Goal: Information Seeking & Learning: Learn about a topic

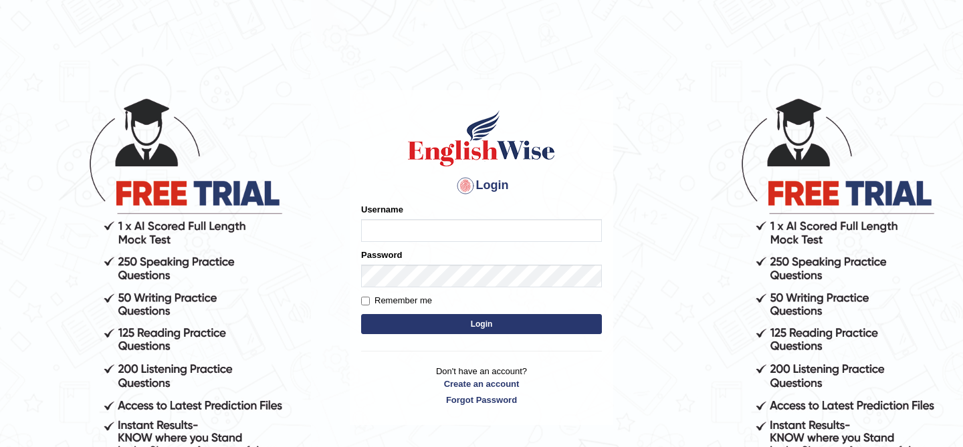
type input "kunwarrupesh"
click at [460, 316] on button "Login" at bounding box center [481, 324] width 241 height 20
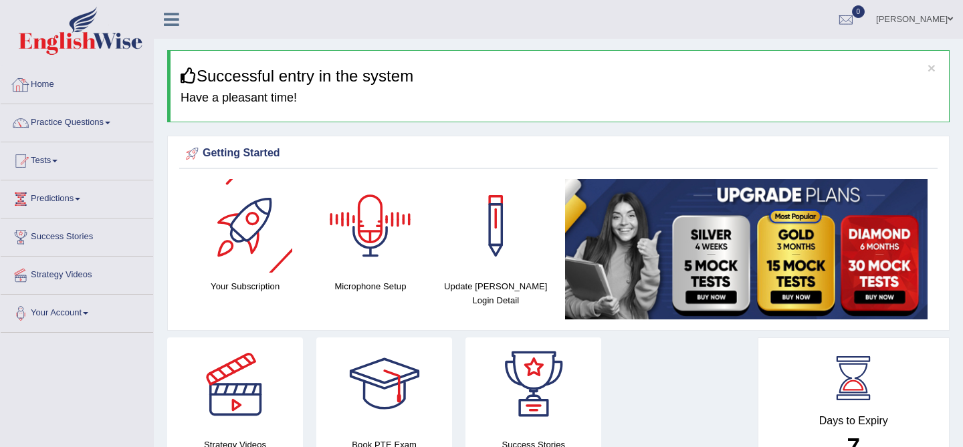
click at [101, 88] on link "Home" at bounding box center [77, 82] width 152 height 33
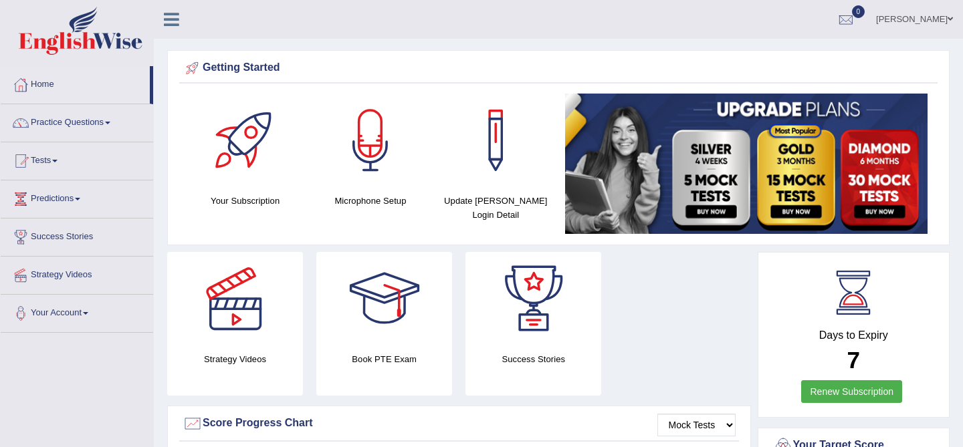
click at [178, 18] on icon at bounding box center [171, 19] width 15 height 17
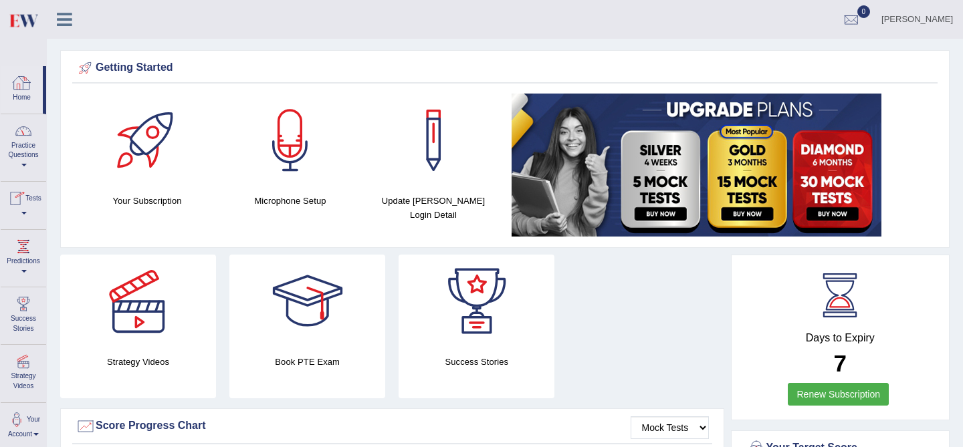
click at [67, 18] on icon at bounding box center [64, 19] width 15 height 17
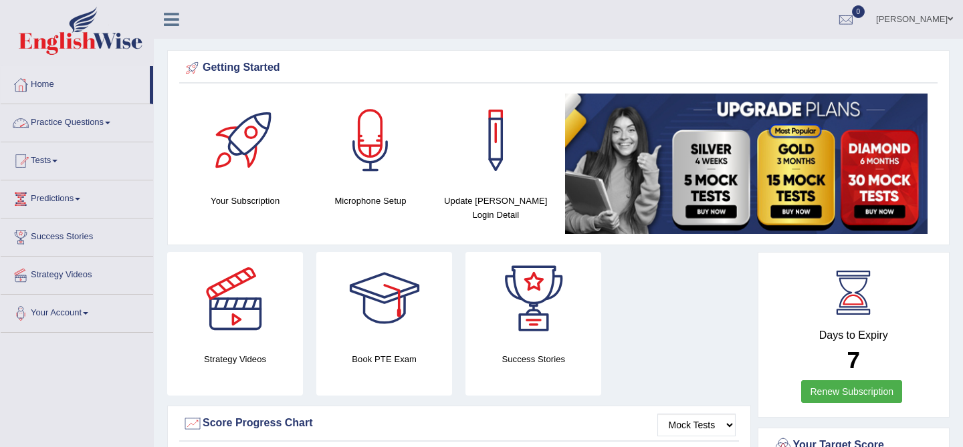
click at [51, 123] on link "Practice Questions" at bounding box center [77, 120] width 152 height 33
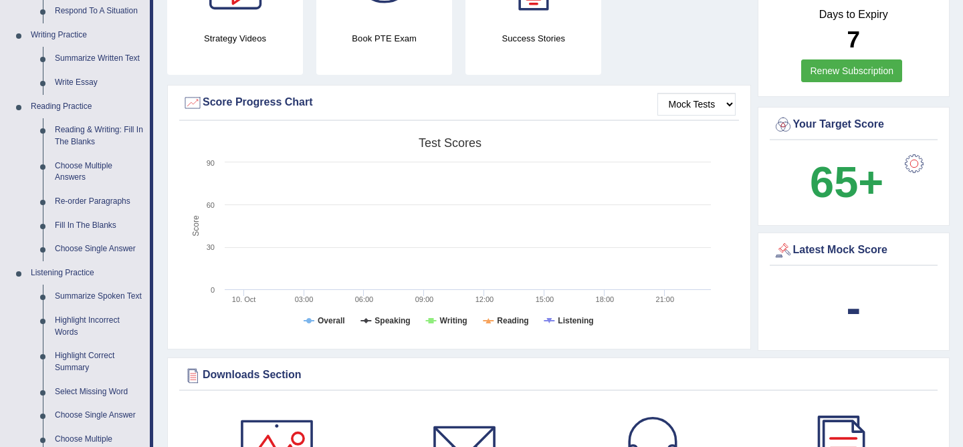
scroll to position [322, 0]
click at [76, 249] on link "Choose Single Answer" at bounding box center [99, 249] width 101 height 24
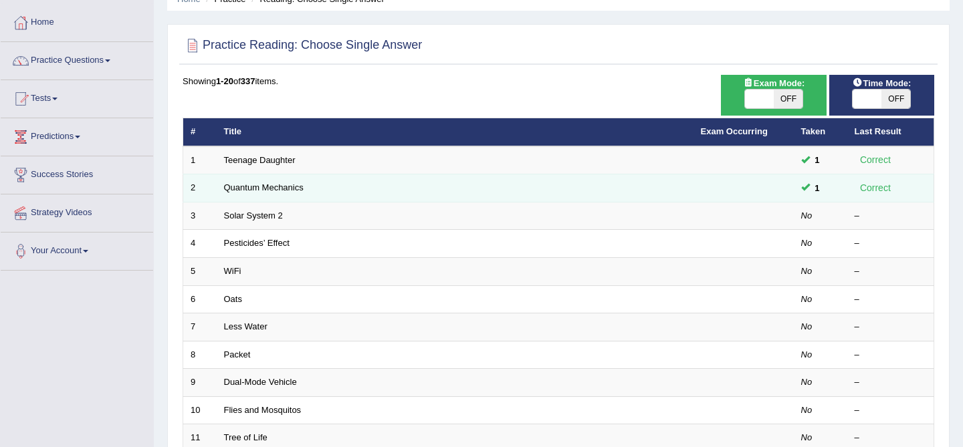
scroll to position [63, 0]
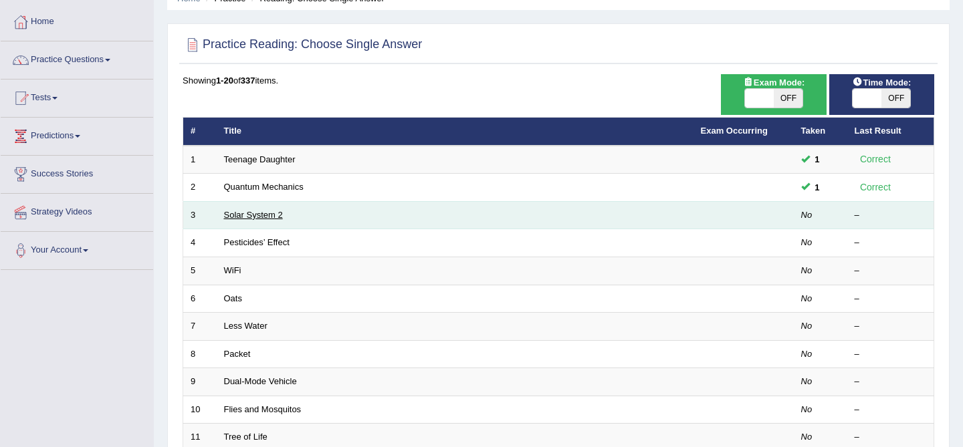
click at [265, 217] on link "Solar System 2" at bounding box center [253, 215] width 59 height 10
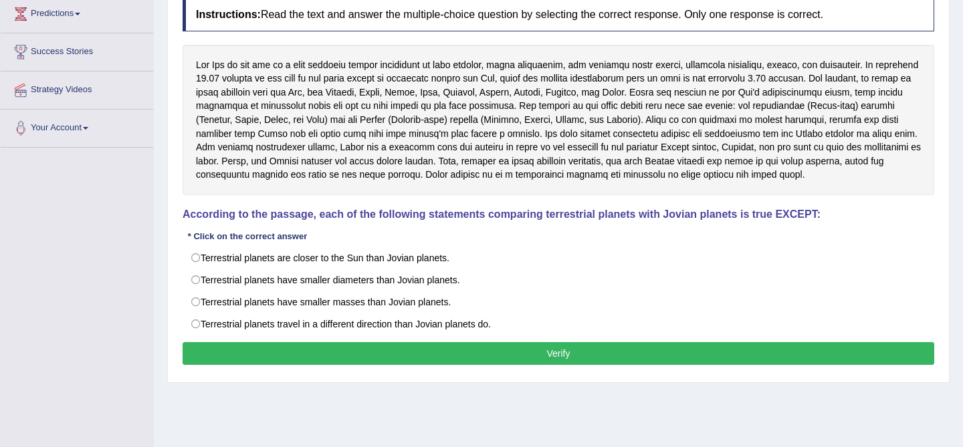
scroll to position [187, 0]
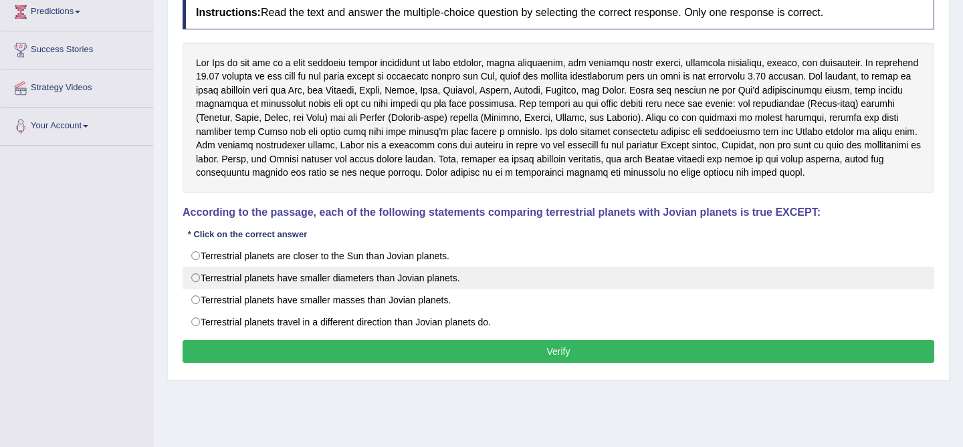
click at [409, 283] on label "Terrestrial planets have smaller diameters than Jovian planets." at bounding box center [559, 278] width 752 height 23
radio input "true"
click at [409, 283] on label "Terrestrial planets have smaller diameters than Jovian planets." at bounding box center [559, 278] width 752 height 23
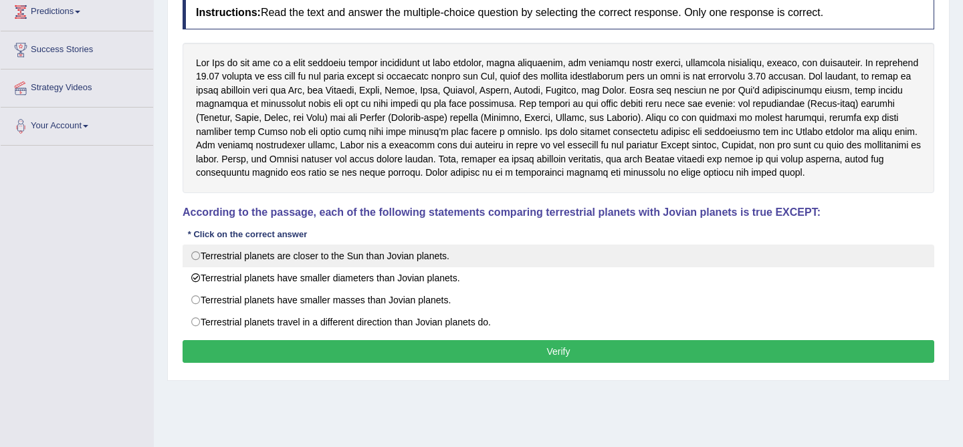
click at [420, 258] on label "Terrestrial planets are closer to the Sun than Jovian planets." at bounding box center [559, 256] width 752 height 23
radio input "true"
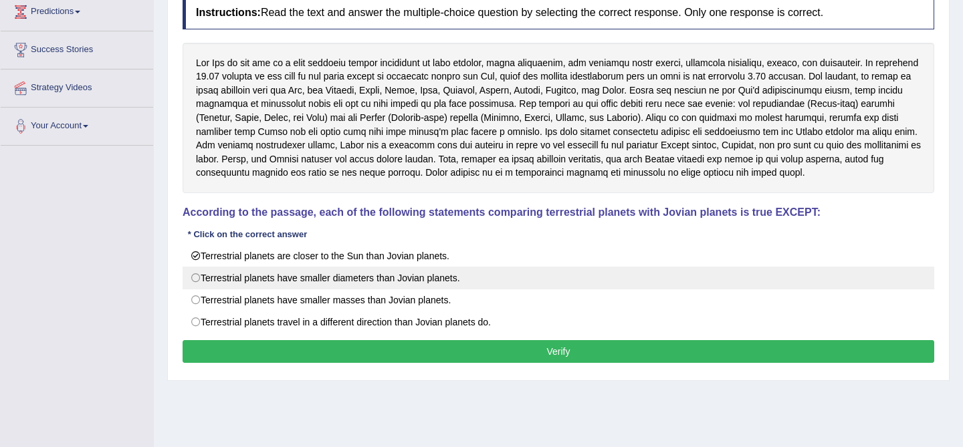
click at [413, 285] on label "Terrestrial planets have smaller diameters than Jovian planets." at bounding box center [559, 278] width 752 height 23
radio input "true"
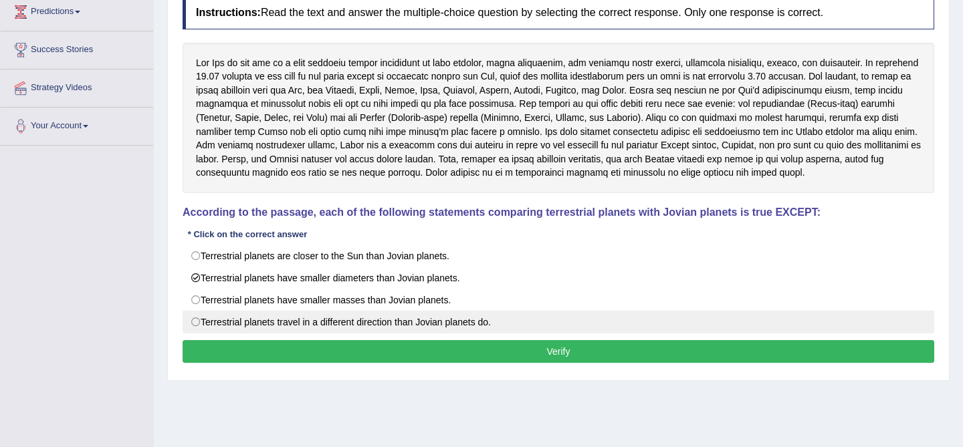
click at [288, 316] on label "Terrestrial planets travel in a different direction than Jovian planets do." at bounding box center [559, 322] width 752 height 23
radio input "true"
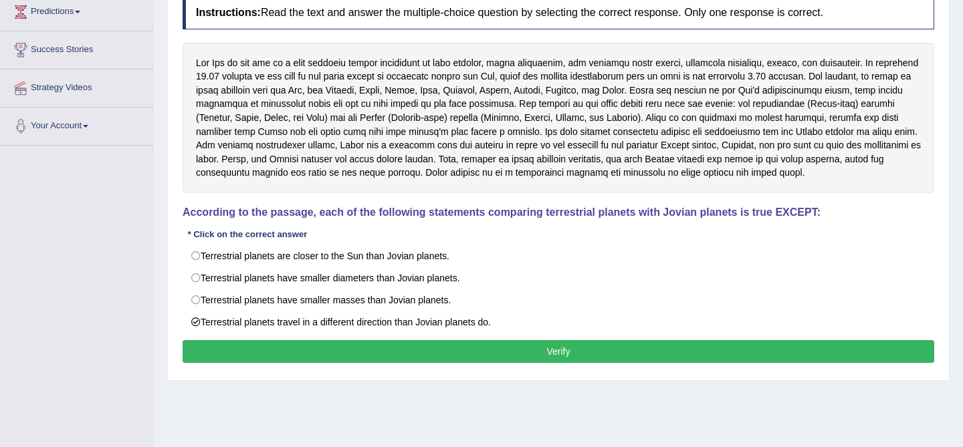
click at [466, 352] on button "Verify" at bounding box center [559, 351] width 752 height 23
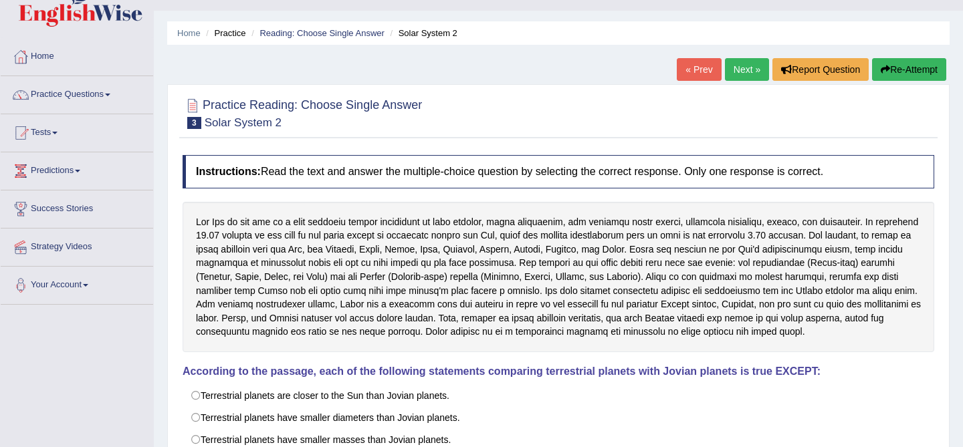
scroll to position [0, 0]
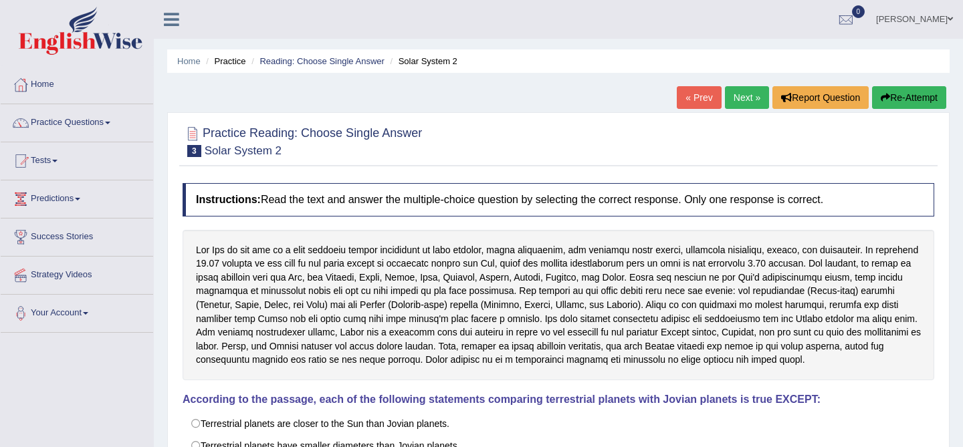
click at [742, 103] on link "Next »" at bounding box center [747, 97] width 44 height 23
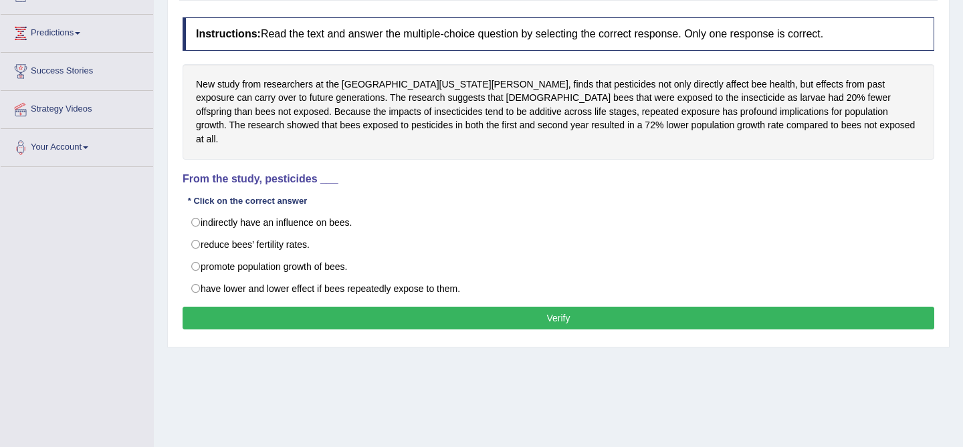
scroll to position [178, 0]
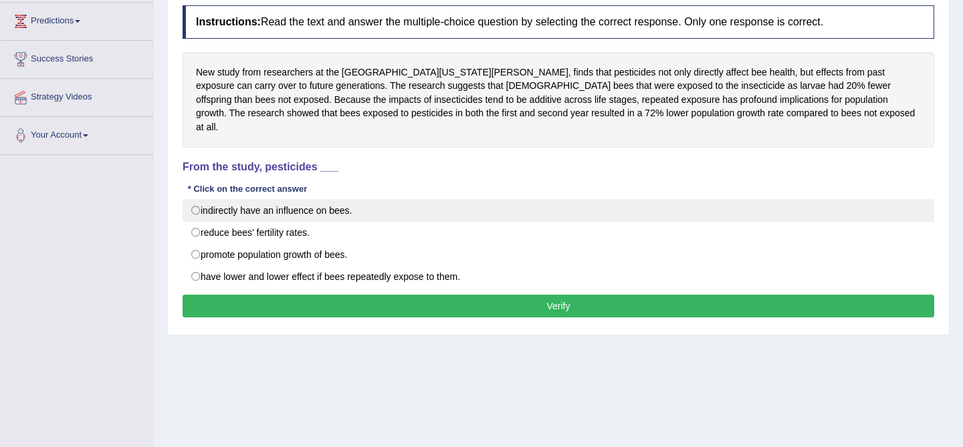
click at [262, 203] on label "indirectly have an influence on bees." at bounding box center [559, 210] width 752 height 23
radio input "true"
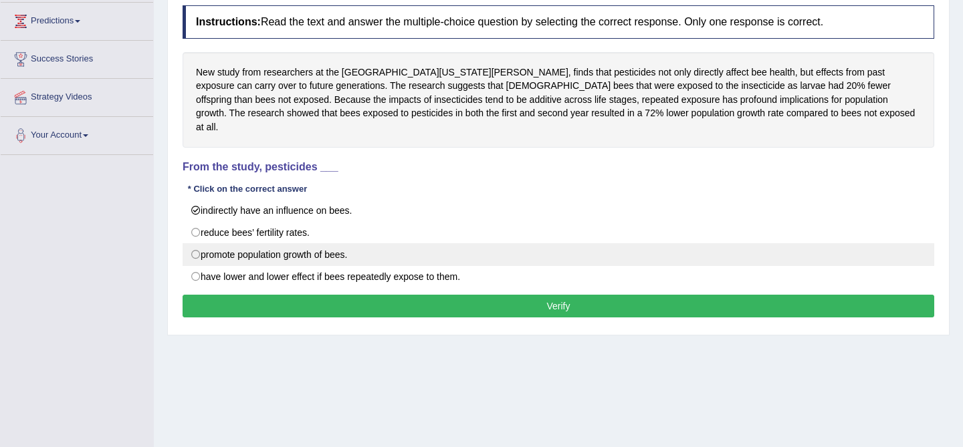
click at [406, 243] on label "promote population growth of bees." at bounding box center [559, 254] width 752 height 23
radio input "true"
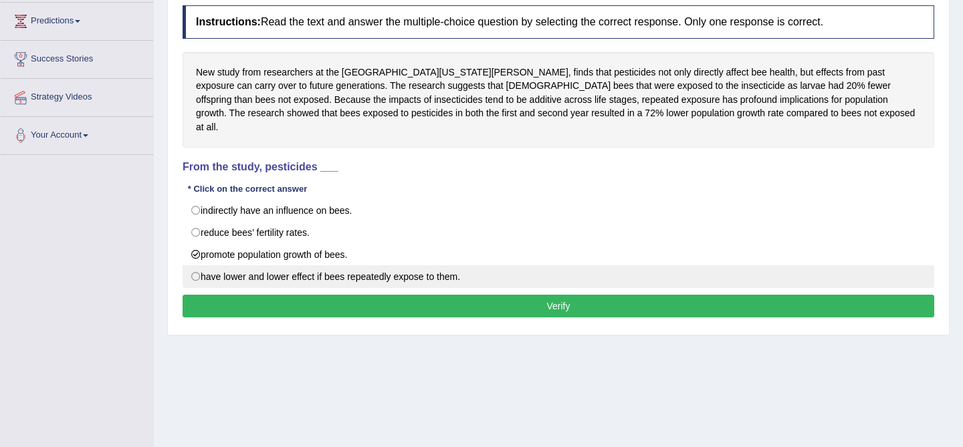
click at [396, 272] on label "have lower and lower effect if bees repeatedly expose to them." at bounding box center [559, 277] width 752 height 23
radio input "true"
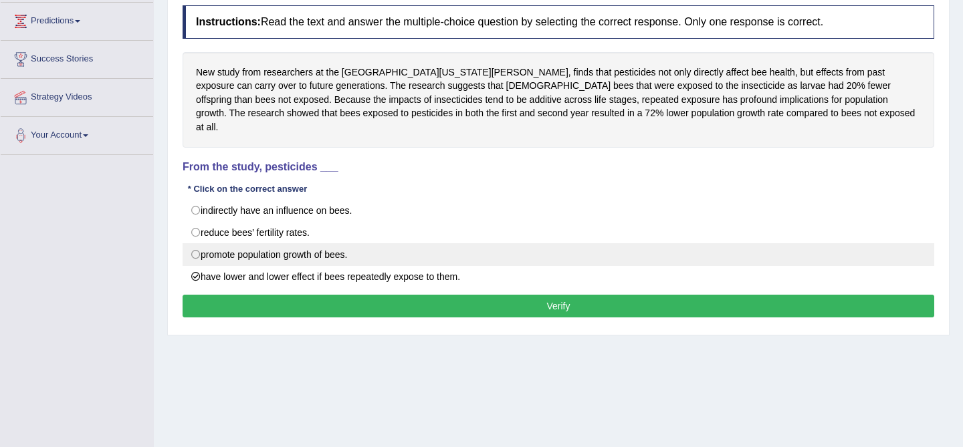
click at [475, 249] on label "promote population growth of bees." at bounding box center [559, 254] width 752 height 23
radio input "true"
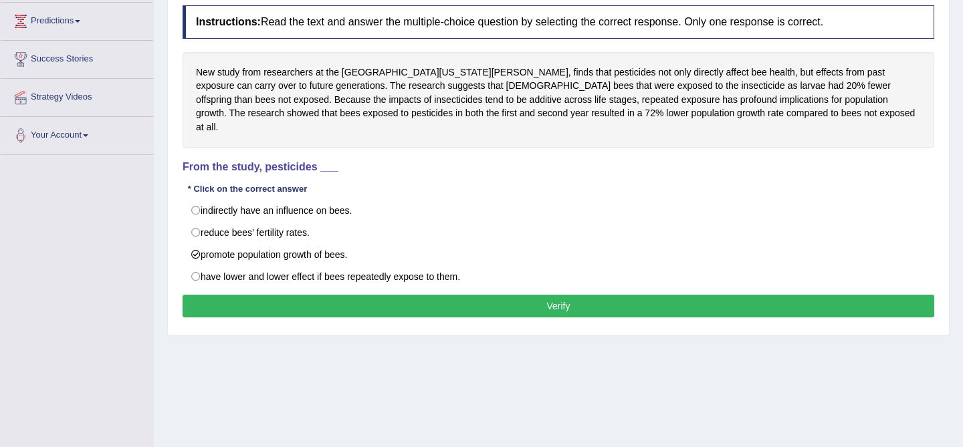
click at [468, 295] on button "Verify" at bounding box center [559, 306] width 752 height 23
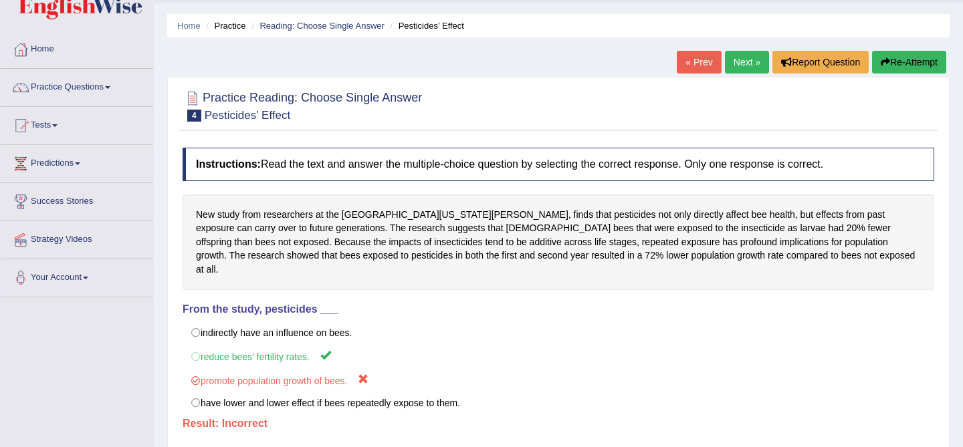
scroll to position [36, 0]
click at [901, 56] on button "Re-Attempt" at bounding box center [909, 61] width 74 height 23
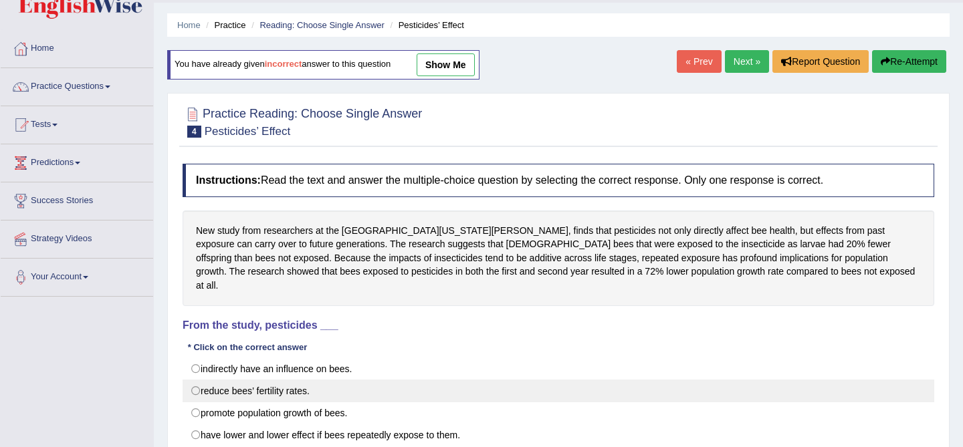
click at [324, 380] on label "reduce bees’ fertility rates." at bounding box center [559, 391] width 752 height 23
radio input "true"
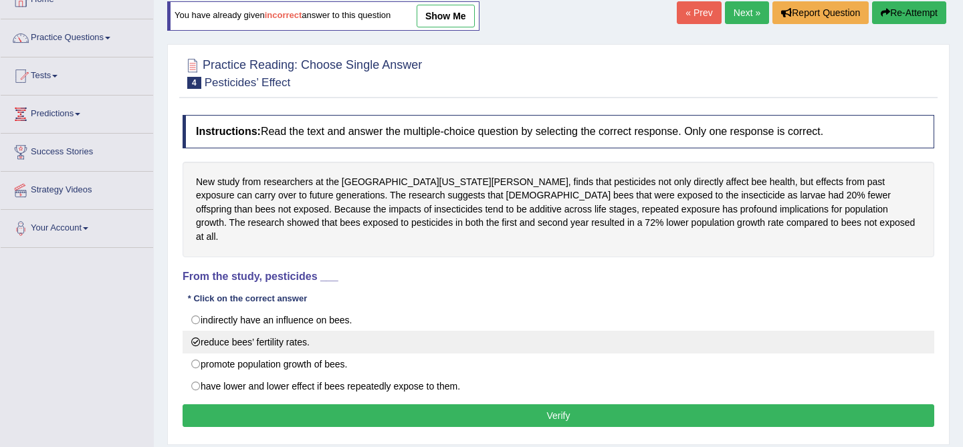
scroll to position [86, 0]
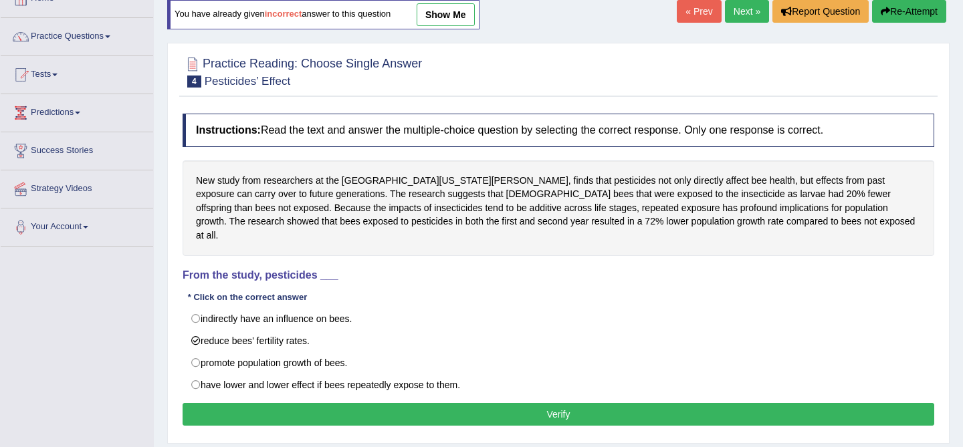
click at [334, 403] on button "Verify" at bounding box center [559, 414] width 752 height 23
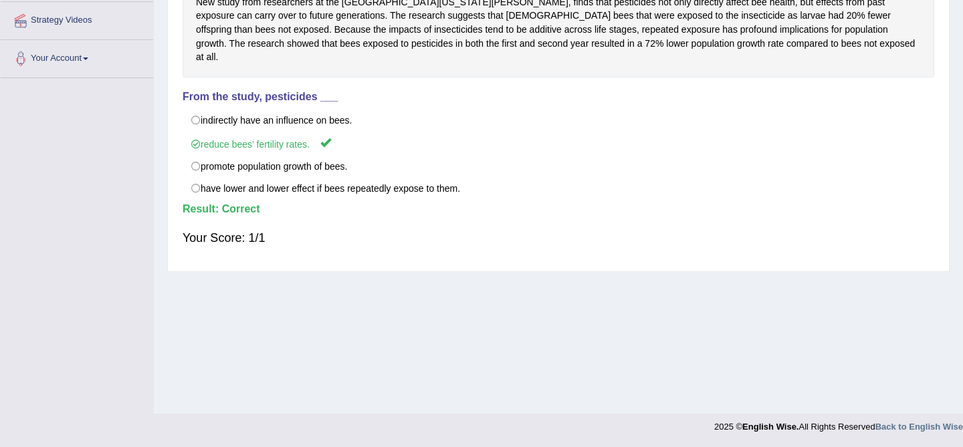
scroll to position [0, 0]
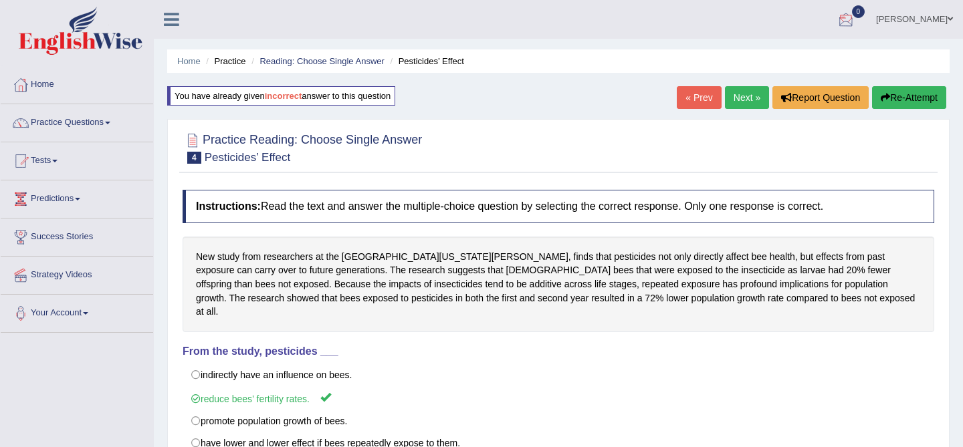
click at [746, 96] on link "Next »" at bounding box center [747, 97] width 44 height 23
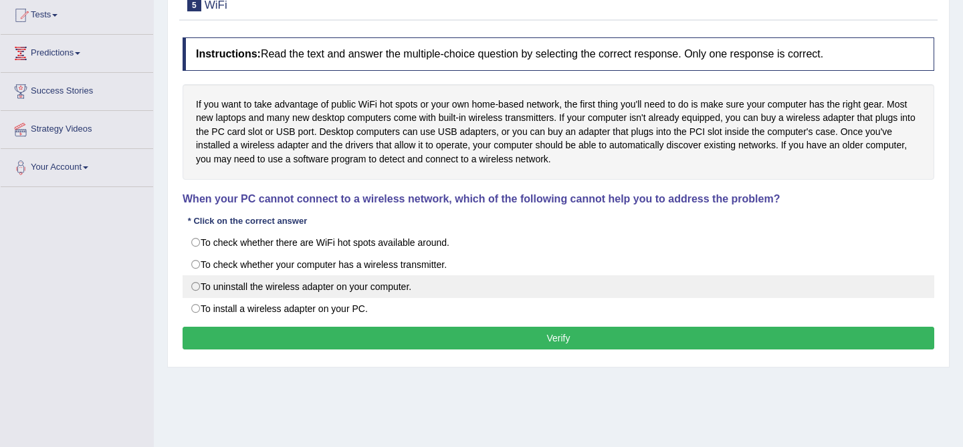
scroll to position [150, 0]
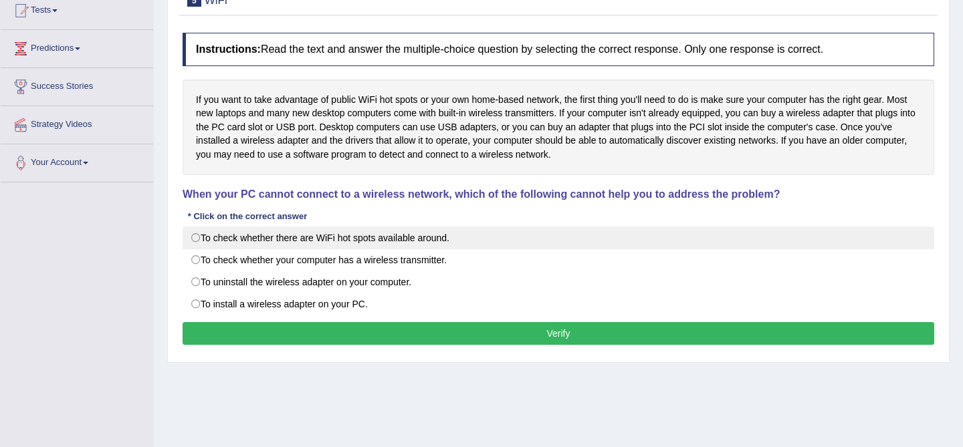
click at [318, 241] on label "To check whether there are WiFi hot spots available around." at bounding box center [559, 238] width 752 height 23
radio input "true"
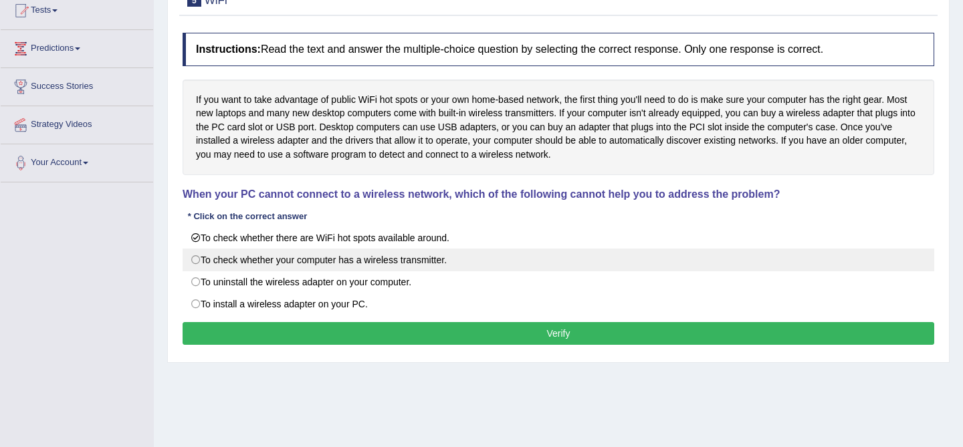
click at [333, 256] on label "To check whether your computer has a wireless transmitter." at bounding box center [559, 260] width 752 height 23
radio input "true"
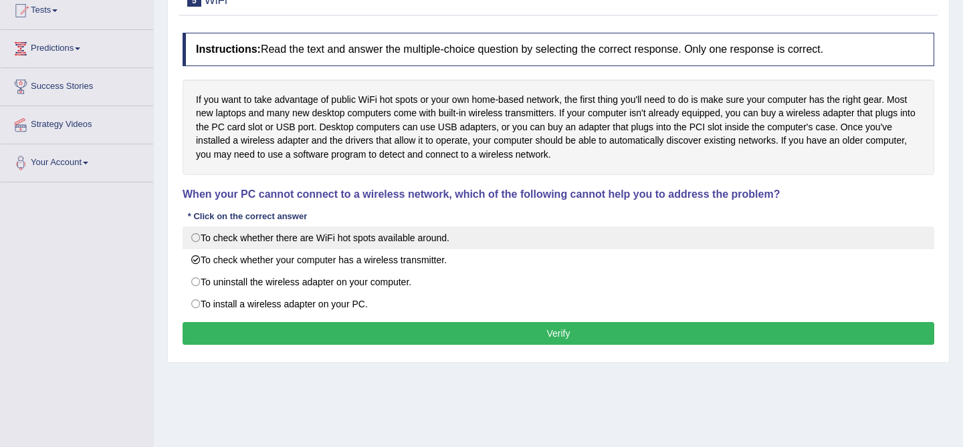
click at [367, 244] on label "To check whether there are WiFi hot spots available around." at bounding box center [559, 238] width 752 height 23
radio input "true"
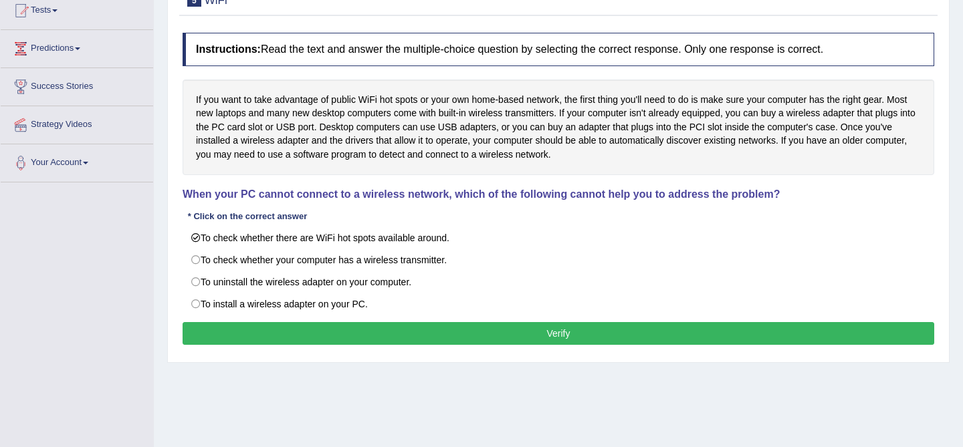
click at [421, 333] on button "Verify" at bounding box center [559, 333] width 752 height 23
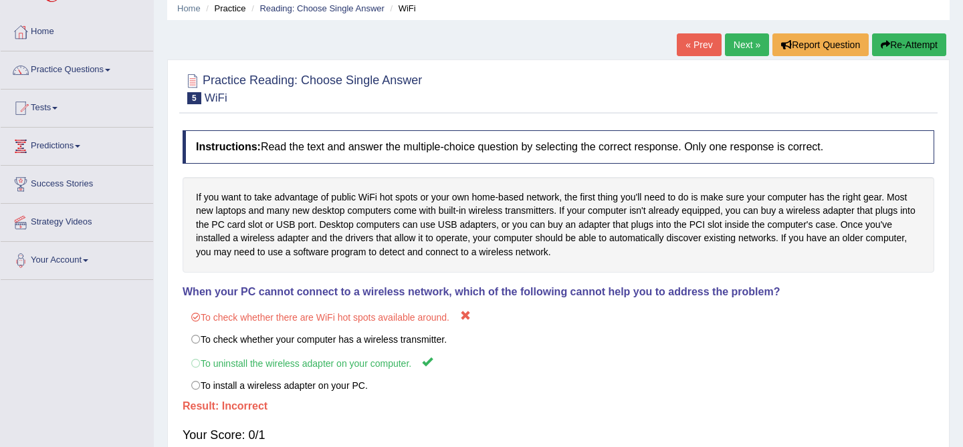
scroll to position [49, 0]
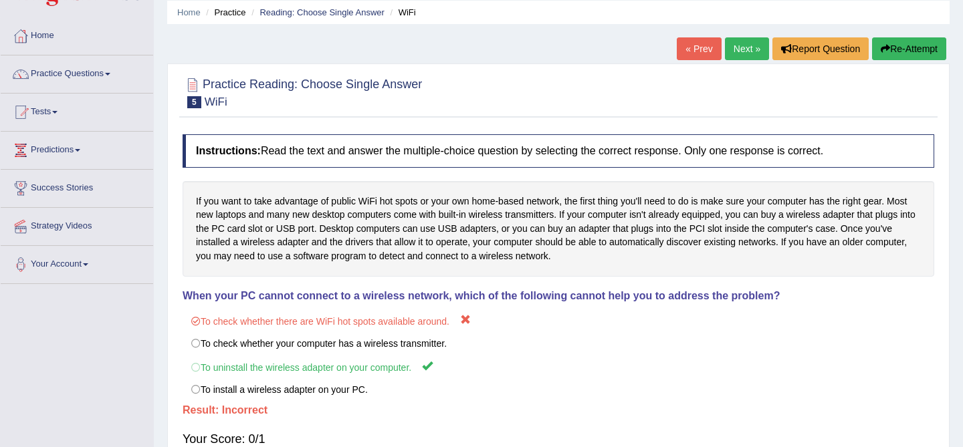
click at [880, 43] on button "Re-Attempt" at bounding box center [909, 48] width 74 height 23
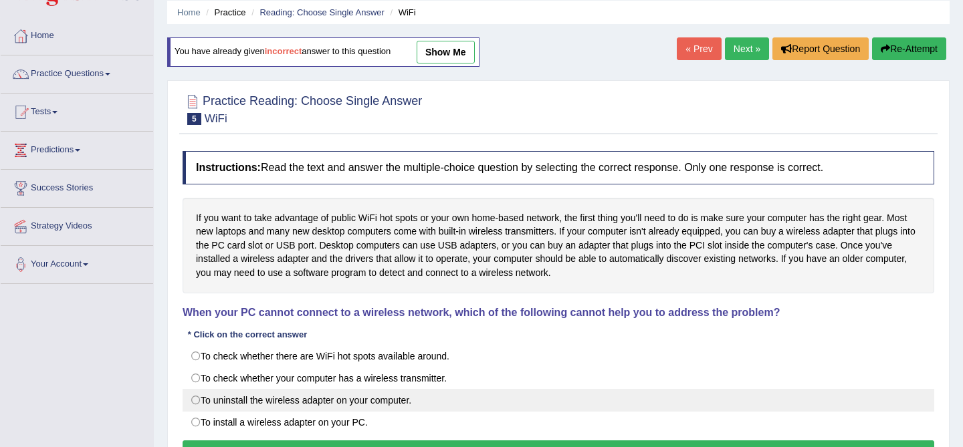
click at [301, 402] on label "To uninstall the wireless adapter on your computer." at bounding box center [559, 400] width 752 height 23
radio input "true"
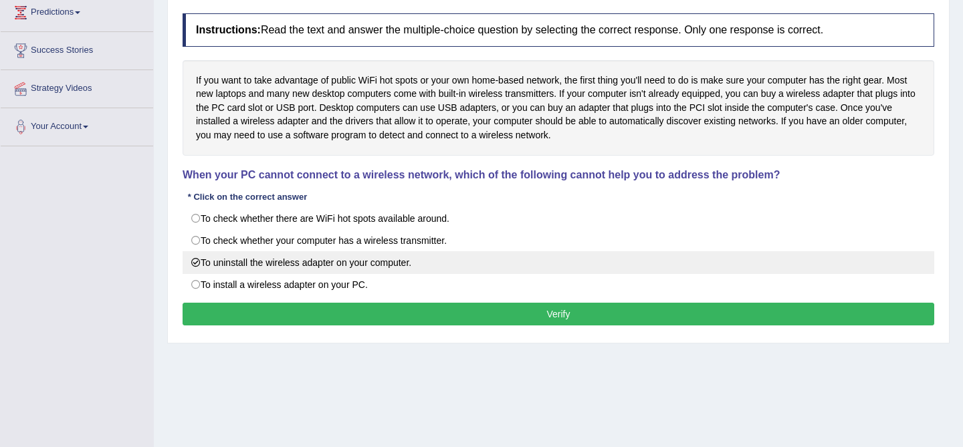
scroll to position [255, 0]
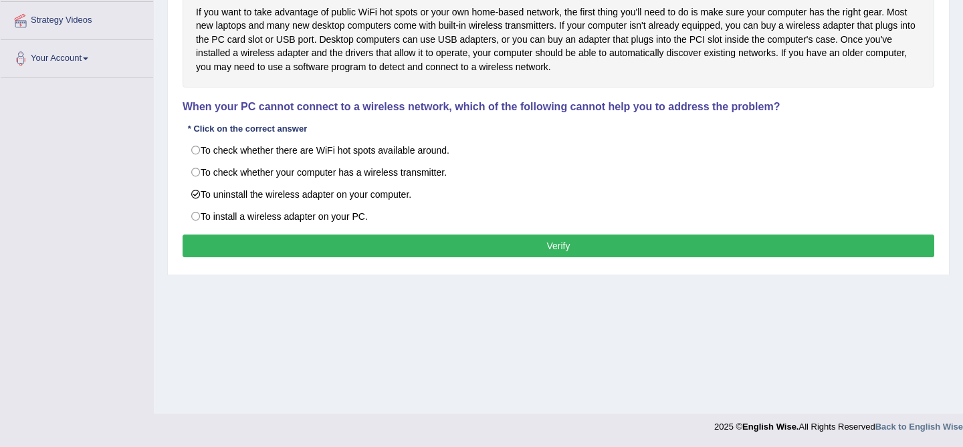
click at [429, 254] on button "Verify" at bounding box center [559, 246] width 752 height 23
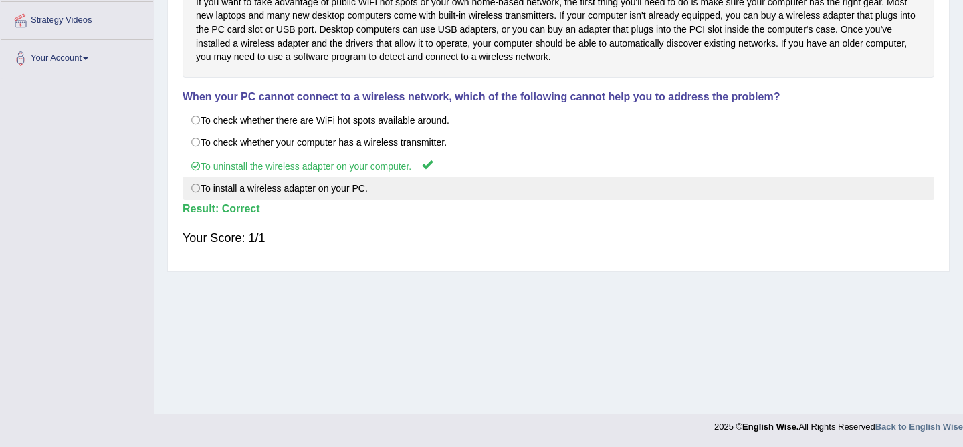
scroll to position [0, 0]
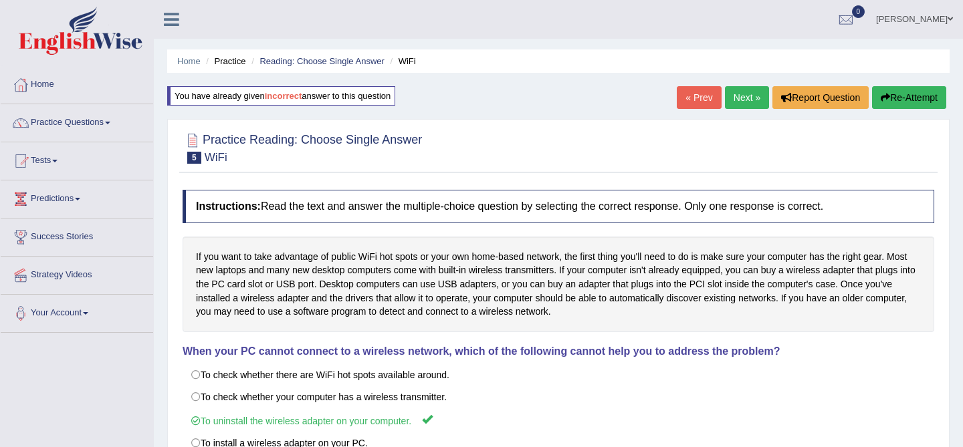
click at [736, 98] on link "Next »" at bounding box center [747, 97] width 44 height 23
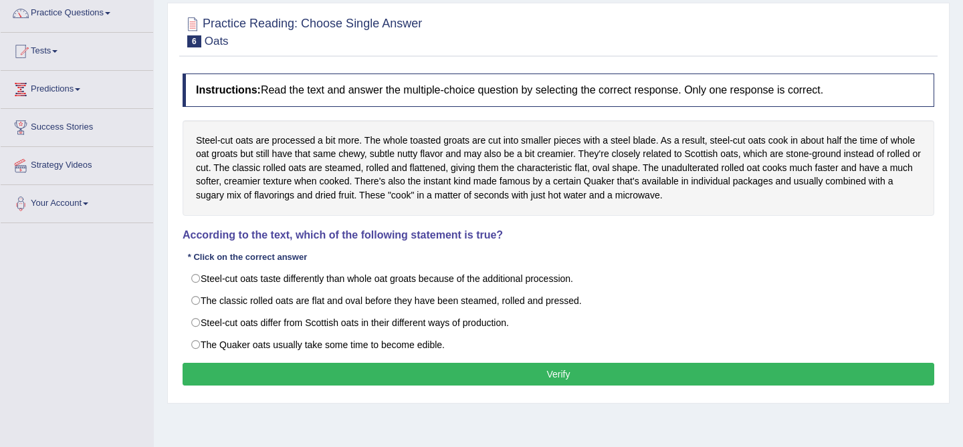
scroll to position [110, 0]
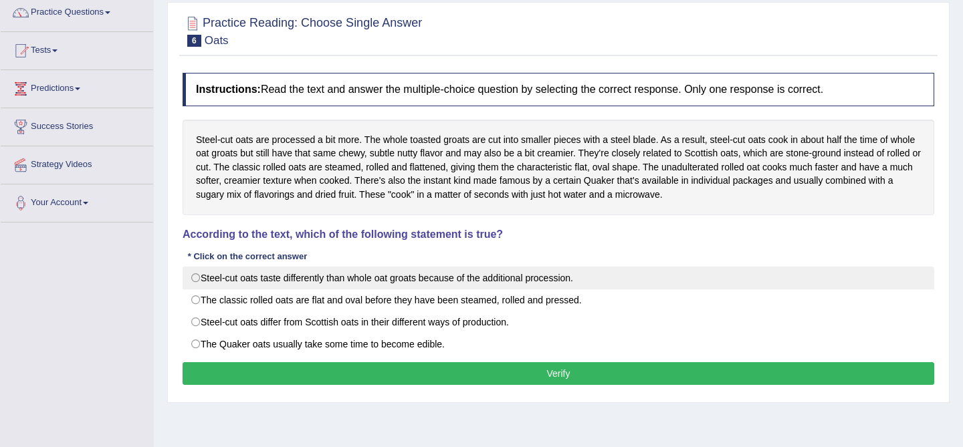
click at [593, 282] on label "Steel-cut oats taste differently than whole oat groats because of the additiona…" at bounding box center [559, 278] width 752 height 23
radio input "true"
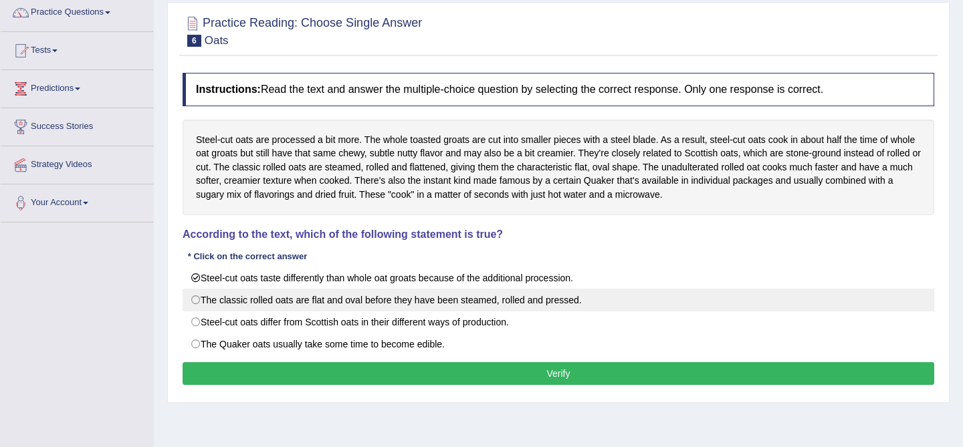
click at [575, 300] on label "The classic rolled oats are flat and oval before they have been steamed, rolled…" at bounding box center [559, 300] width 752 height 23
radio input "true"
click at [573, 295] on label "The classic rolled oats are flat and oval before they have been steamed, rolled…" at bounding box center [559, 300] width 752 height 23
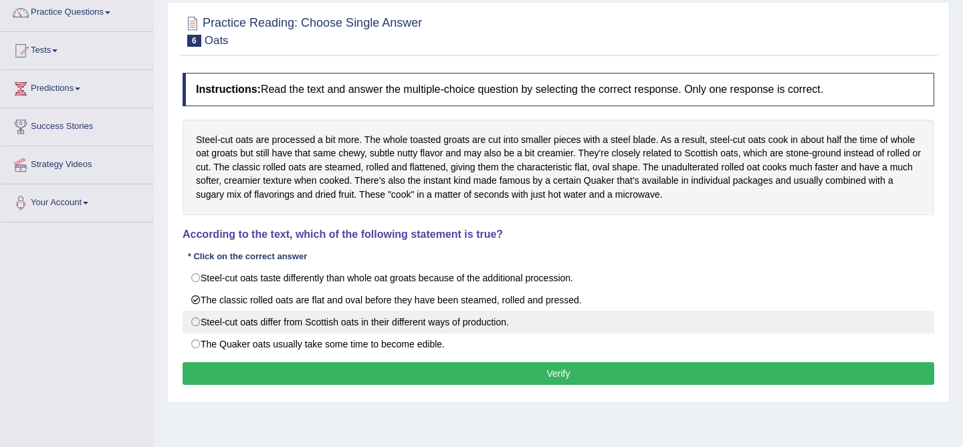
click at [572, 324] on label "Steel-cut oats differ from Scottish oats in their different ways of production." at bounding box center [559, 322] width 752 height 23
radio input "true"
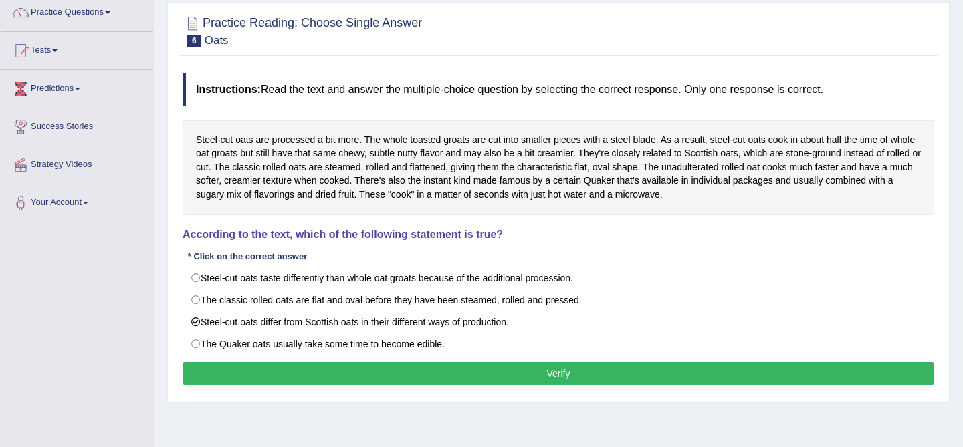
click at [568, 371] on button "Verify" at bounding box center [559, 374] width 752 height 23
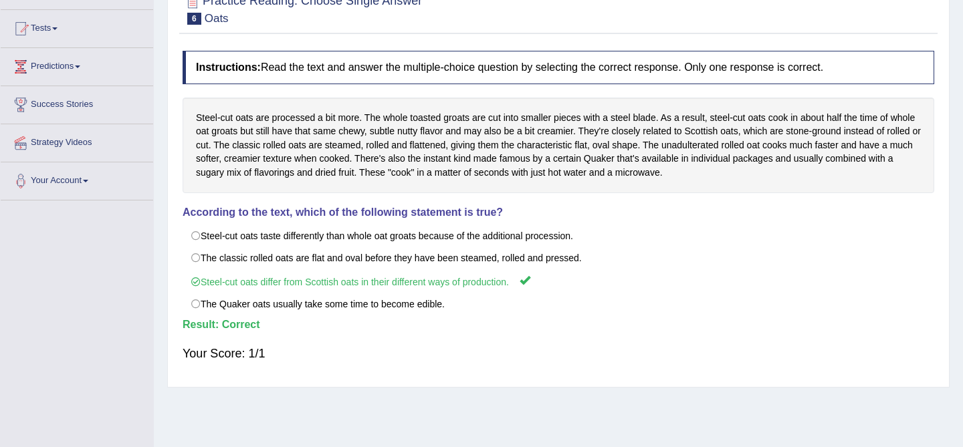
scroll to position [0, 0]
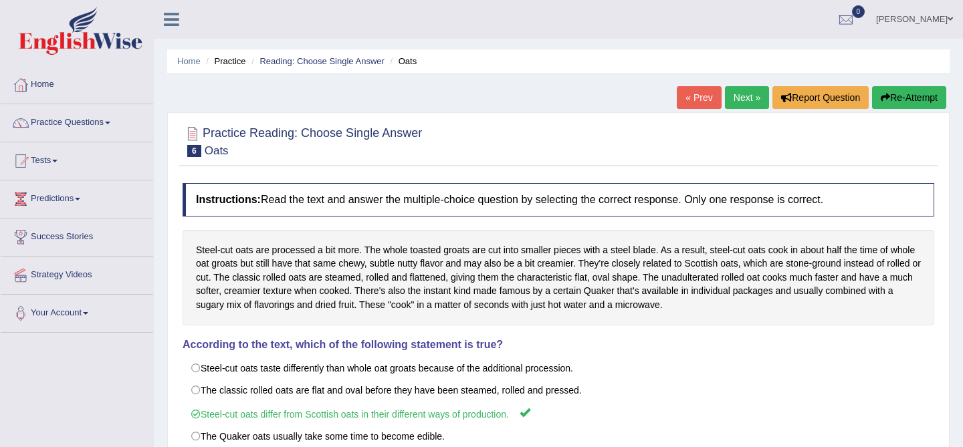
click at [732, 102] on link "Next »" at bounding box center [747, 97] width 44 height 23
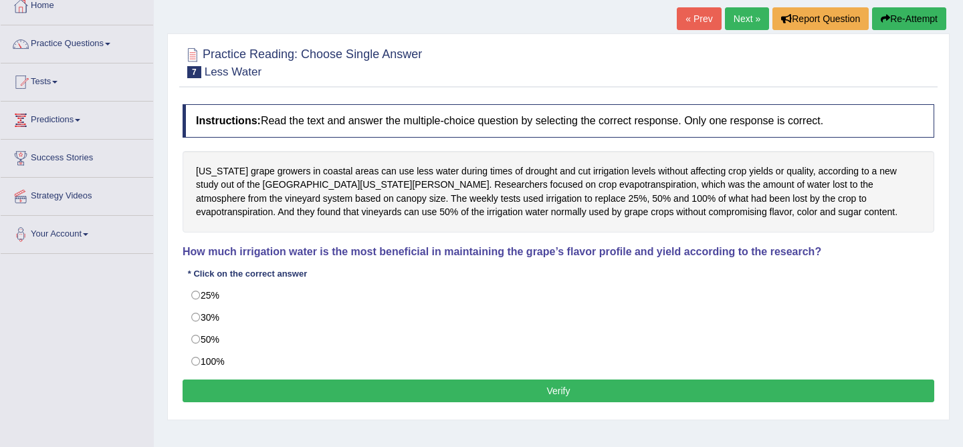
scroll to position [111, 0]
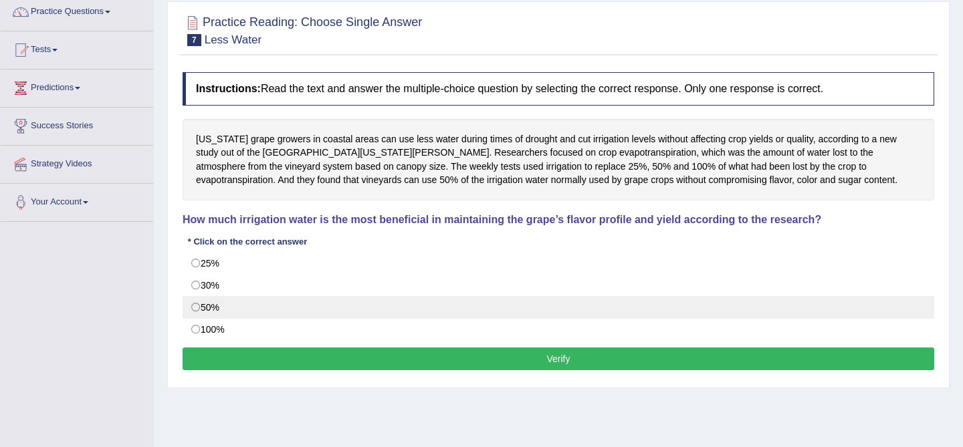
click at [577, 315] on label "50%" at bounding box center [559, 307] width 752 height 23
radio input "true"
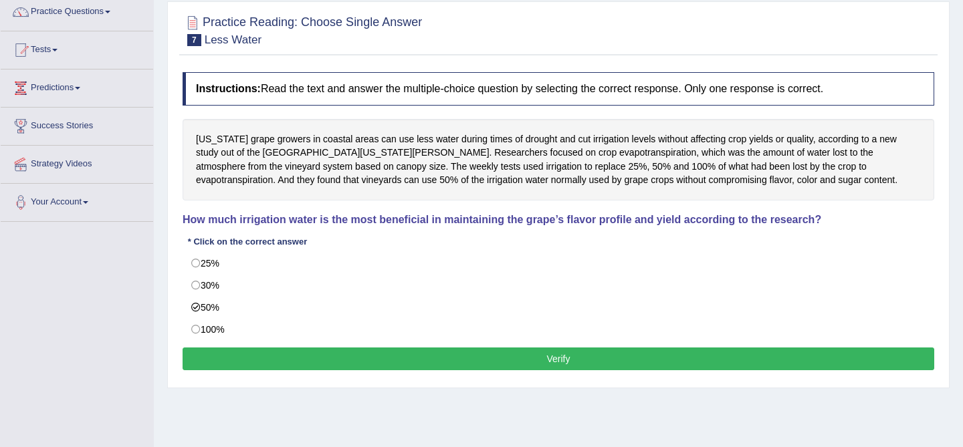
click at [563, 360] on button "Verify" at bounding box center [559, 359] width 752 height 23
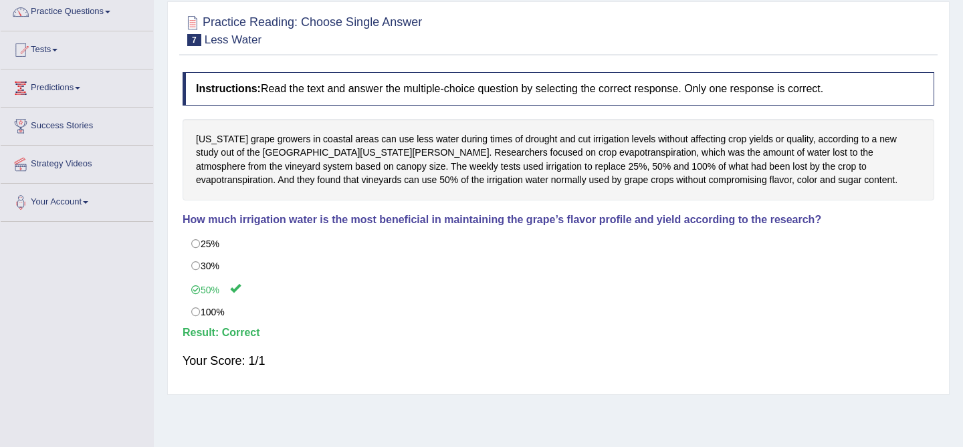
scroll to position [0, 0]
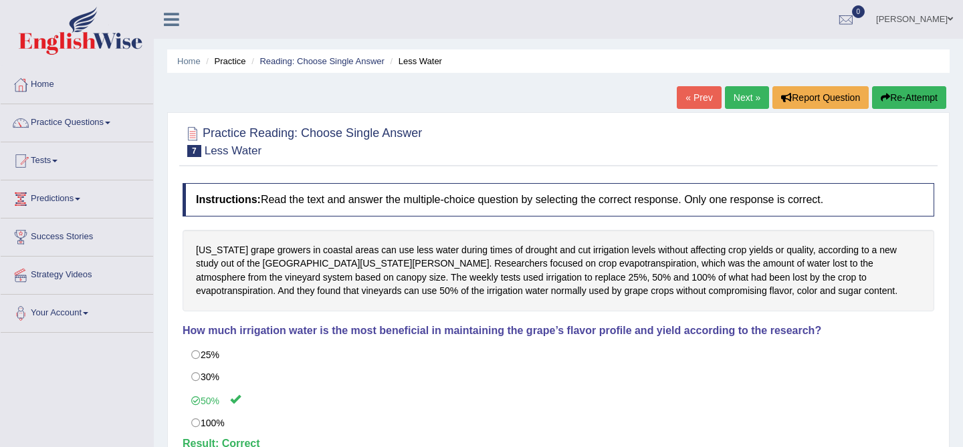
click at [725, 103] on link "Next »" at bounding box center [747, 97] width 44 height 23
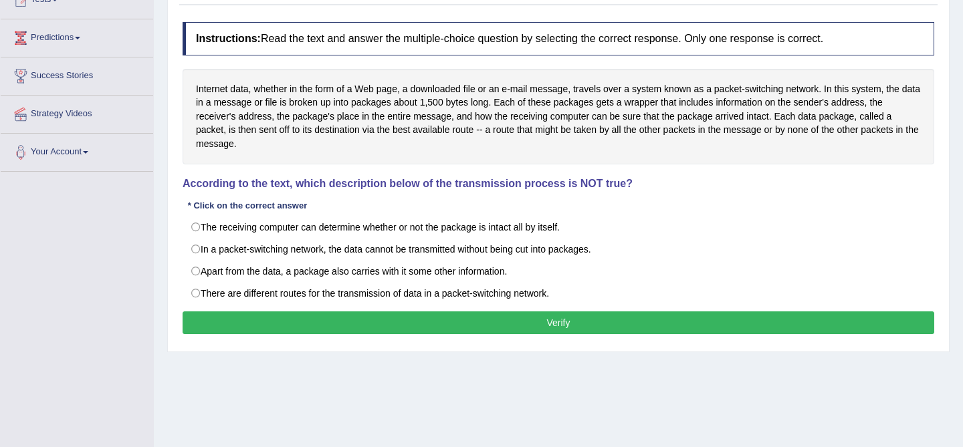
scroll to position [161, 0]
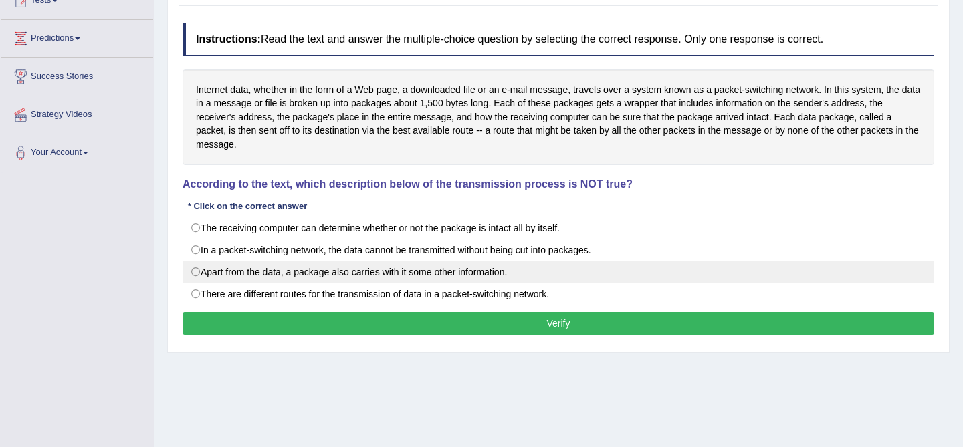
click at [696, 276] on label "Apart from the data, a package also carries with it some other information." at bounding box center [559, 272] width 752 height 23
radio input "true"
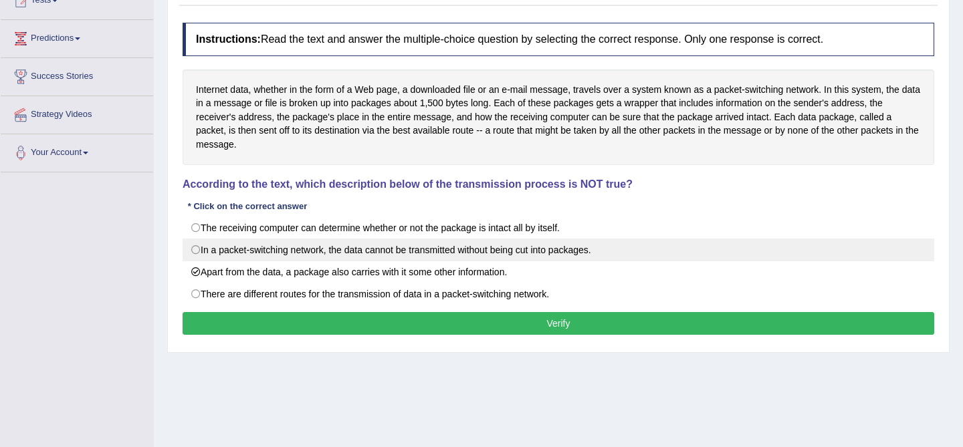
click at [672, 245] on label "In a packet-switching network, the data cannot be transmitted without being cut…" at bounding box center [559, 250] width 752 height 23
radio input "true"
click at [672, 245] on label "In a packet-switching network, the data cannot be transmitted without being cut…" at bounding box center [559, 250] width 752 height 23
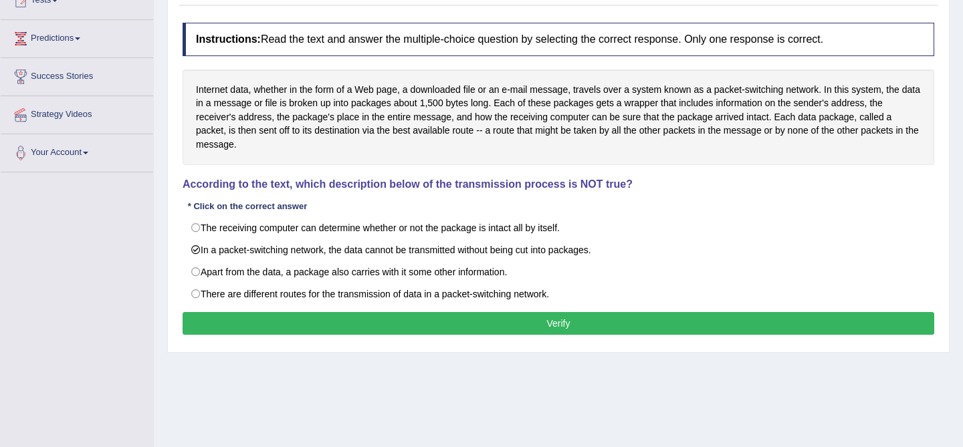
click at [663, 330] on button "Verify" at bounding box center [559, 323] width 752 height 23
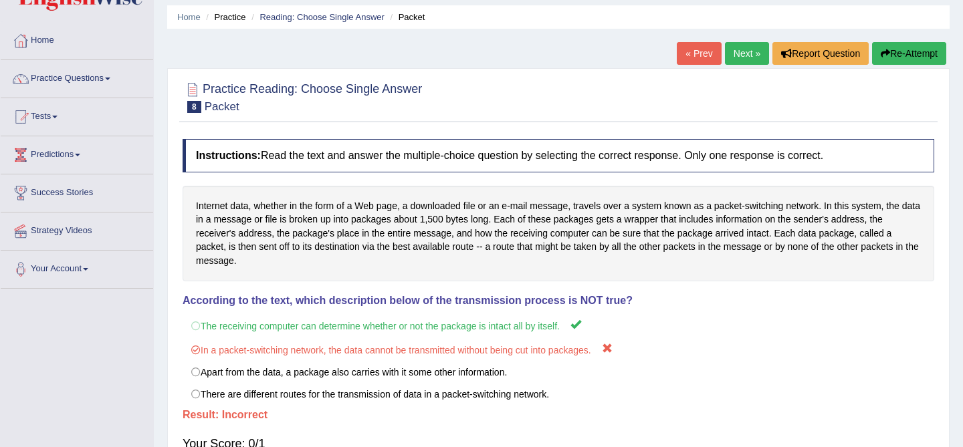
scroll to position [0, 0]
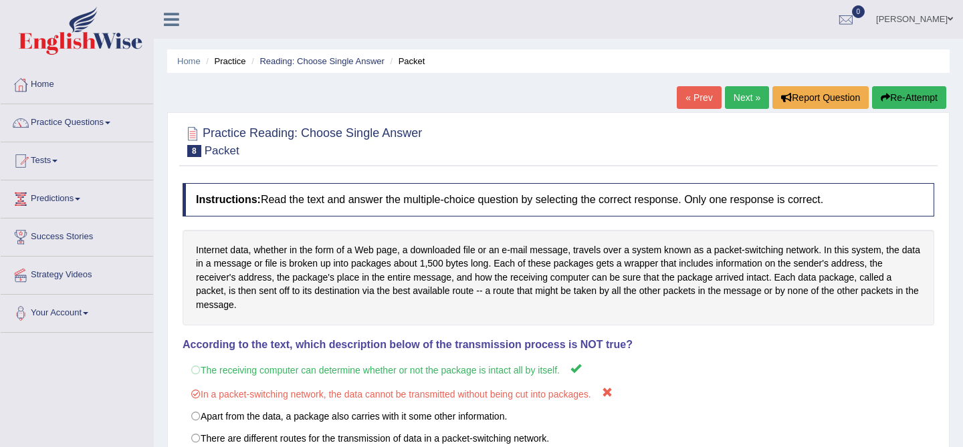
click at [904, 98] on button "Re-Attempt" at bounding box center [909, 97] width 74 height 23
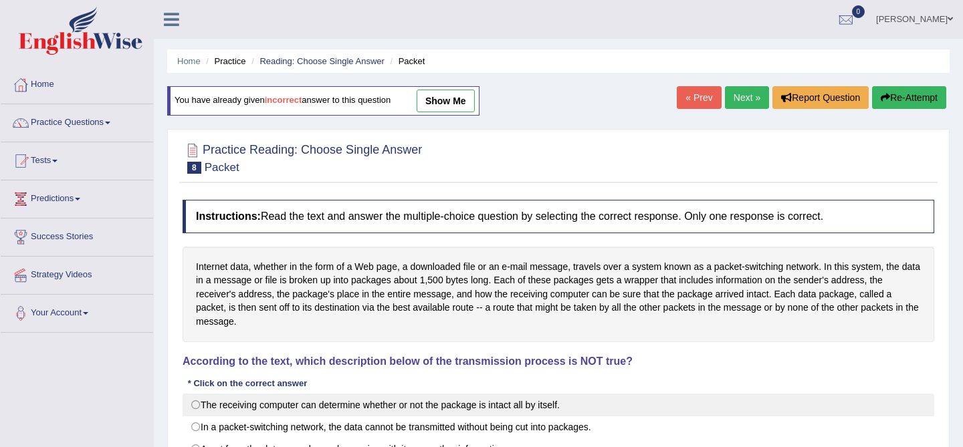
click at [530, 395] on label "The receiving computer can determine whether or not the package is intact all b…" at bounding box center [559, 405] width 752 height 23
radio input "true"
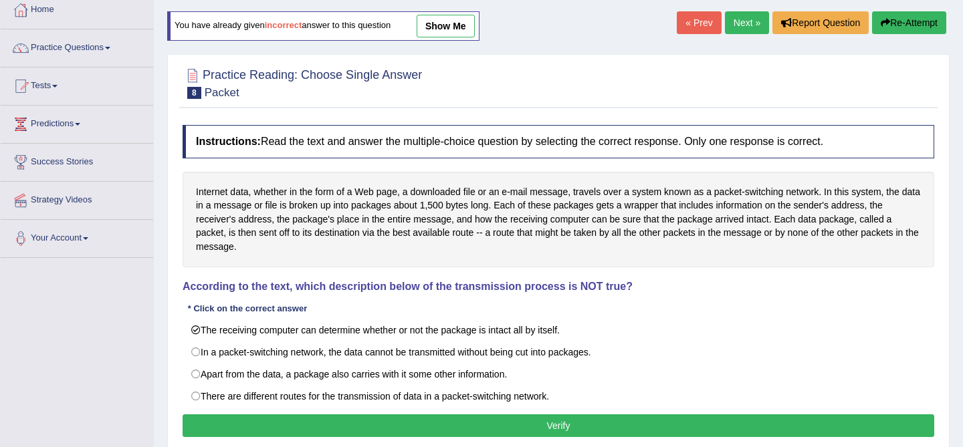
scroll to position [255, 0]
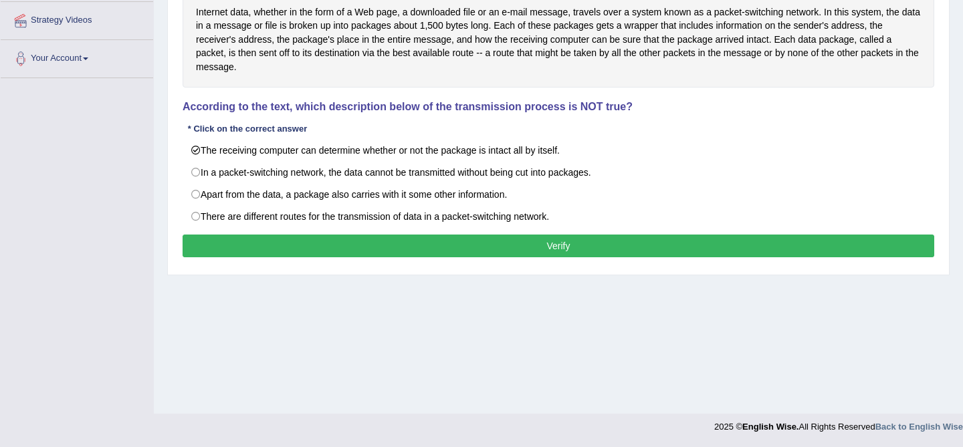
click at [502, 243] on button "Verify" at bounding box center [559, 246] width 752 height 23
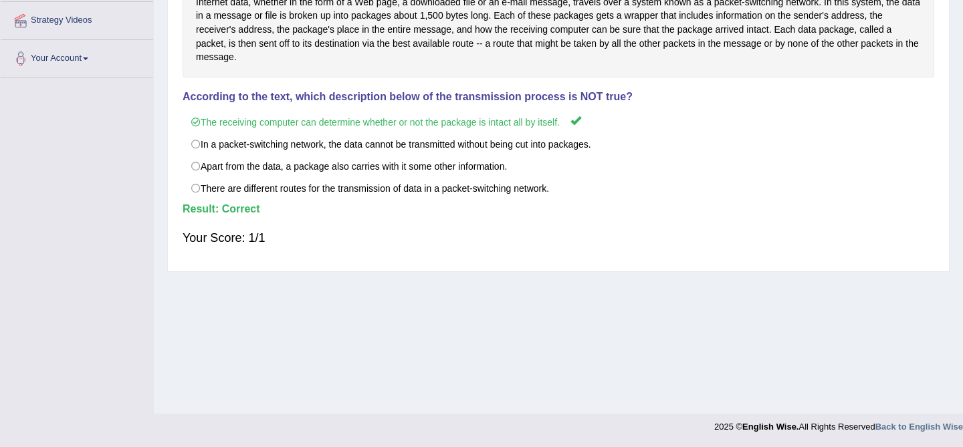
scroll to position [0, 0]
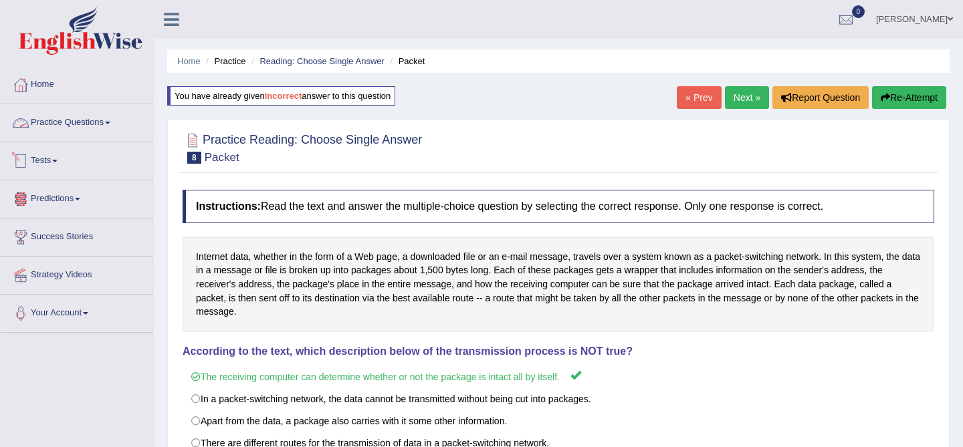
click at [63, 125] on link "Practice Questions" at bounding box center [77, 120] width 152 height 33
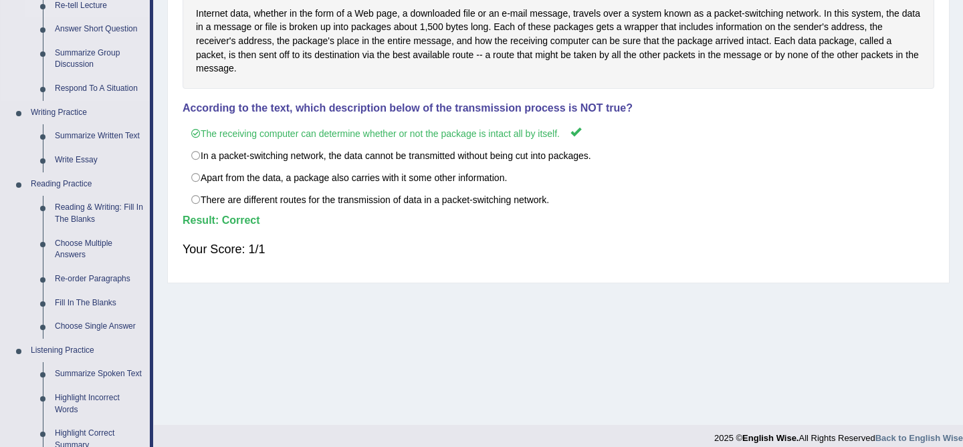
scroll to position [308, 0]
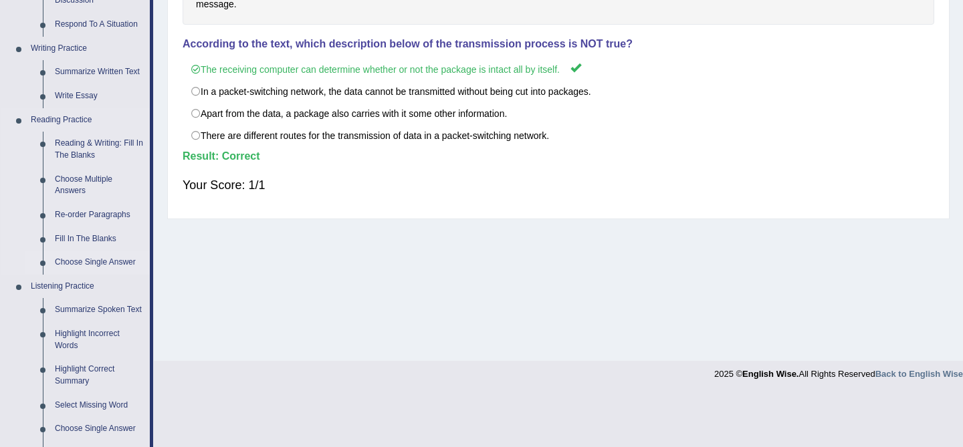
click at [92, 259] on link "Choose Single Answer" at bounding box center [99, 263] width 101 height 24
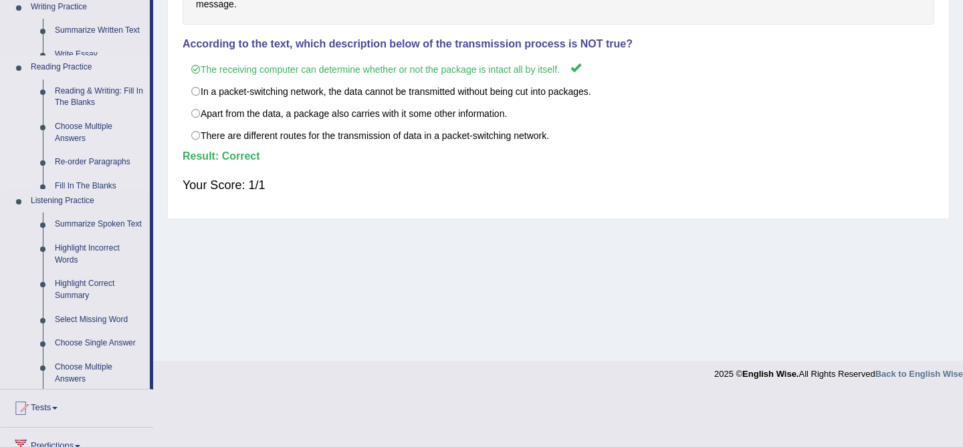
scroll to position [255, 0]
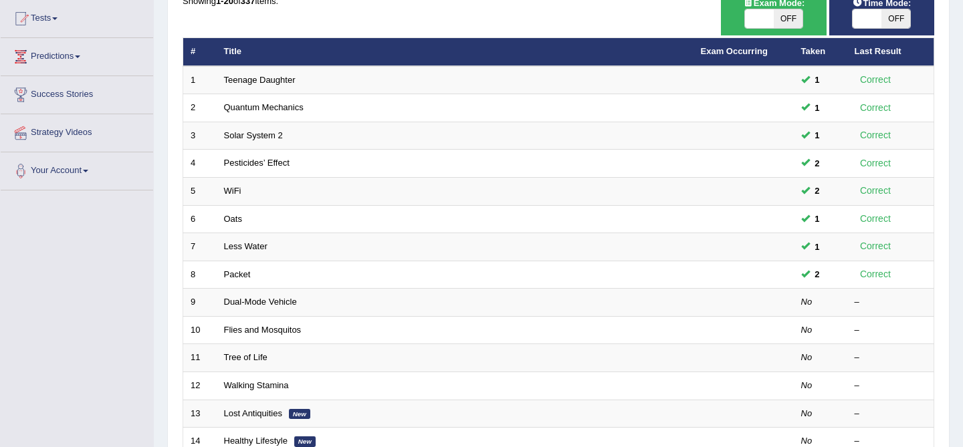
scroll to position [139, 0]
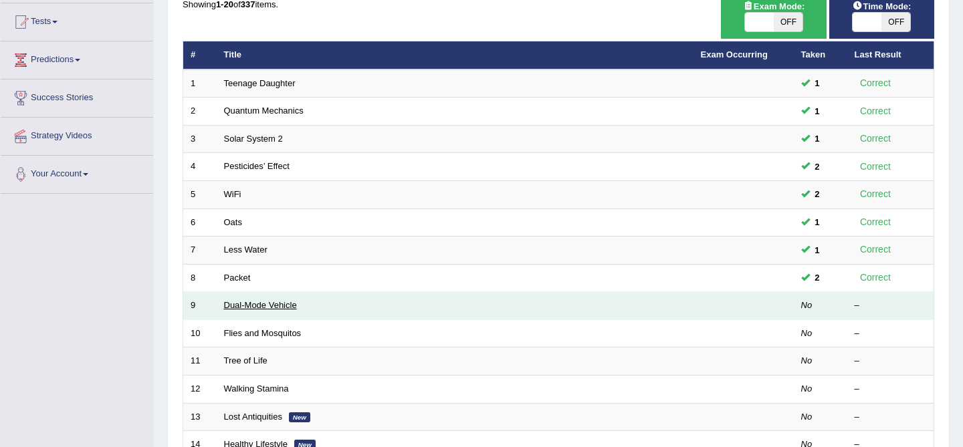
click at [284, 309] on link "Dual-Mode Vehicle" at bounding box center [260, 305] width 73 height 10
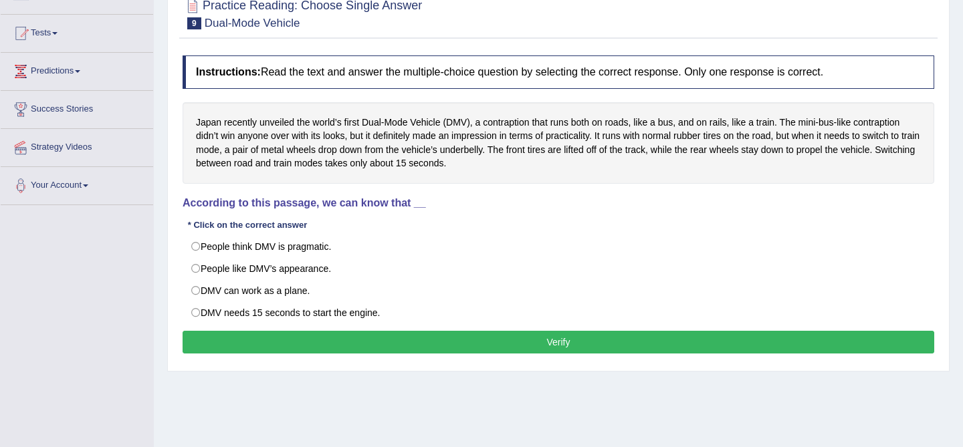
scroll to position [129, 0]
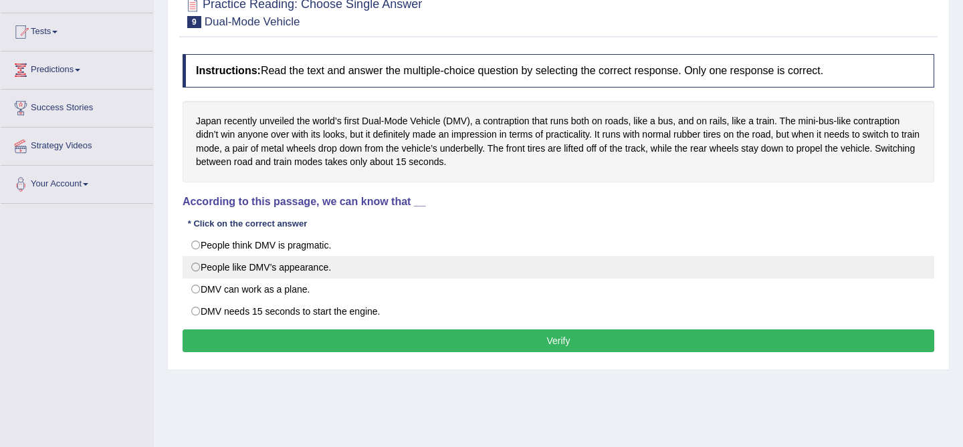
click at [370, 272] on label "People like DMV’s appearance." at bounding box center [559, 267] width 752 height 23
radio input "true"
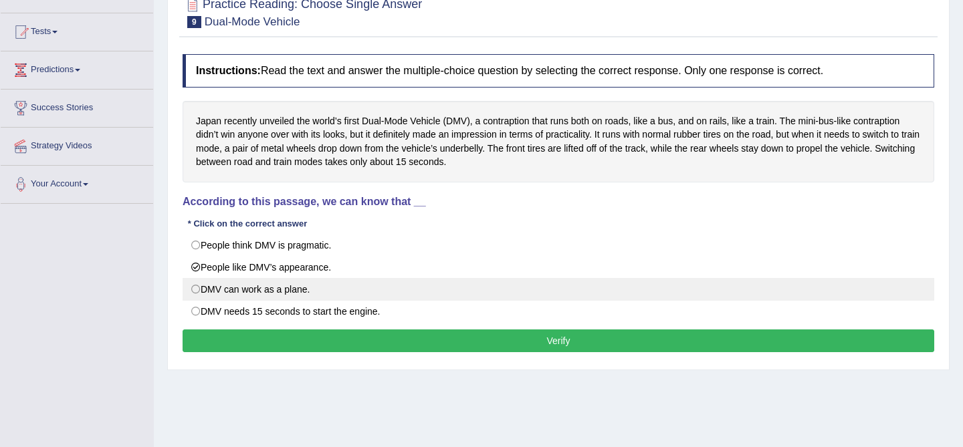
click at [362, 290] on label "DMV can work as a plane." at bounding box center [559, 289] width 752 height 23
radio input "true"
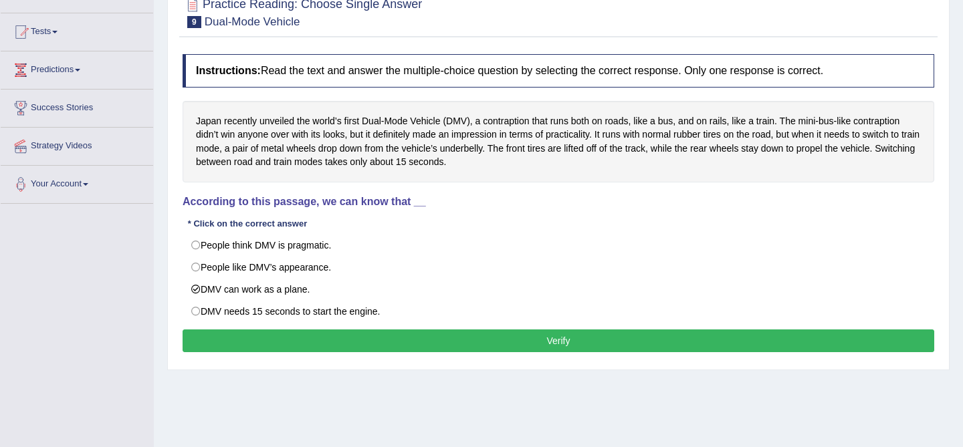
click at [348, 337] on button "Verify" at bounding box center [559, 341] width 752 height 23
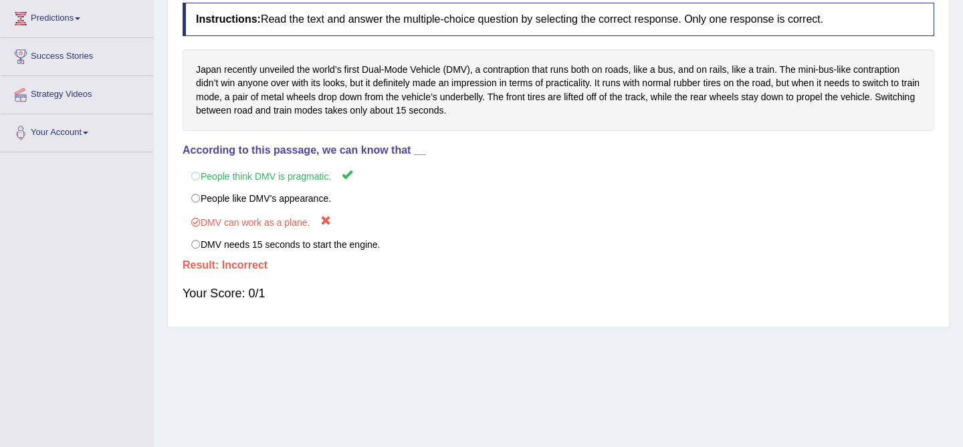
scroll to position [0, 0]
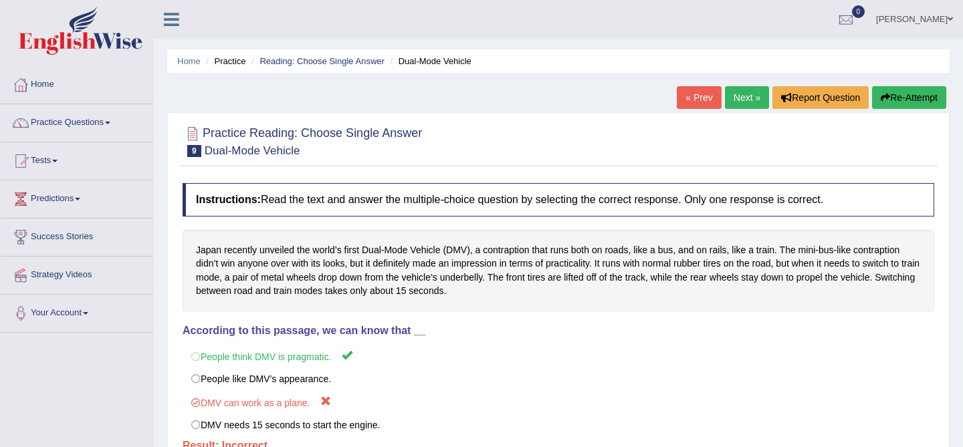
click at [742, 106] on link "Next »" at bounding box center [747, 97] width 44 height 23
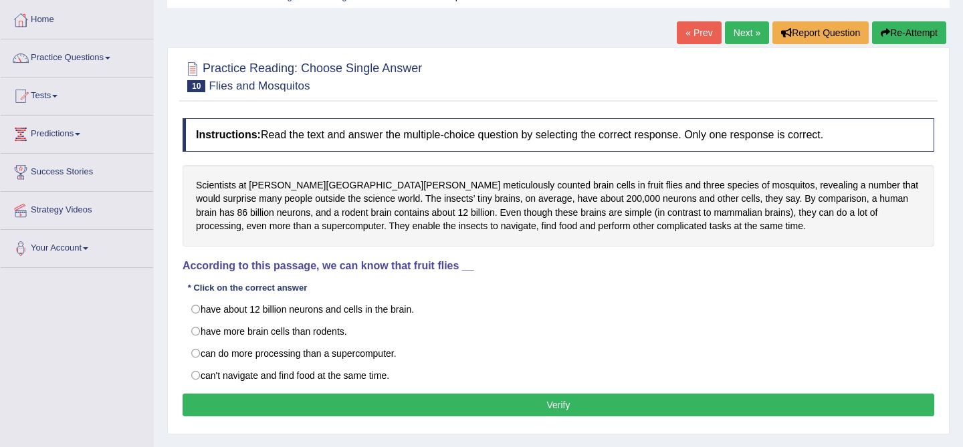
scroll to position [68, 0]
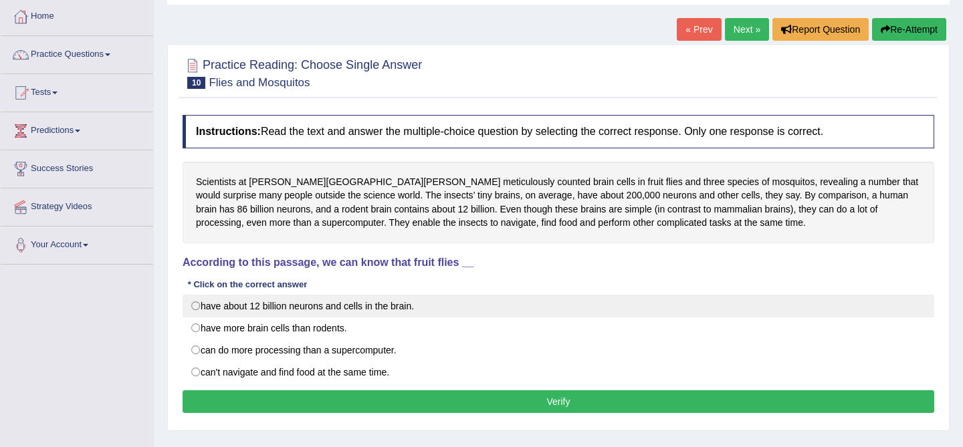
click at [520, 316] on label "have about 12 billion neurons and cells in the brain." at bounding box center [559, 306] width 752 height 23
radio input "true"
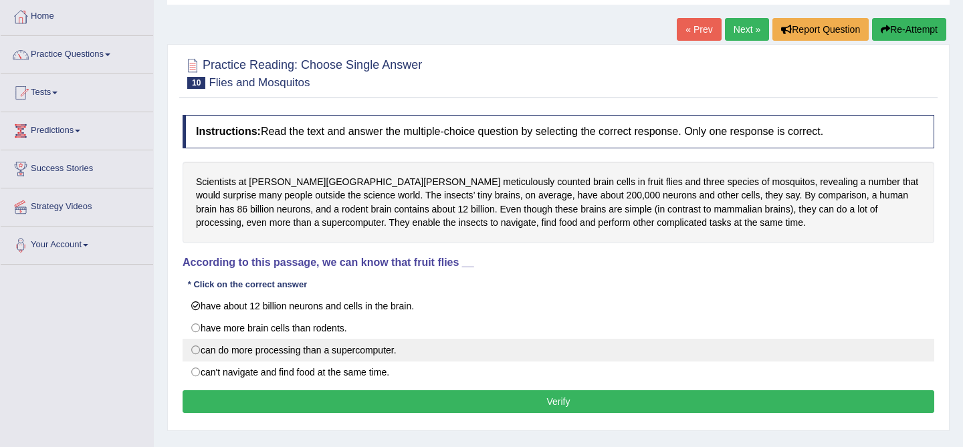
click at [513, 361] on label "can do more processing than a supercomputer." at bounding box center [559, 350] width 752 height 23
radio input "true"
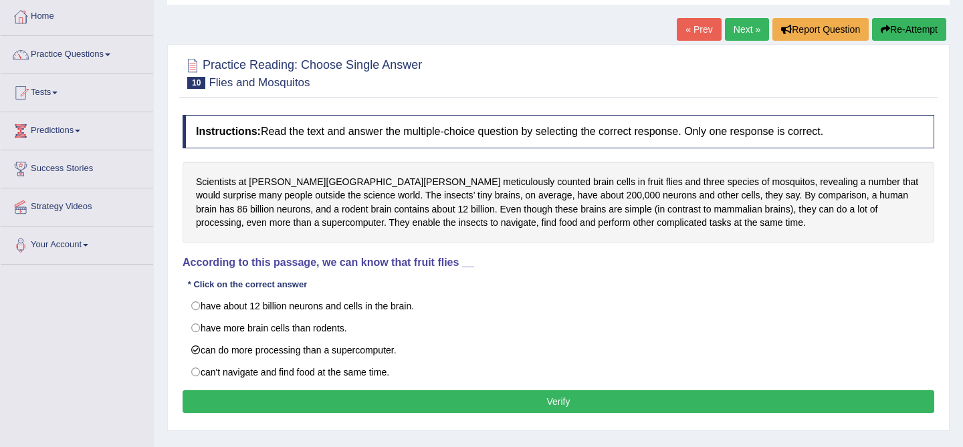
click at [510, 399] on button "Verify" at bounding box center [559, 402] width 752 height 23
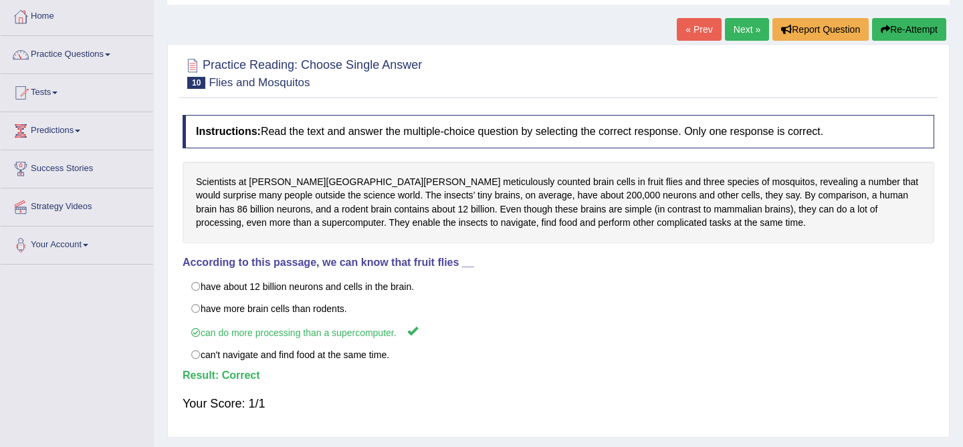
scroll to position [0, 0]
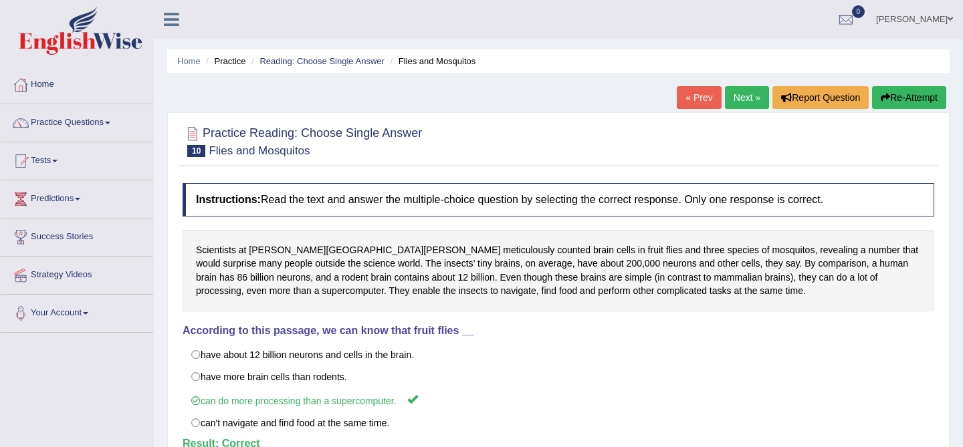
click at [735, 101] on link "Next »" at bounding box center [747, 97] width 44 height 23
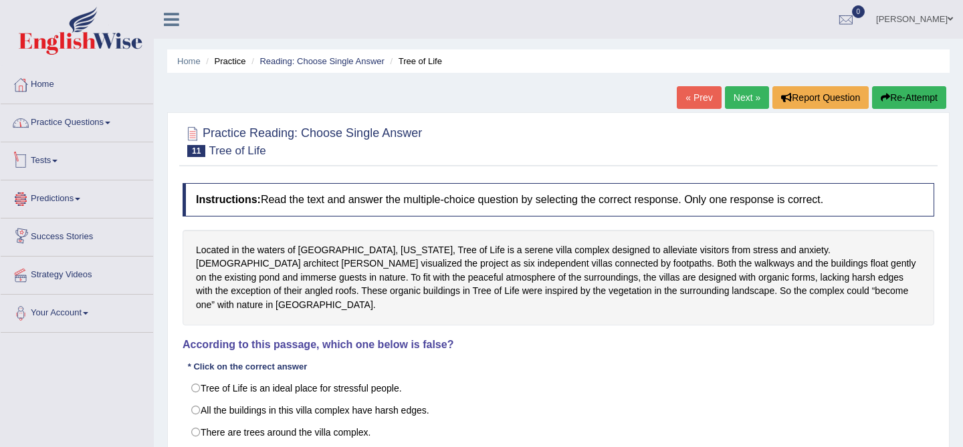
click at [78, 124] on link "Practice Questions" at bounding box center [77, 120] width 152 height 33
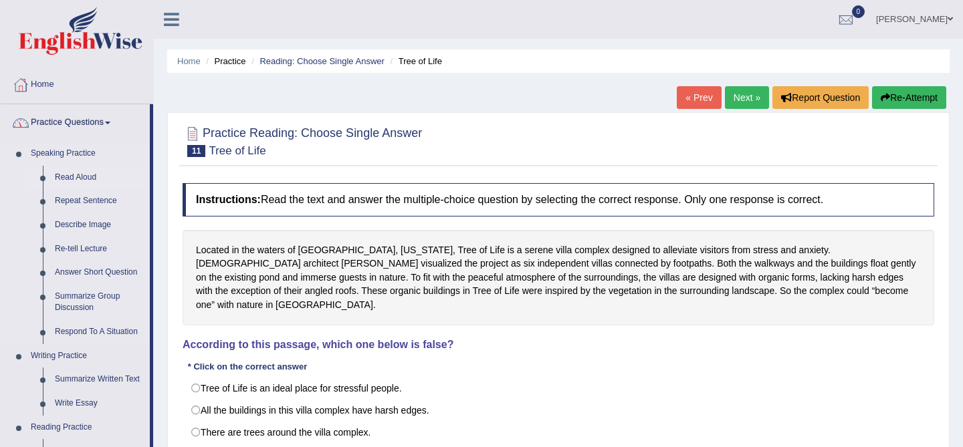
click at [84, 181] on link "Read Aloud" at bounding box center [99, 178] width 101 height 24
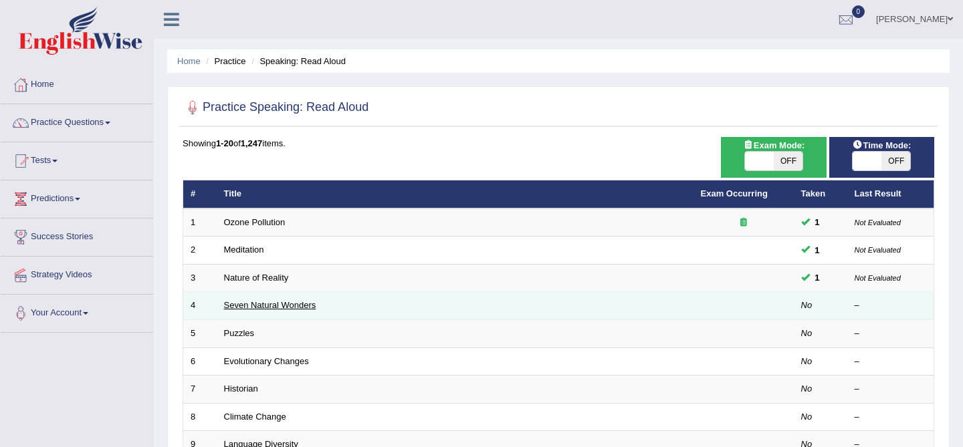
click at [251, 309] on link "Seven Natural Wonders" at bounding box center [270, 305] width 92 height 10
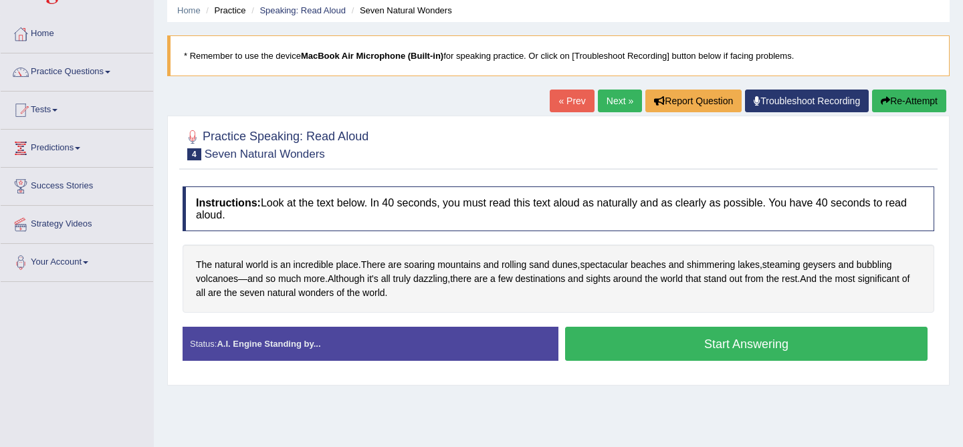
scroll to position [59, 0]
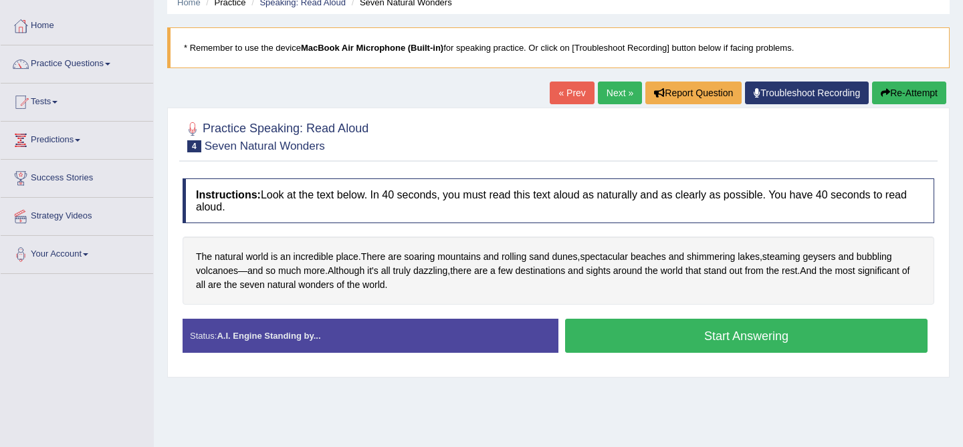
click at [671, 343] on button "Start Answering" at bounding box center [746, 336] width 363 height 34
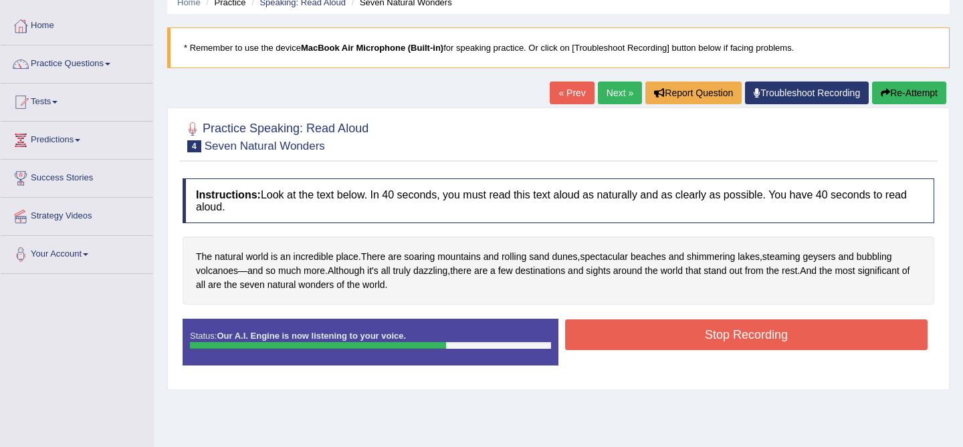
click at [759, 338] on button "Stop Recording" at bounding box center [746, 335] width 363 height 31
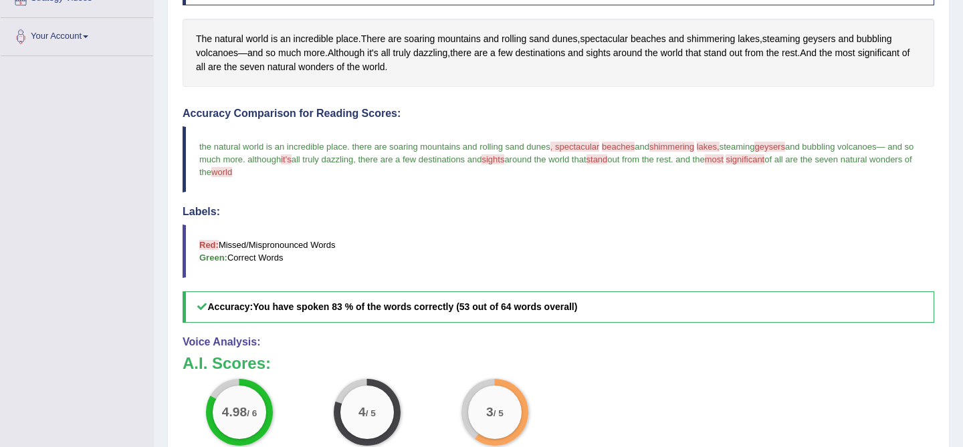
scroll to position [0, 0]
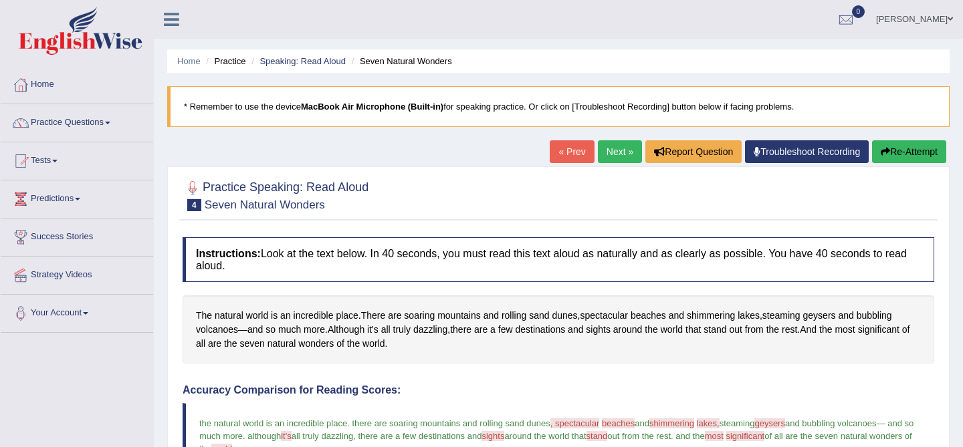
click at [619, 155] on link "Next »" at bounding box center [620, 151] width 44 height 23
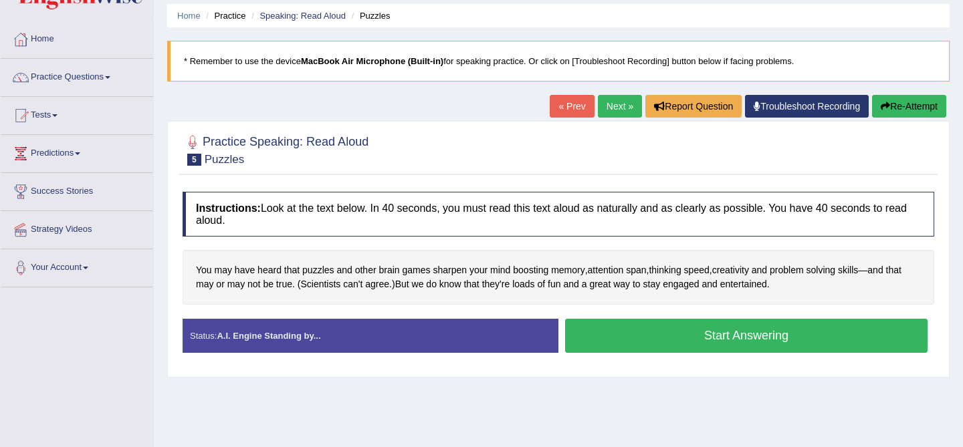
scroll to position [54, 0]
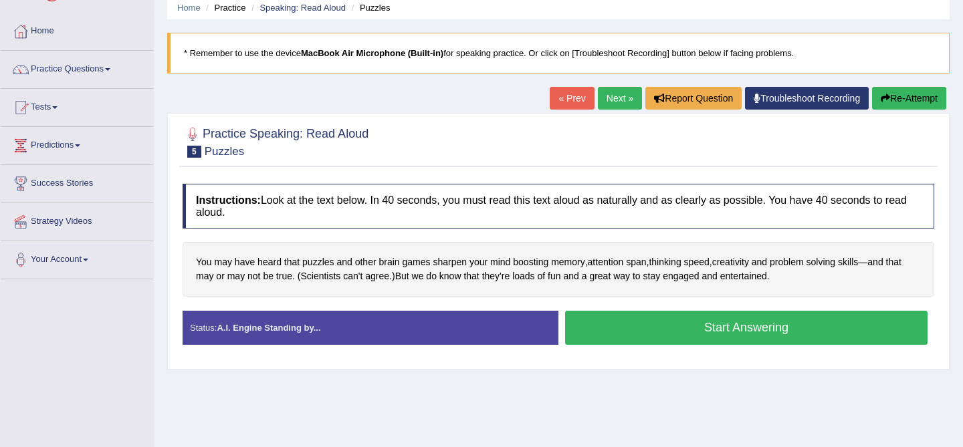
click at [664, 336] on button "Start Answering" at bounding box center [746, 328] width 363 height 34
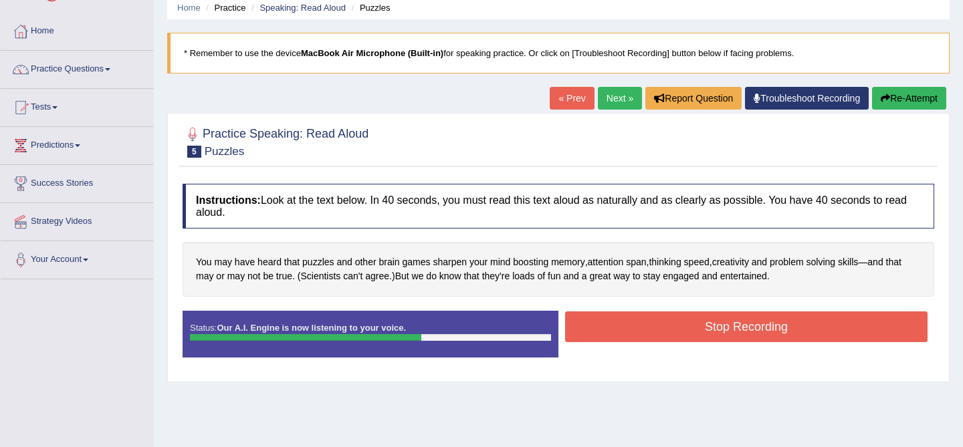
click at [664, 336] on button "Stop Recording" at bounding box center [746, 327] width 363 height 31
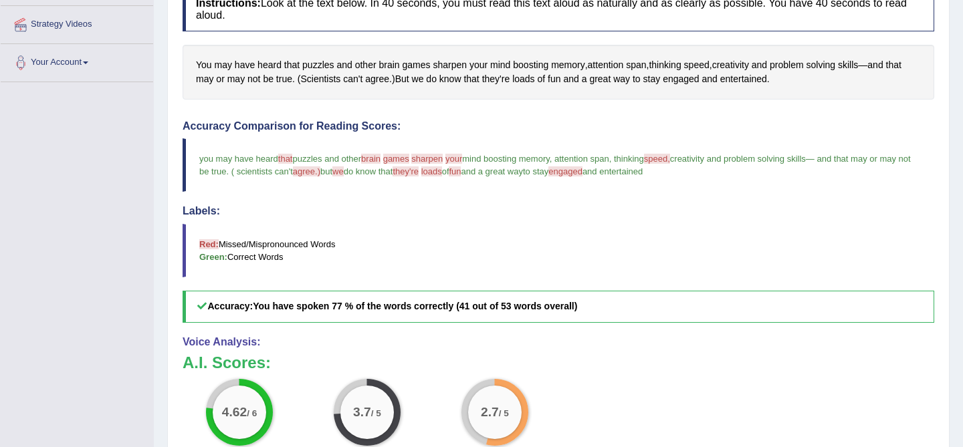
scroll to position [0, 0]
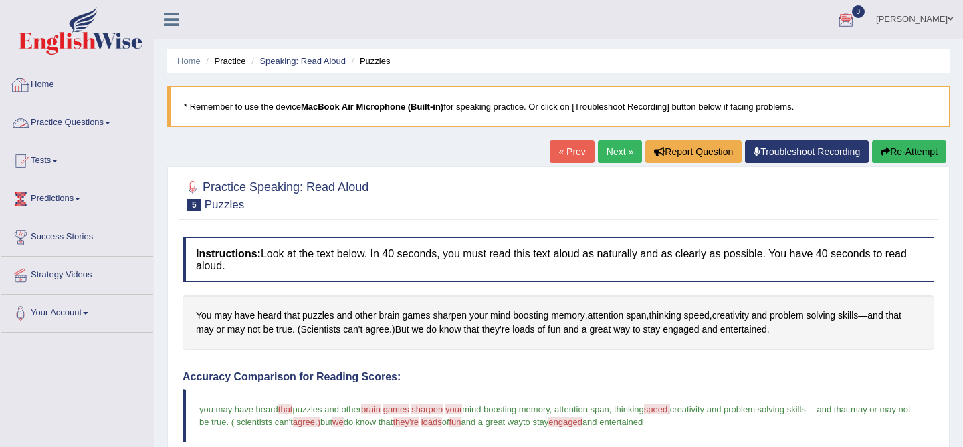
click at [45, 83] on link "Home" at bounding box center [77, 82] width 152 height 33
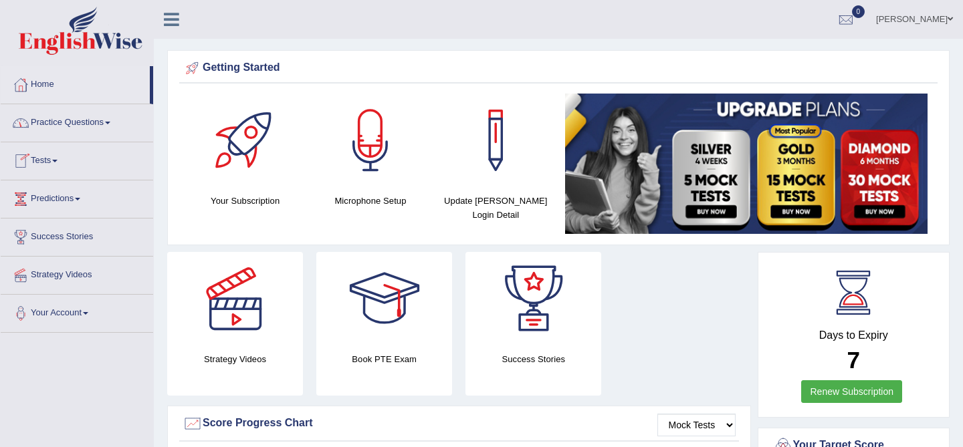
click at [90, 123] on link "Practice Questions" at bounding box center [77, 120] width 152 height 33
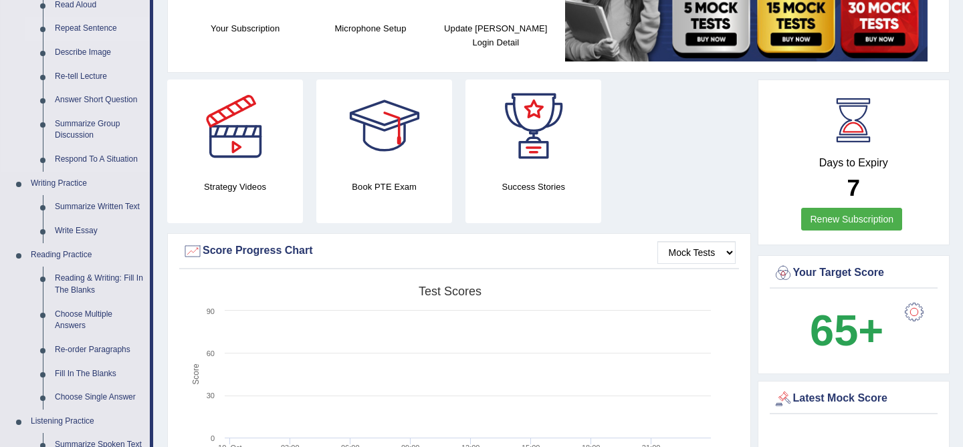
scroll to position [169, 0]
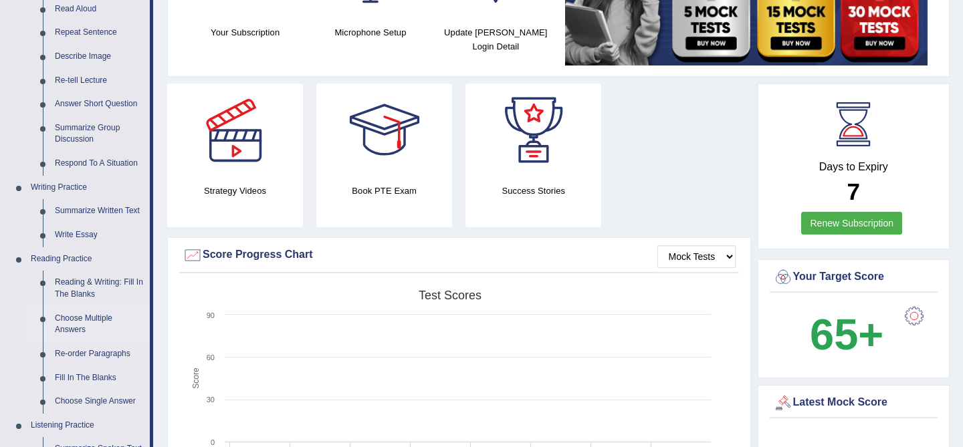
click at [74, 325] on link "Choose Multiple Answers" at bounding box center [99, 324] width 101 height 35
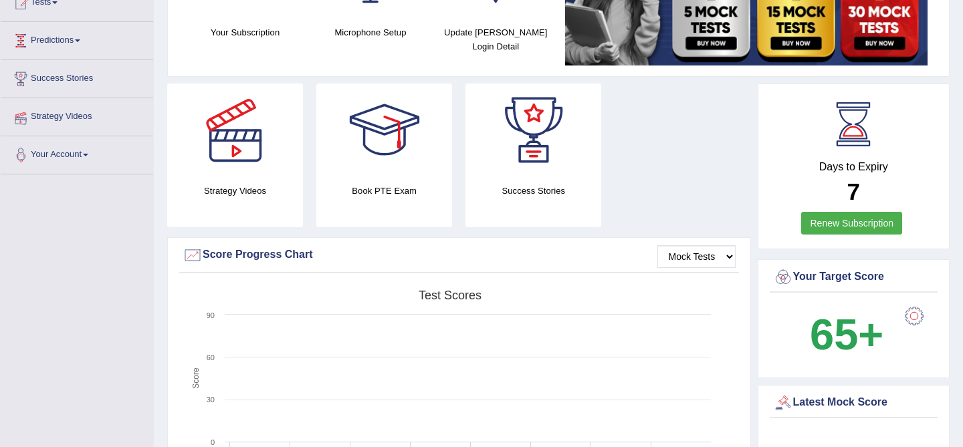
scroll to position [168, 0]
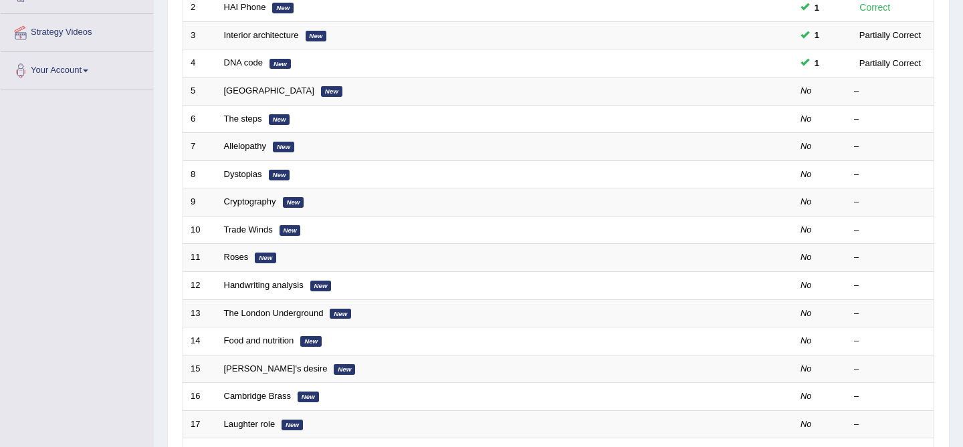
scroll to position [229, 0]
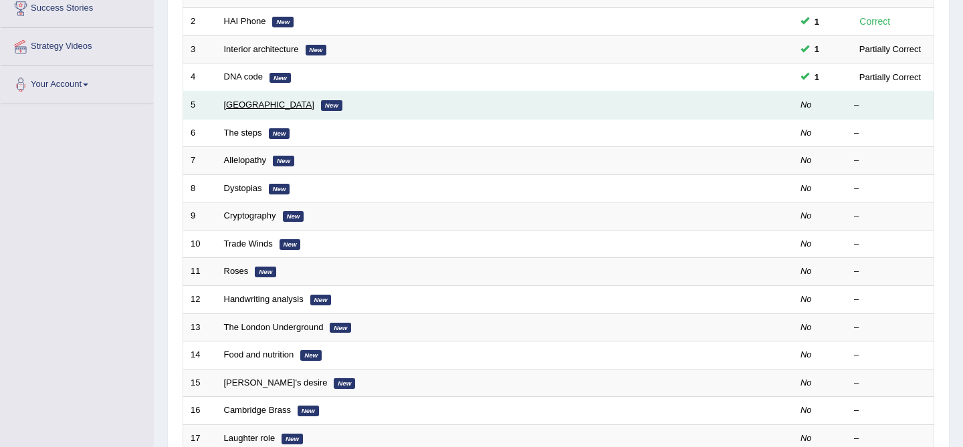
click at [225, 107] on link "[GEOGRAPHIC_DATA]" at bounding box center [269, 105] width 90 height 10
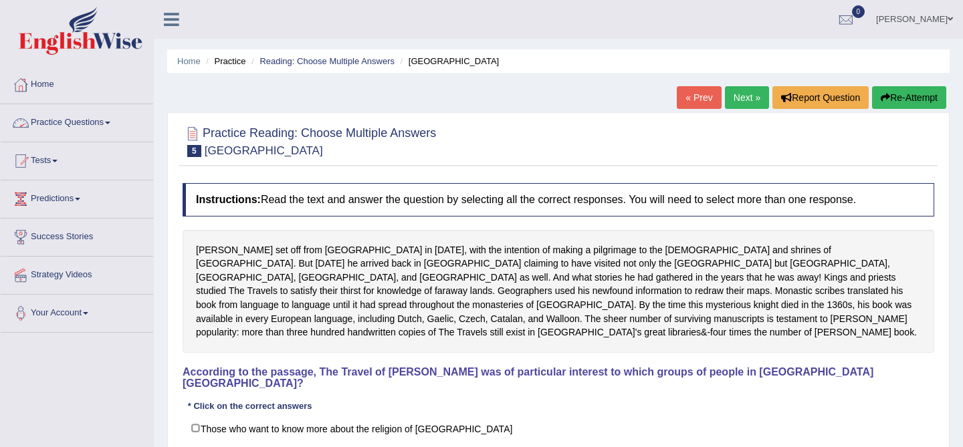
click at [100, 128] on link "Practice Questions" at bounding box center [77, 120] width 152 height 33
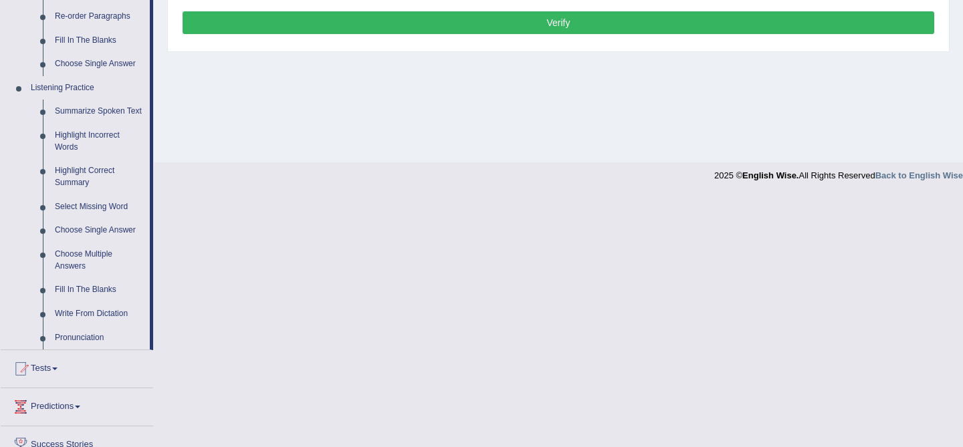
scroll to position [505, 0]
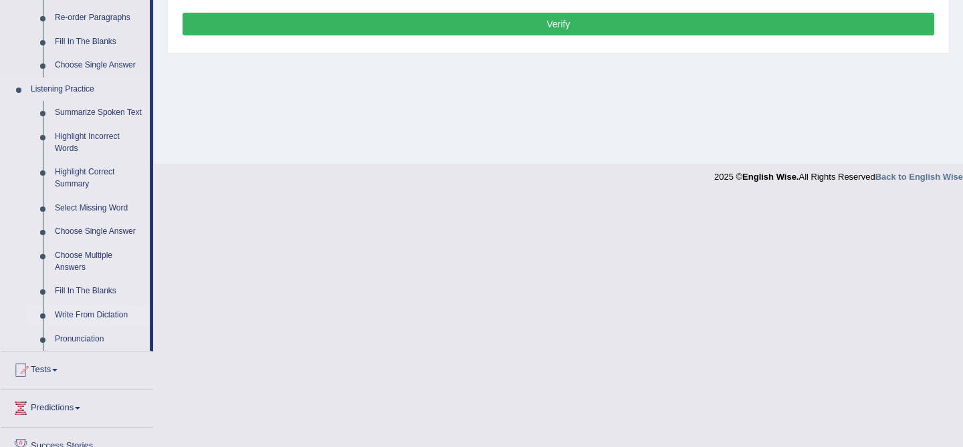
click at [96, 323] on link "Write From Dictation" at bounding box center [99, 316] width 101 height 24
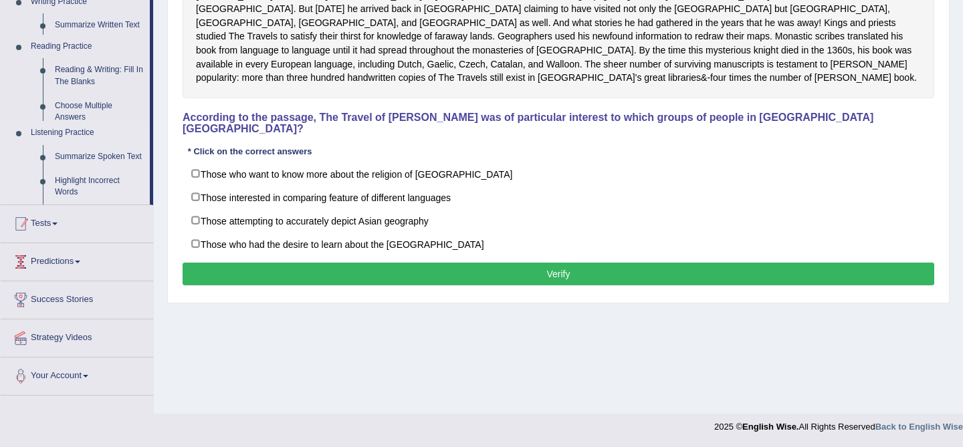
scroll to position [255, 0]
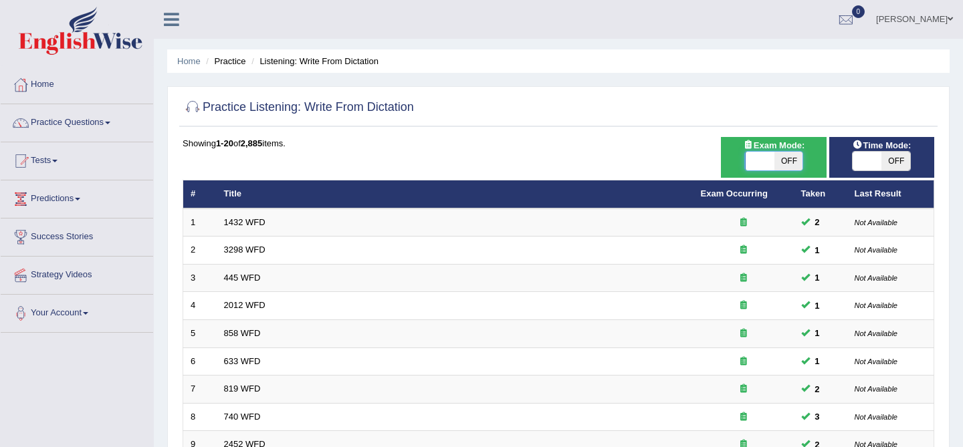
click at [772, 164] on span at bounding box center [760, 161] width 29 height 19
click at [882, 155] on span "OFF" at bounding box center [896, 161] width 29 height 19
checkbox input "true"
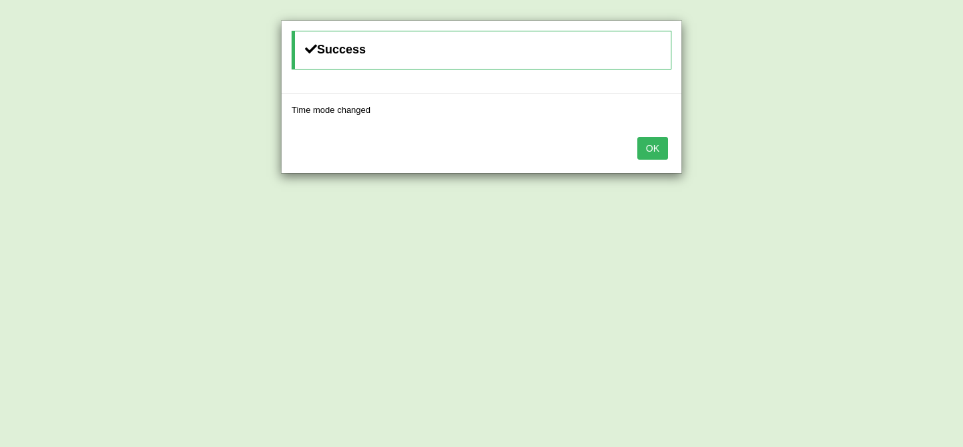
click at [651, 154] on button "OK" at bounding box center [652, 148] width 31 height 23
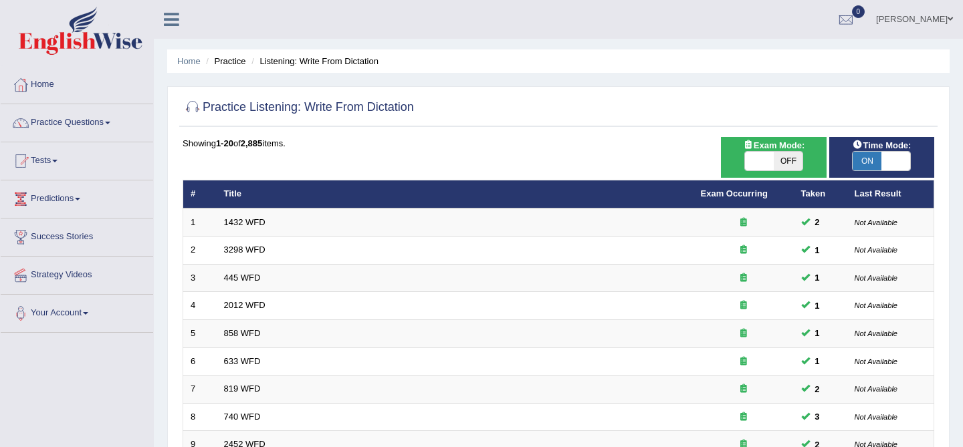
click at [754, 148] on span "Exam Mode:" at bounding box center [774, 145] width 72 height 14
click at [757, 157] on span at bounding box center [759, 161] width 29 height 19
checkbox input "true"
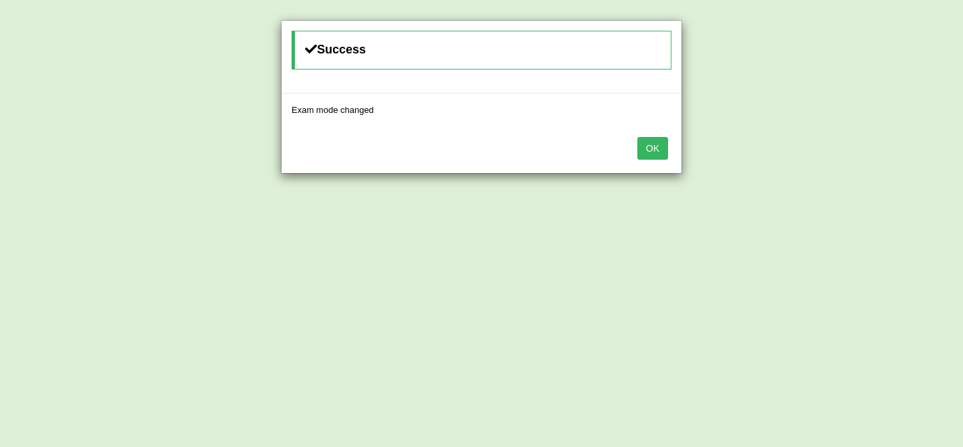
click at [670, 152] on div "OK" at bounding box center [482, 149] width 400 height 47
click at [652, 148] on button "OK" at bounding box center [652, 148] width 31 height 23
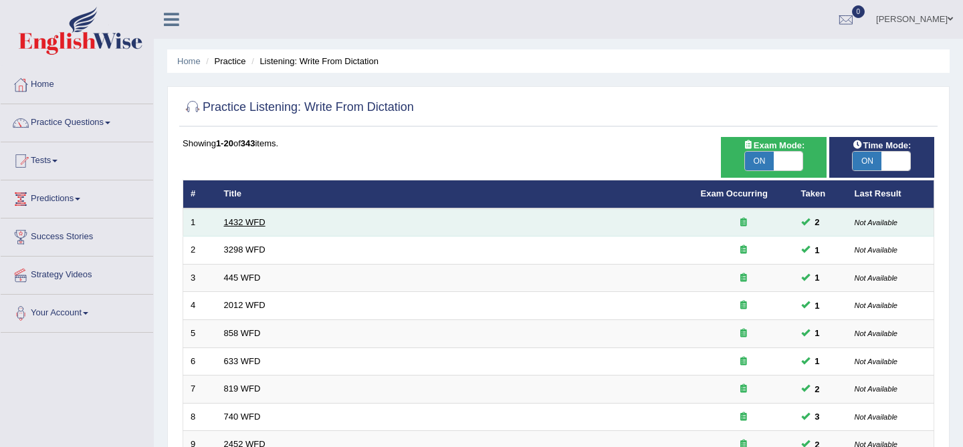
click at [246, 220] on link "1432 WFD" at bounding box center [244, 222] width 41 height 10
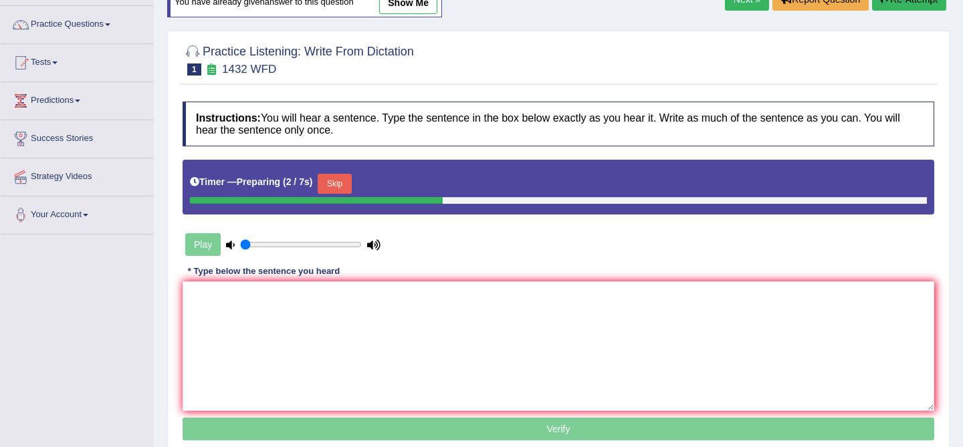
scroll to position [101, 0]
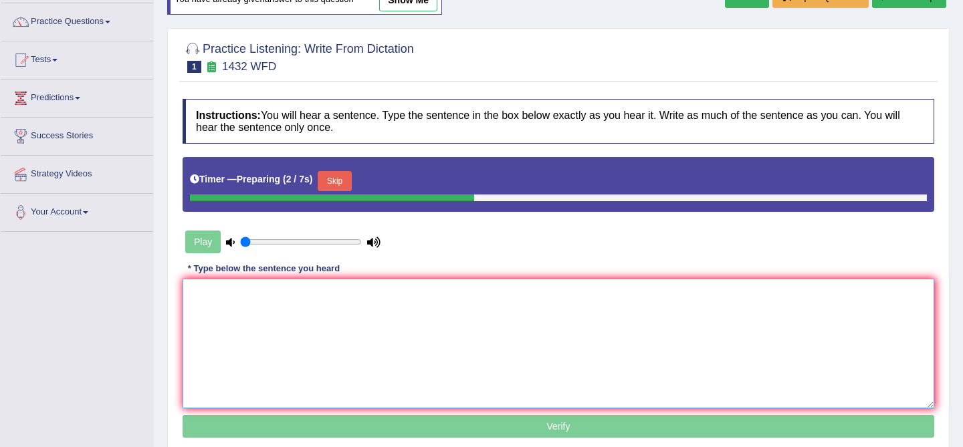
click at [340, 393] on textarea at bounding box center [559, 344] width 752 height 130
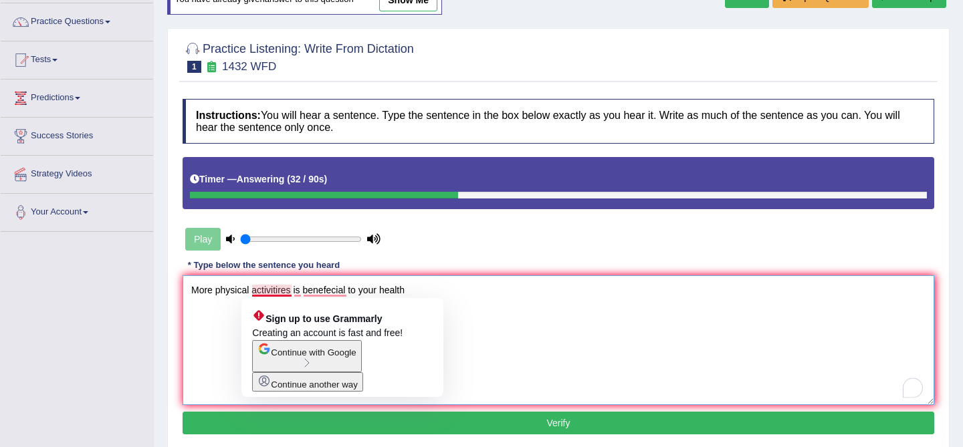
click at [292, 292] on textarea "More physical activitires is benefecial to your health" at bounding box center [559, 341] width 752 height 130
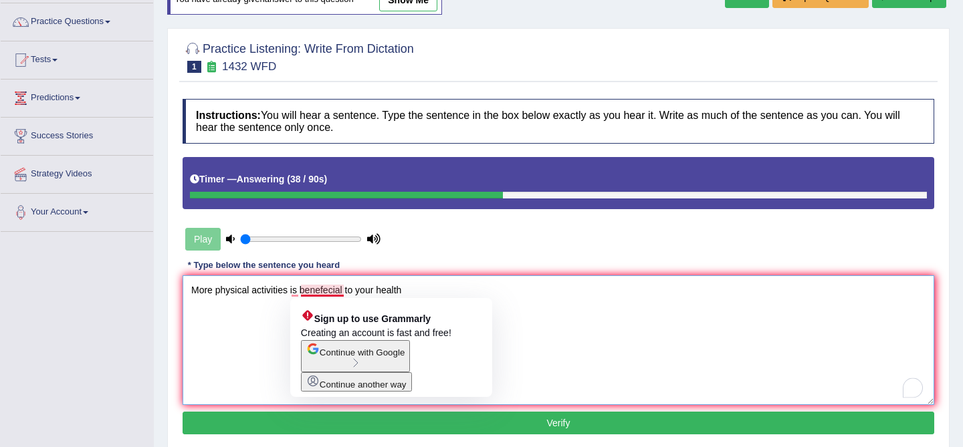
click at [329, 288] on textarea "More physical activities is benefecial to your health" at bounding box center [559, 341] width 752 height 130
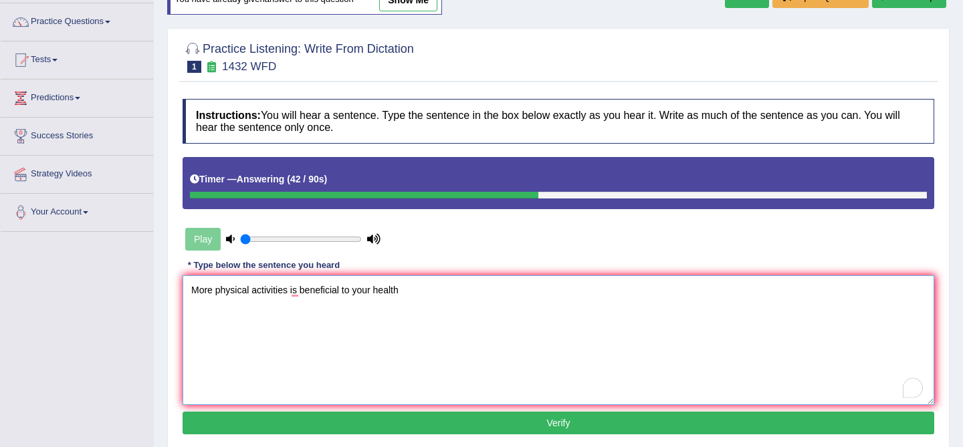
click at [405, 306] on textarea "More physical activities is beneficial to your health" at bounding box center [559, 341] width 752 height 130
click at [288, 290] on textarea "More physical activities is beneficial to your health." at bounding box center [559, 341] width 752 height 130
type textarea "More physical activities activity is beneficial to your health."
click at [355, 423] on button "Verify" at bounding box center [559, 423] width 752 height 23
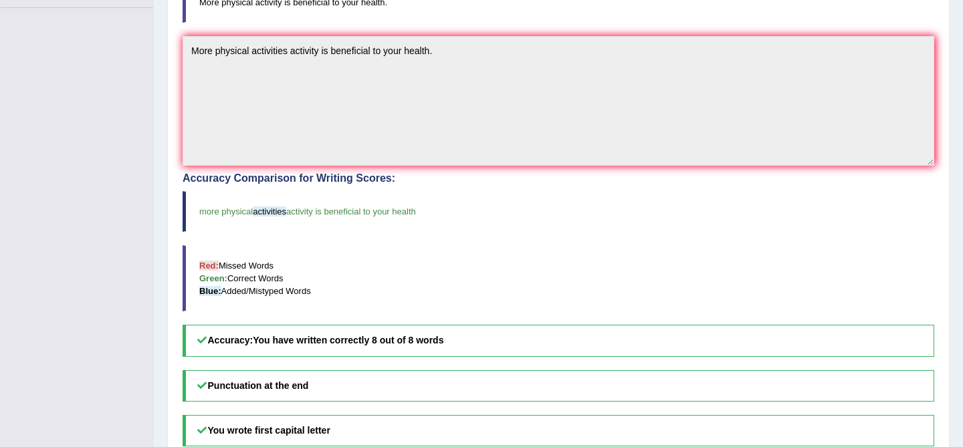
scroll to position [0, 0]
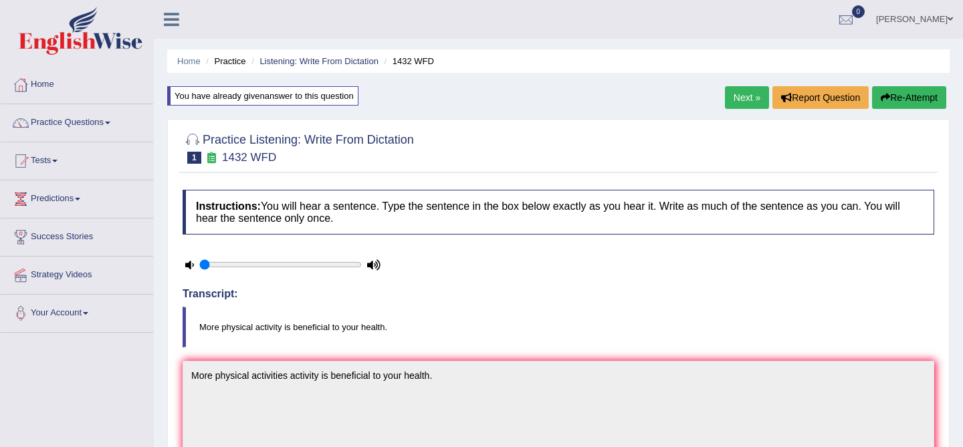
click at [739, 96] on link "Next »" at bounding box center [747, 97] width 44 height 23
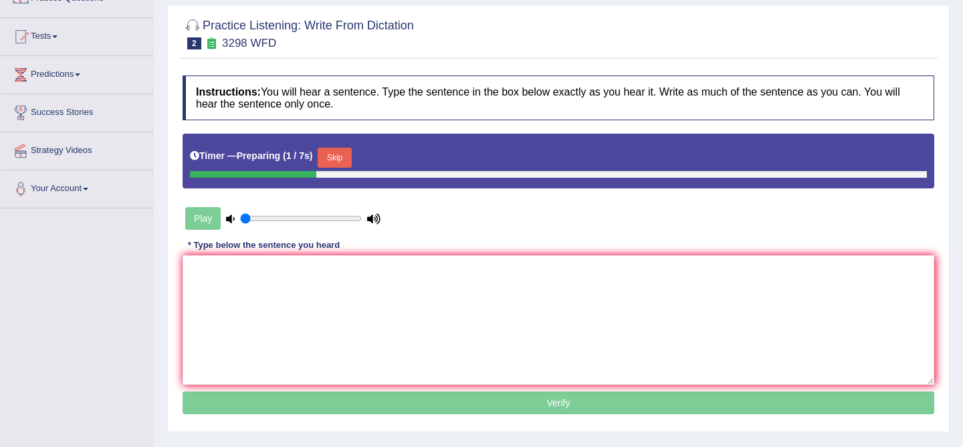
scroll to position [124, 0]
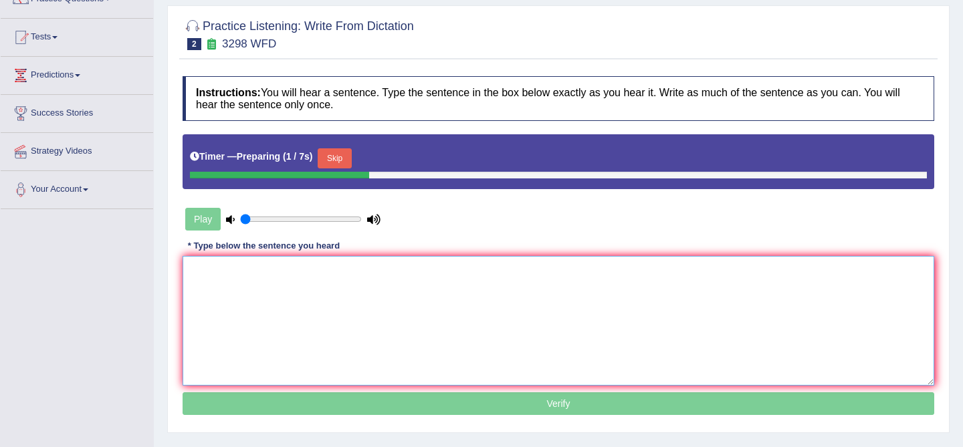
click at [477, 310] on textarea at bounding box center [559, 321] width 752 height 130
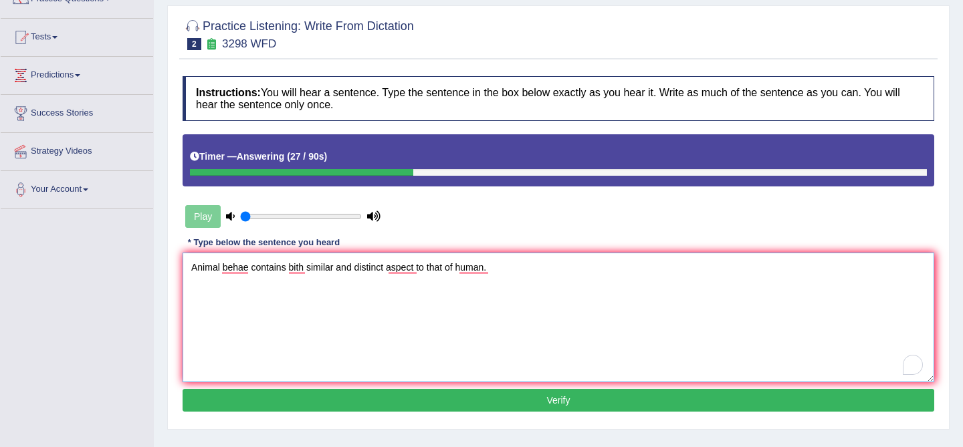
click at [251, 274] on textarea "Animal behae contains bith similar and distinct aspect to that of human." at bounding box center [559, 318] width 752 height 130
click at [301, 270] on textarea "Animal behaviour contains bith similar and distinct aspect to that of human." at bounding box center [559, 318] width 752 height 130
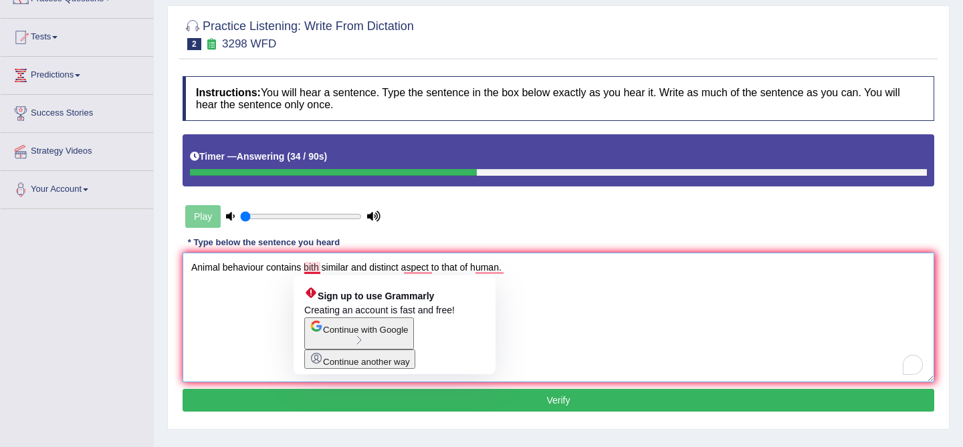
click at [313, 269] on textarea "Animal behaviour contains bith similar and distinct aspect to that of human." at bounding box center [559, 318] width 752 height 130
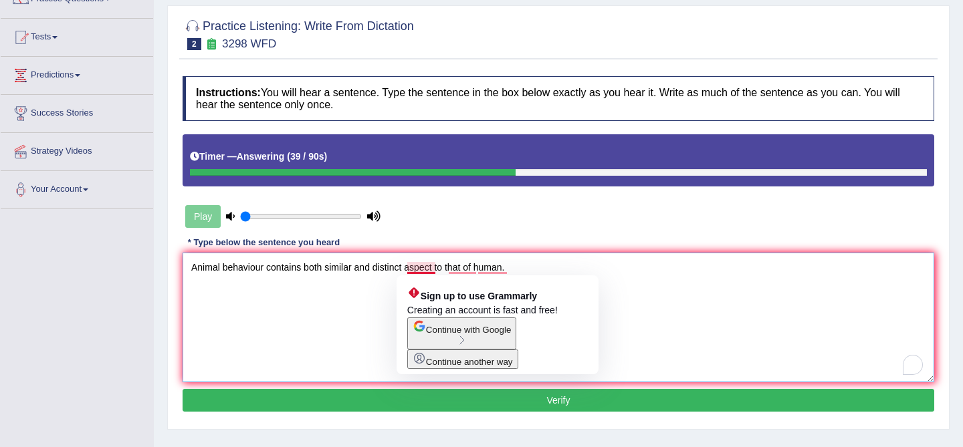
click at [434, 273] on textarea "Animal behaviour contains both similar and distinct aspect to that of human." at bounding box center [559, 318] width 752 height 130
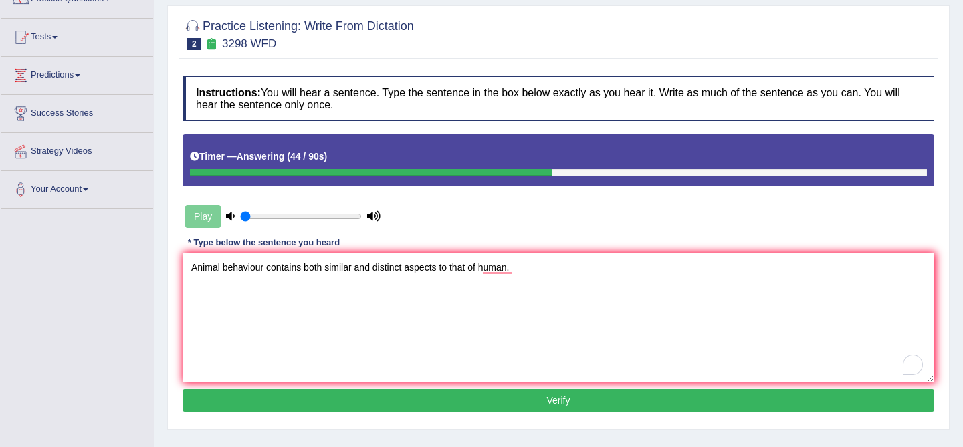
click at [535, 293] on textarea "Animal behaviour contains both similar and distinct aspects to that of human." at bounding box center [559, 318] width 752 height 130
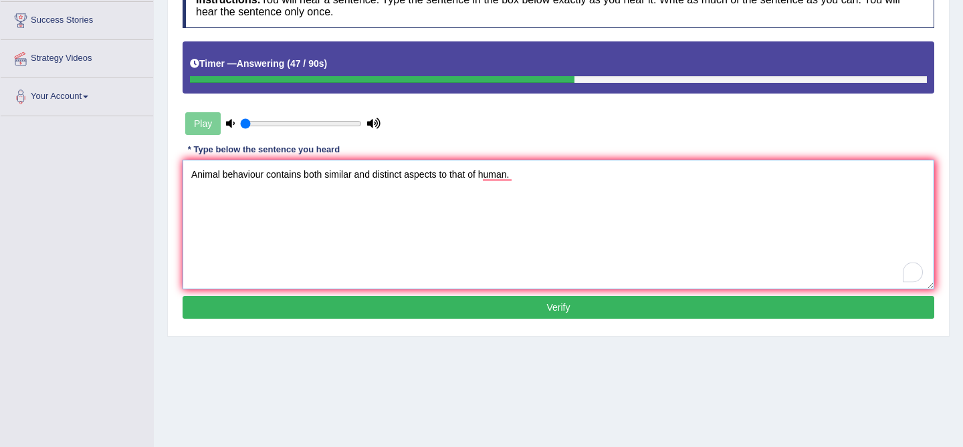
scroll to position [215, 0]
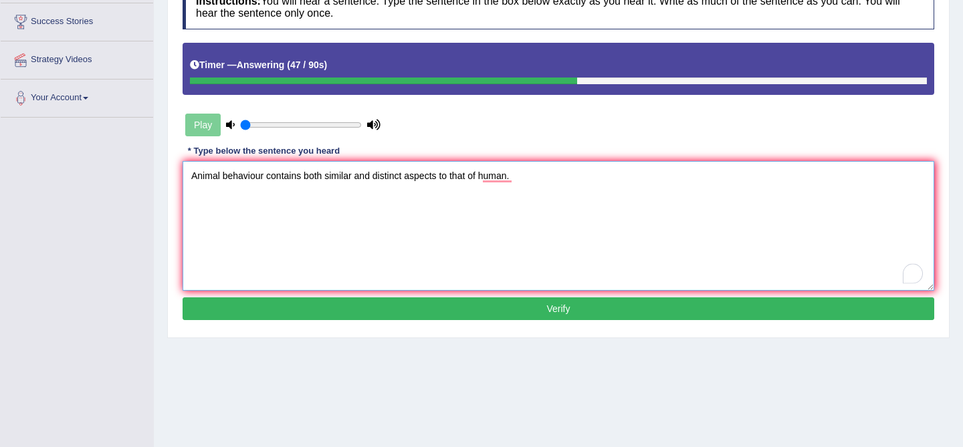
type textarea "Animal behaviour contains both similar and distinct aspects to that of human."
click at [546, 310] on button "Verify" at bounding box center [559, 309] width 752 height 23
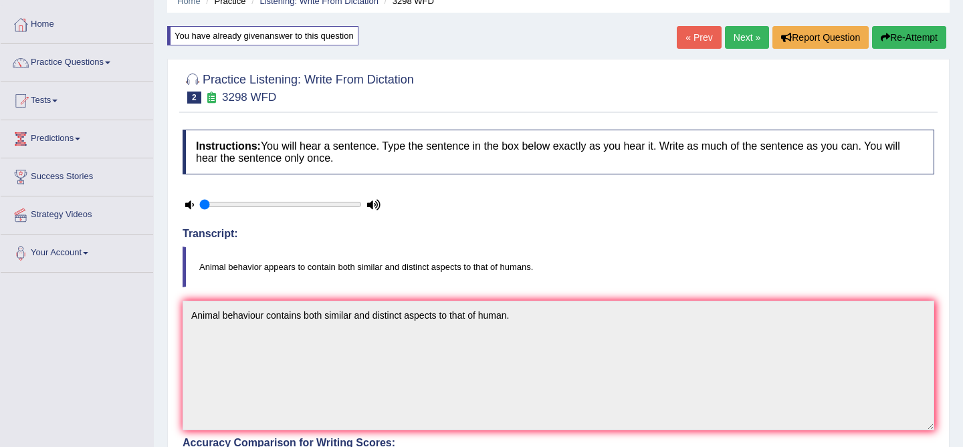
scroll to position [0, 0]
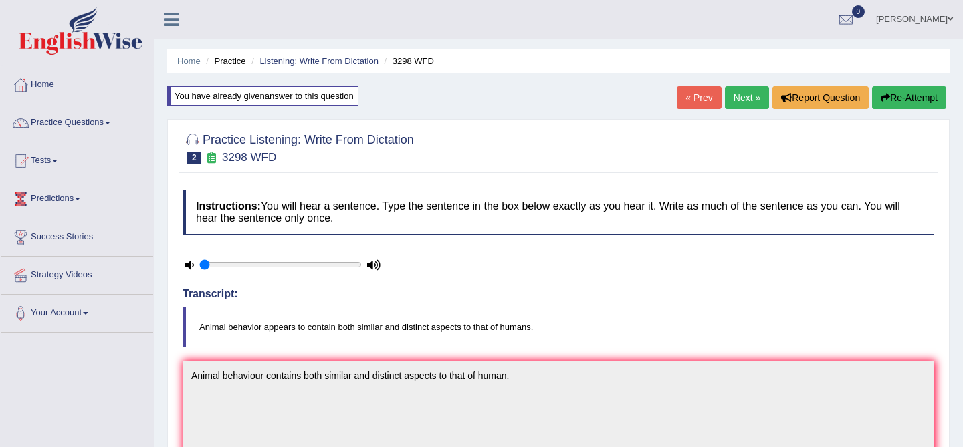
click at [729, 103] on link "Next »" at bounding box center [747, 97] width 44 height 23
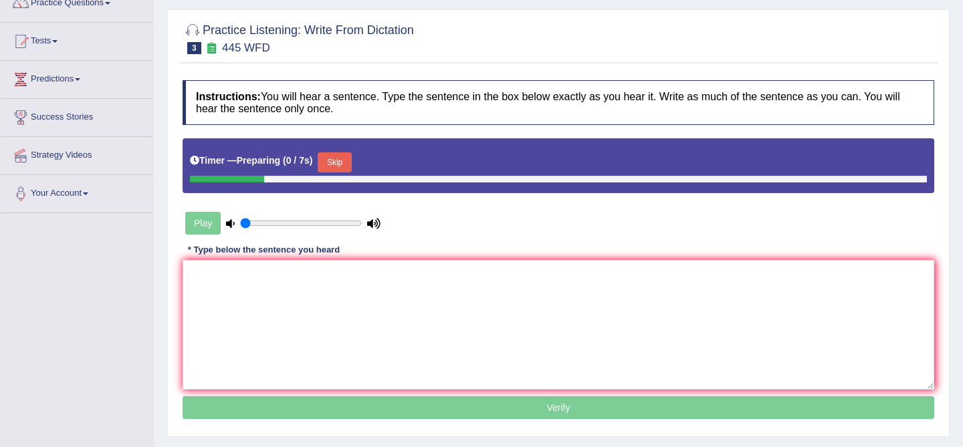
scroll to position [120, 0]
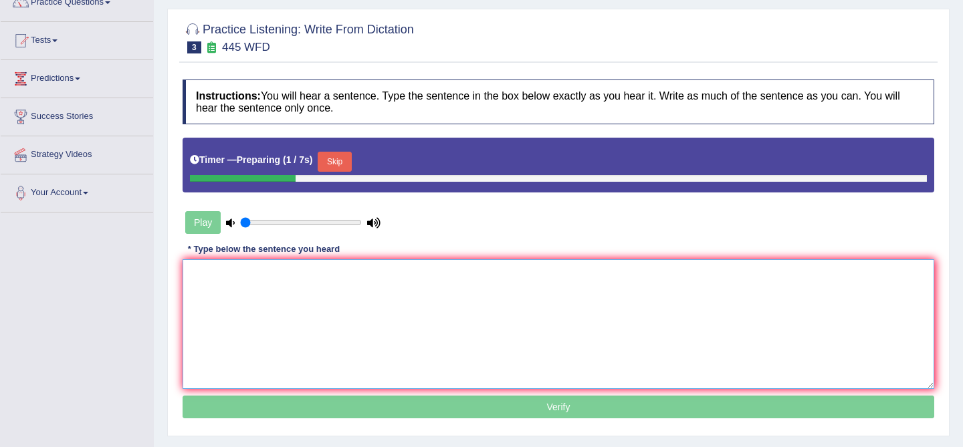
click at [546, 317] on textarea at bounding box center [559, 325] width 752 height 130
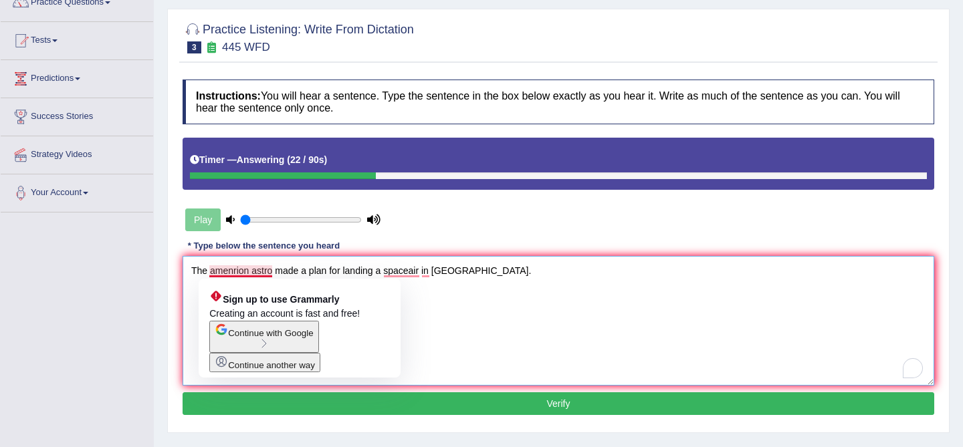
click at [247, 268] on textarea "The amenrion astro made a plan for landing a spaceair in Mars." at bounding box center [559, 321] width 752 height 130
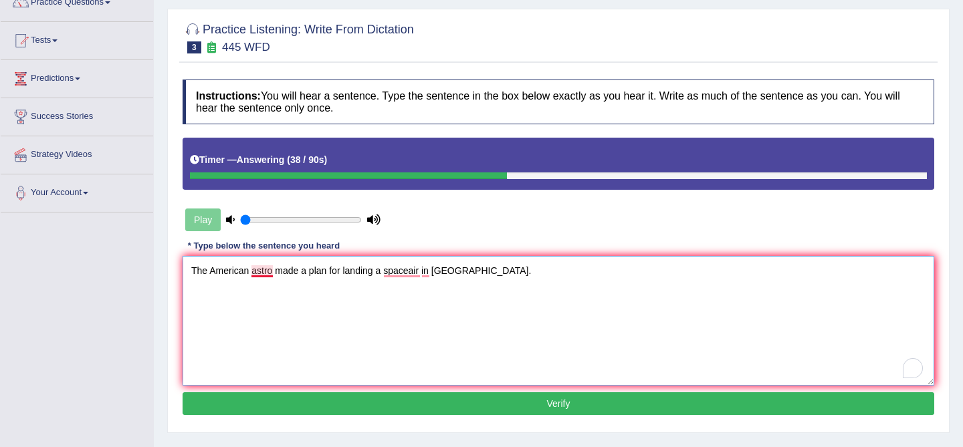
click at [272, 272] on textarea "The American astro made a plan for landing a spaceair in Mars." at bounding box center [559, 321] width 752 height 130
click at [359, 262] on textarea "The American astronomers made a plan for landing a spaceair in Mars." at bounding box center [559, 321] width 752 height 130
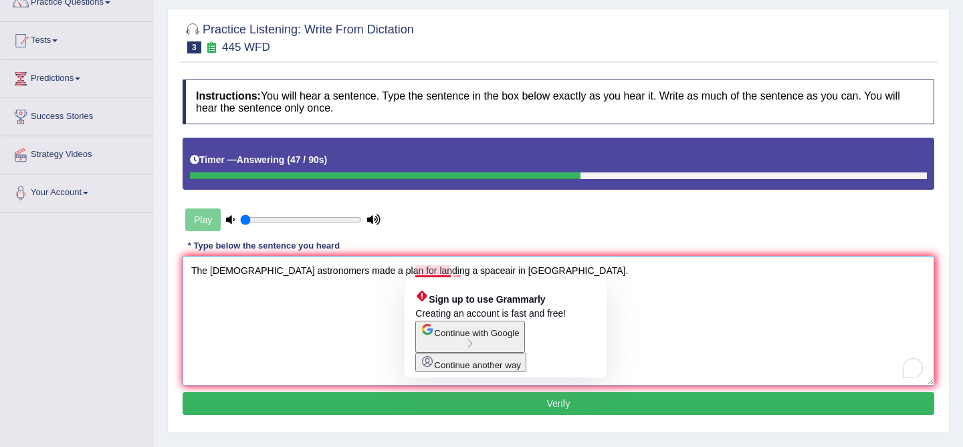
click at [451, 270] on textarea "The American astronomers made a plan for landing a spaceair in Mars." at bounding box center [559, 321] width 752 height 130
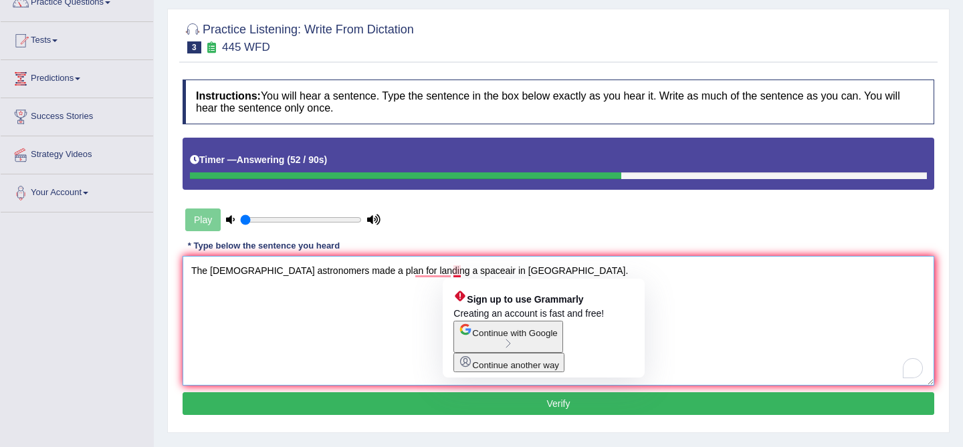
click at [461, 273] on textarea "The American astronomers made a plan for landing a spaceair in Mars." at bounding box center [559, 321] width 752 height 130
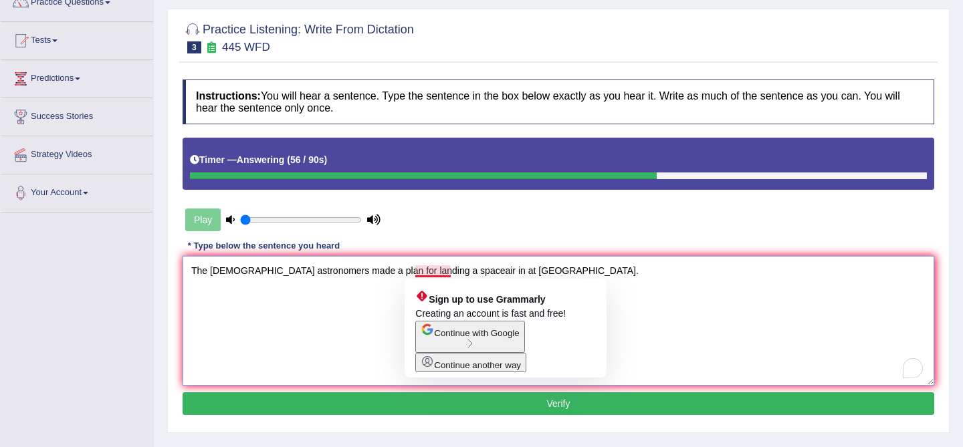
click at [452, 272] on textarea "The American astronomers made a plan for landing a spaceair in at Mars." at bounding box center [559, 321] width 752 height 130
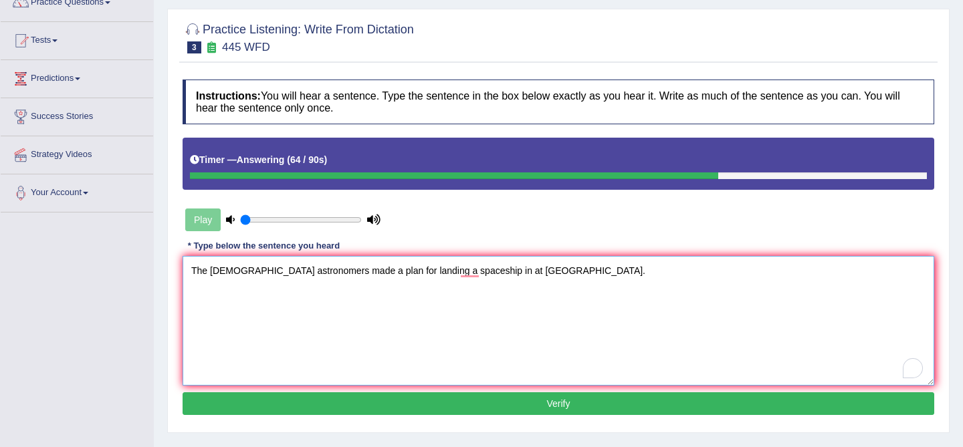
type textarea "The American astronomers made a plan for landing a spaceship in at Mars."
click at [490, 407] on button "Verify" at bounding box center [559, 404] width 752 height 23
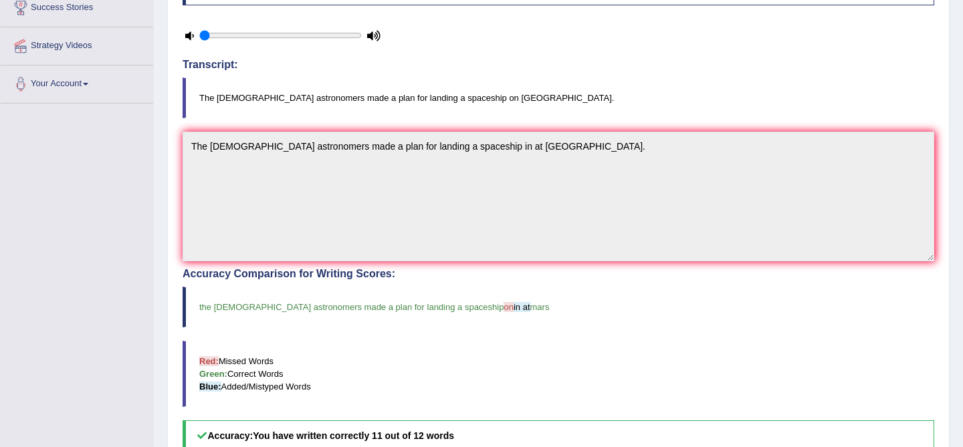
scroll to position [0, 0]
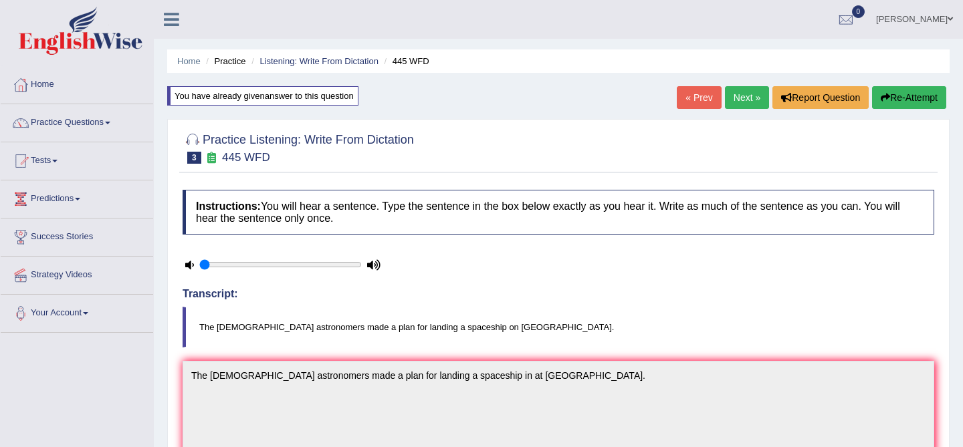
click at [738, 101] on link "Next »" at bounding box center [747, 97] width 44 height 23
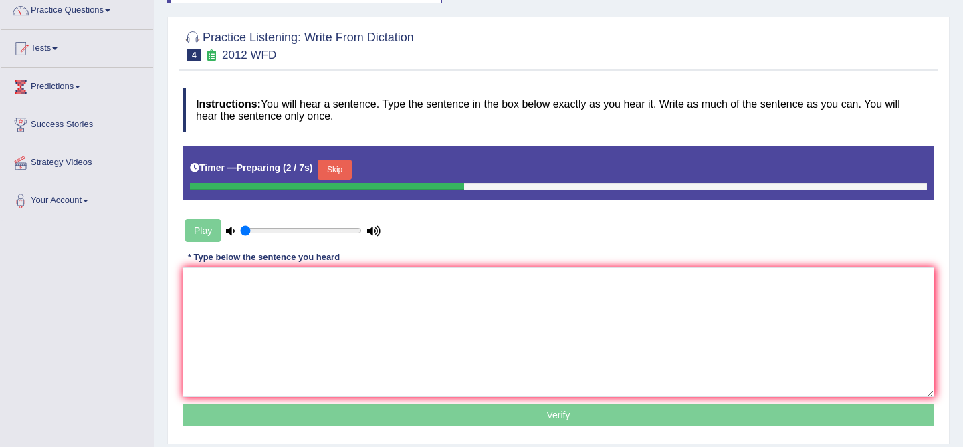
scroll to position [111, 0]
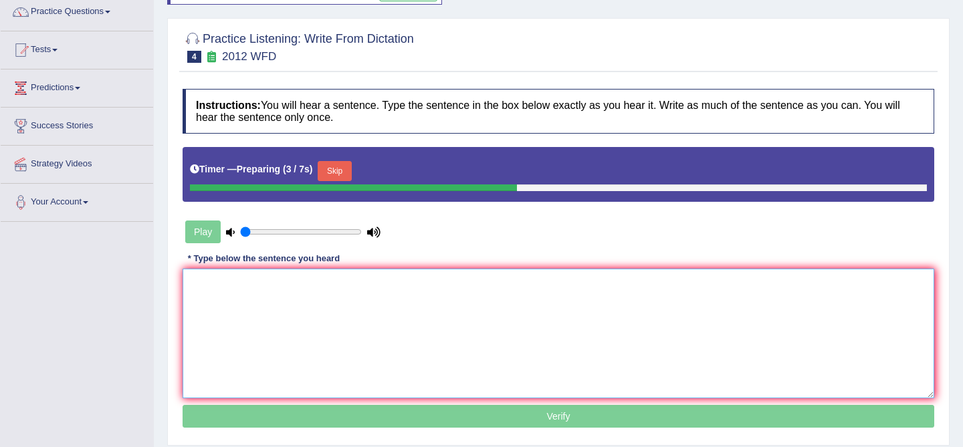
click at [516, 346] on textarea at bounding box center [559, 334] width 752 height 130
type input "0.6"
click at [307, 233] on input "range" at bounding box center [301, 232] width 122 height 11
click at [298, 314] on textarea "To enrich screen reader interactions, please activate Accessibility in Grammarl…" at bounding box center [559, 334] width 752 height 130
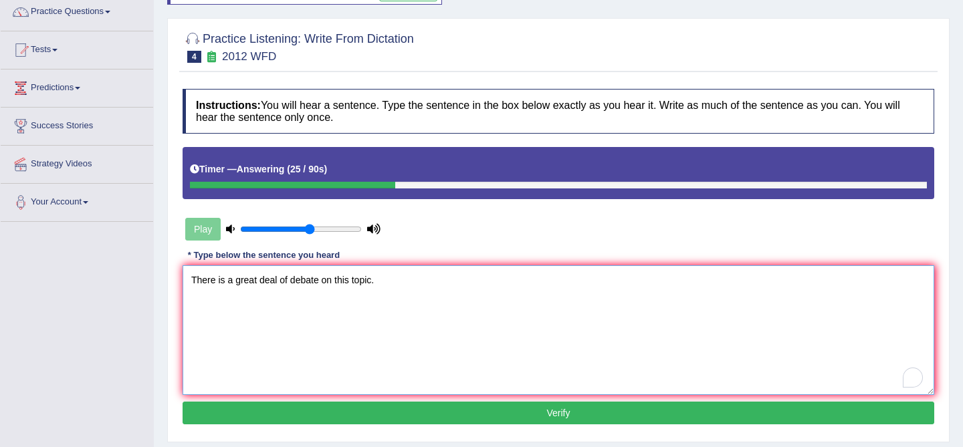
type textarea "There is a great deal of debate on this topic."
click at [392, 421] on button "Verify" at bounding box center [559, 413] width 752 height 23
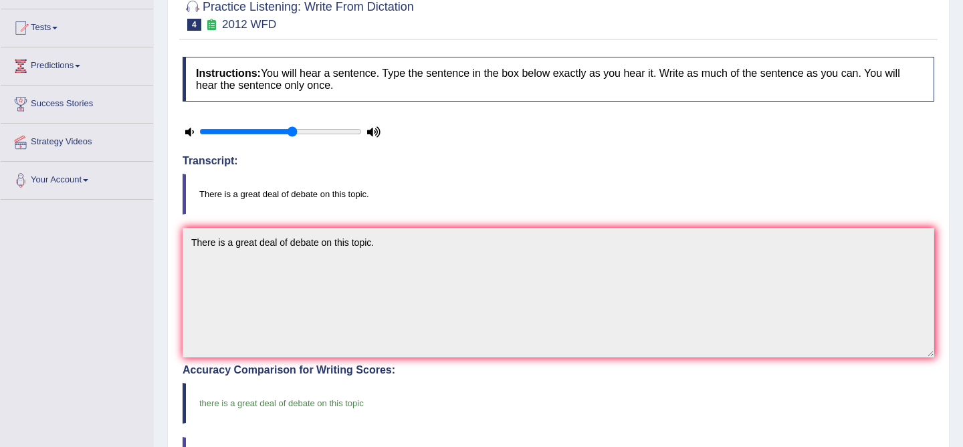
scroll to position [0, 0]
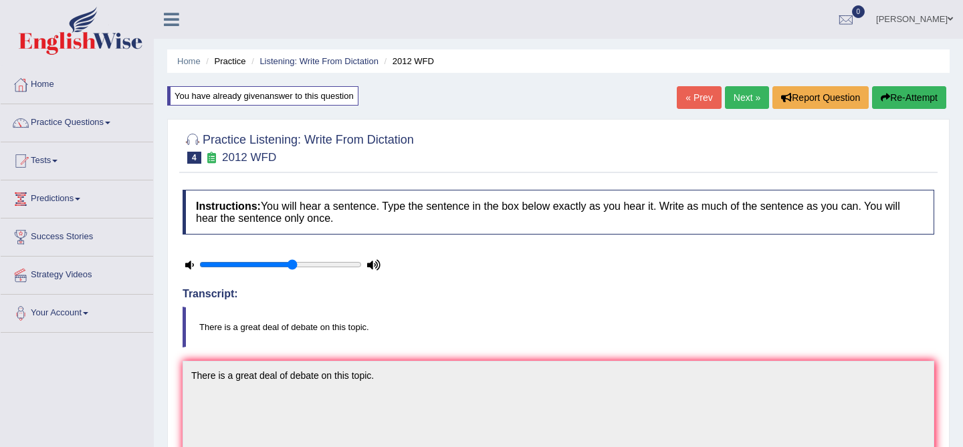
click at [743, 92] on link "Next »" at bounding box center [747, 97] width 44 height 23
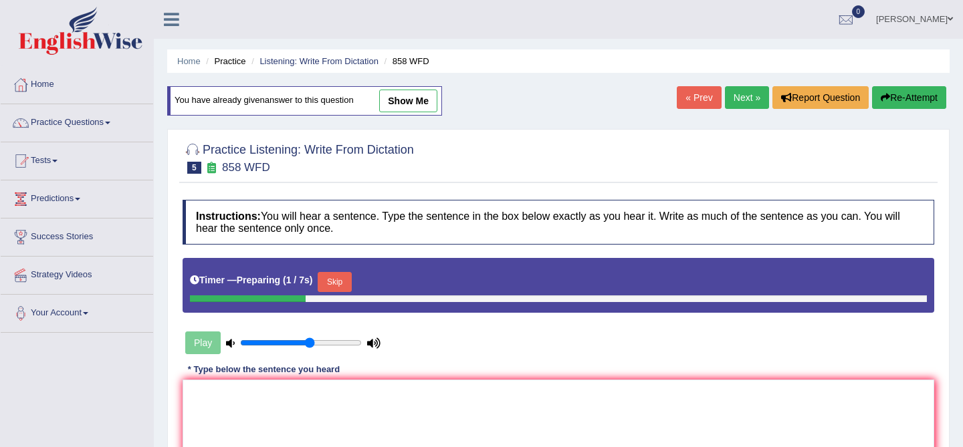
scroll to position [63, 0]
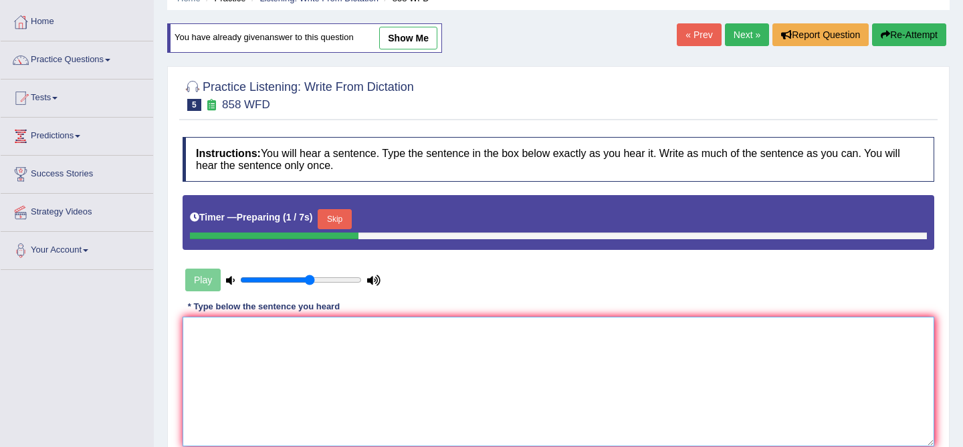
click at [326, 377] on textarea at bounding box center [559, 382] width 752 height 130
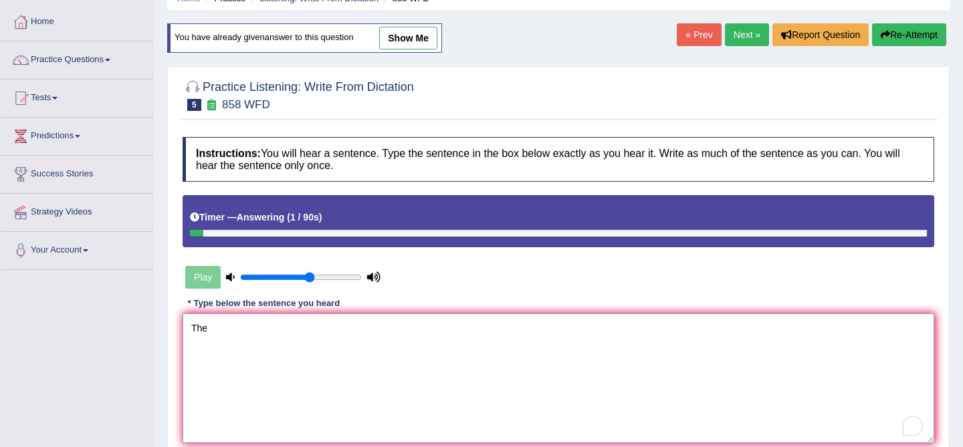
type textarea "The"
click at [691, 35] on link "« Prev" at bounding box center [699, 34] width 44 height 23
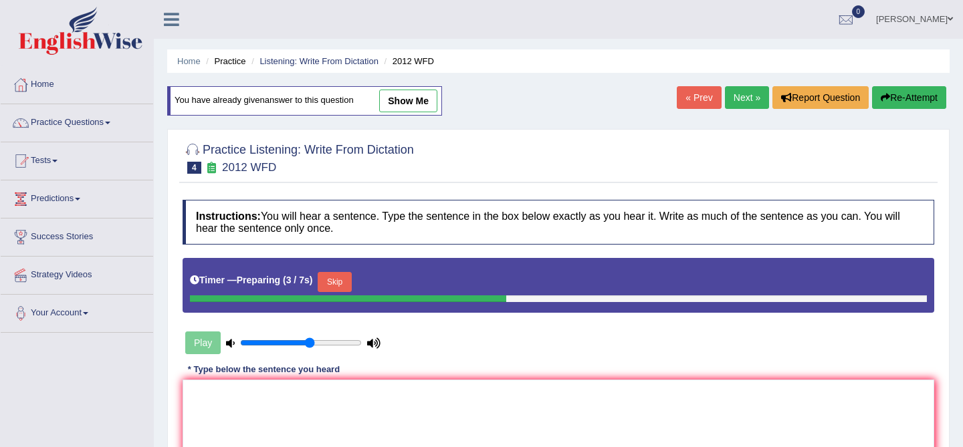
click at [739, 102] on link "Next »" at bounding box center [747, 97] width 44 height 23
click at [400, 106] on link "show me" at bounding box center [408, 101] width 58 height 23
type textarea "The year of ship rack was histerion."
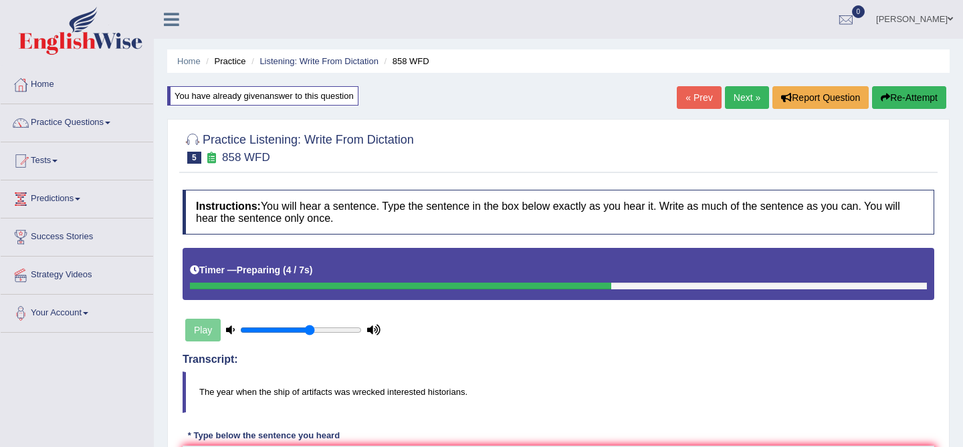
click at [747, 95] on link "Next »" at bounding box center [747, 97] width 44 height 23
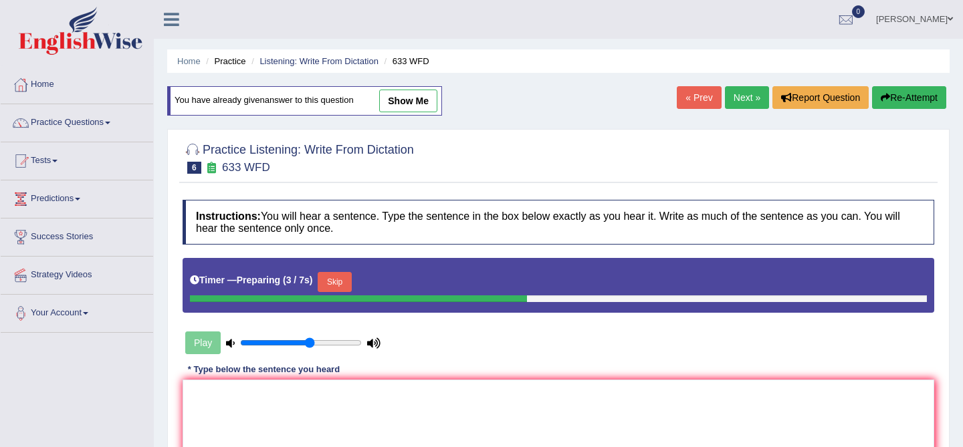
click at [425, 104] on link "show me" at bounding box center [408, 101] width 58 height 23
type textarea "Research shows that exercising makes us feel better."
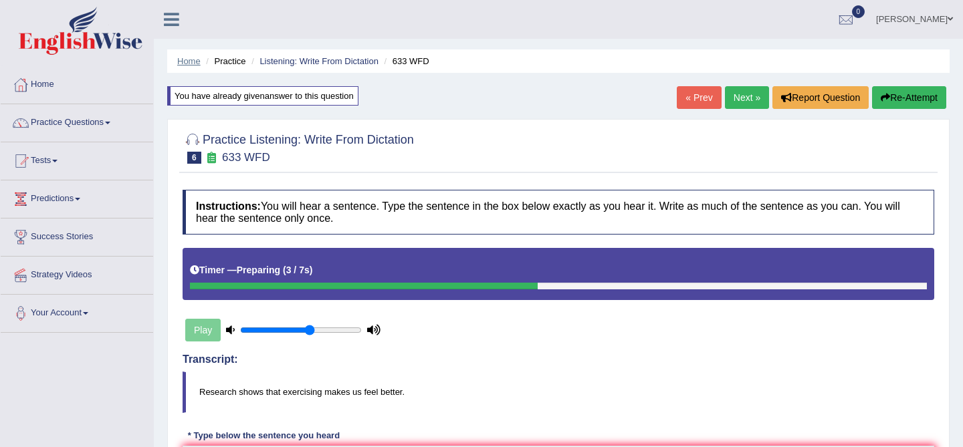
click at [195, 66] on link "Home" at bounding box center [188, 61] width 23 height 10
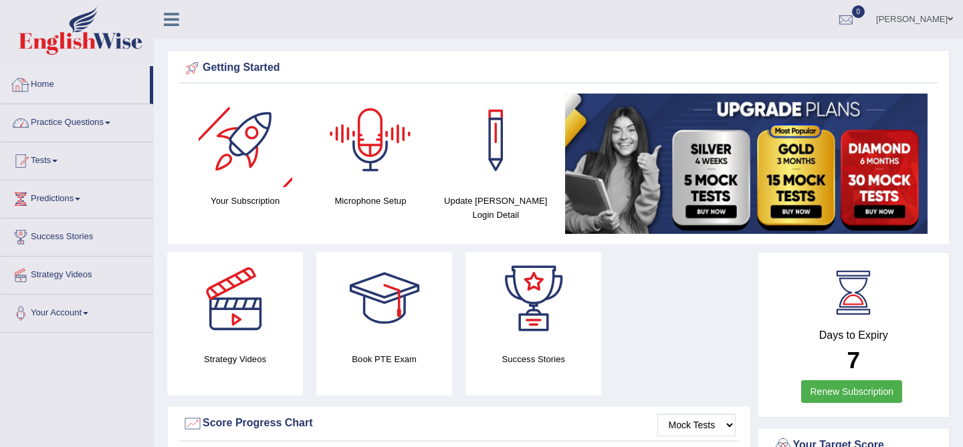
click at [29, 90] on div at bounding box center [21, 85] width 20 height 20
click at [56, 127] on link "Practice Questions" at bounding box center [77, 120] width 152 height 33
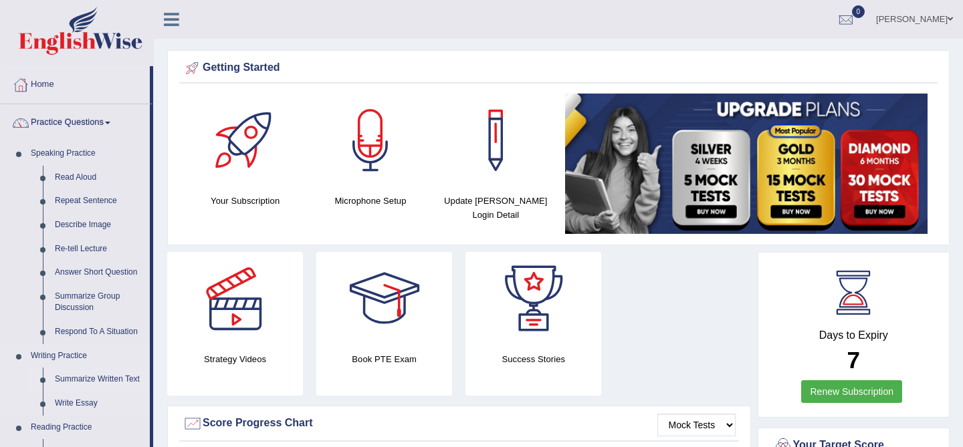
click at [78, 376] on link "Summarize Written Text" at bounding box center [99, 380] width 101 height 24
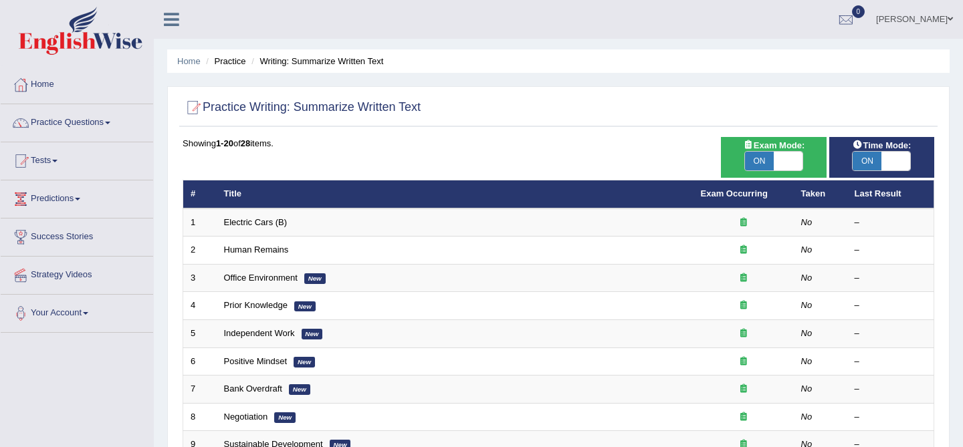
click at [796, 167] on span at bounding box center [788, 161] width 29 height 19
click at [876, 157] on span "ON" at bounding box center [867, 161] width 29 height 19
checkbox input "false"
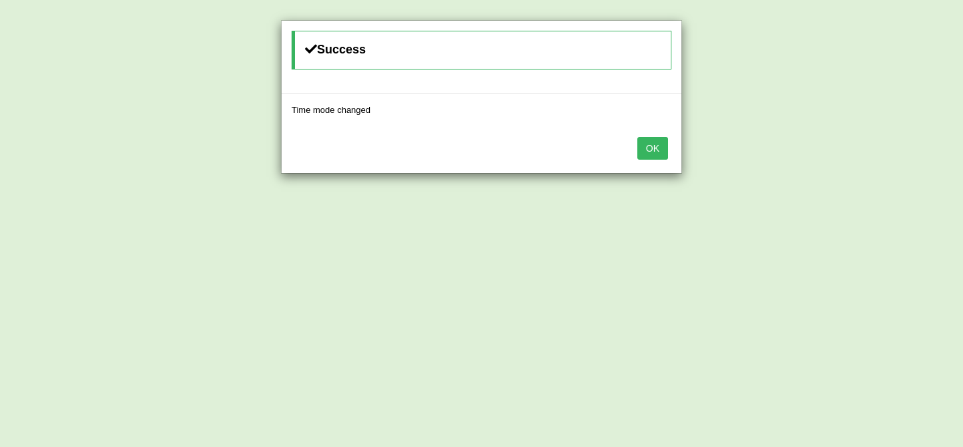
click at [652, 150] on button "OK" at bounding box center [652, 148] width 31 height 23
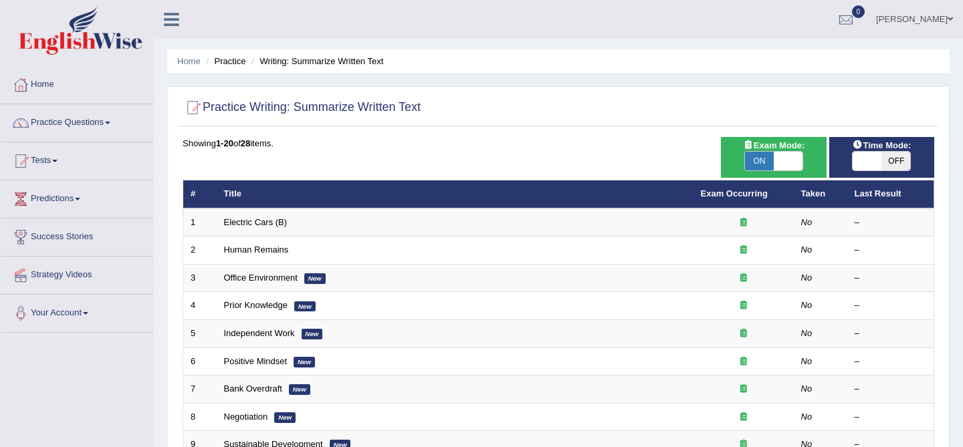
click at [792, 157] on span at bounding box center [788, 161] width 29 height 19
checkbox input "false"
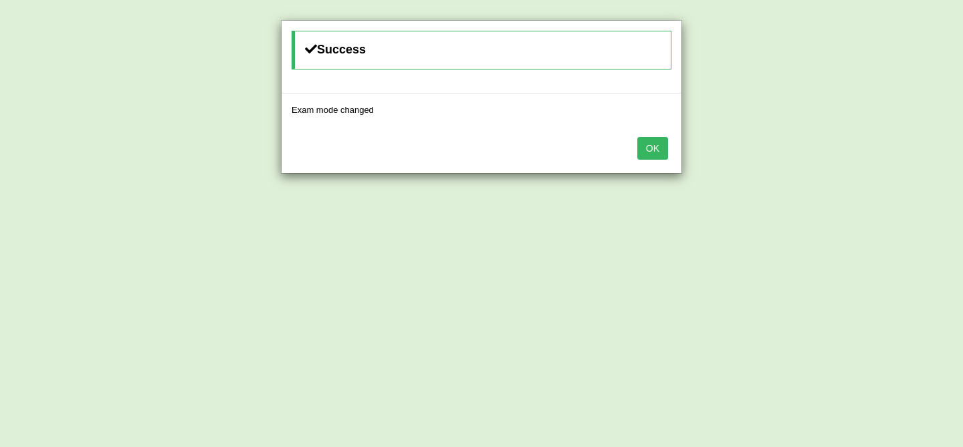
click at [657, 144] on button "OK" at bounding box center [652, 148] width 31 height 23
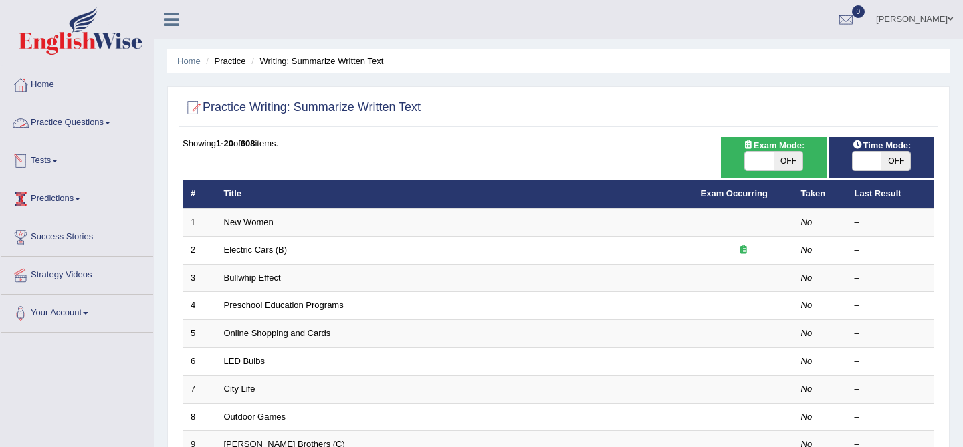
click at [64, 132] on link "Practice Questions" at bounding box center [77, 120] width 152 height 33
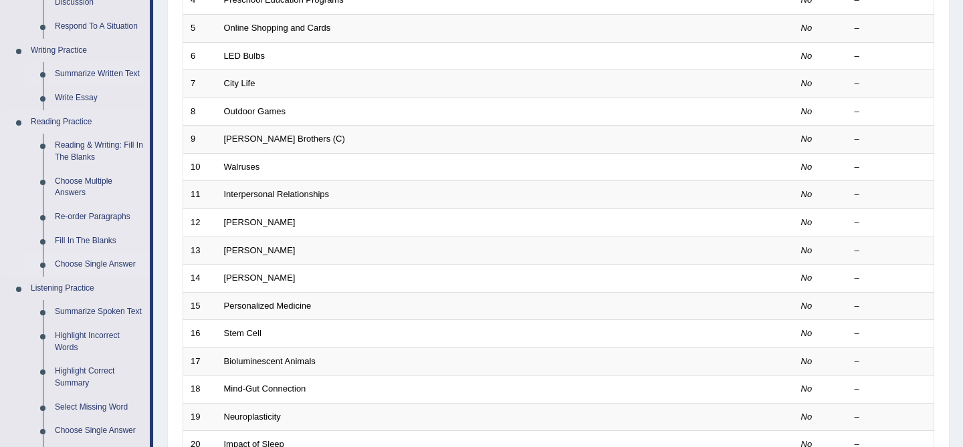
scroll to position [305, 0]
click at [102, 129] on link "Reading Practice" at bounding box center [87, 123] width 125 height 24
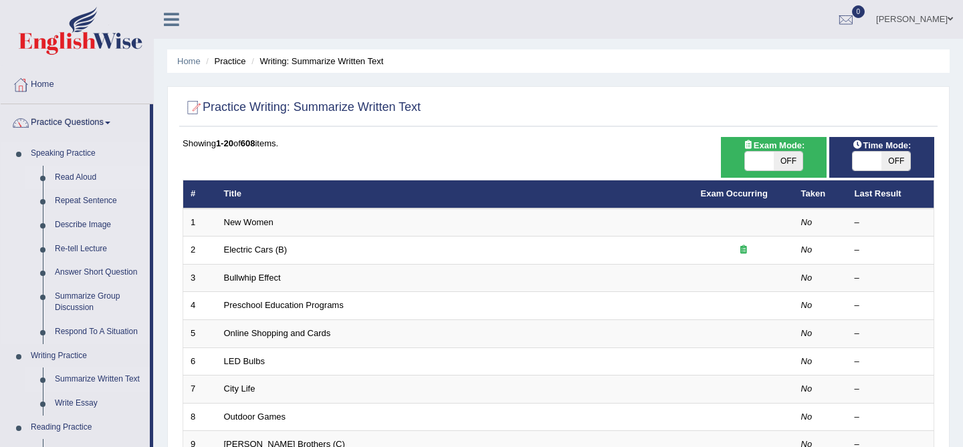
click at [70, 177] on link "Read Aloud" at bounding box center [99, 178] width 101 height 24
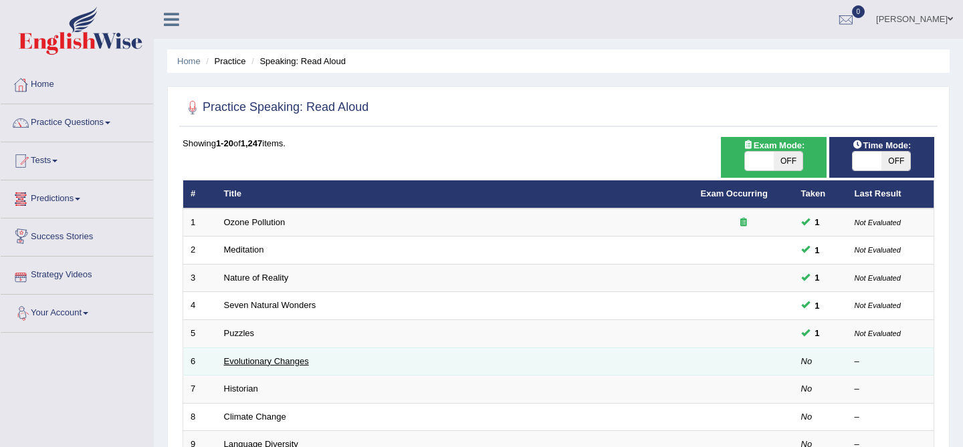
click at [240, 358] on link "Evolutionary Changes" at bounding box center [266, 362] width 85 height 10
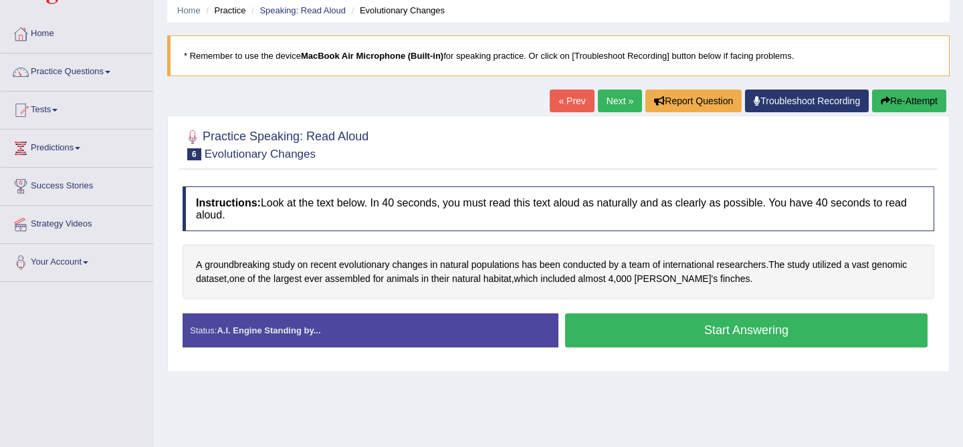
scroll to position [58, 0]
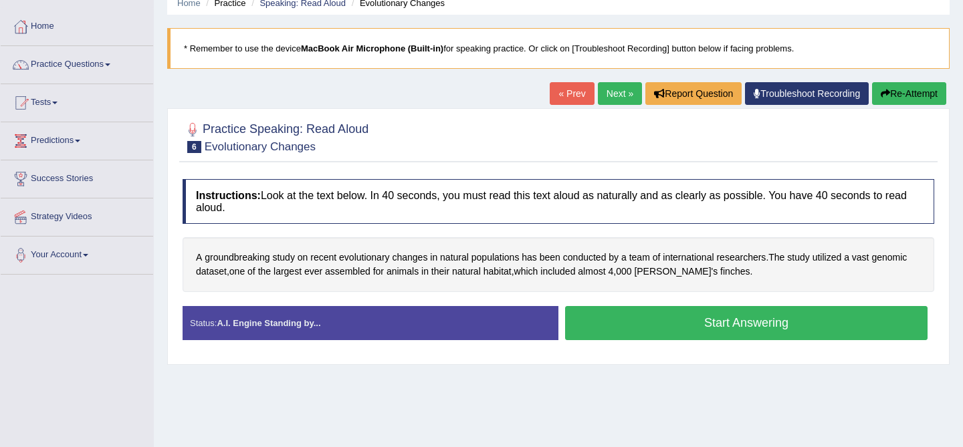
click at [668, 321] on button "Start Answering" at bounding box center [746, 323] width 363 height 34
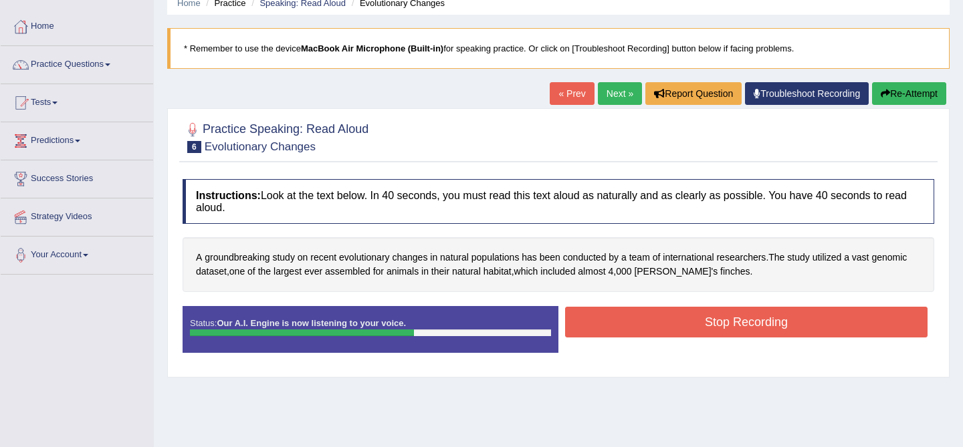
click at [668, 321] on button "Stop Recording" at bounding box center [746, 322] width 363 height 31
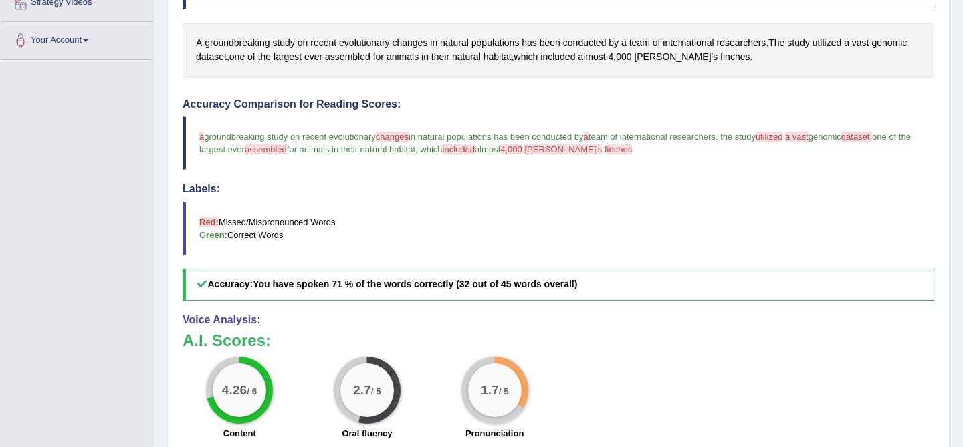
scroll to position [282, 0]
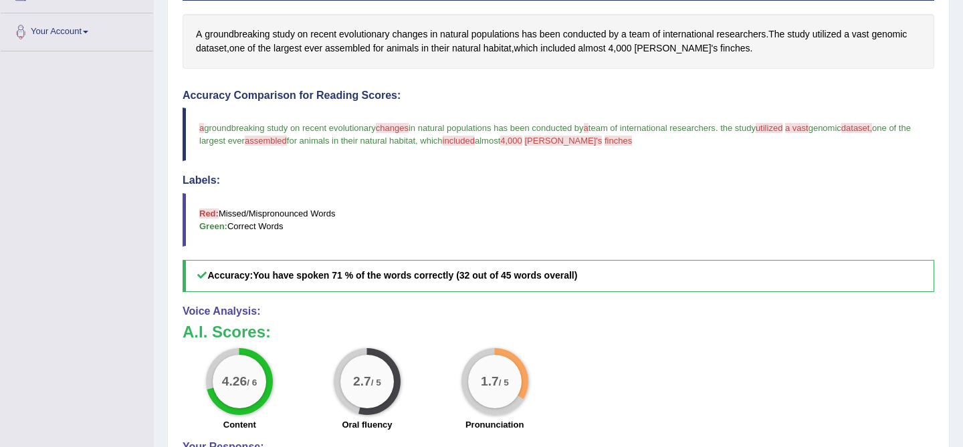
click at [522, 142] on span "4,000" at bounding box center [511, 141] width 22 height 10
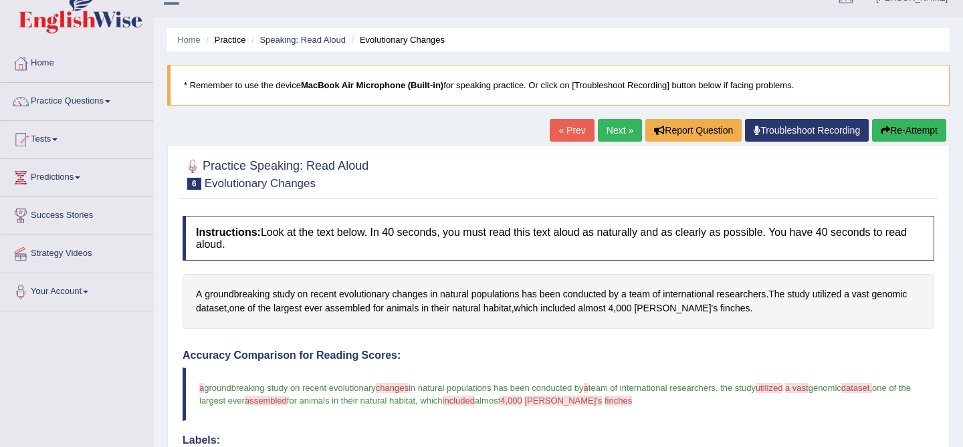
scroll to position [0, 0]
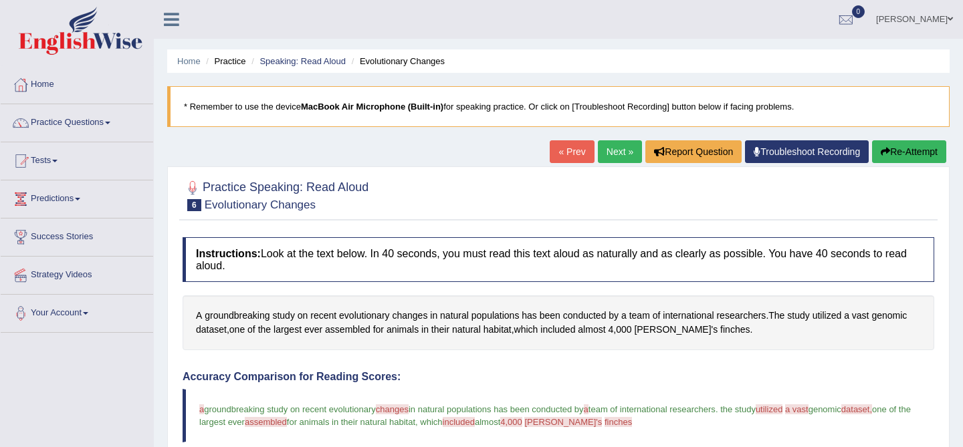
click at [882, 151] on icon "button" at bounding box center [885, 151] width 9 height 9
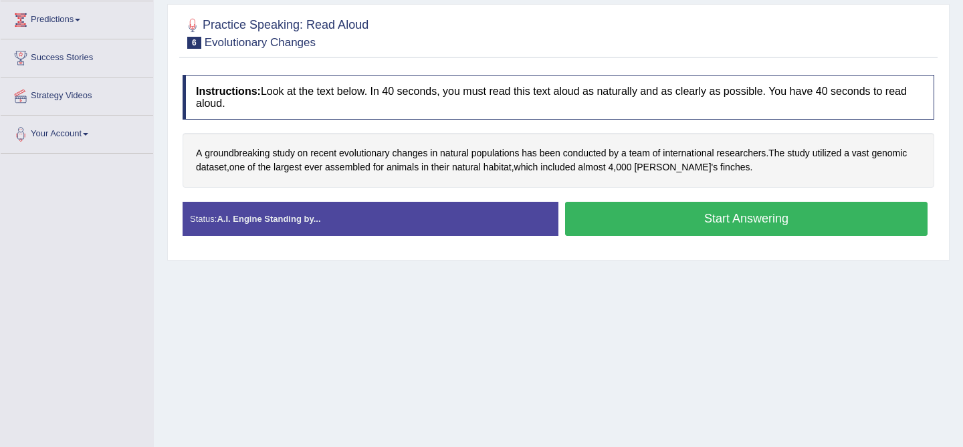
scroll to position [181, 0]
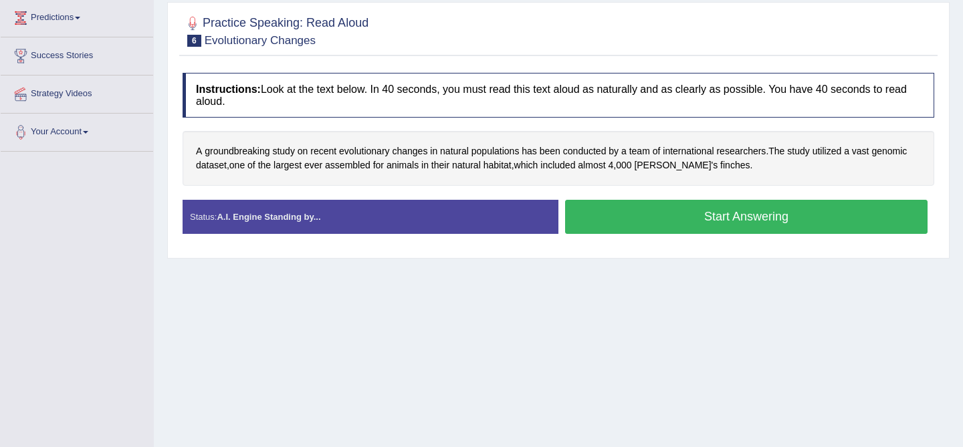
click at [637, 225] on button "Start Answering" at bounding box center [746, 217] width 363 height 34
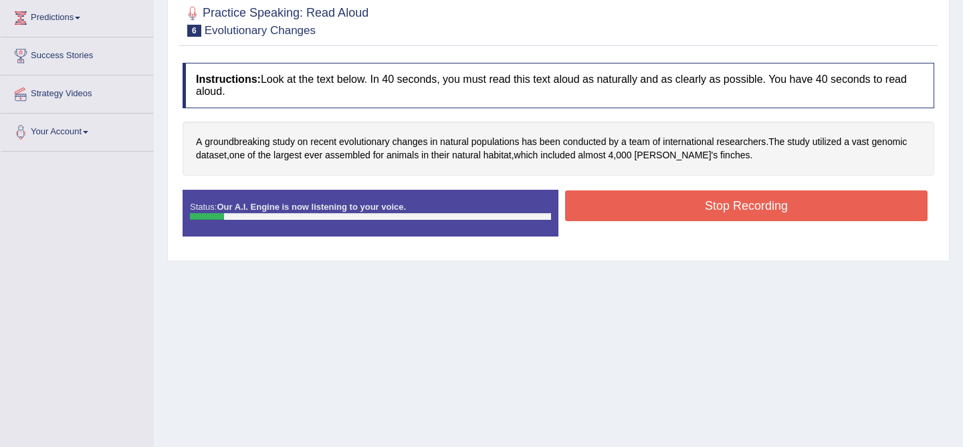
click at [676, 199] on button "Stop Recording" at bounding box center [746, 206] width 363 height 31
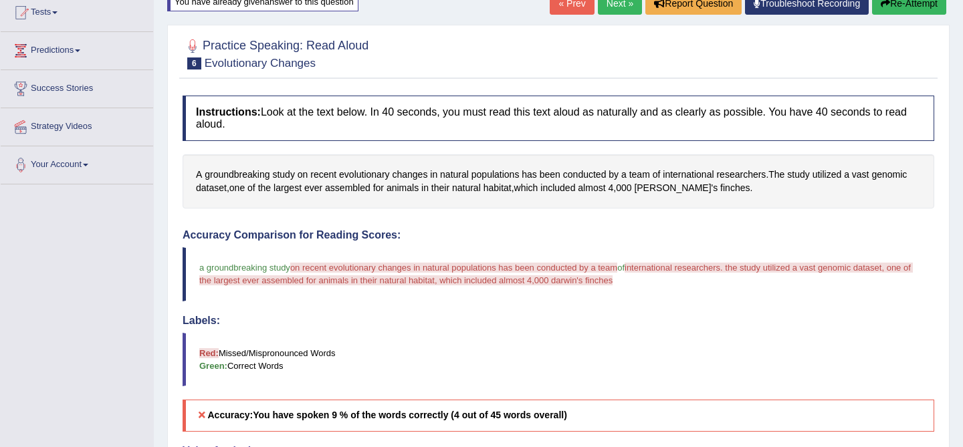
scroll to position [0, 0]
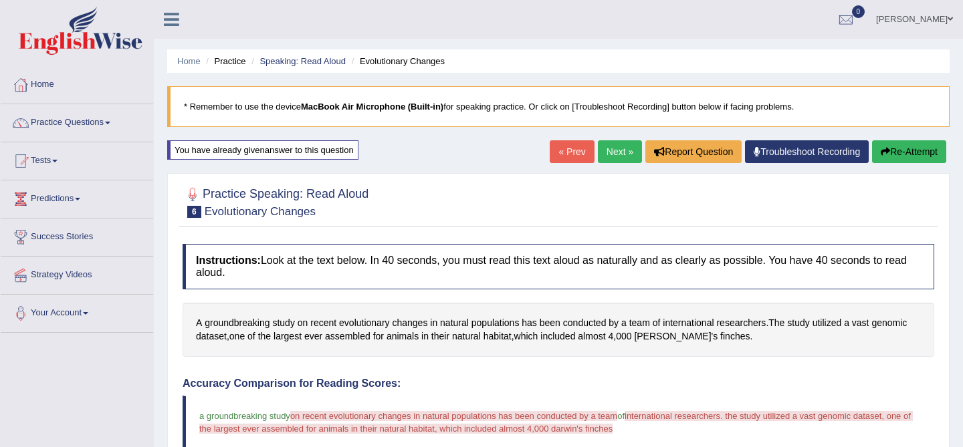
click at [899, 157] on button "Re-Attempt" at bounding box center [909, 151] width 74 height 23
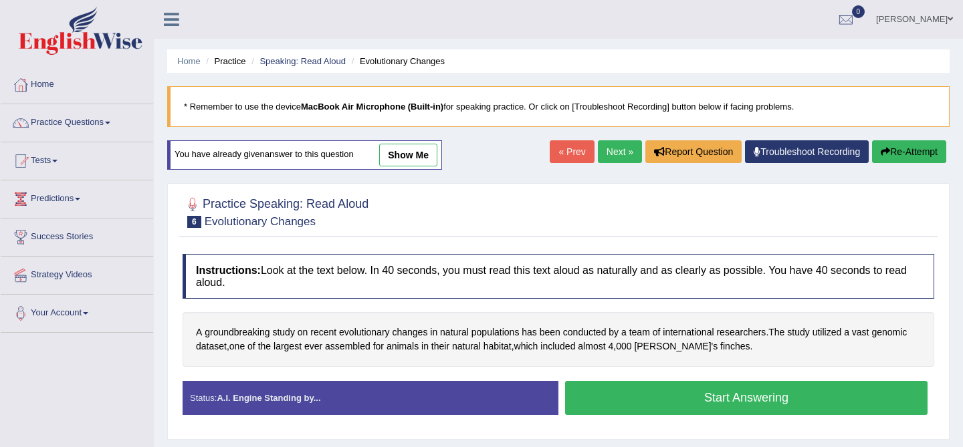
click at [667, 394] on button "Start Answering" at bounding box center [746, 398] width 363 height 34
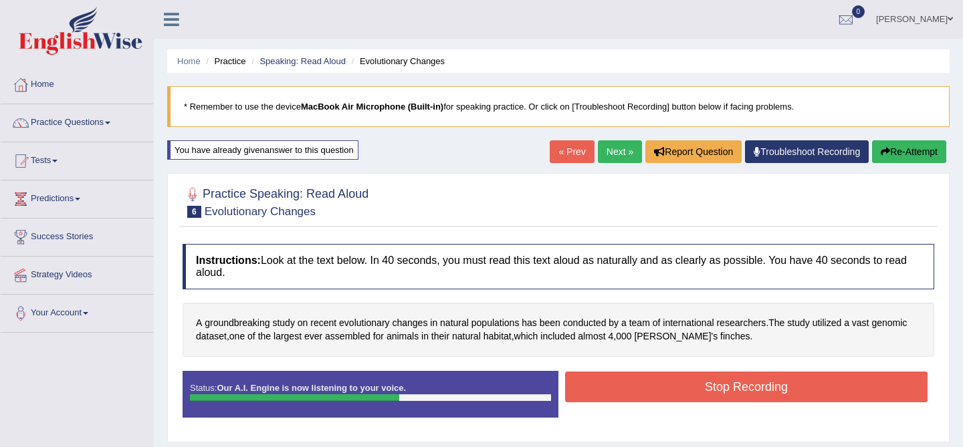
click at [667, 394] on button "Stop Recording" at bounding box center [746, 387] width 363 height 31
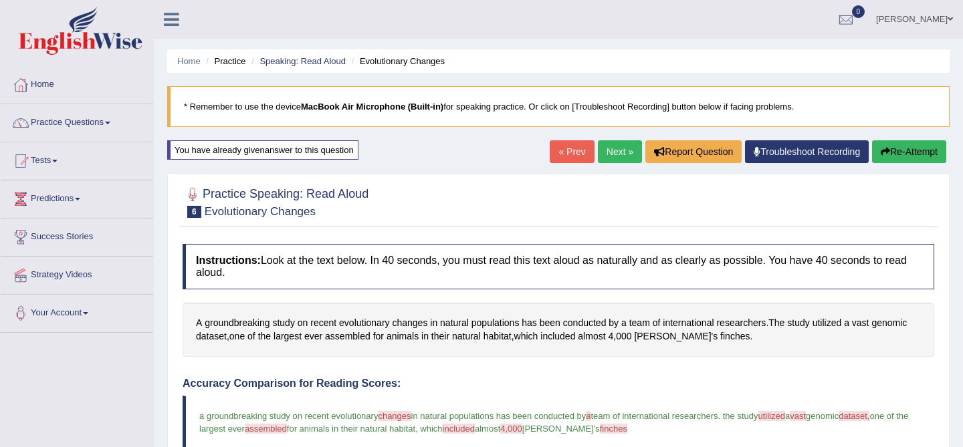
click at [611, 152] on link "Next »" at bounding box center [620, 151] width 44 height 23
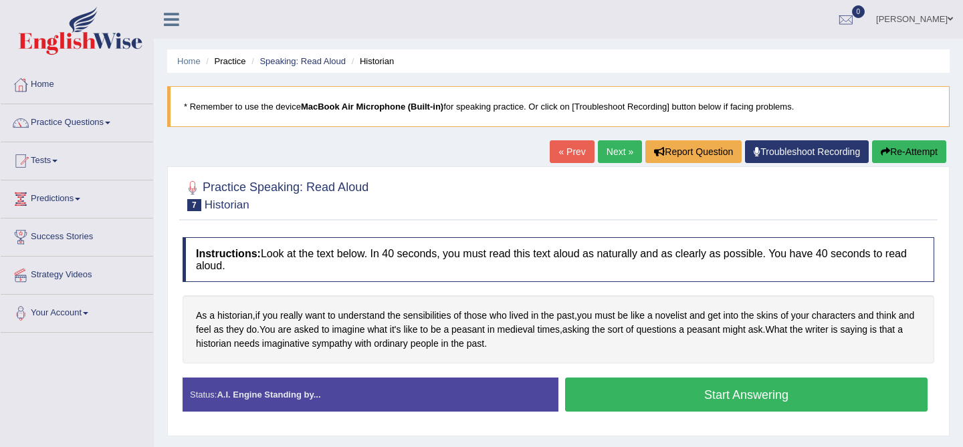
click at [637, 406] on button "Start Answering" at bounding box center [746, 395] width 363 height 34
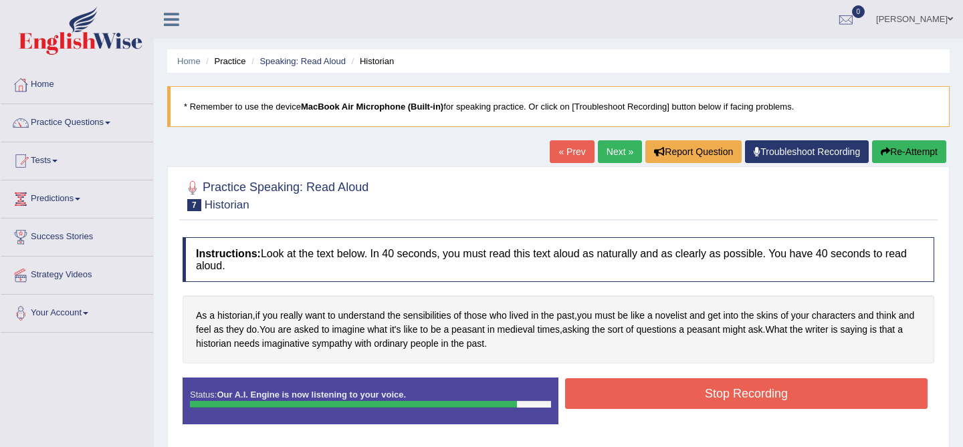
click at [637, 406] on button "Stop Recording" at bounding box center [746, 394] width 363 height 31
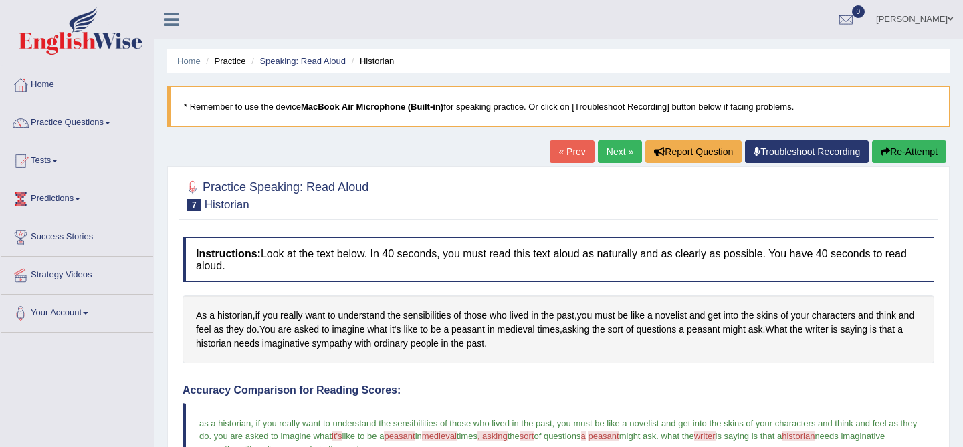
click at [615, 155] on link "Next »" at bounding box center [620, 151] width 44 height 23
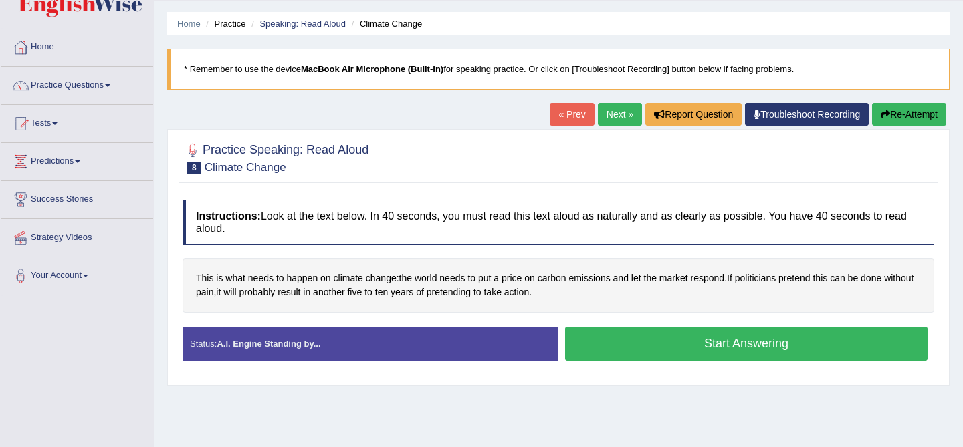
scroll to position [43, 0]
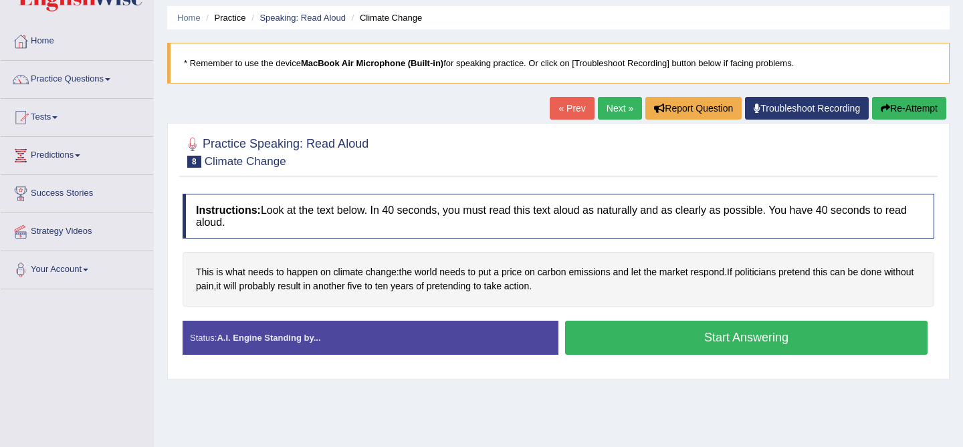
click at [585, 335] on button "Start Answering" at bounding box center [746, 338] width 363 height 34
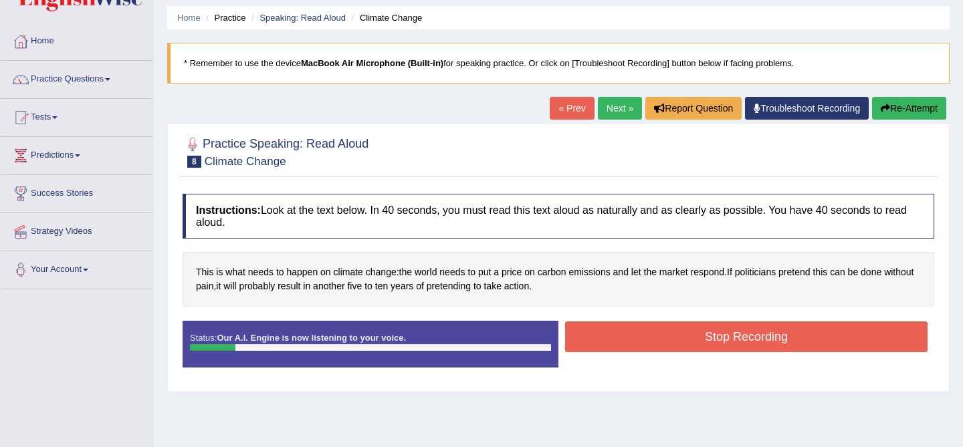
click at [510, 344] on div at bounding box center [370, 347] width 361 height 7
click at [572, 107] on link "« Prev" at bounding box center [572, 108] width 44 height 23
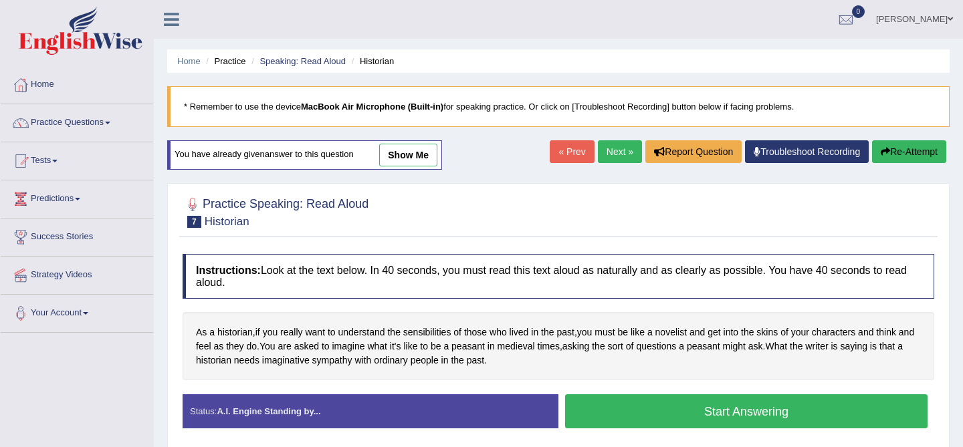
click at [601, 151] on link "Next »" at bounding box center [620, 151] width 44 height 23
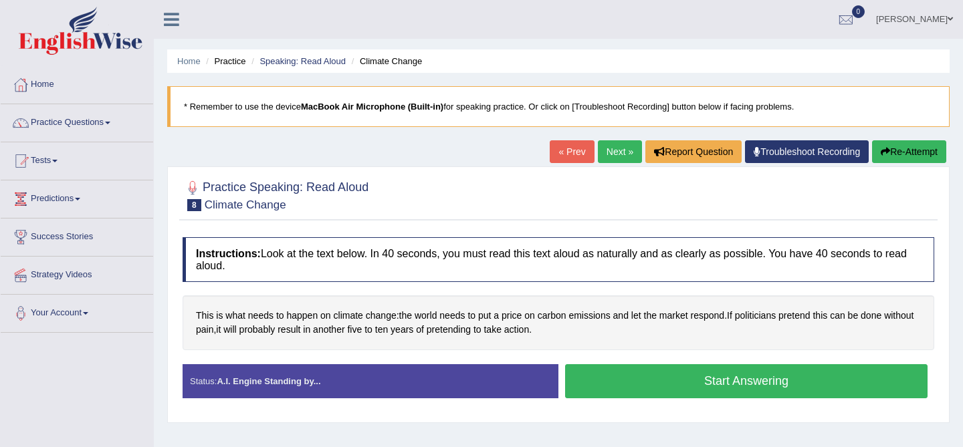
click at [649, 381] on button "Start Answering" at bounding box center [746, 382] width 363 height 34
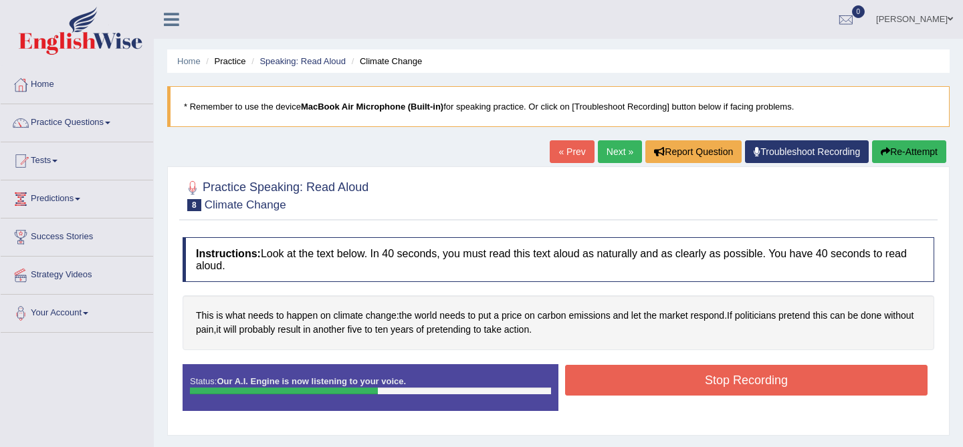
click at [649, 381] on button "Stop Recording" at bounding box center [746, 380] width 363 height 31
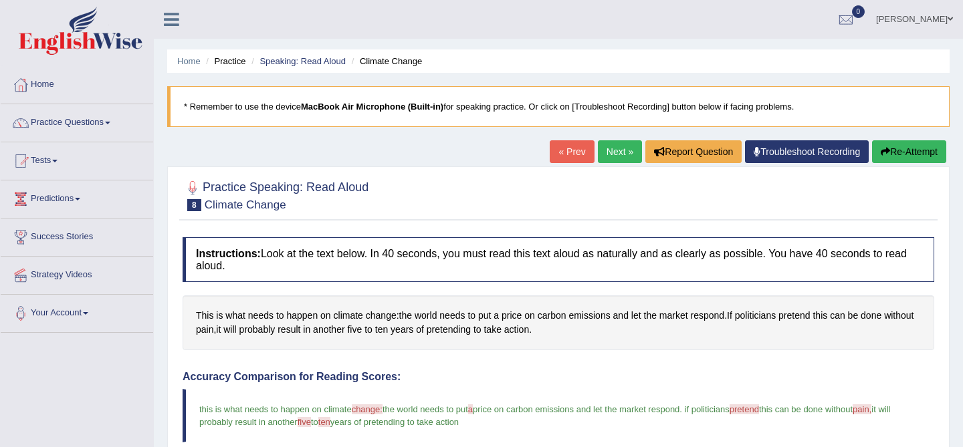
click at [608, 157] on link "Next »" at bounding box center [620, 151] width 44 height 23
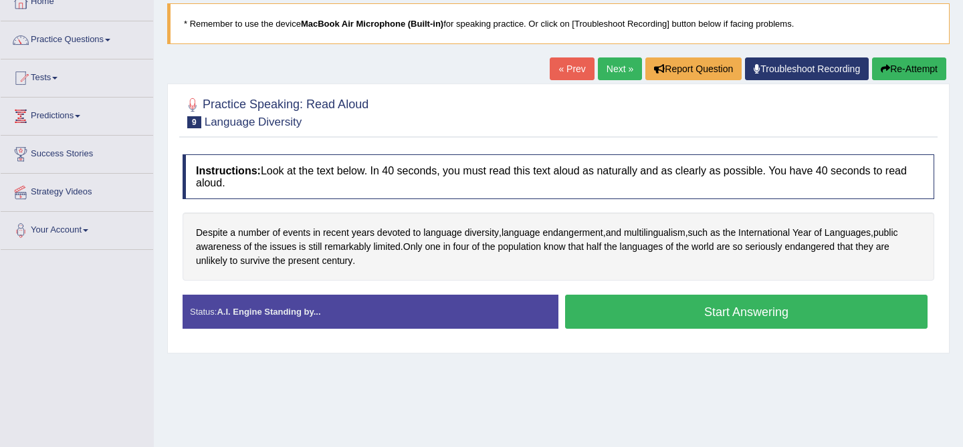
click at [724, 314] on button "Start Answering" at bounding box center [746, 312] width 363 height 34
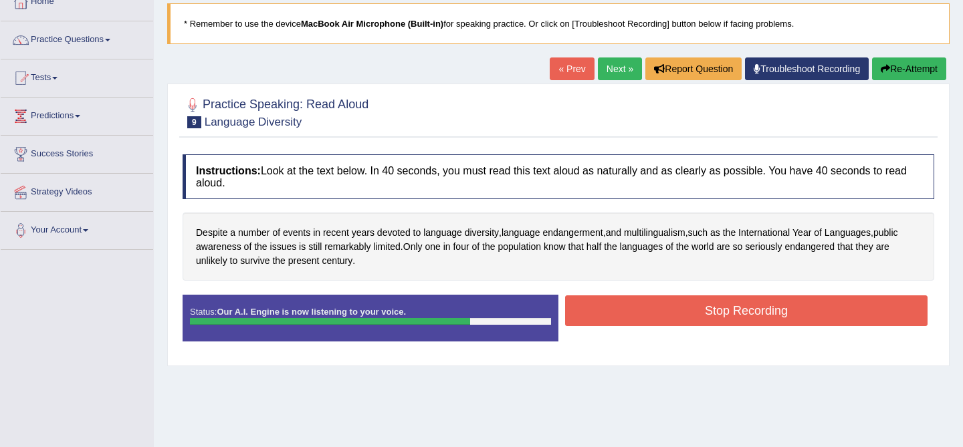
click at [793, 316] on button "Stop Recording" at bounding box center [746, 311] width 363 height 31
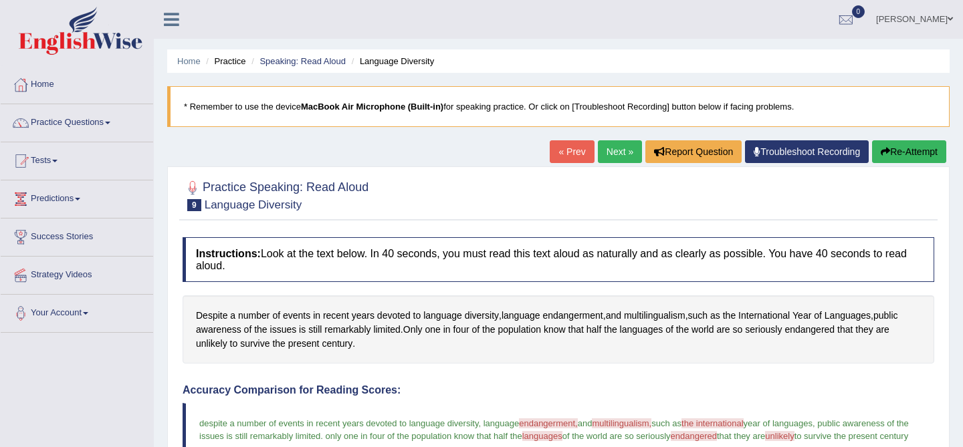
click at [610, 144] on link "Next »" at bounding box center [620, 151] width 44 height 23
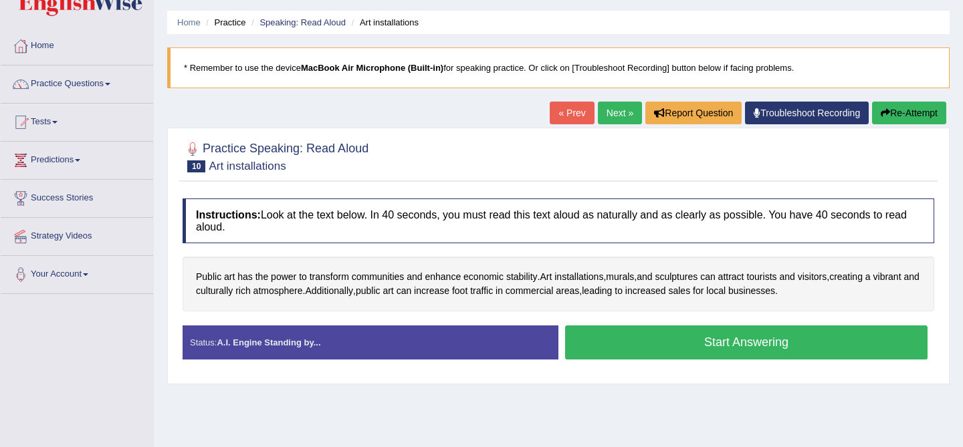
scroll to position [45, 0]
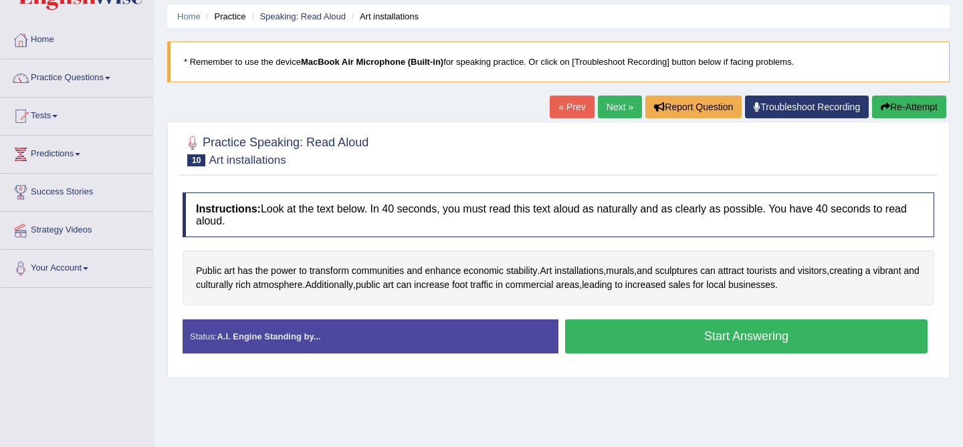
click at [667, 334] on button "Start Answering" at bounding box center [746, 337] width 363 height 34
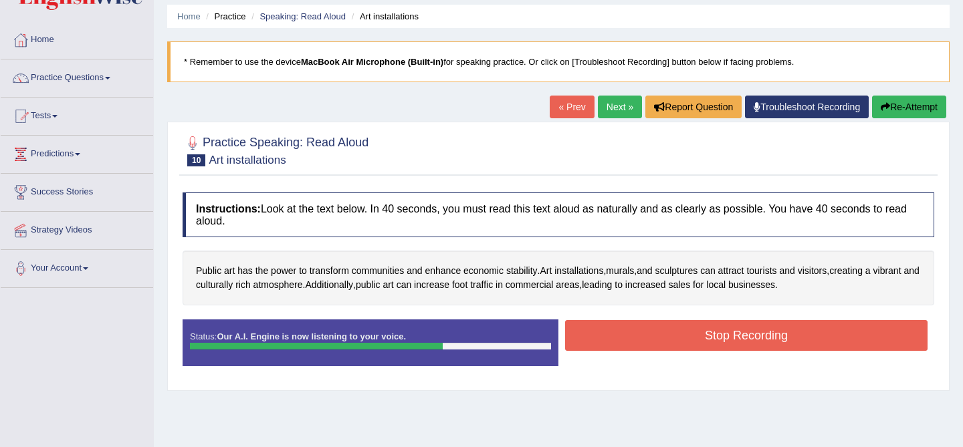
click at [667, 334] on button "Stop Recording" at bounding box center [746, 335] width 363 height 31
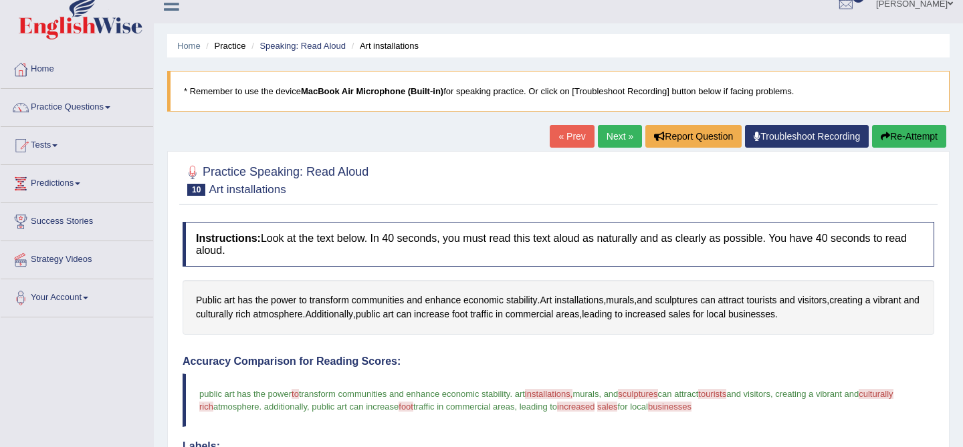
scroll to position [0, 0]
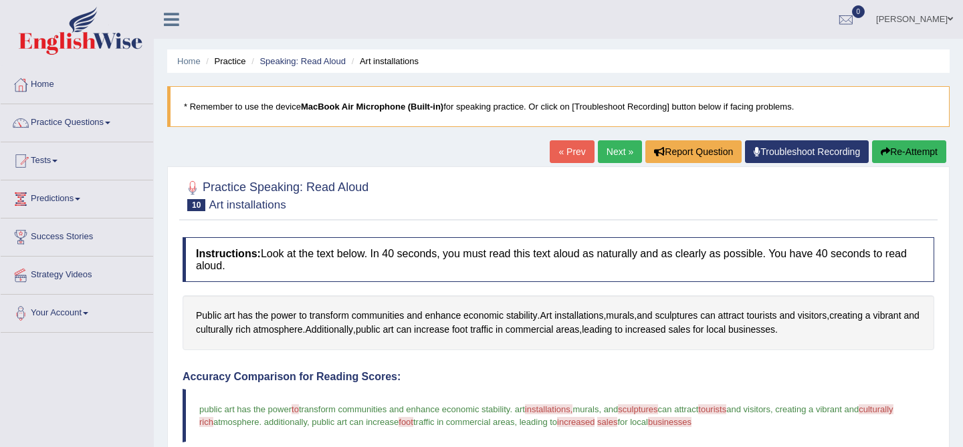
click at [601, 152] on link "Next »" at bounding box center [620, 151] width 44 height 23
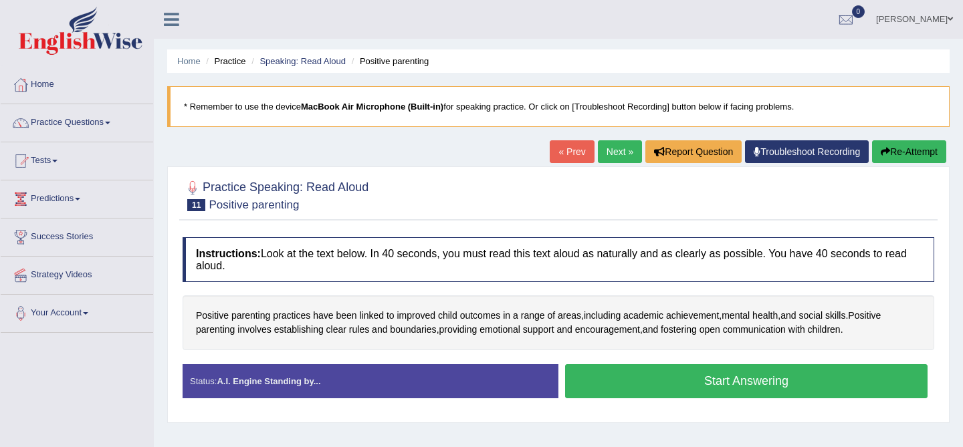
scroll to position [6, 0]
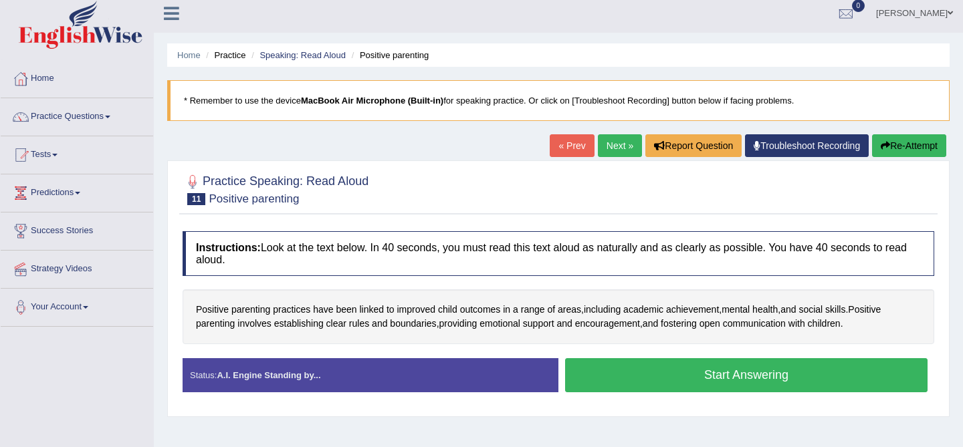
click at [620, 379] on button "Start Answering" at bounding box center [746, 376] width 363 height 34
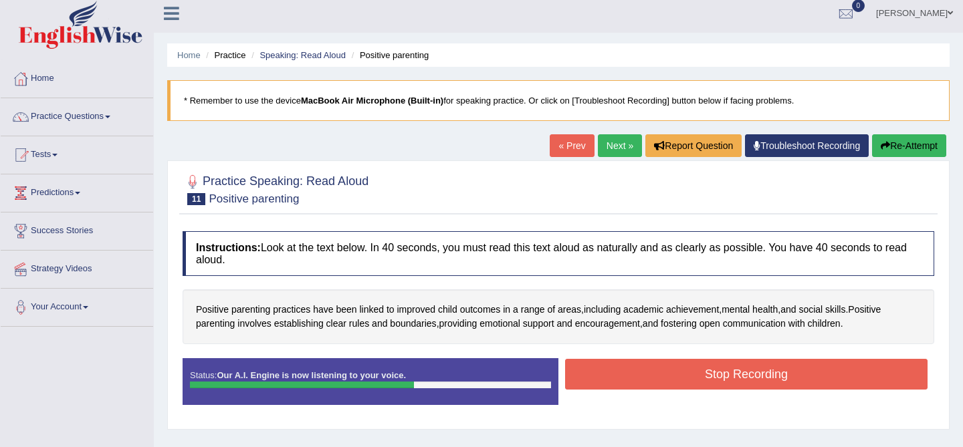
click at [620, 379] on button "Stop Recording" at bounding box center [746, 374] width 363 height 31
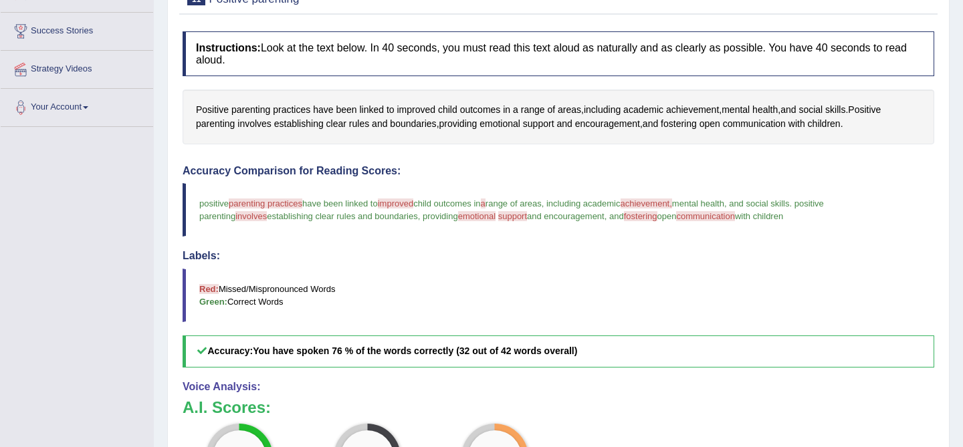
scroll to position [0, 0]
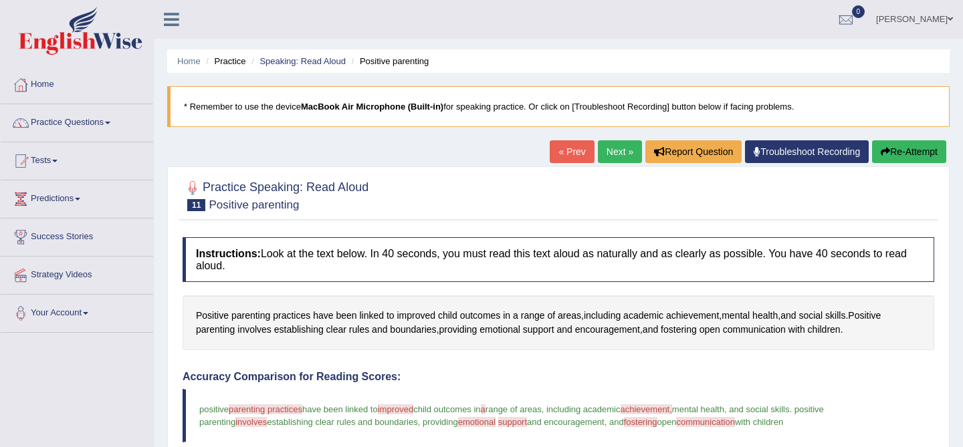
click at [604, 153] on link "Next »" at bounding box center [620, 151] width 44 height 23
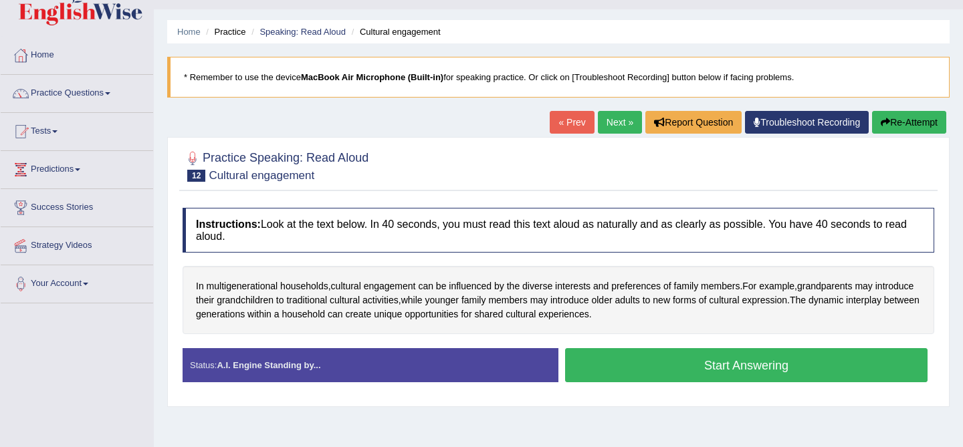
scroll to position [25, 0]
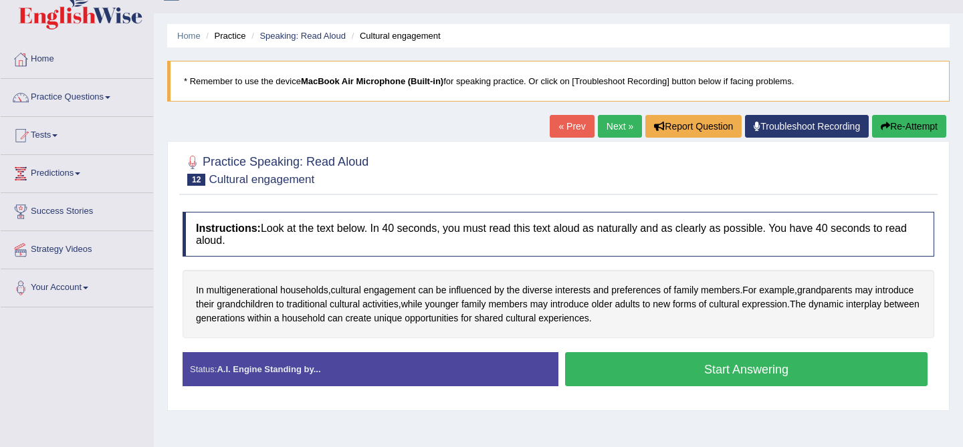
click at [607, 375] on button "Start Answering" at bounding box center [746, 369] width 363 height 34
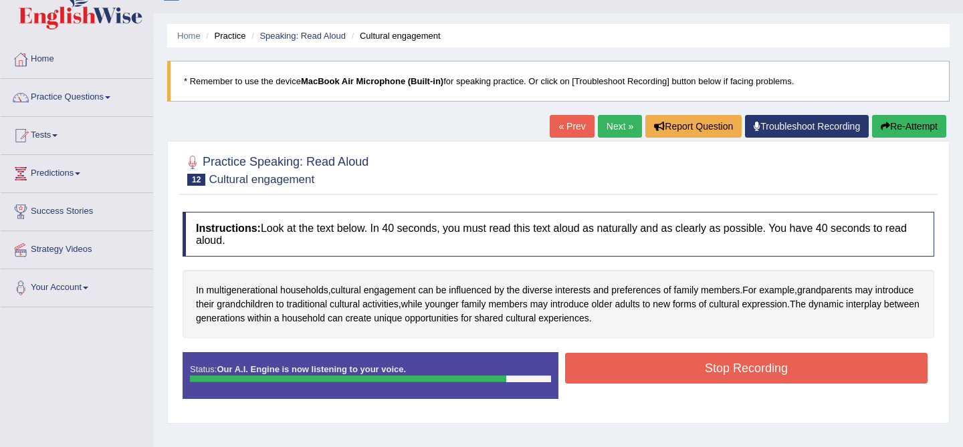
click at [606, 373] on button "Stop Recording" at bounding box center [746, 368] width 363 height 31
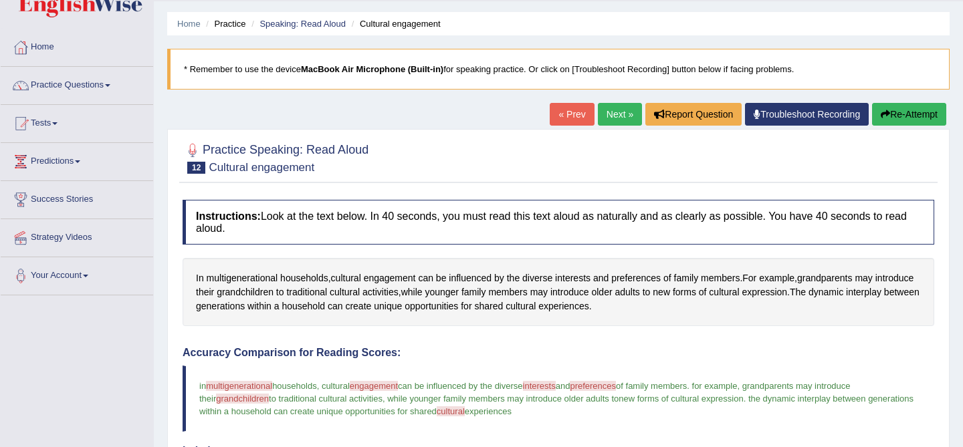
scroll to position [0, 0]
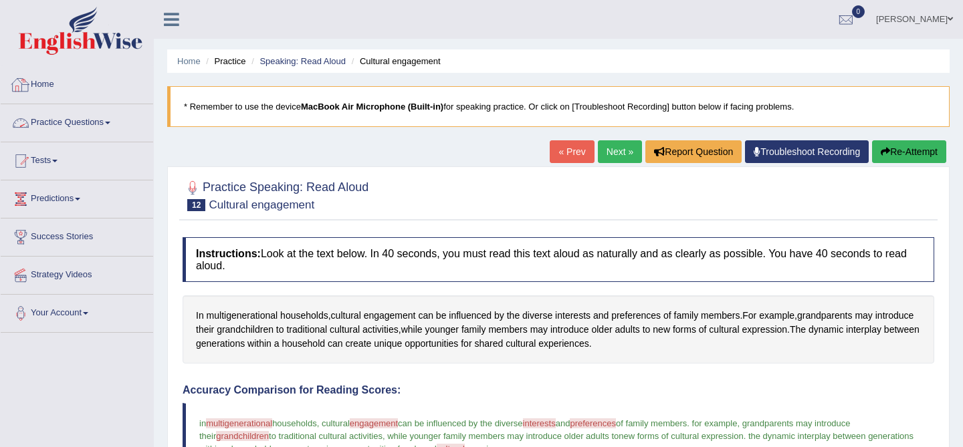
click at [41, 86] on link "Home" at bounding box center [77, 82] width 152 height 33
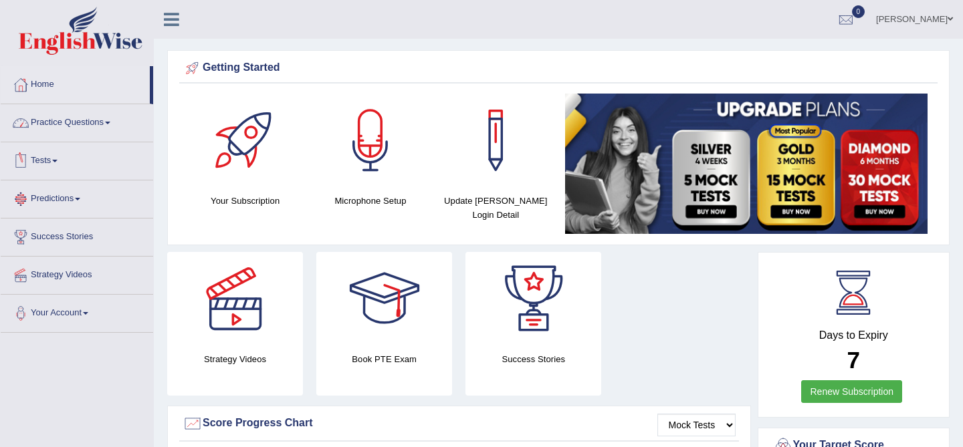
click at [72, 116] on link "Practice Questions" at bounding box center [77, 120] width 152 height 33
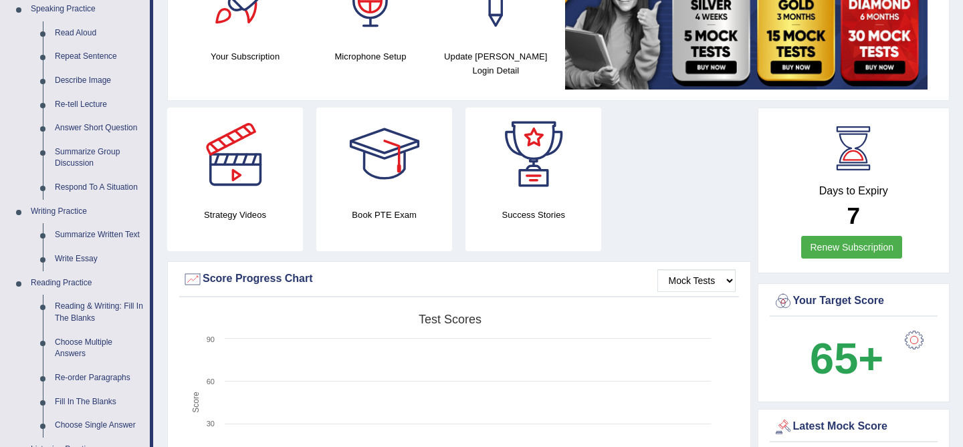
scroll to position [185, 0]
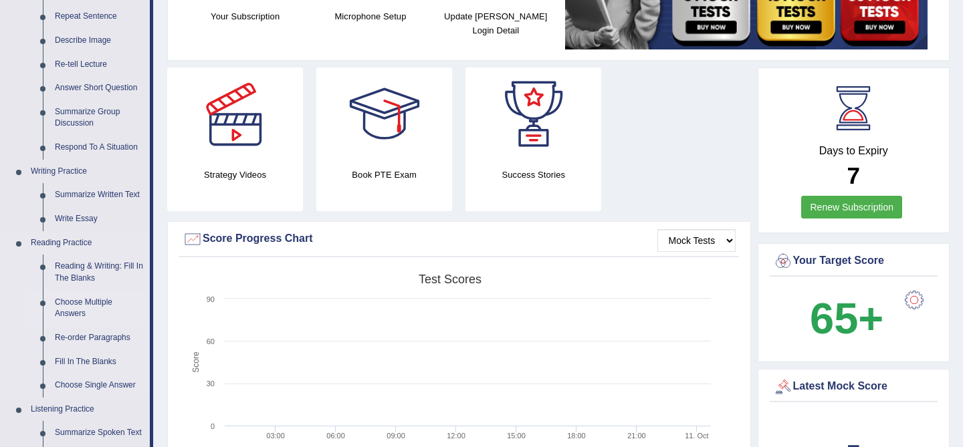
click at [93, 304] on link "Choose Multiple Answers" at bounding box center [99, 308] width 101 height 35
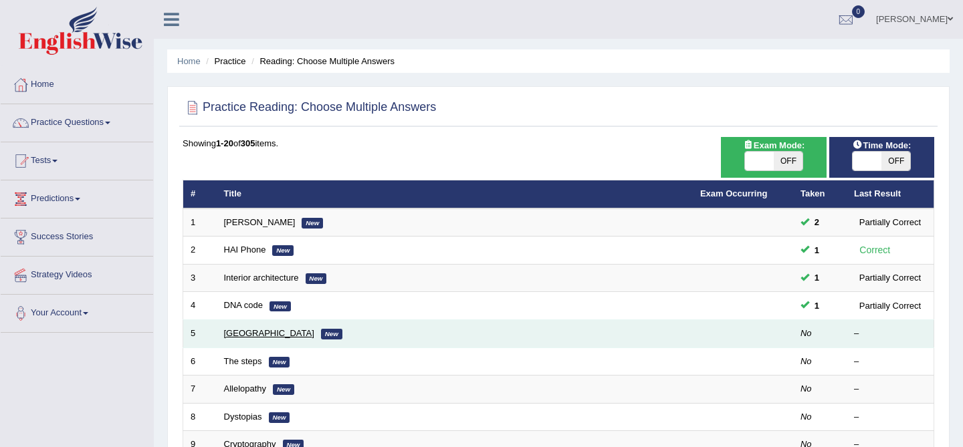
click at [238, 335] on link "[GEOGRAPHIC_DATA]" at bounding box center [269, 333] width 90 height 10
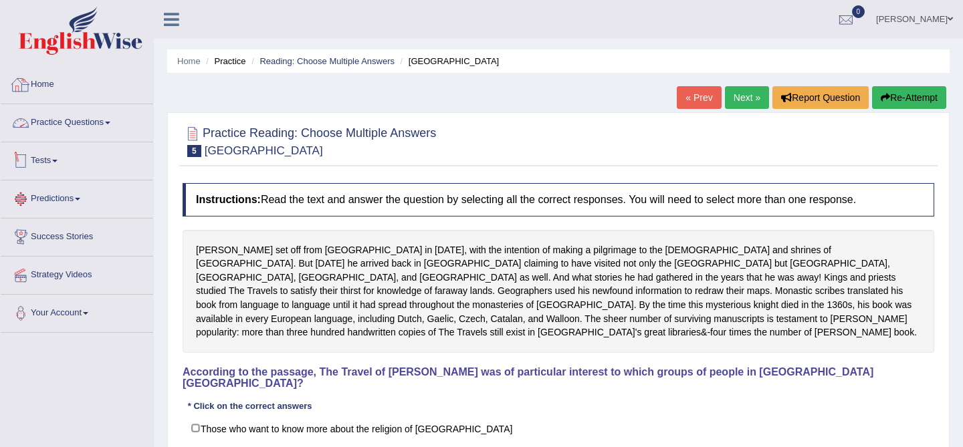
click at [77, 113] on link "Practice Questions" at bounding box center [77, 120] width 152 height 33
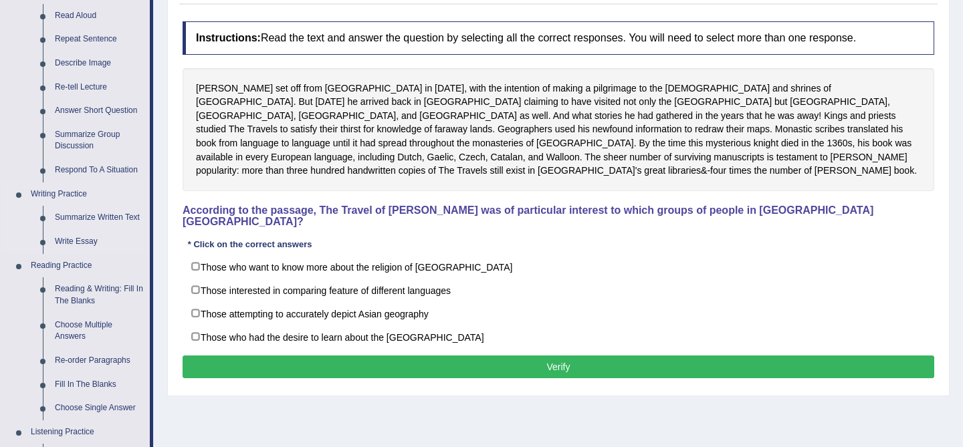
scroll to position [161, 0]
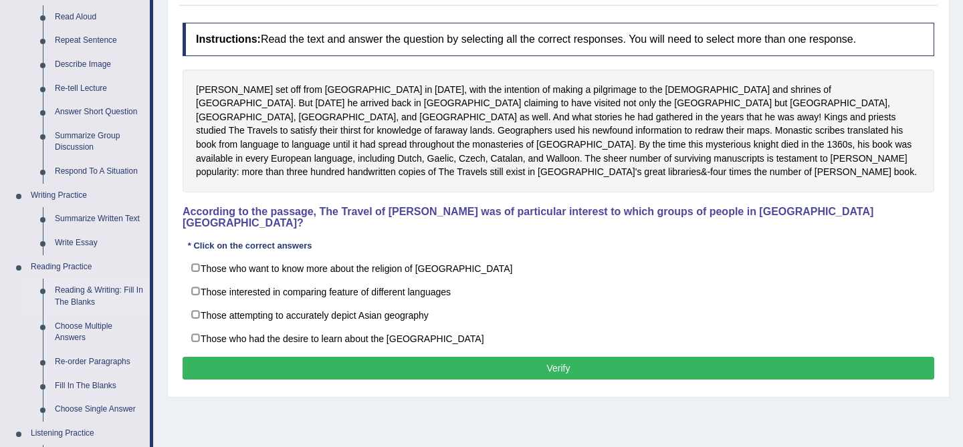
click at [98, 296] on link "Reading & Writing: Fill In The Blanks" at bounding box center [99, 296] width 101 height 35
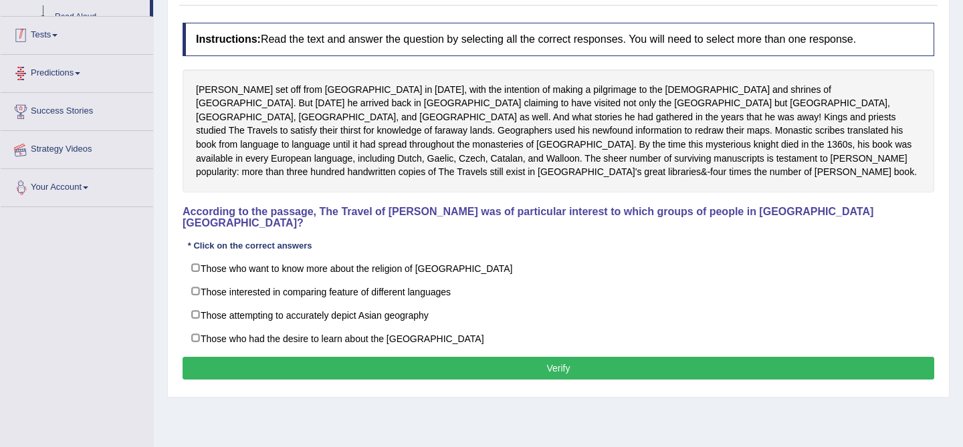
scroll to position [255, 0]
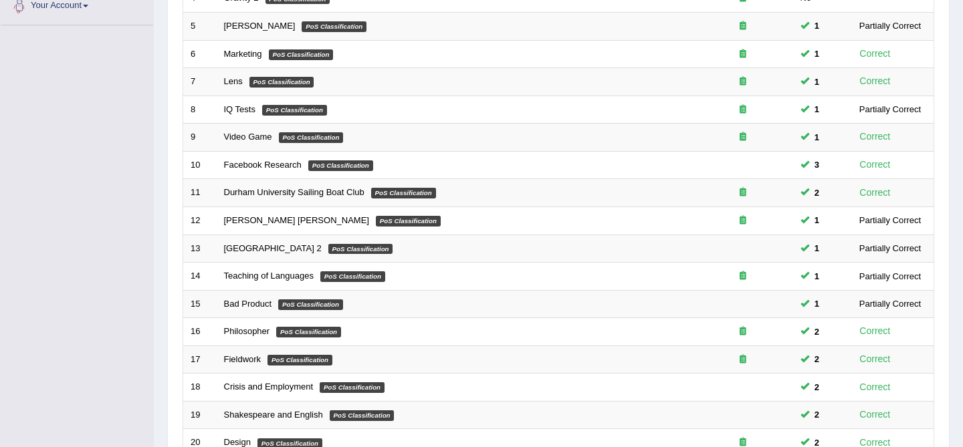
scroll to position [438, 0]
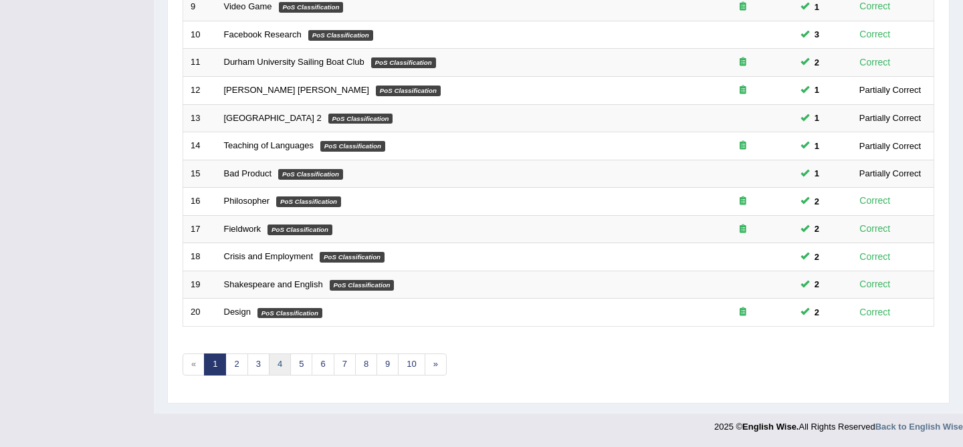
click at [272, 363] on link "4" at bounding box center [280, 365] width 22 height 22
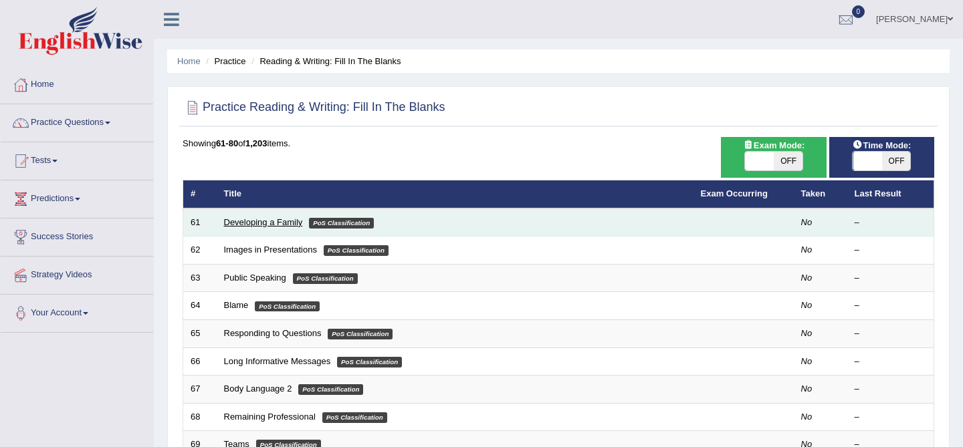
click at [248, 225] on link "Developing a Family" at bounding box center [263, 222] width 79 height 10
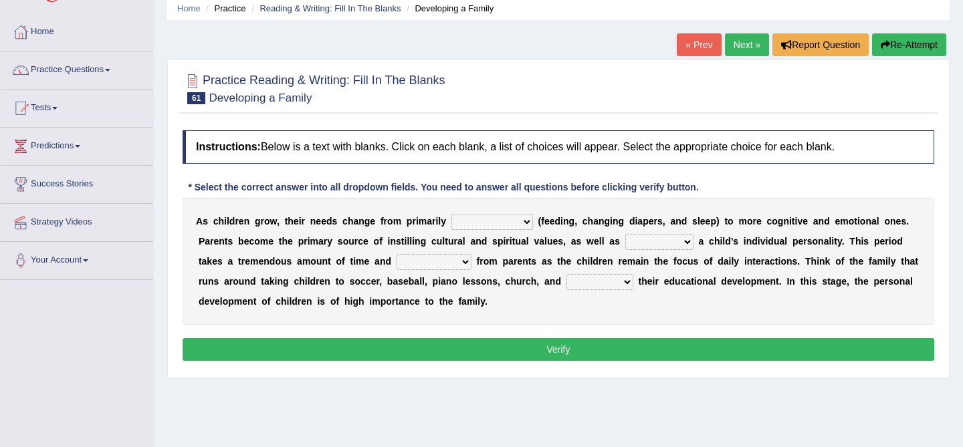
scroll to position [59, 0]
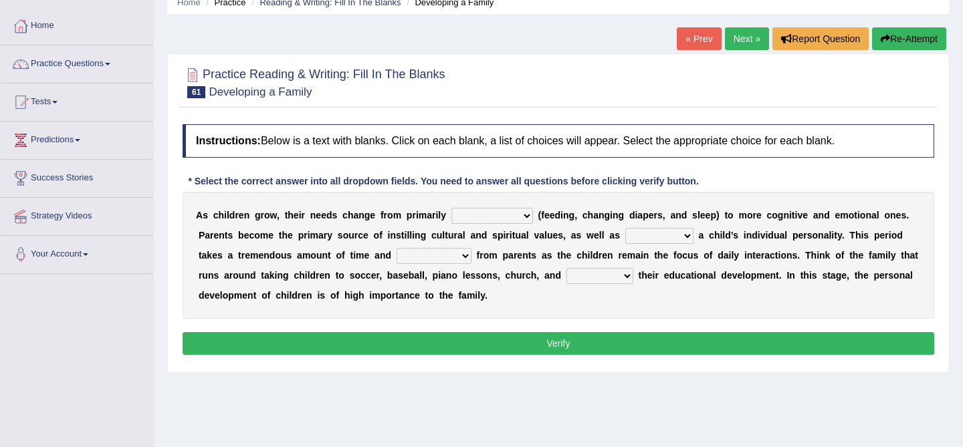
click at [490, 213] on select "psychological educational physical social" at bounding box center [492, 216] width 82 height 16
select select "physical"
click at [478, 269] on div "A s c h i l d r e n g r o w , t h e i r n e e d s c h a n g e f r o m p r i m a…" at bounding box center [559, 255] width 752 height 127
click at [650, 229] on select "caring calculating feeding fostering" at bounding box center [659, 236] width 68 height 16
select select "fostering"
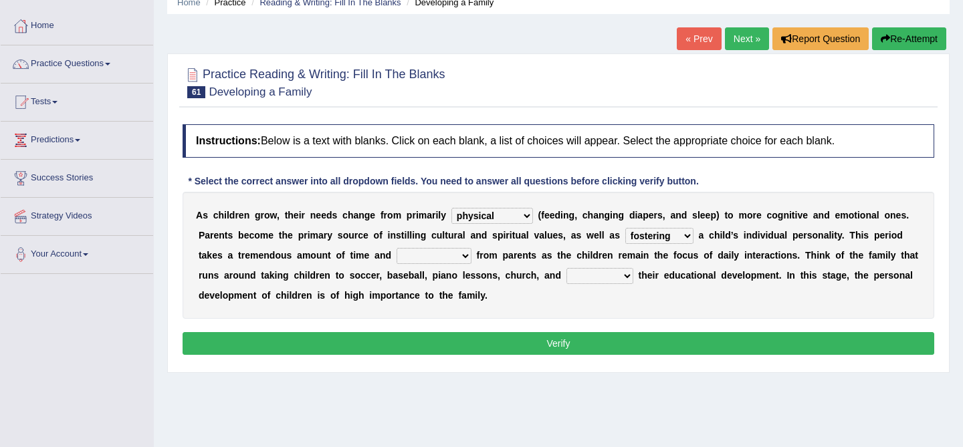
click at [439, 253] on select "commitment components compliance comments" at bounding box center [434, 256] width 75 height 16
select select "commitment"
click at [458, 258] on select "commitment components compliance comments" at bounding box center [434, 256] width 75 height 16
click at [593, 270] on select "granting guiding generating gaining" at bounding box center [600, 276] width 67 height 16
select select "generating"
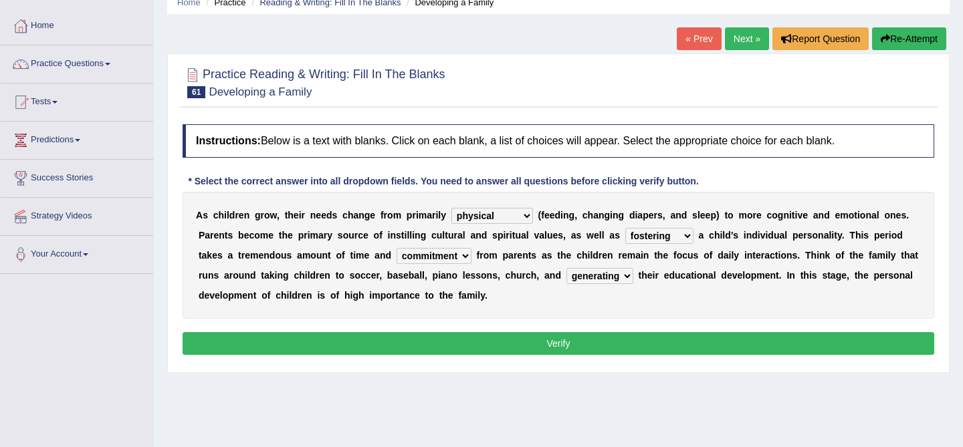
click at [583, 345] on button "Verify" at bounding box center [559, 343] width 752 height 23
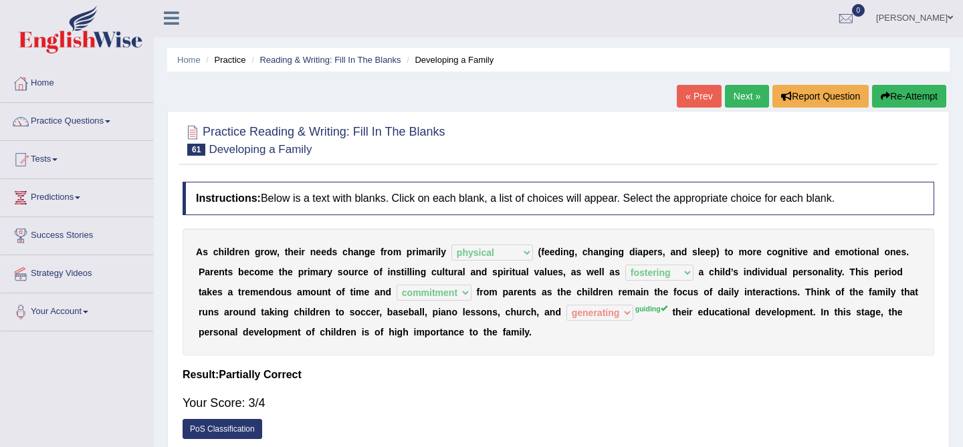
scroll to position [0, 0]
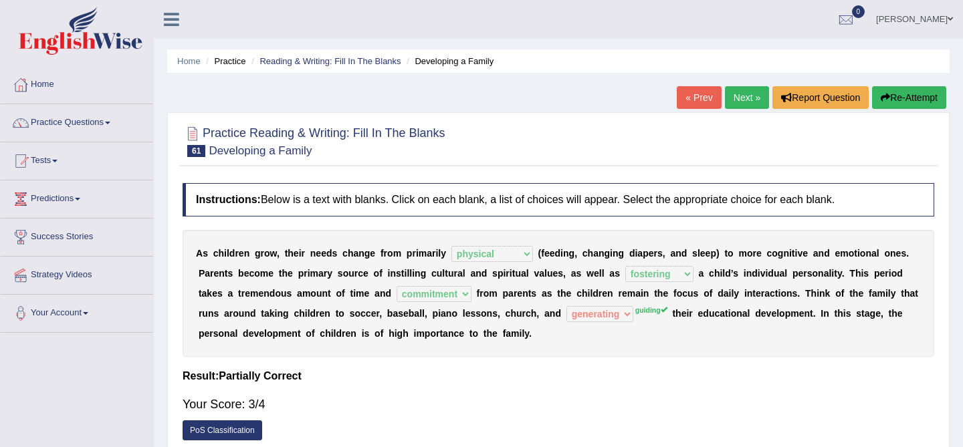
click at [750, 96] on link "Next »" at bounding box center [747, 97] width 44 height 23
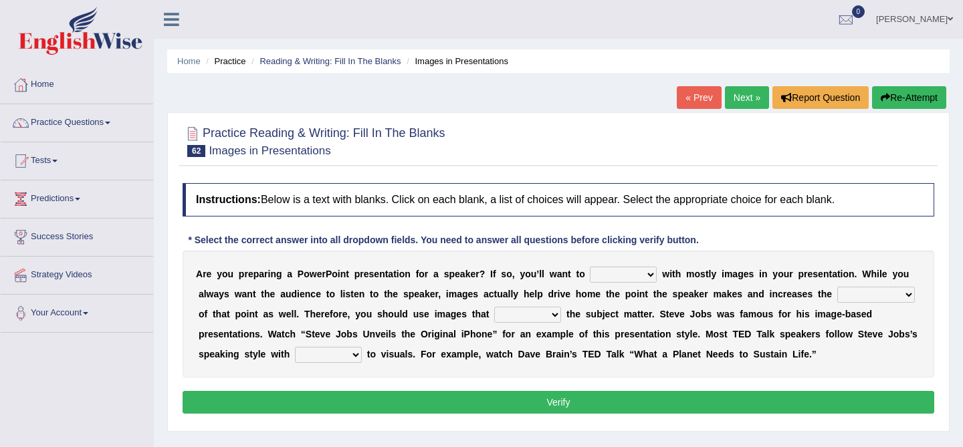
click at [688, 87] on link "« Prev" at bounding box center [699, 97] width 44 height 23
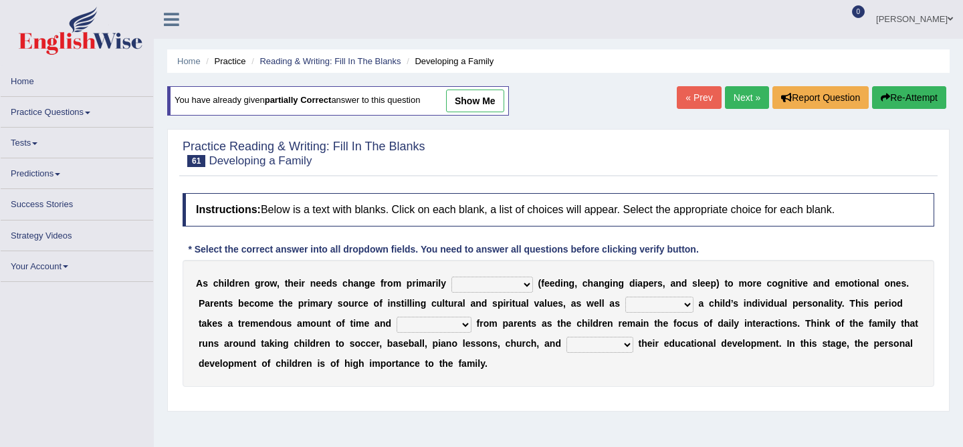
click at [496, 288] on select "psychological educational physical social" at bounding box center [492, 285] width 82 height 16
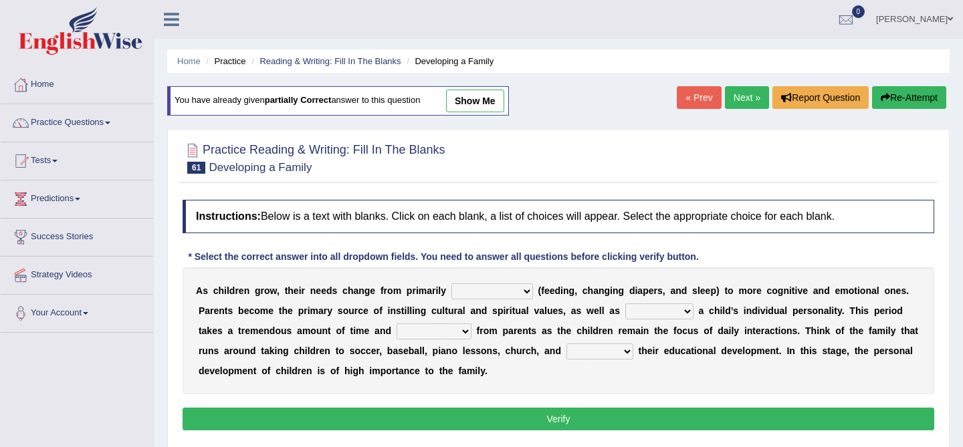
select select "physical"
click at [651, 312] on select "caring calculating feeding fostering" at bounding box center [659, 312] width 68 height 16
select select "fostering"
click at [416, 326] on select "commitment components compliance comments" at bounding box center [434, 332] width 75 height 16
select select "commitment"
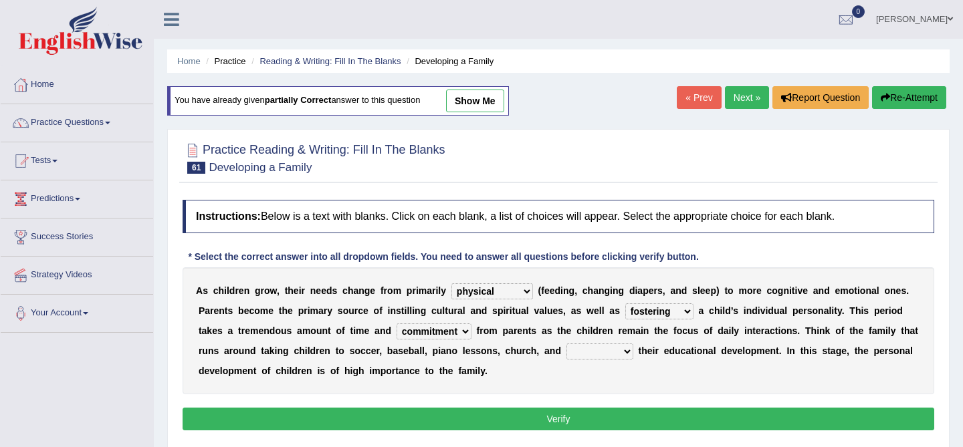
click at [611, 350] on select "granting guiding generating gaining" at bounding box center [600, 352] width 67 height 16
select select "guiding"
click at [621, 423] on button "Verify" at bounding box center [559, 419] width 752 height 23
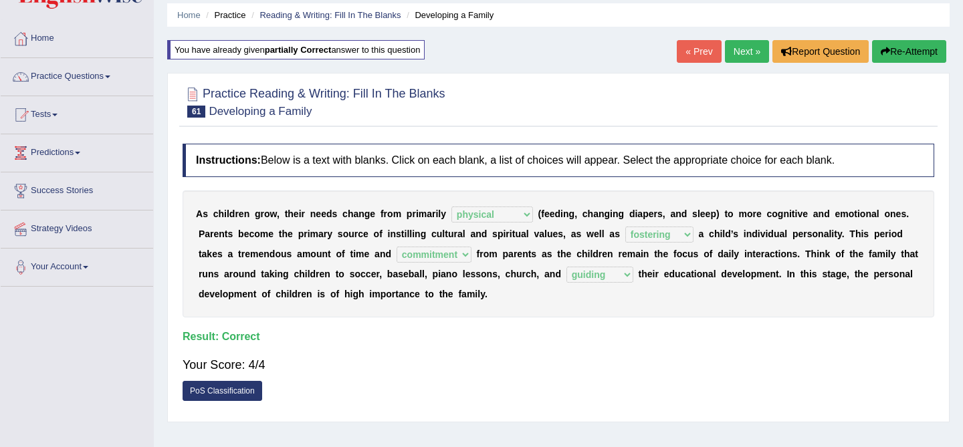
scroll to position [47, 0]
click at [756, 62] on link "Next »" at bounding box center [747, 50] width 44 height 23
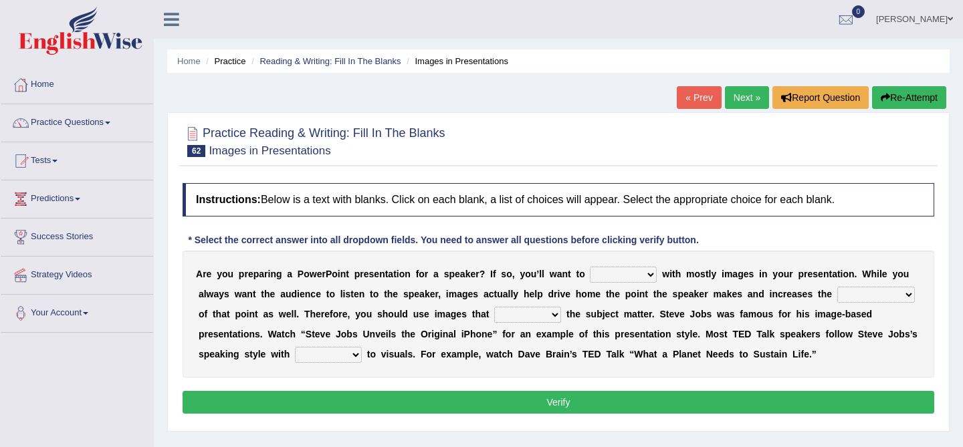
click at [627, 268] on select "stand stay stick stock" at bounding box center [623, 275] width 67 height 16
select select "stick"
click at [894, 296] on select "memorability morality mobilization mobility" at bounding box center [876, 295] width 78 height 16
click at [551, 310] on select "suggest supply submit support" at bounding box center [527, 315] width 67 height 16
click at [880, 296] on select "memorability morality mobilization mobility" at bounding box center [876, 295] width 78 height 16
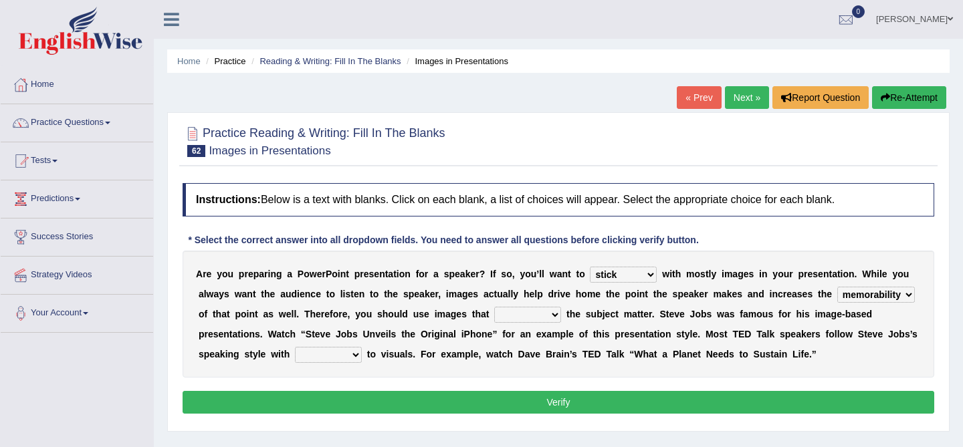
select select "morality"
click at [524, 321] on select "suggest supply submit support" at bounding box center [527, 315] width 67 height 16
select select "support"
click at [318, 359] on select "regard result retrospect request" at bounding box center [328, 355] width 67 height 16
select select "retrospect"
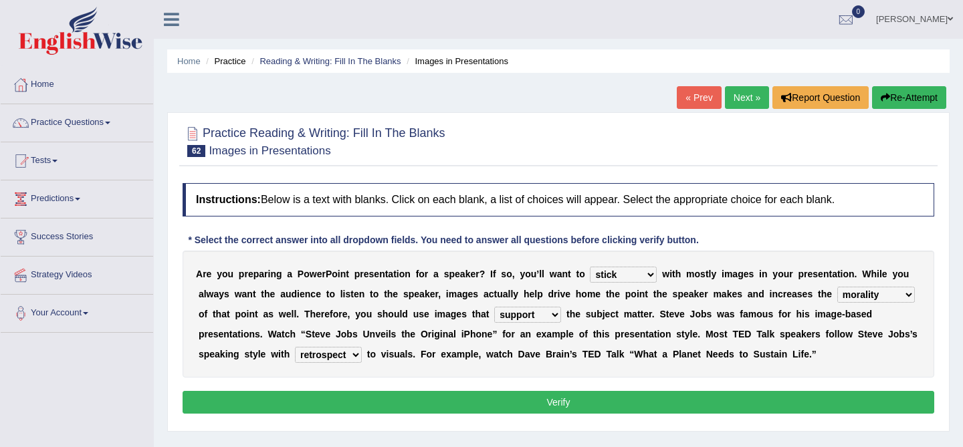
click at [375, 409] on button "Verify" at bounding box center [559, 402] width 752 height 23
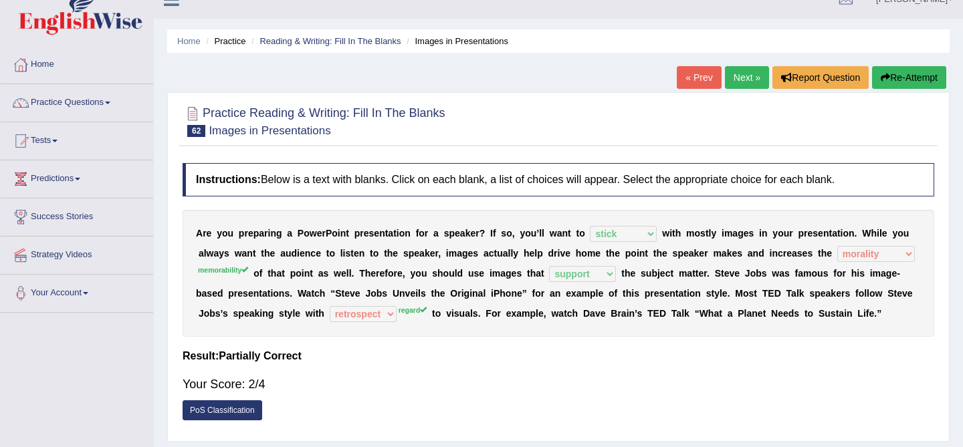
scroll to position [13, 0]
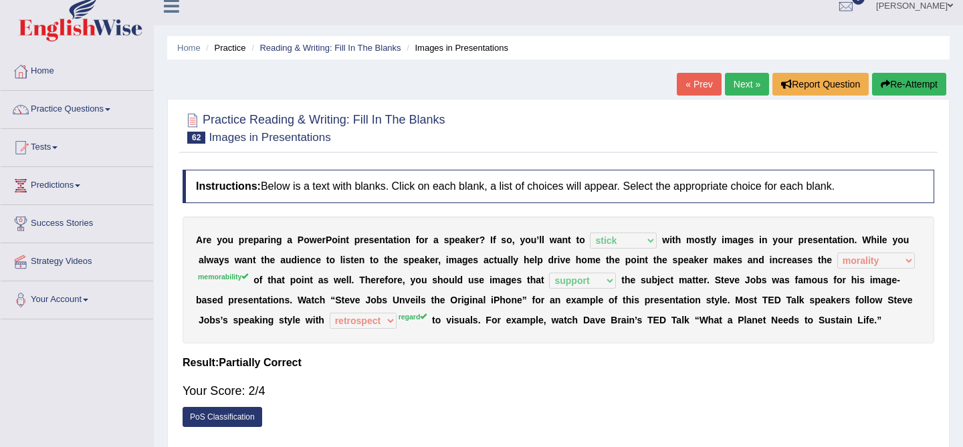
click at [921, 82] on button "Re-Attempt" at bounding box center [909, 84] width 74 height 23
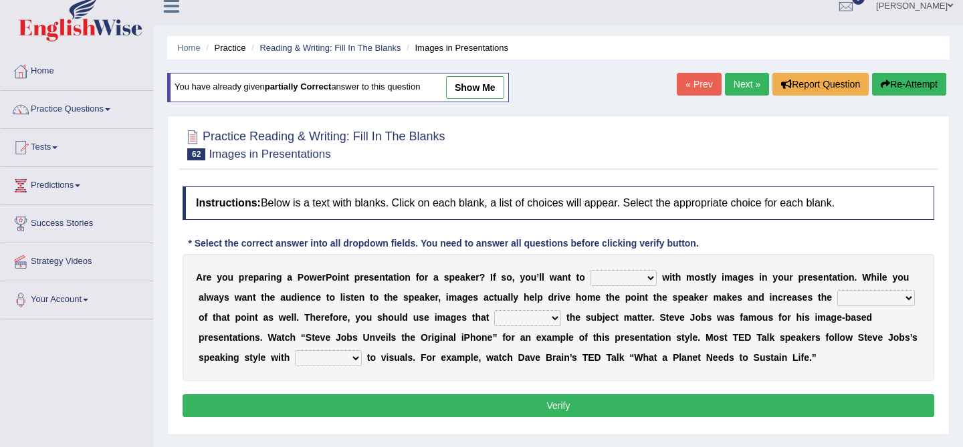
click at [616, 274] on select "stand stay stick stock" at bounding box center [623, 278] width 67 height 16
select select "stick"
click at [514, 321] on select "suggest supply submit support" at bounding box center [527, 318] width 67 height 16
click at [478, 98] on link "show me" at bounding box center [475, 87] width 58 height 23
select select "morality"
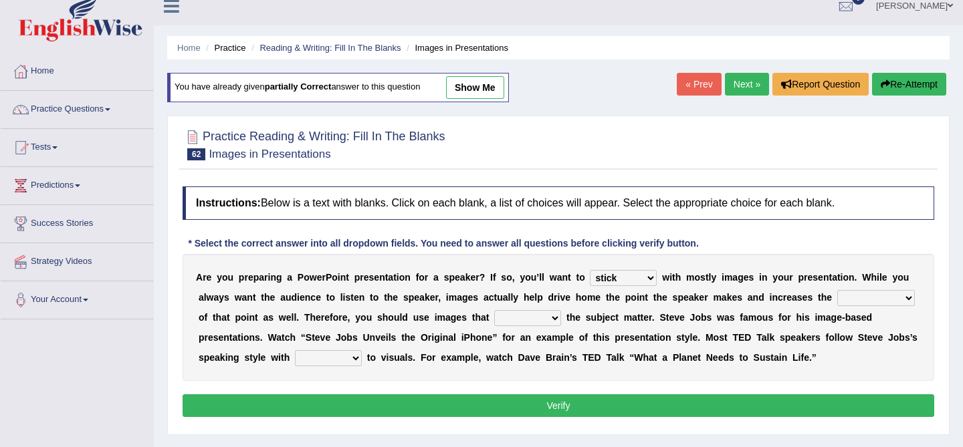
select select "support"
select select "retrospect"
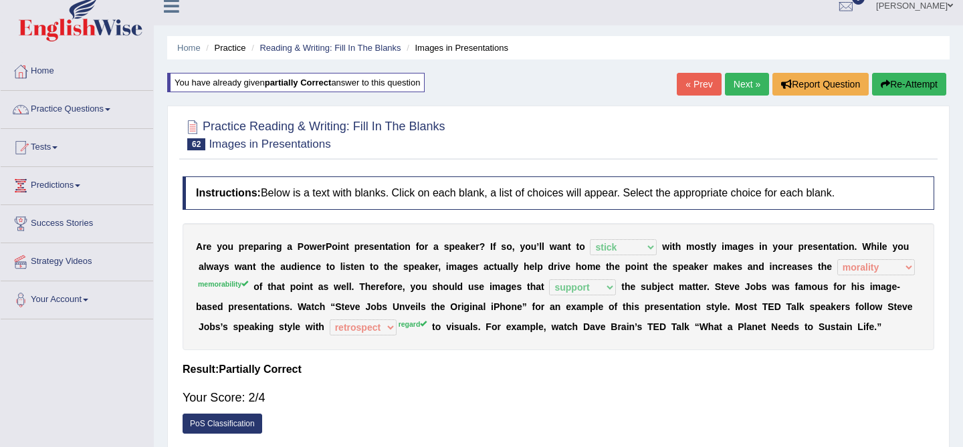
click at [898, 82] on button "Re-Attempt" at bounding box center [909, 84] width 74 height 23
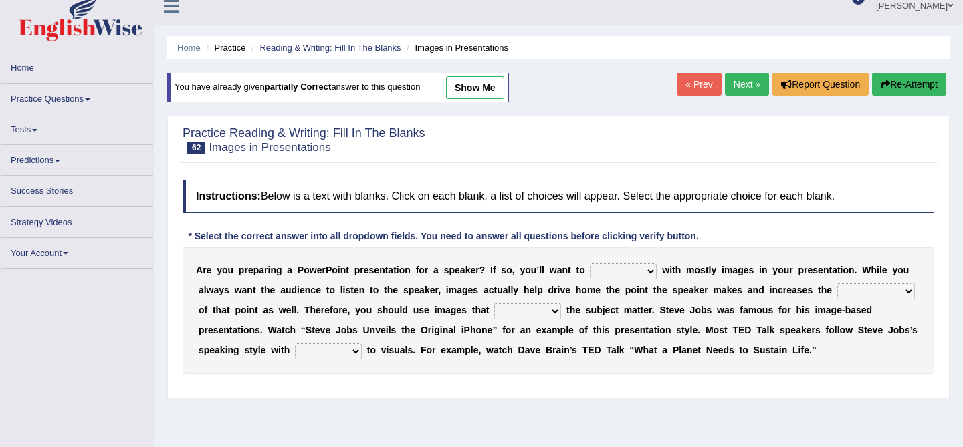
click at [617, 274] on select "stand stay stick stock" at bounding box center [623, 272] width 67 height 16
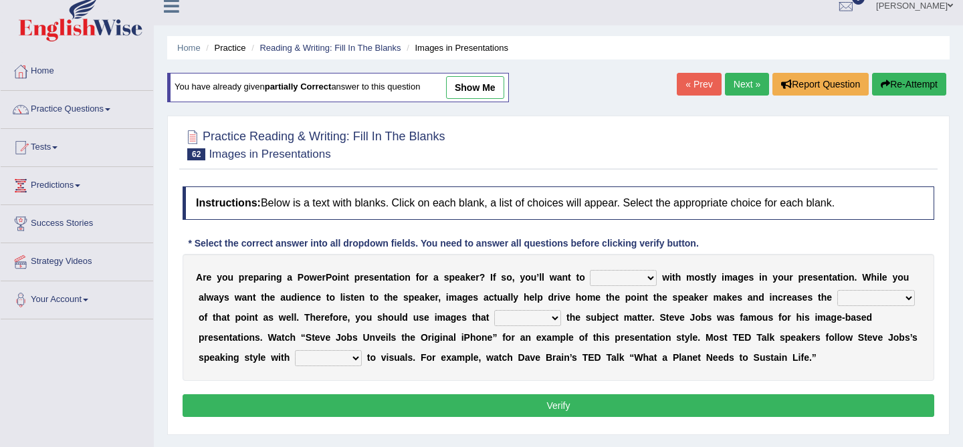
select select "stick"
click at [532, 322] on select "suggest supply submit support" at bounding box center [527, 318] width 67 height 16
click at [530, 316] on select "suggest supply submit support" at bounding box center [527, 318] width 67 height 16
select select "support"
click at [859, 290] on div "A r e y o u p r e p a r i n g a P o w e r P o i n t p r e s e n t a t i o n f o…" at bounding box center [559, 317] width 752 height 127
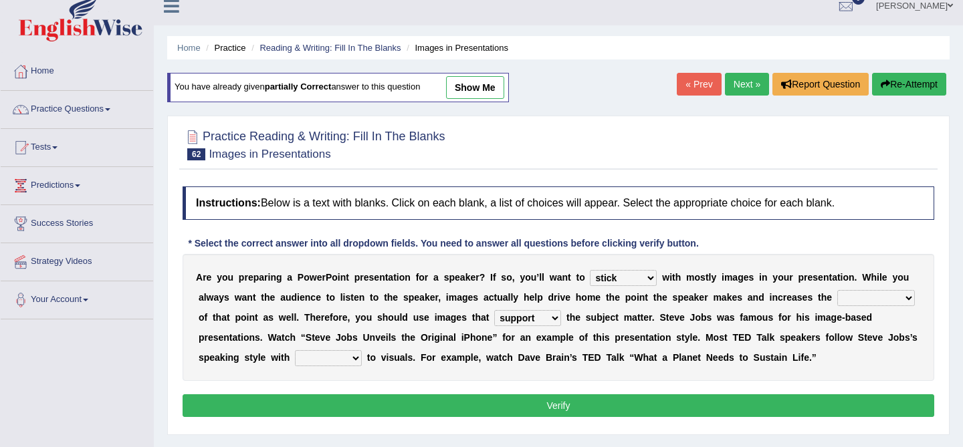
click at [858, 296] on select "memorability morality mobilization mobility" at bounding box center [876, 298] width 78 height 16
select select "memorability"
click at [352, 366] on select "regard result retrospect request" at bounding box center [328, 358] width 67 height 16
select select "regard"
click at [469, 403] on button "Verify" at bounding box center [559, 406] width 752 height 23
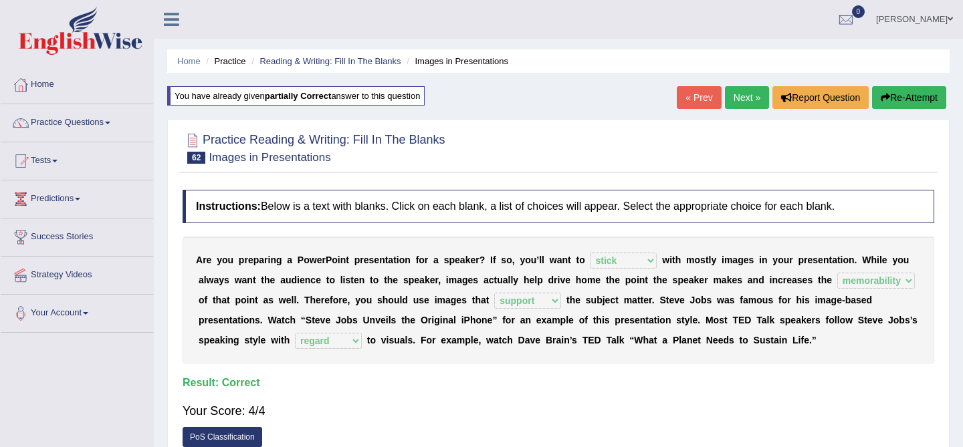
click at [747, 90] on link "Next »" at bounding box center [747, 97] width 44 height 23
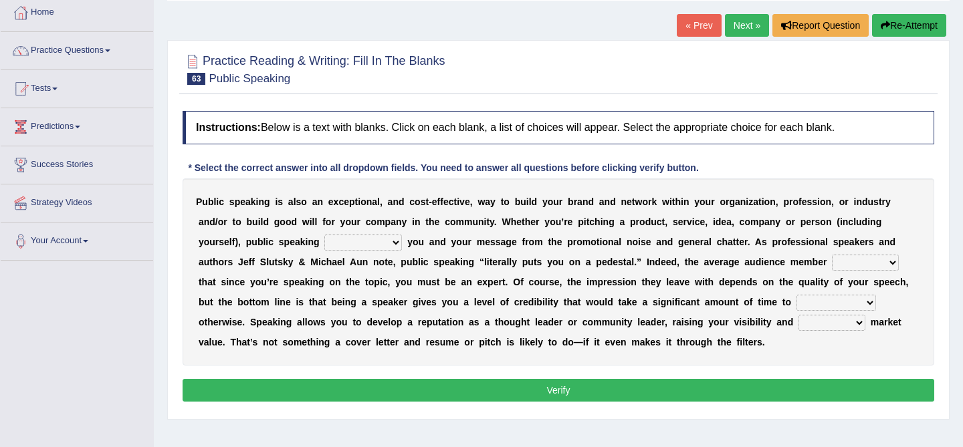
scroll to position [73, 0]
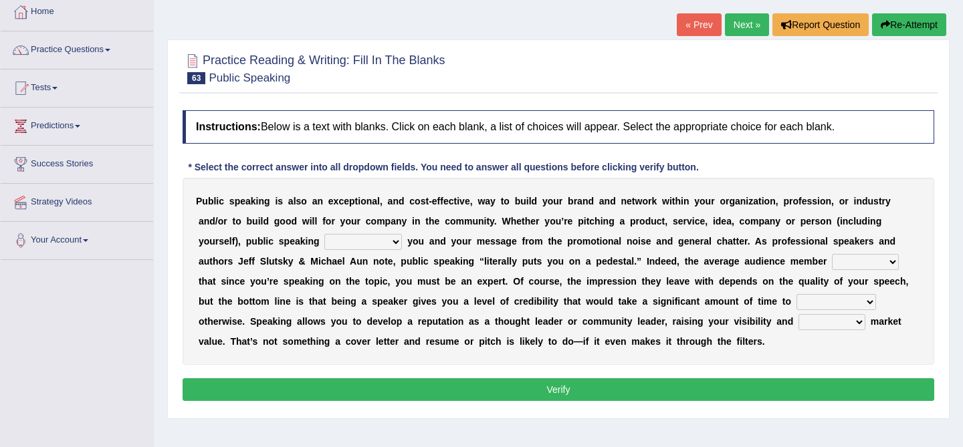
click at [386, 246] on select "differentiates disguises distributes dispute" at bounding box center [363, 242] width 78 height 16
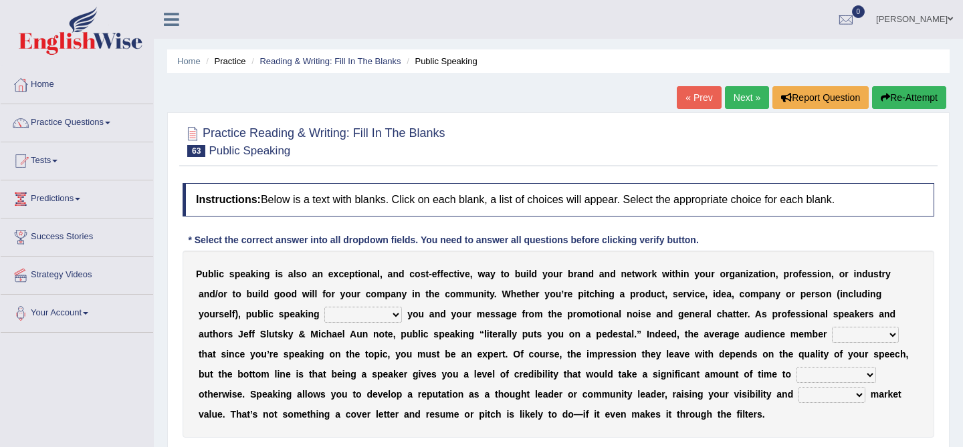
click at [34, 87] on link "Home" at bounding box center [77, 82] width 152 height 33
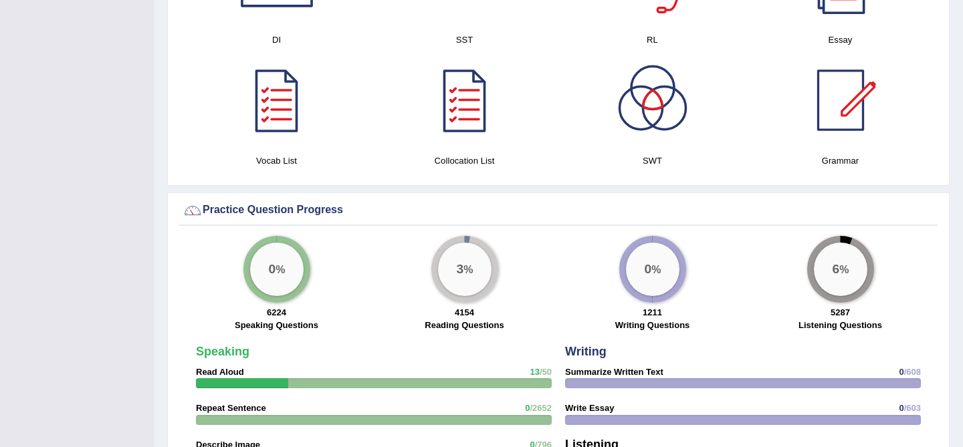
scroll to position [764, 0]
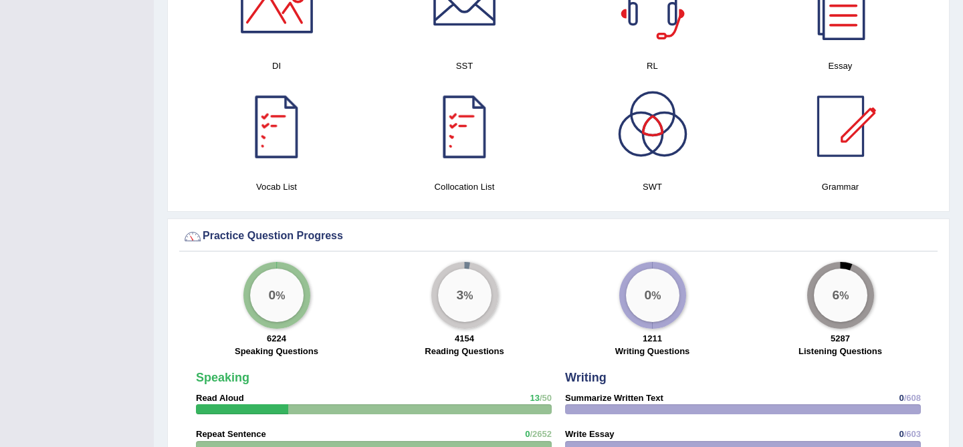
click at [230, 144] on div at bounding box center [277, 127] width 94 height 94
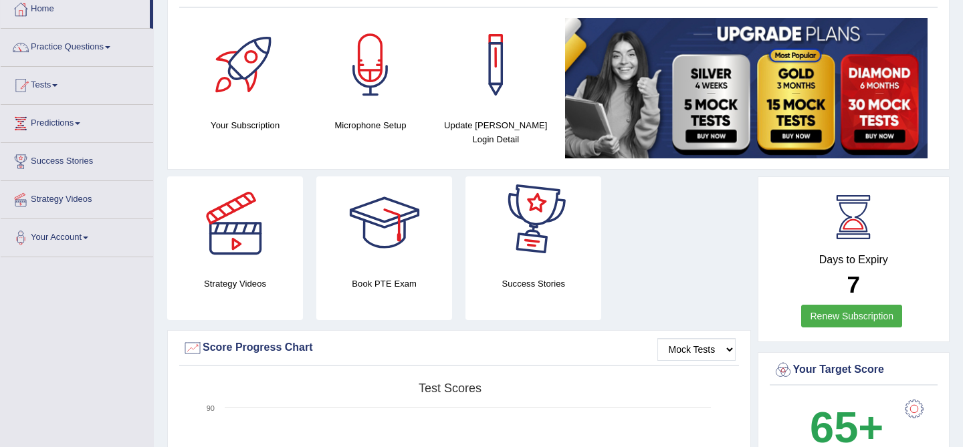
scroll to position [76, 0]
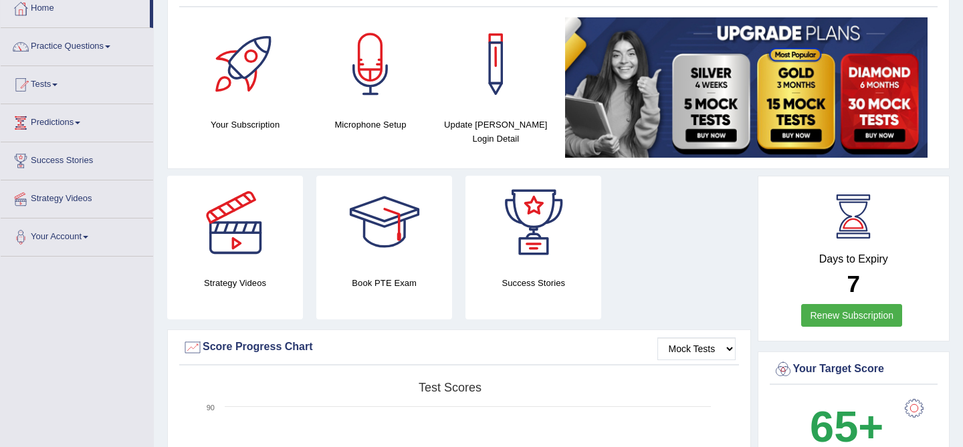
click at [530, 247] on div at bounding box center [534, 223] width 94 height 94
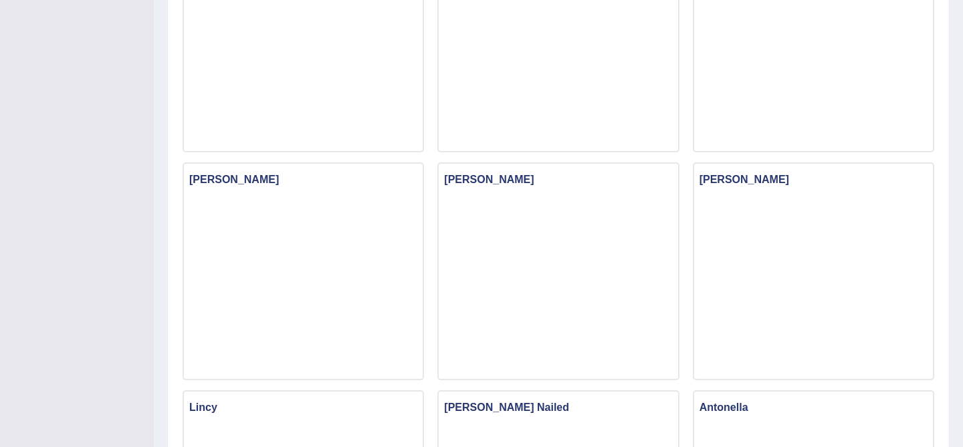
scroll to position [1114, 0]
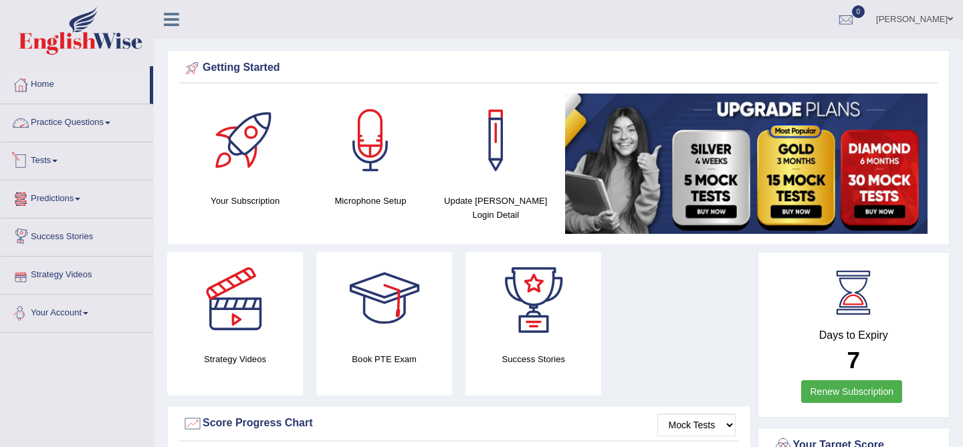
click at [66, 123] on link "Practice Questions" at bounding box center [77, 120] width 152 height 33
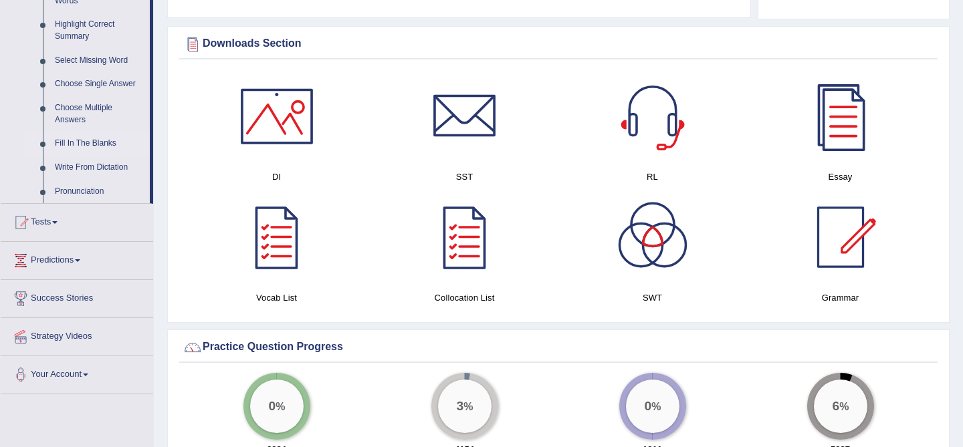
scroll to position [654, 0]
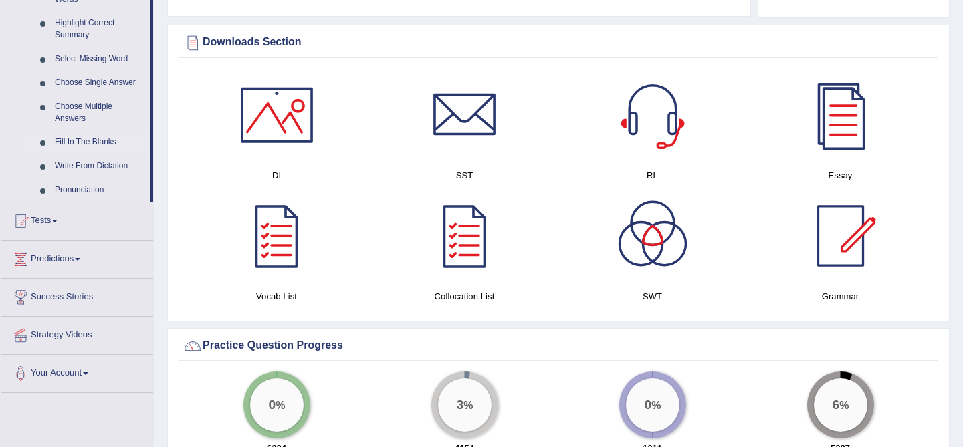
click at [85, 154] on link "Fill In The Blanks" at bounding box center [99, 142] width 101 height 24
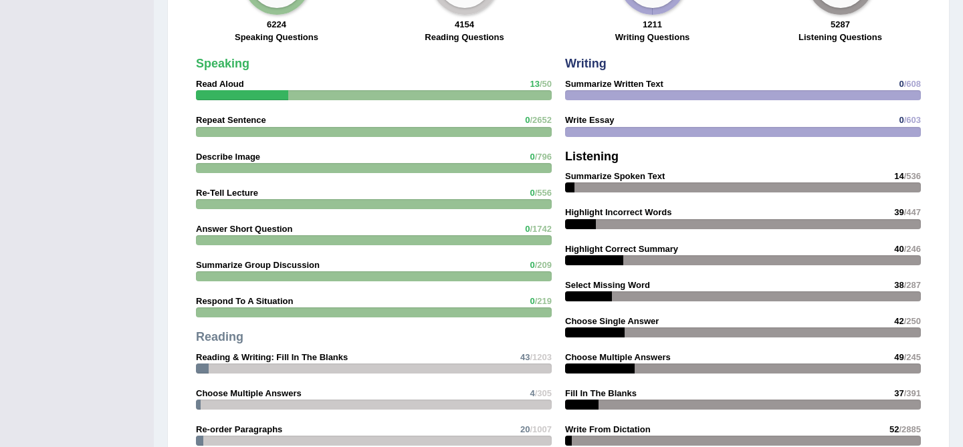
scroll to position [1213, 0]
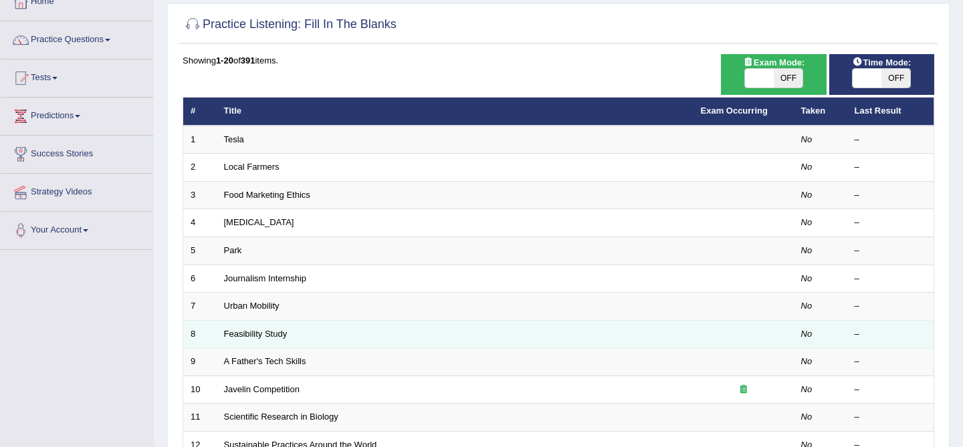
scroll to position [29, 0]
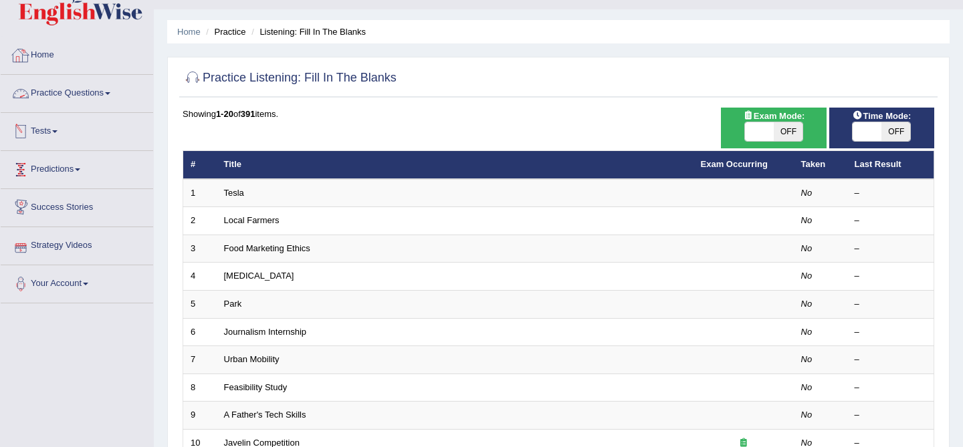
click at [57, 56] on link "Home" at bounding box center [77, 53] width 152 height 33
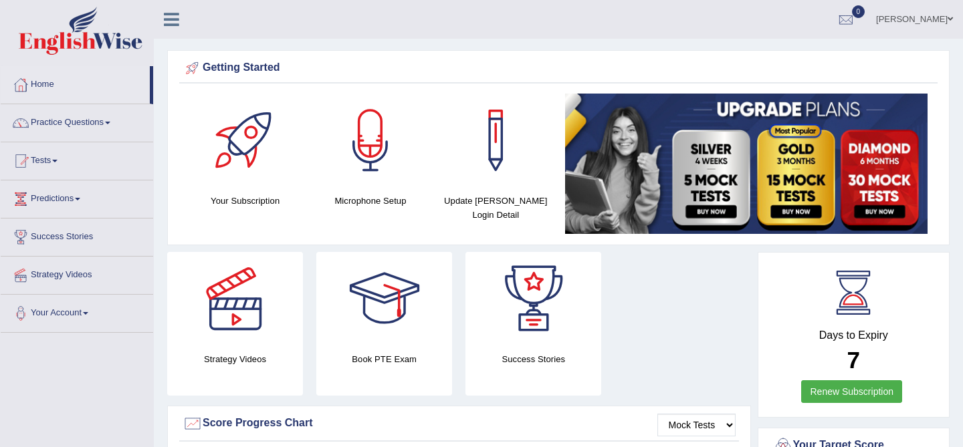
click at [172, 26] on icon at bounding box center [171, 19] width 15 height 17
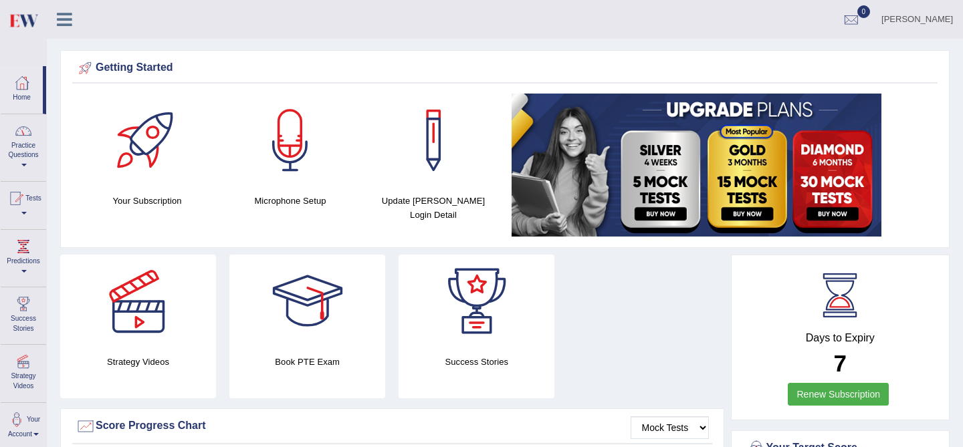
click at [16, 157] on link "Practice Questions" at bounding box center [23, 145] width 45 height 63
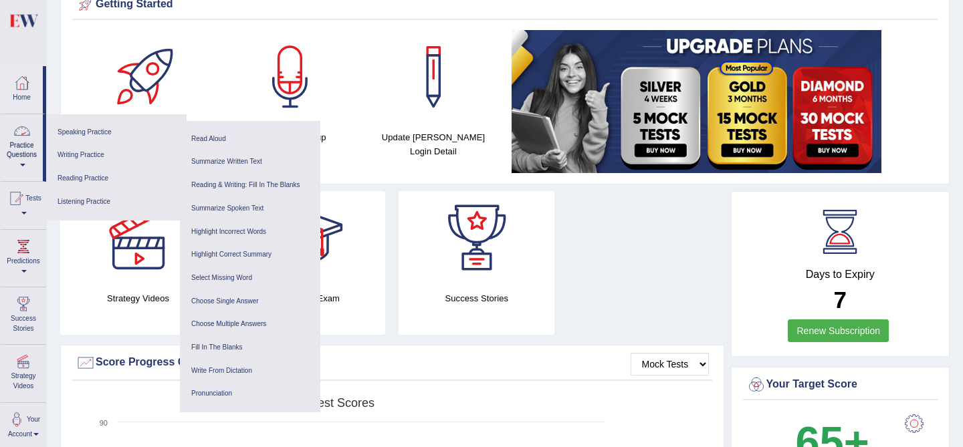
scroll to position [67, 0]
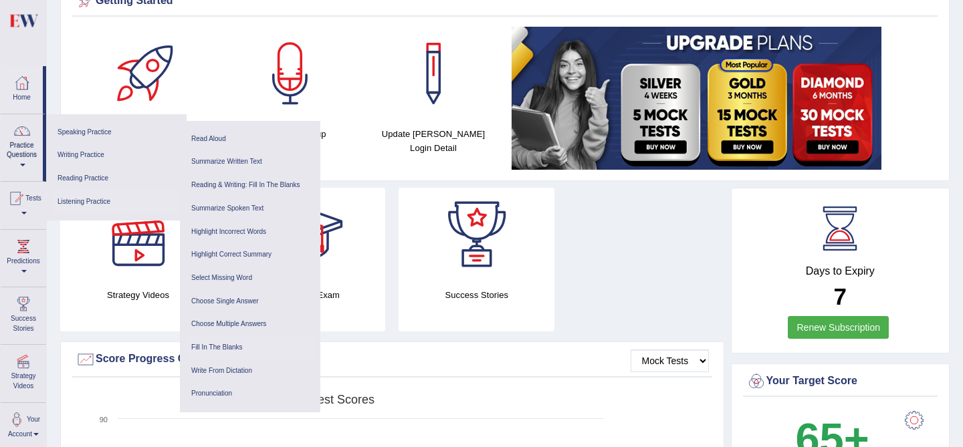
click at [231, 348] on link "Fill In The Blanks" at bounding box center [250, 347] width 127 height 23
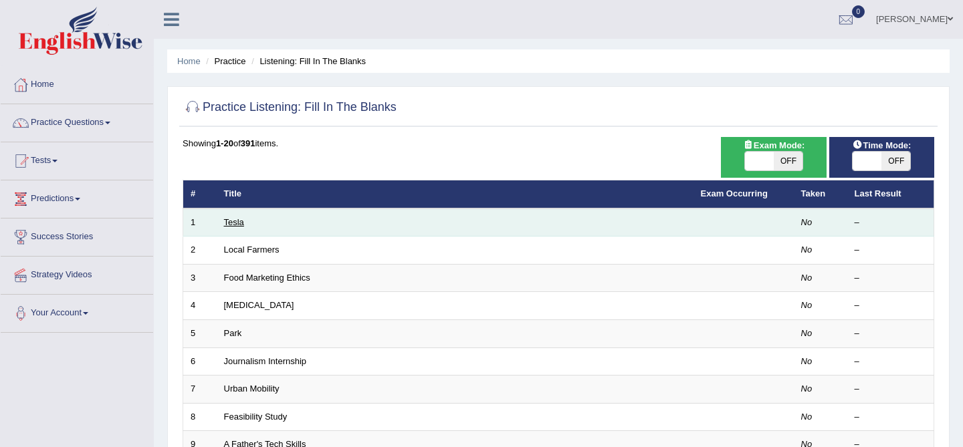
click at [225, 225] on link "Tesla" at bounding box center [234, 222] width 20 height 10
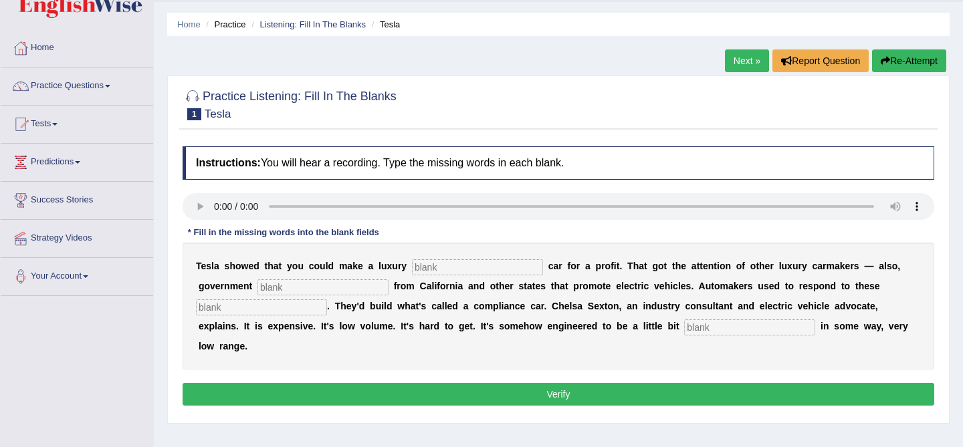
scroll to position [49, 0]
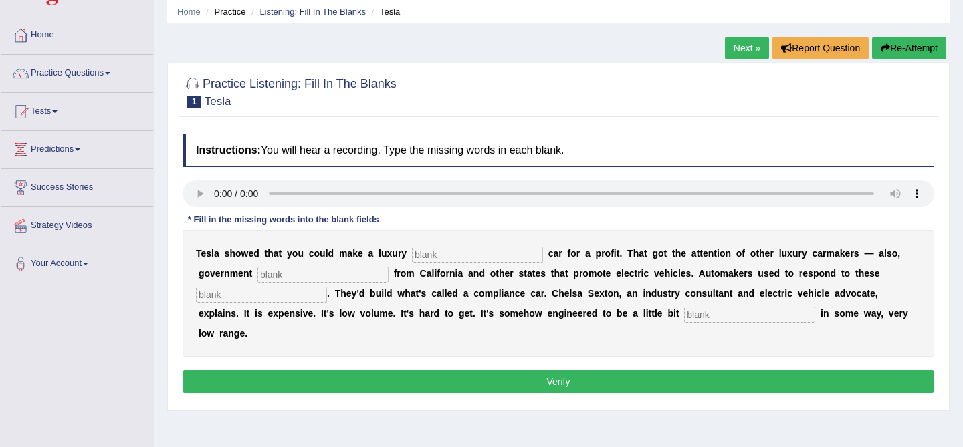
click at [449, 258] on input "text" at bounding box center [477, 255] width 131 height 16
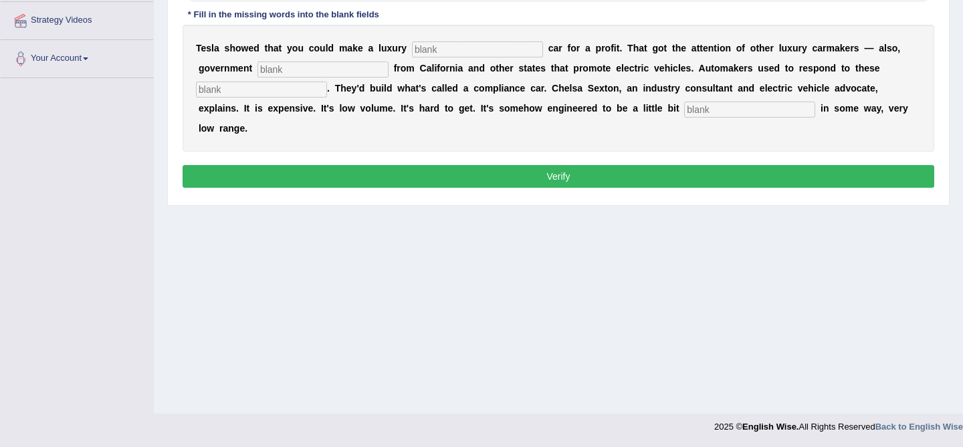
scroll to position [0, 0]
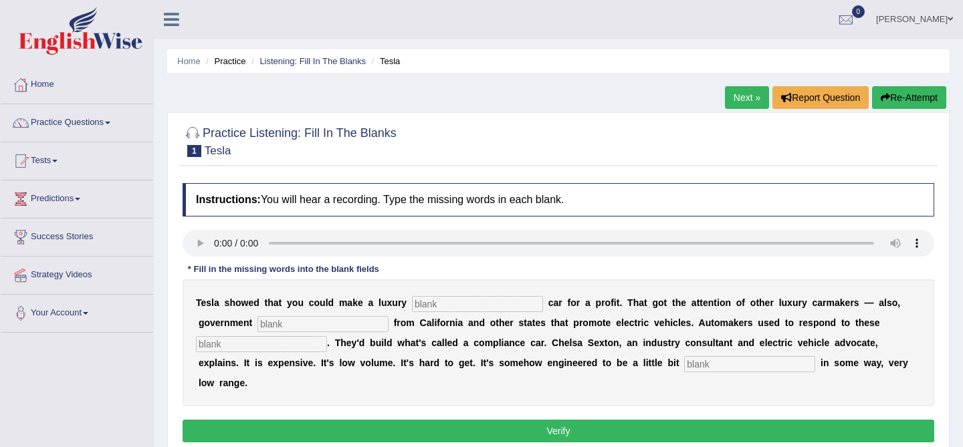
click at [441, 306] on input "text" at bounding box center [477, 304] width 131 height 16
click at [350, 322] on input "text" at bounding box center [323, 324] width 131 height 16
type input "regulation"
click at [290, 346] on input "text" at bounding box center [261, 344] width 131 height 16
type input "mandate"
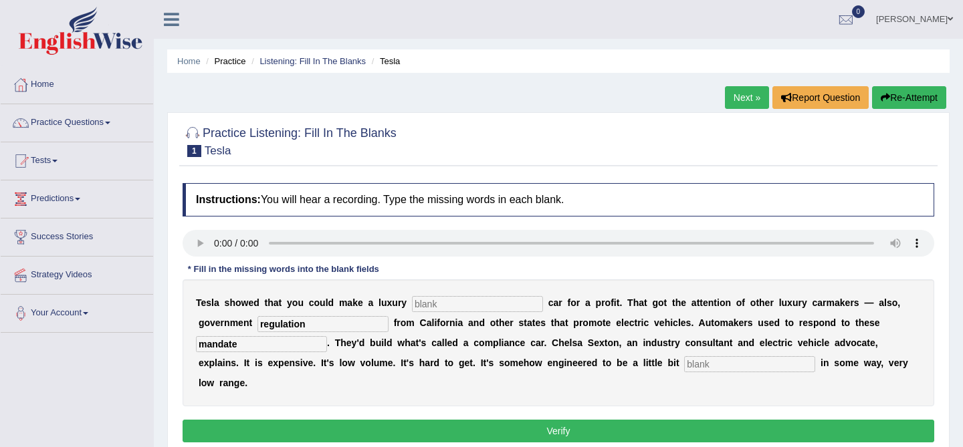
click at [684, 357] on input "text" at bounding box center [749, 365] width 131 height 16
type input "unattractive"
click at [460, 307] on input "text" at bounding box center [477, 304] width 131 height 16
type input "electric"
click at [286, 342] on input "mandate" at bounding box center [261, 344] width 131 height 16
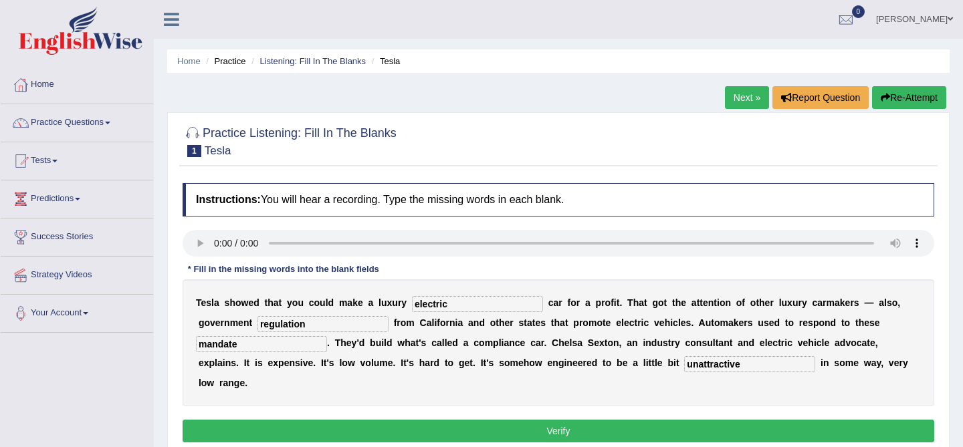
click at [382, 420] on button "Verify" at bounding box center [559, 431] width 752 height 23
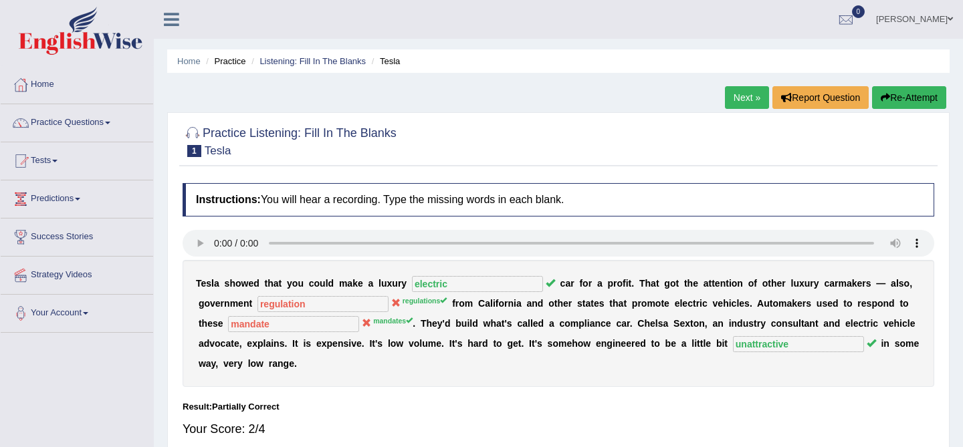
click at [892, 96] on button "Re-Attempt" at bounding box center [909, 97] width 74 height 23
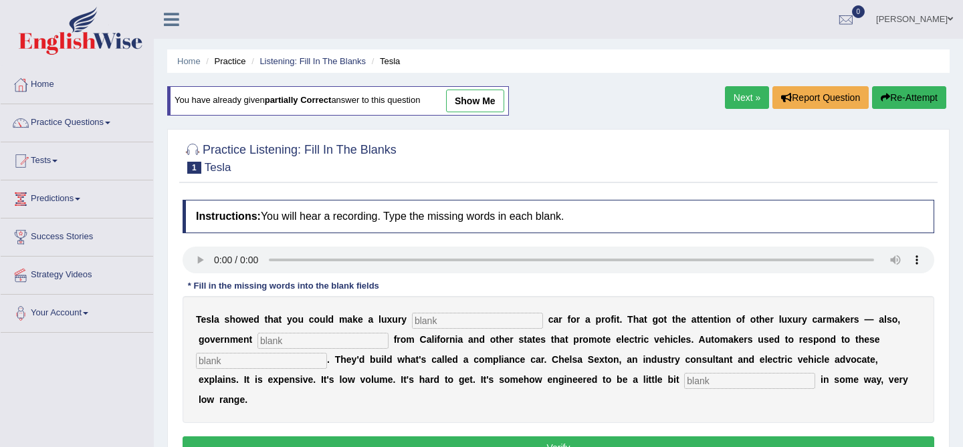
click at [470, 322] on input "text" at bounding box center [477, 321] width 131 height 16
type input "electric"
click at [351, 342] on input "text" at bounding box center [323, 341] width 131 height 16
click at [264, 365] on input "text" at bounding box center [261, 361] width 131 height 16
type input "mandates"
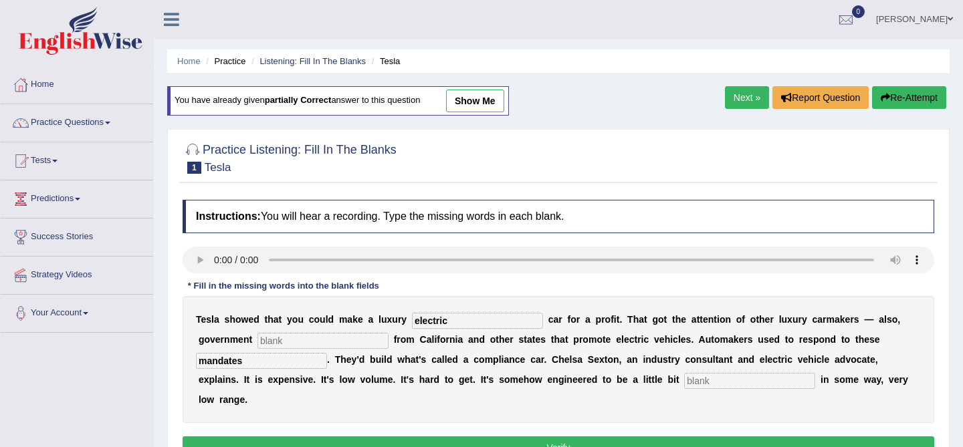
click at [684, 382] on input "text" at bounding box center [749, 381] width 131 height 16
click at [338, 348] on input "text" at bounding box center [323, 341] width 131 height 16
type input "regulations"
click at [684, 379] on input "text" at bounding box center [749, 381] width 131 height 16
type input "U"
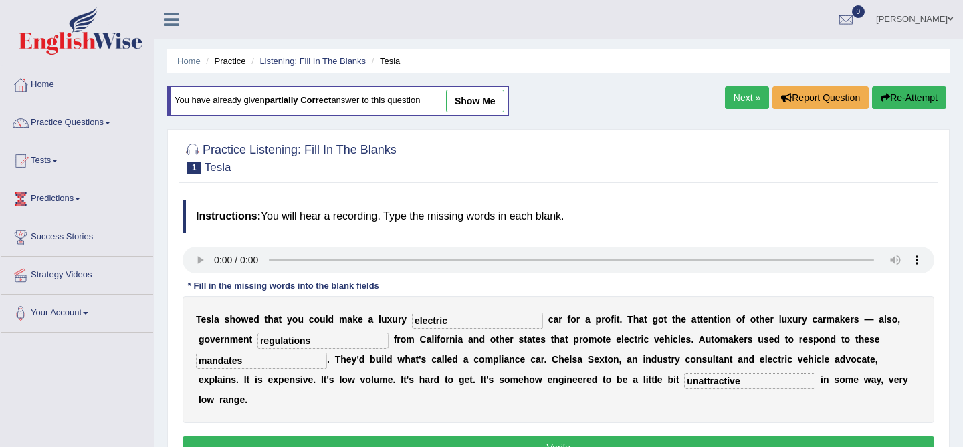
type input "unattractive"
click at [706, 437] on button "Verify" at bounding box center [559, 448] width 752 height 23
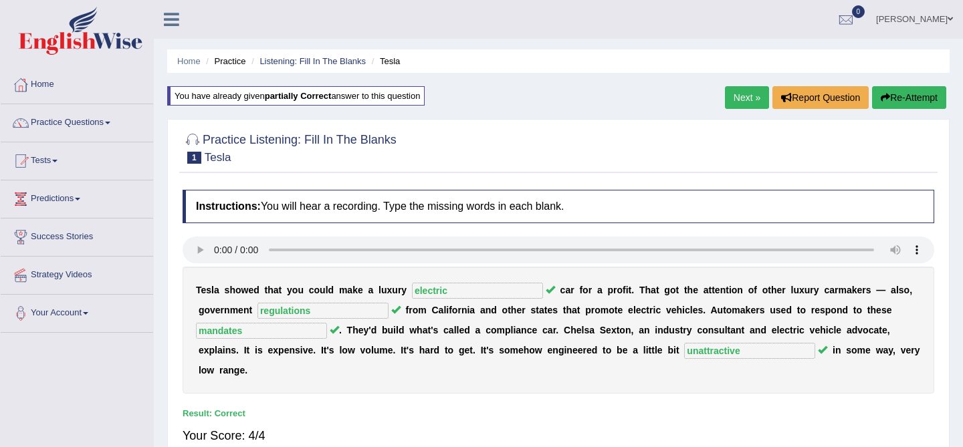
click at [730, 96] on link "Next »" at bounding box center [747, 97] width 44 height 23
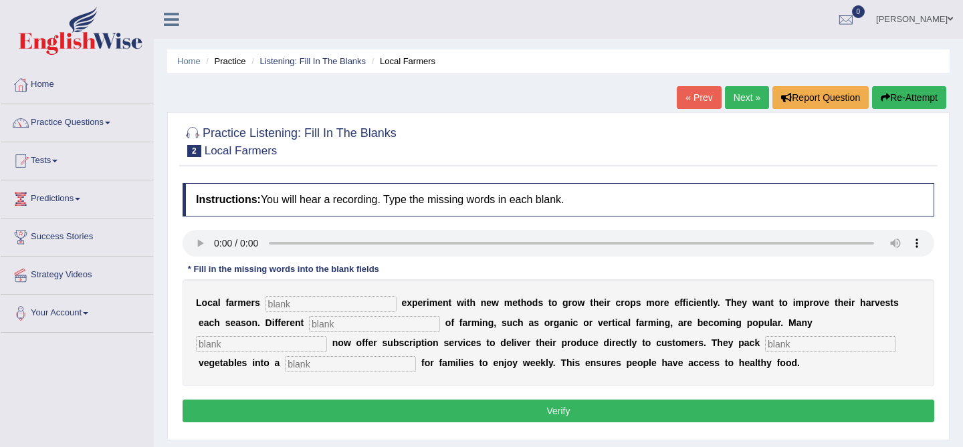
click at [328, 313] on div "L o c a l f a r m e r s e x p e r i m e n t w i t h n e w m e t h o d s t o g r…" at bounding box center [559, 333] width 752 height 107
click at [328, 312] on div "L o c a l f a r m e r s e x p e r i m e n t w i t h n e w m e t h o d s t o g r…" at bounding box center [559, 333] width 752 height 107
click at [328, 310] on input "text" at bounding box center [331, 304] width 131 height 16
click at [284, 300] on input "text" at bounding box center [331, 304] width 131 height 16
type input "t"
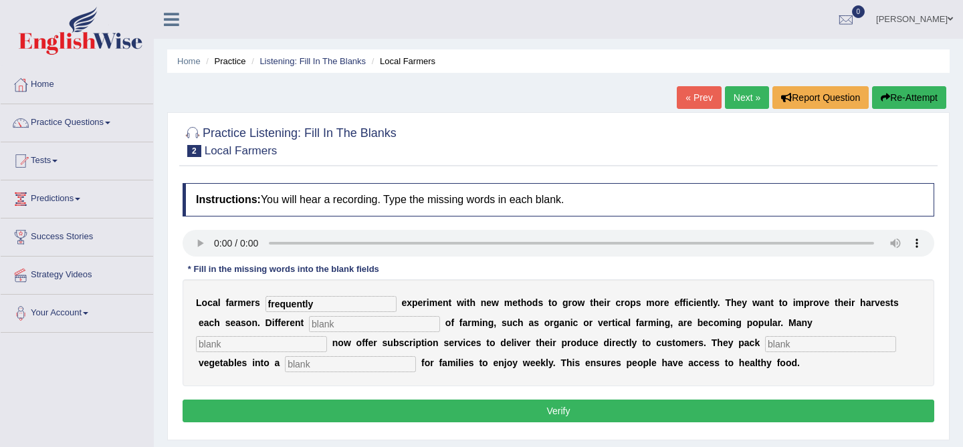
type input "frequently"
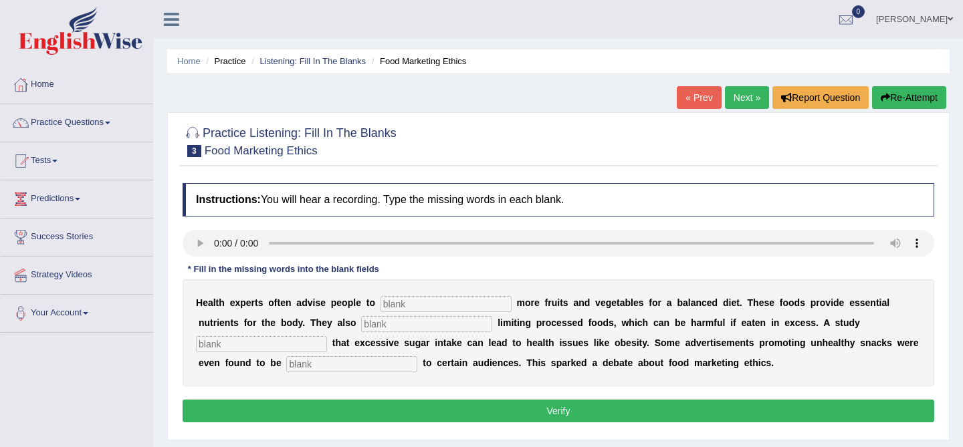
click at [392, 308] on input "text" at bounding box center [446, 304] width 131 height 16
type input "consume"
click at [348, 336] on div "H e a l t h e x p e r t s o f t e n a d v i s e p e o p l e t o consume m o r e…" at bounding box center [559, 333] width 752 height 107
click at [361, 322] on input "text" at bounding box center [426, 324] width 131 height 16
type input "recommendate"
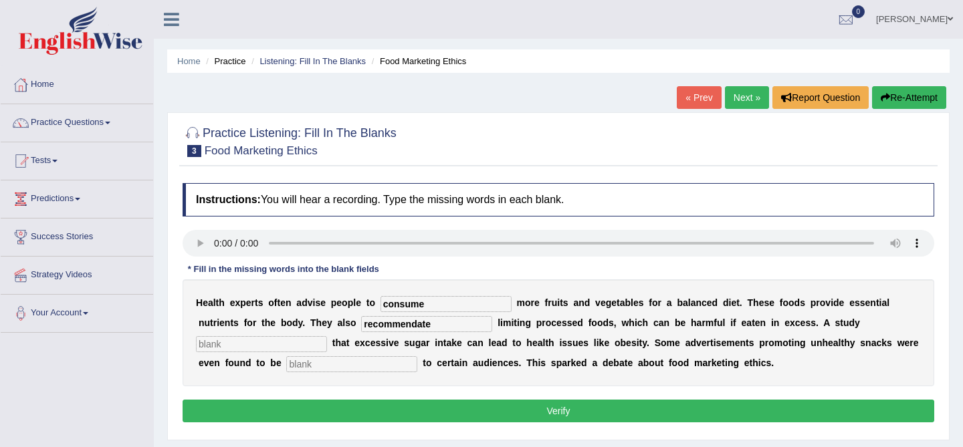
click at [327, 336] on input "text" at bounding box center [261, 344] width 131 height 16
type input "dignosise"
click at [286, 358] on input "text" at bounding box center [351, 365] width 131 height 16
type input "offence"
click at [487, 424] on div "Instructions: You will hear a recording. Type the missing words in each blank. …" at bounding box center [558, 305] width 758 height 257
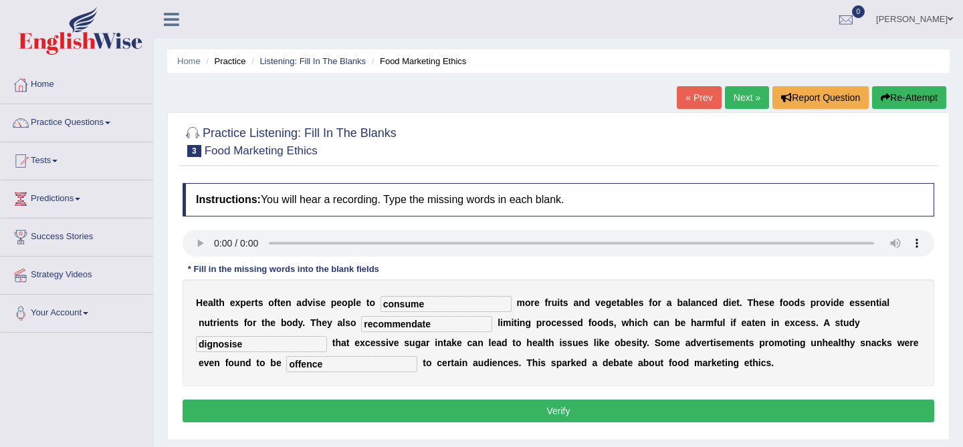
click at [488, 415] on button "Verify" at bounding box center [559, 411] width 752 height 23
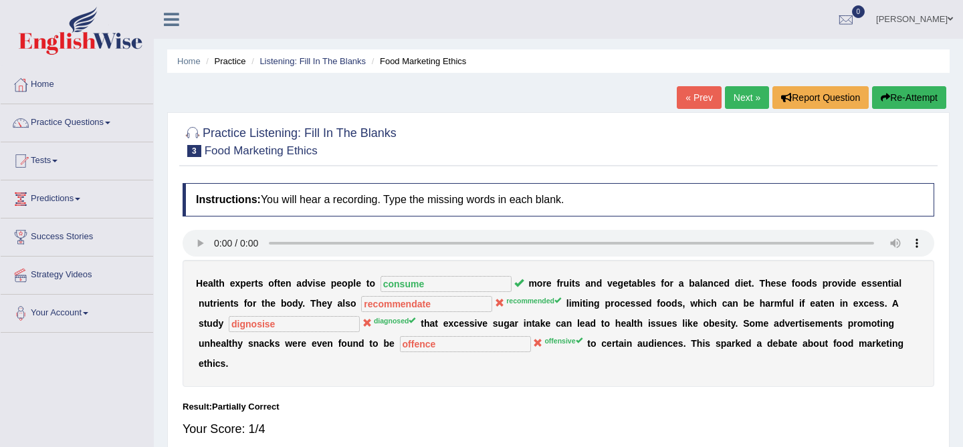
click at [740, 100] on link "Next »" at bounding box center [747, 97] width 44 height 23
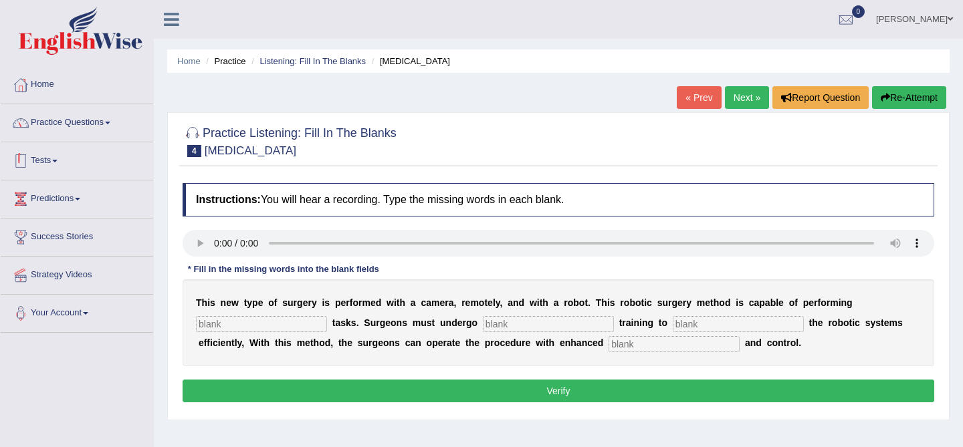
click at [96, 122] on link "Practice Questions" at bounding box center [77, 120] width 152 height 33
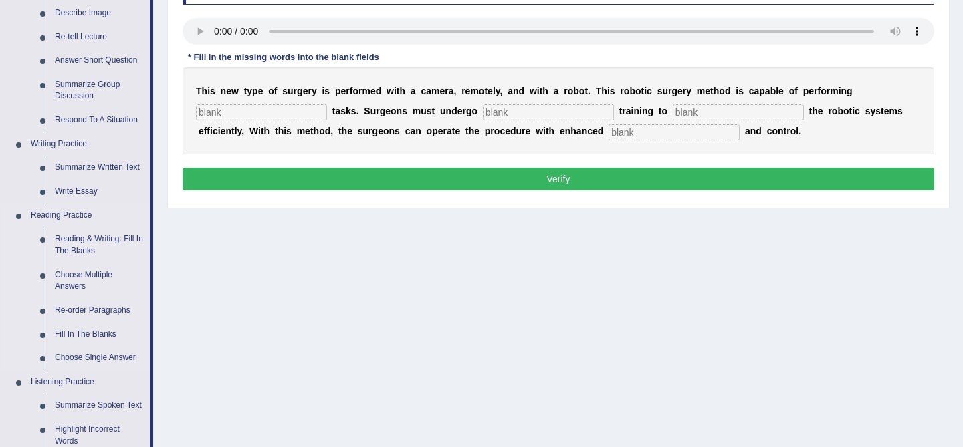
scroll to position [218, 0]
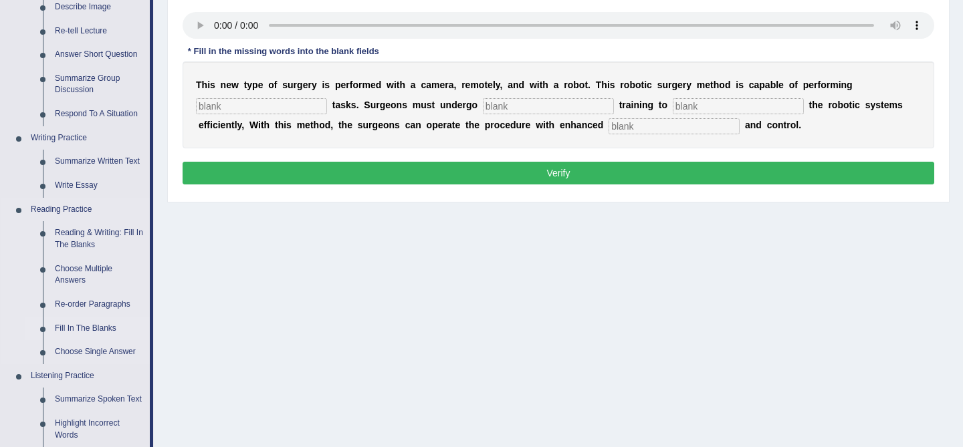
click at [91, 329] on link "Fill In The Blanks" at bounding box center [99, 329] width 101 height 24
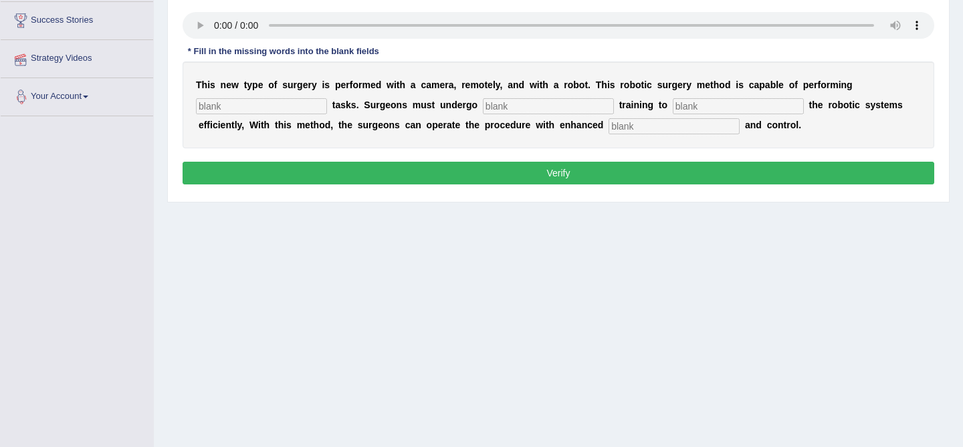
scroll to position [255, 0]
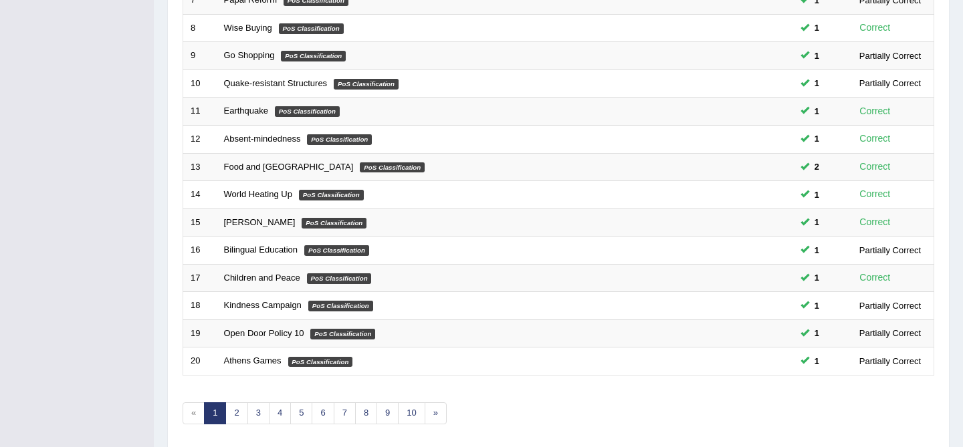
scroll to position [438, 0]
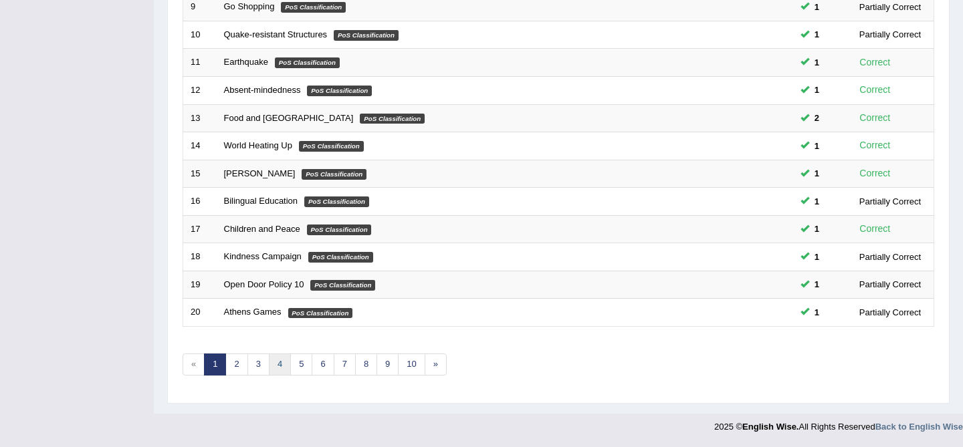
click at [284, 368] on link "4" at bounding box center [280, 365] width 22 height 22
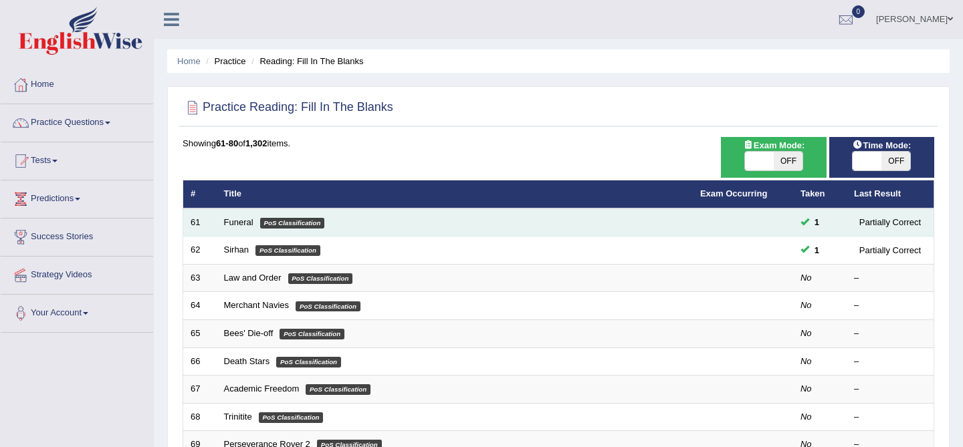
click at [223, 231] on td "Funeral PoS Classification" at bounding box center [455, 223] width 476 height 28
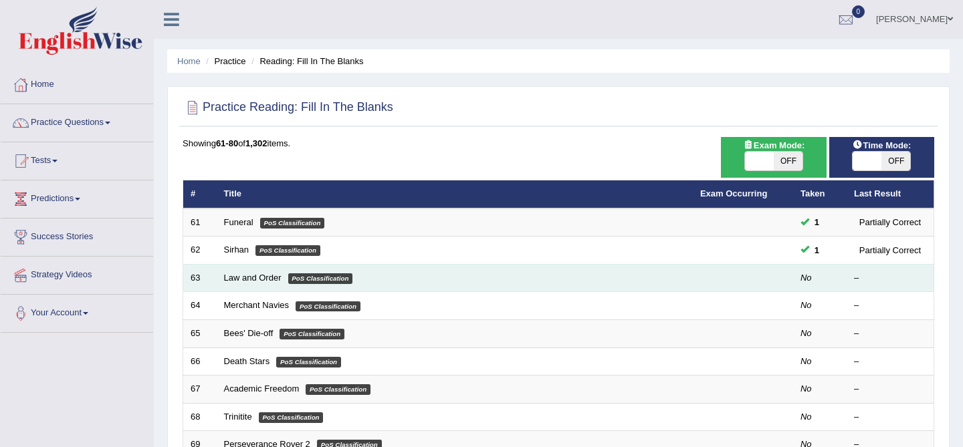
click at [220, 277] on td "Law and Order PoS Classification" at bounding box center [455, 278] width 476 height 28
click at [268, 279] on link "Law and Order" at bounding box center [253, 278] width 58 height 10
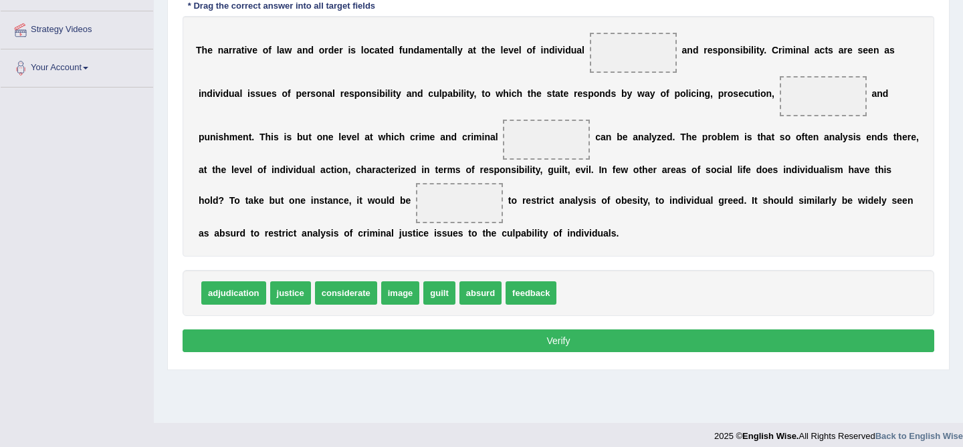
scroll to position [239, 0]
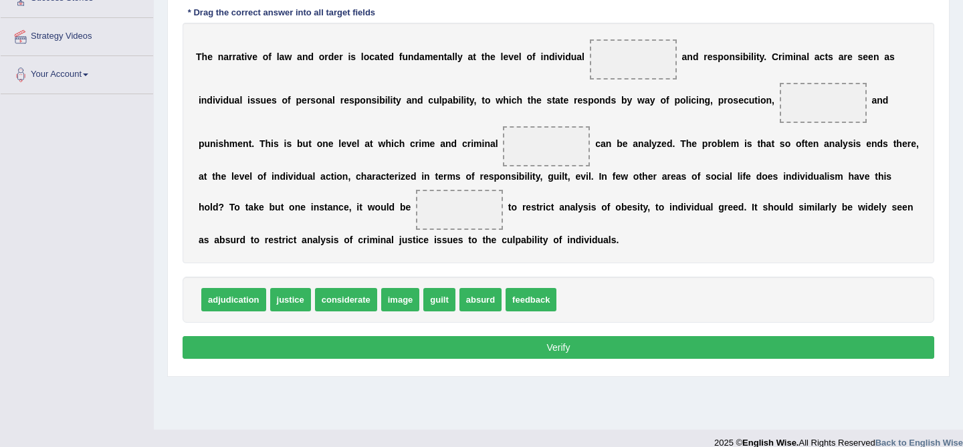
click at [756, 106] on div "T h e n a r r a t i v e o f l a w a n d o r d e r i s l o c a t e d f u n d a m…" at bounding box center [559, 143] width 752 height 241
drag, startPoint x: 233, startPoint y: 297, endPoint x: 825, endPoint y: 100, distance: 624.0
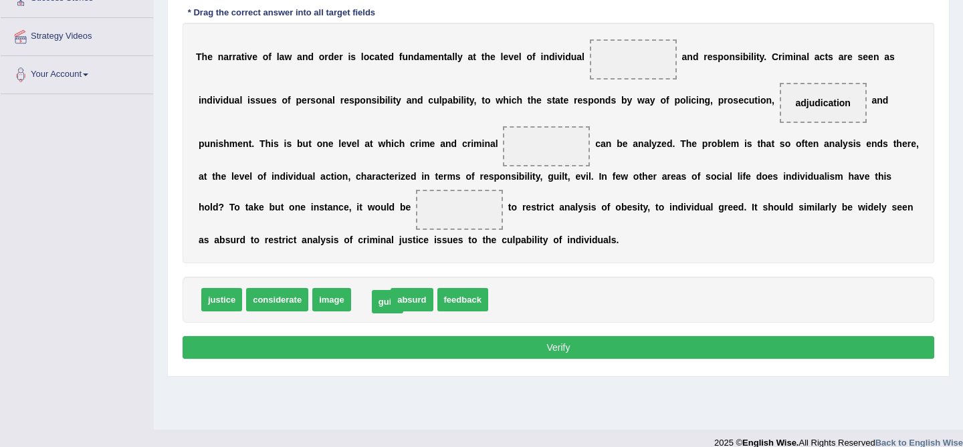
drag, startPoint x: 367, startPoint y: 303, endPoint x: 383, endPoint y: 305, distance: 16.8
drag, startPoint x: 471, startPoint y: 304, endPoint x: 542, endPoint y: 143, distance: 175.5
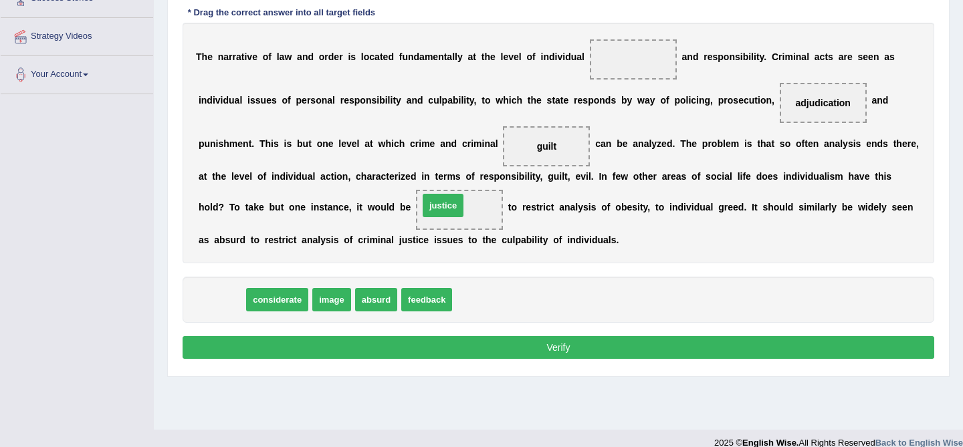
drag, startPoint x: 216, startPoint y: 301, endPoint x: 439, endPoint y: 206, distance: 242.1
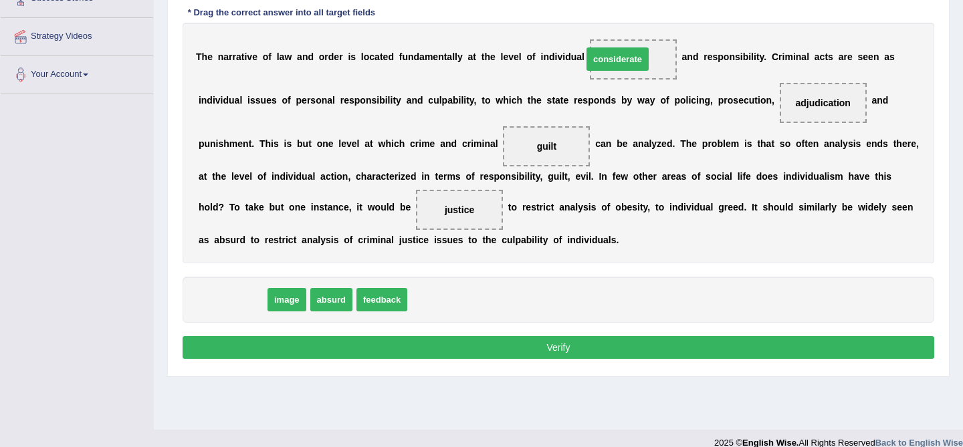
drag, startPoint x: 249, startPoint y: 304, endPoint x: 633, endPoint y: 66, distance: 452.1
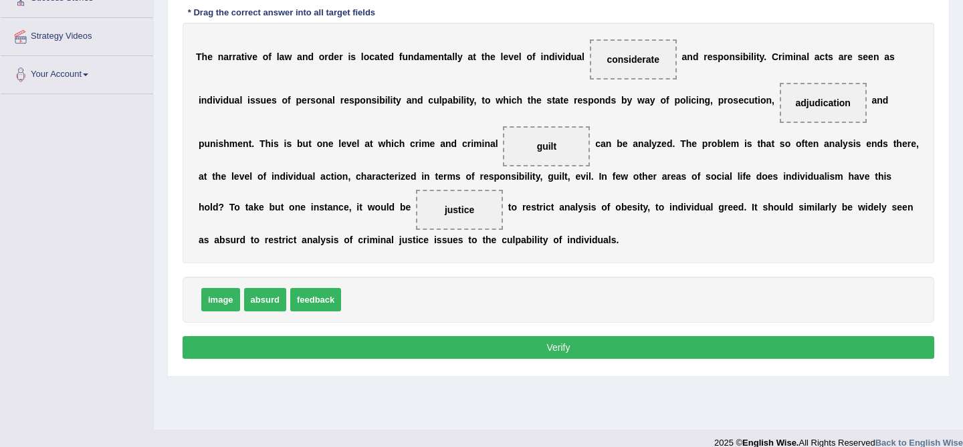
click at [480, 357] on button "Verify" at bounding box center [559, 347] width 752 height 23
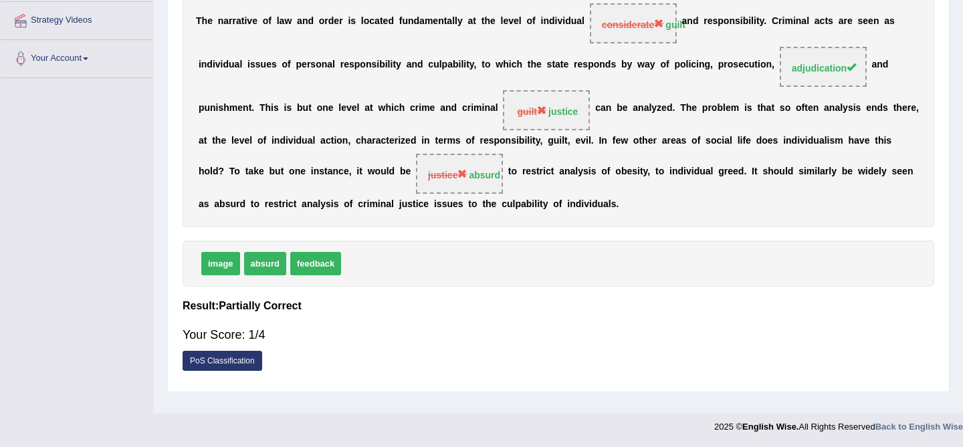
scroll to position [0, 0]
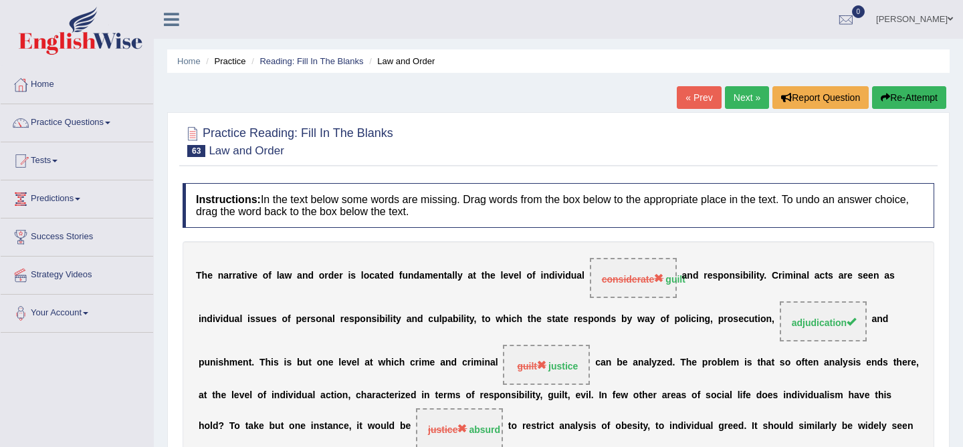
click at [740, 98] on link "Next »" at bounding box center [747, 97] width 44 height 23
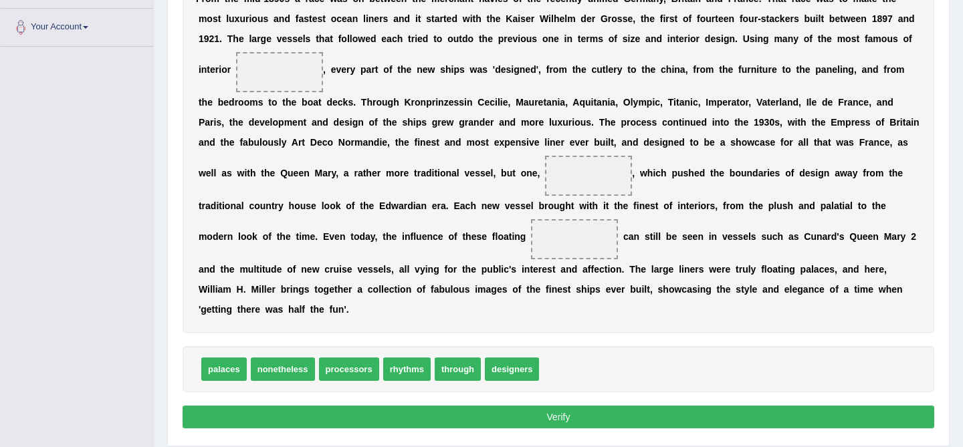
scroll to position [280, 0]
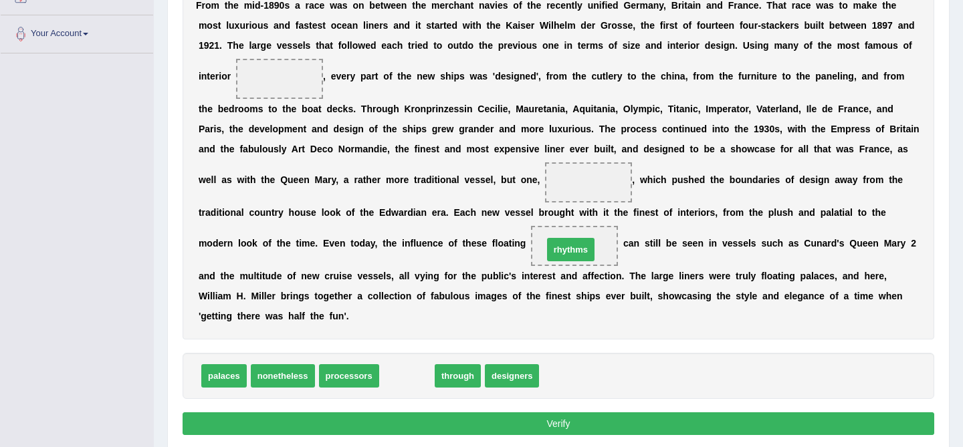
drag, startPoint x: 413, startPoint y: 383, endPoint x: 577, endPoint y: 256, distance: 207.4
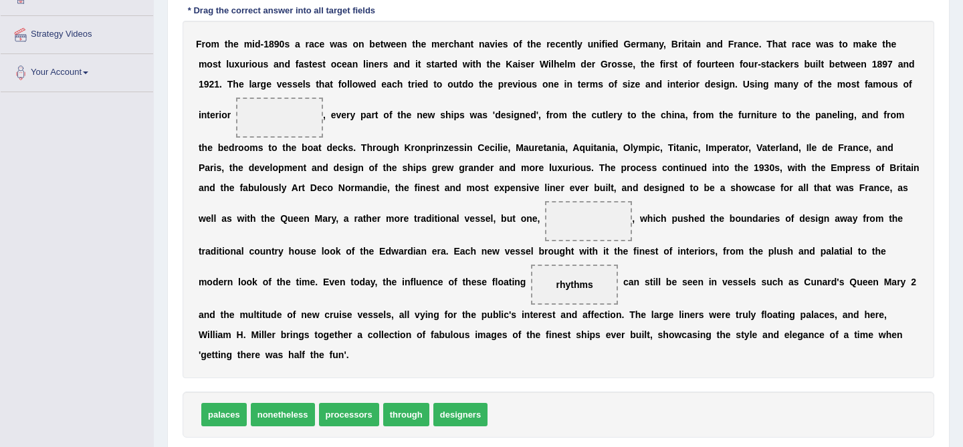
scroll to position [237, 0]
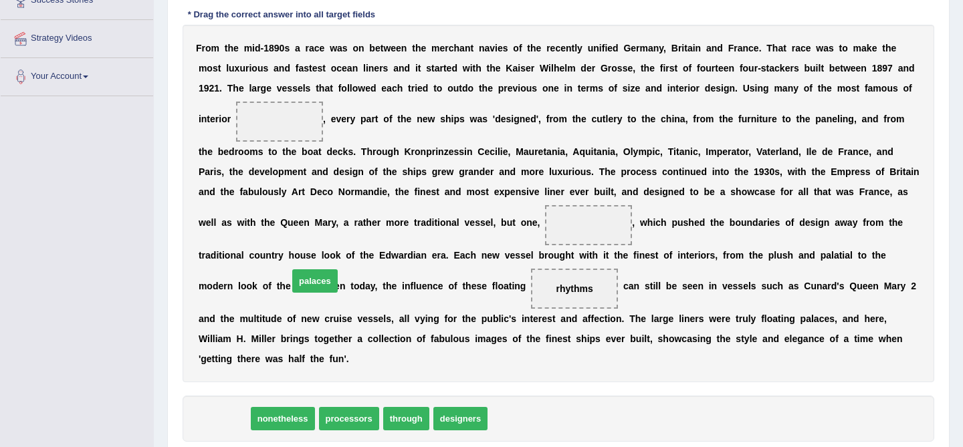
drag, startPoint x: 225, startPoint y: 425, endPoint x: 286, endPoint y: 319, distance: 122.0
click at [300, 293] on span "palaces" at bounding box center [314, 281] width 45 height 23
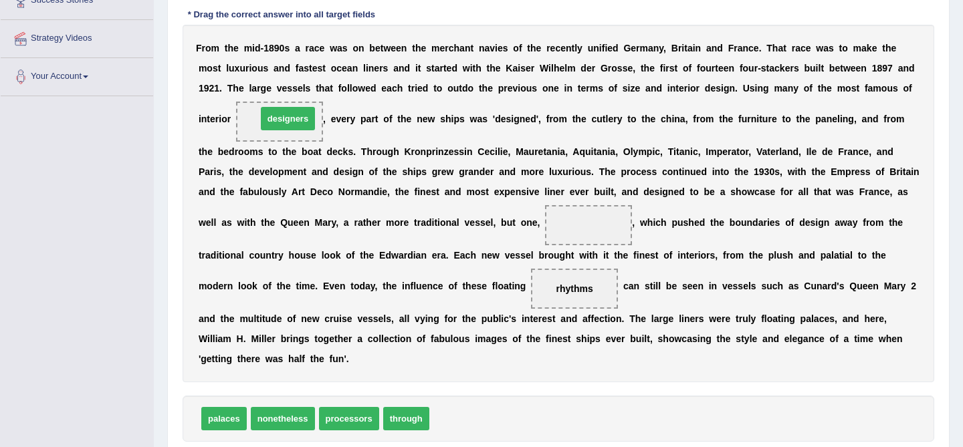
drag, startPoint x: 459, startPoint y: 424, endPoint x: 286, endPoint y: 122, distance: 348.1
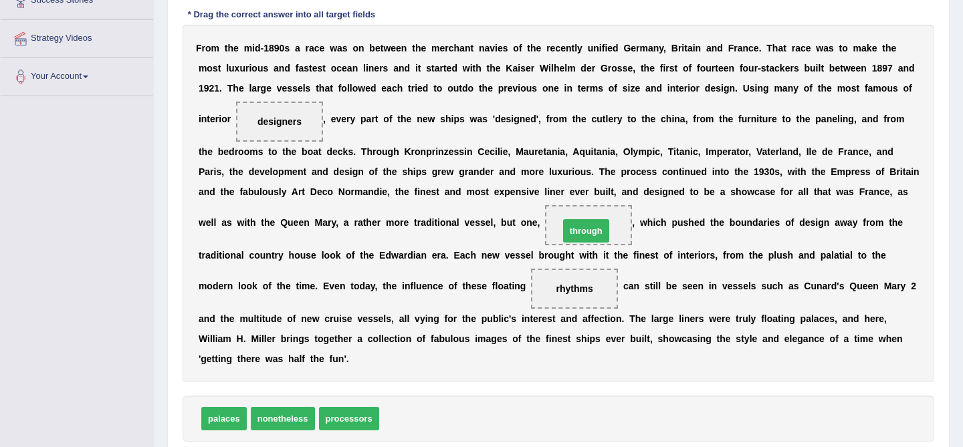
drag, startPoint x: 420, startPoint y: 423, endPoint x: 600, endPoint y: 235, distance: 260.2
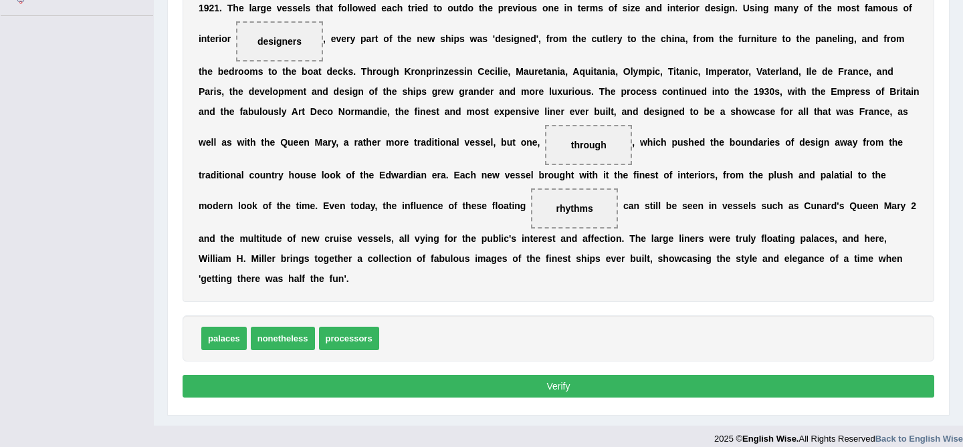
scroll to position [326, 0]
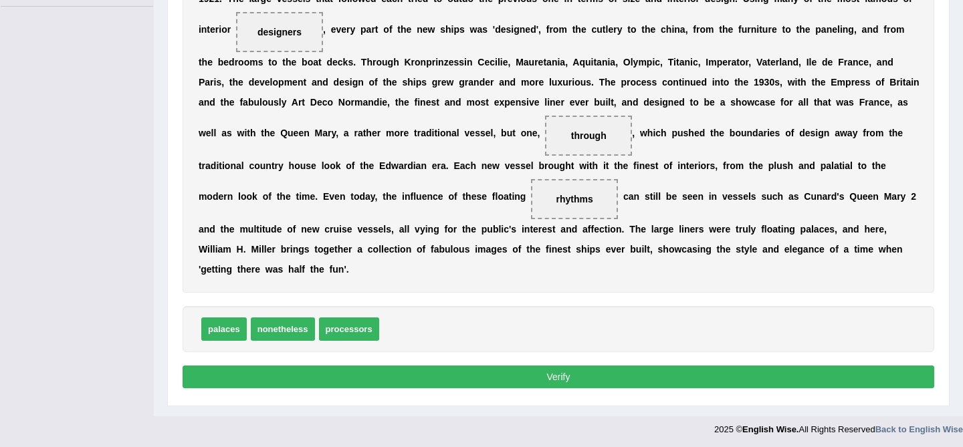
click at [389, 376] on button "Verify" at bounding box center [559, 377] width 752 height 23
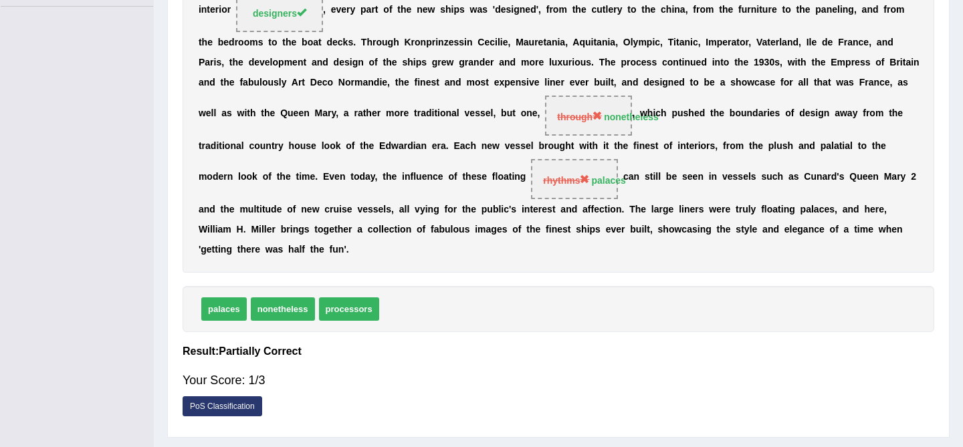
scroll to position [0, 0]
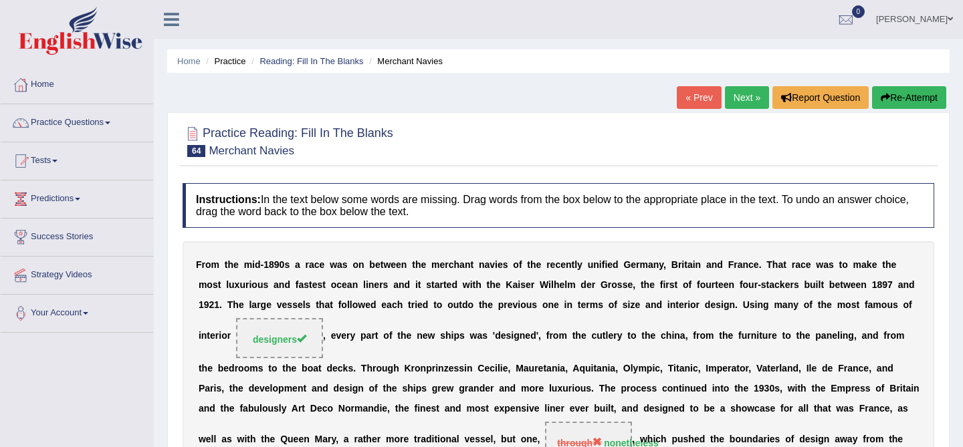
click at [732, 104] on link "Next »" at bounding box center [747, 97] width 44 height 23
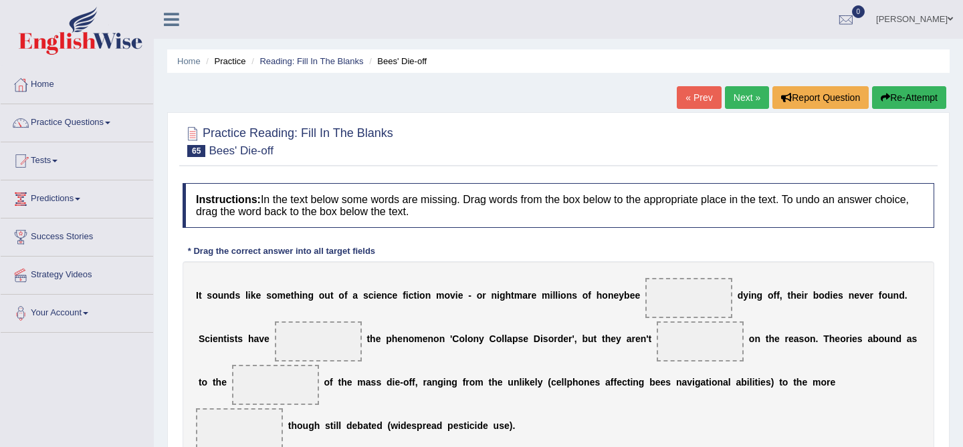
click at [688, 78] on div "Home Practice Reading: Fill In The Blanks Bees' Die-off « Prev Next » Report Qu…" at bounding box center [558, 334] width 809 height 669
click at [688, 98] on link "« Prev" at bounding box center [699, 97] width 44 height 23
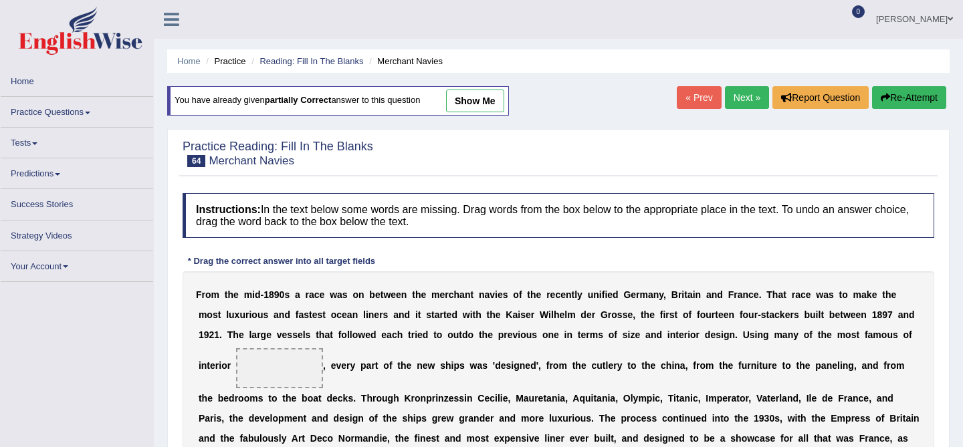
click at [284, 356] on span at bounding box center [279, 368] width 87 height 40
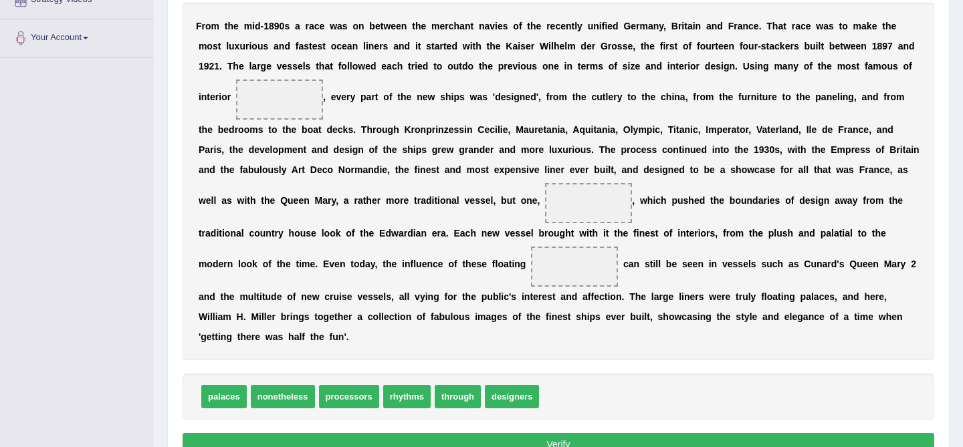
scroll to position [292, 0]
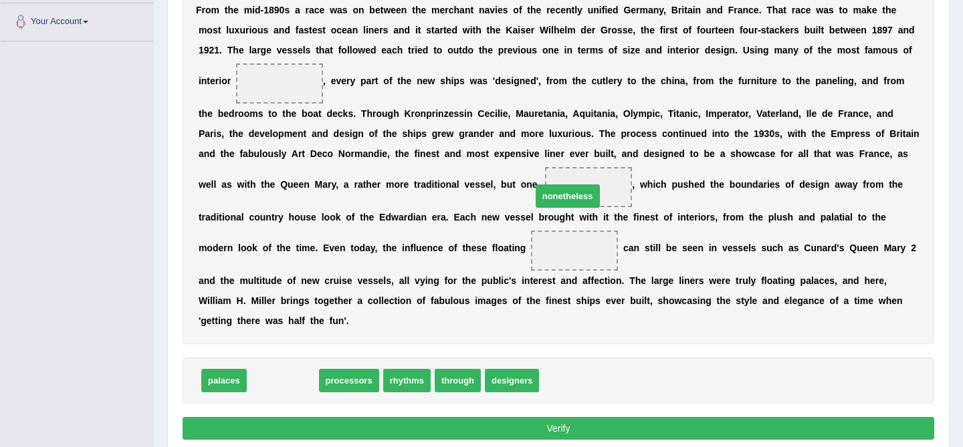
drag, startPoint x: 287, startPoint y: 375, endPoint x: 575, endPoint y: 186, distance: 344.3
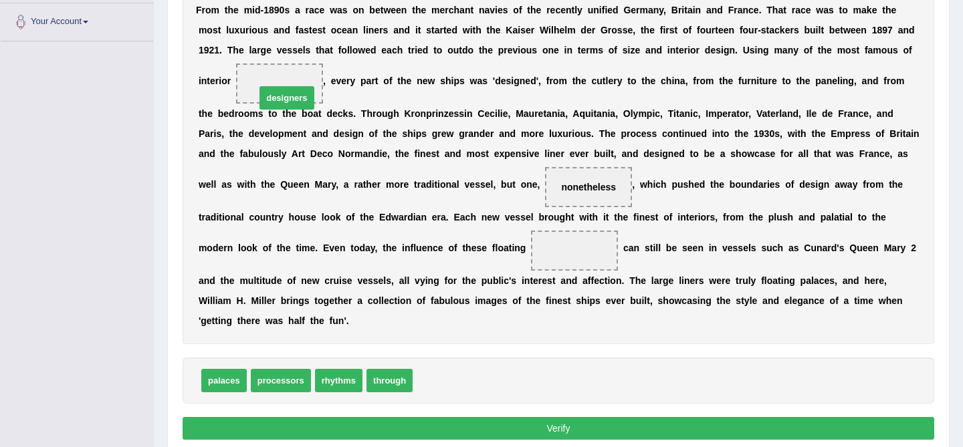
drag, startPoint x: 433, startPoint y: 379, endPoint x: 277, endPoint y: 94, distance: 324.5
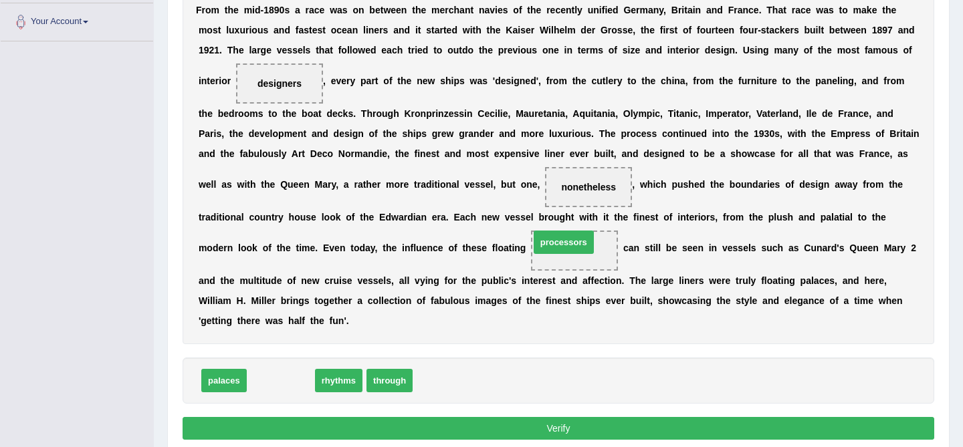
drag, startPoint x: 290, startPoint y: 382, endPoint x: 586, endPoint y: 238, distance: 328.8
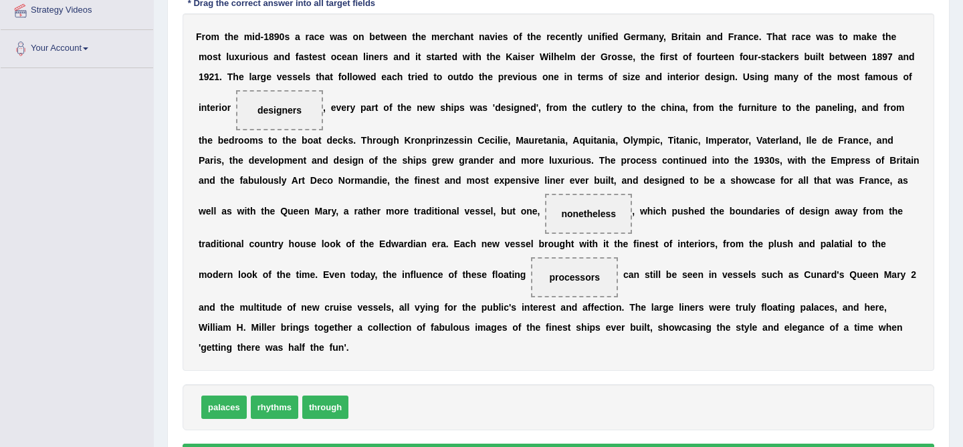
scroll to position [346, 0]
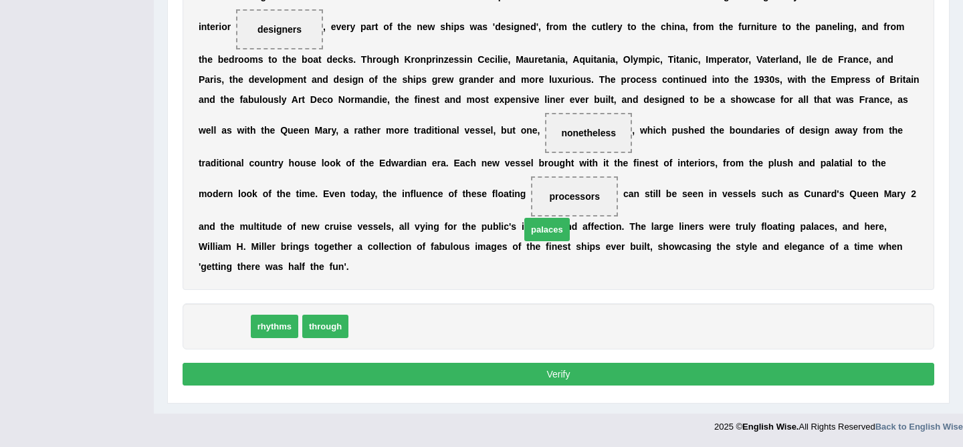
drag, startPoint x: 221, startPoint y: 322, endPoint x: 544, endPoint y: 225, distance: 337.3
click at [544, 225] on span "palaces" at bounding box center [546, 229] width 45 height 23
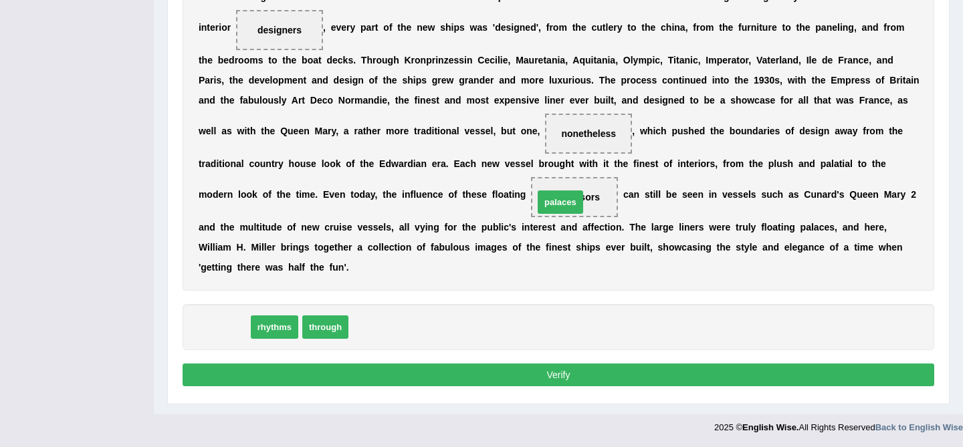
drag, startPoint x: 232, startPoint y: 327, endPoint x: 569, endPoint y: 202, distance: 358.9
click at [531, 381] on button "Verify" at bounding box center [559, 375] width 752 height 23
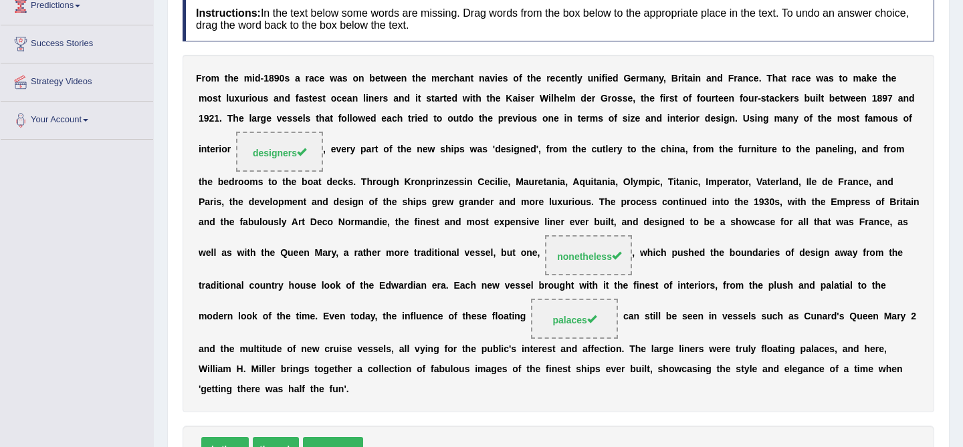
scroll to position [0, 0]
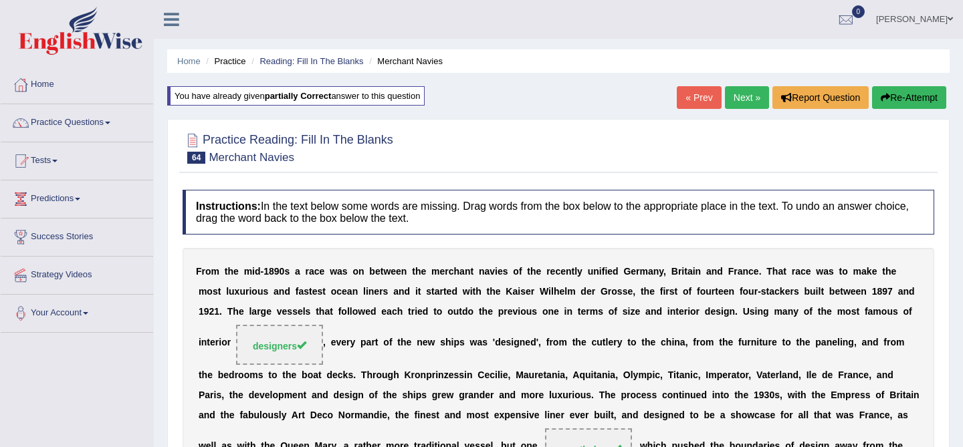
click at [748, 100] on link "Next »" at bounding box center [747, 97] width 44 height 23
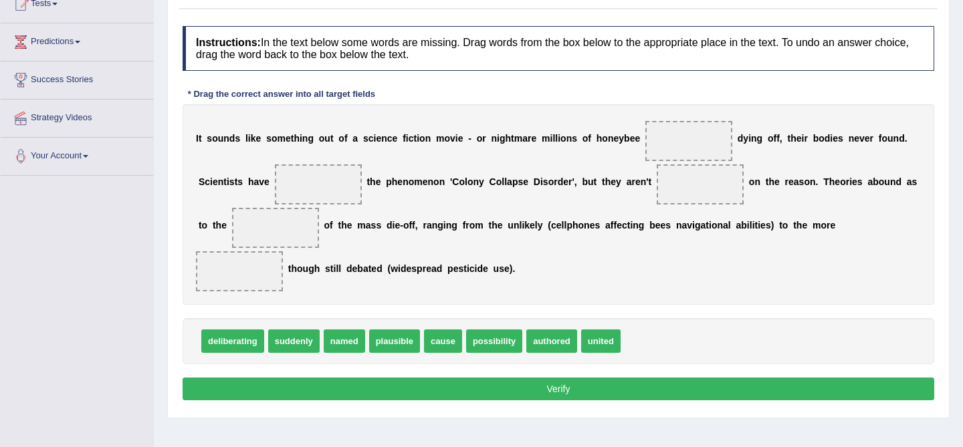
scroll to position [152, 0]
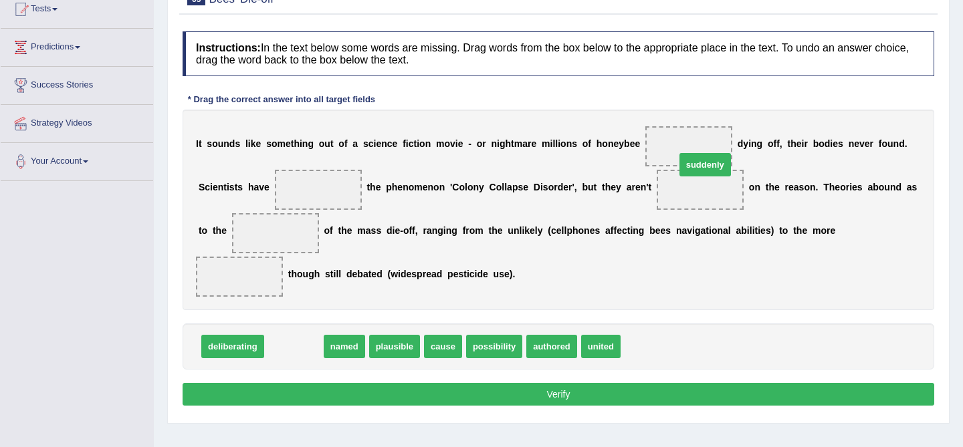
drag, startPoint x: 296, startPoint y: 344, endPoint x: 708, endPoint y: 163, distance: 449.8
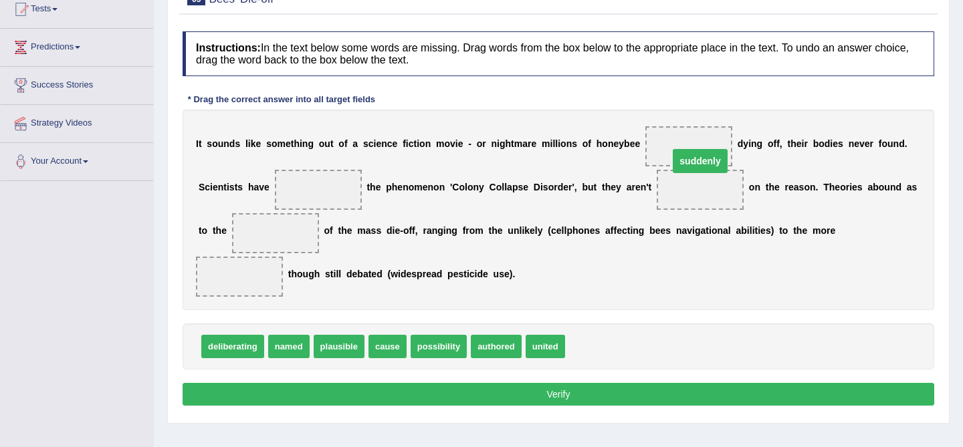
drag, startPoint x: 710, startPoint y: 192, endPoint x: 708, endPoint y: 154, distance: 38.1
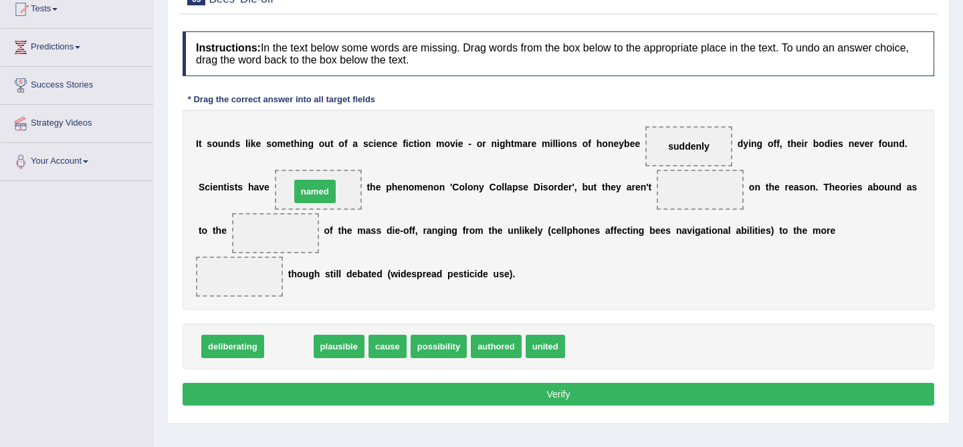
drag, startPoint x: 290, startPoint y: 346, endPoint x: 316, endPoint y: 191, distance: 157.4
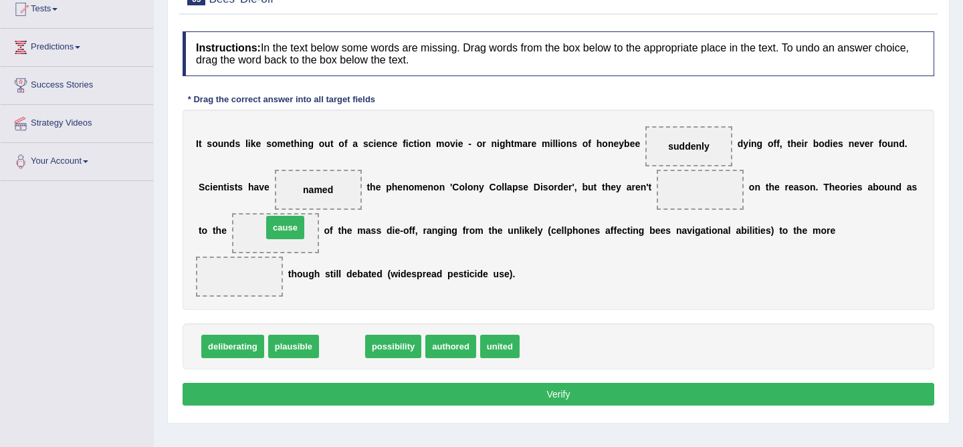
drag, startPoint x: 344, startPoint y: 349, endPoint x: 287, endPoint y: 230, distance: 131.9
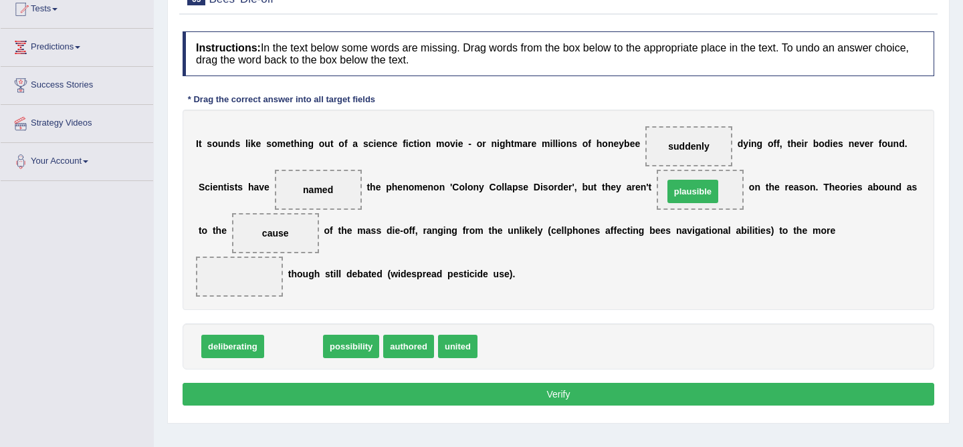
drag, startPoint x: 293, startPoint y: 344, endPoint x: 694, endPoint y: 186, distance: 431.5
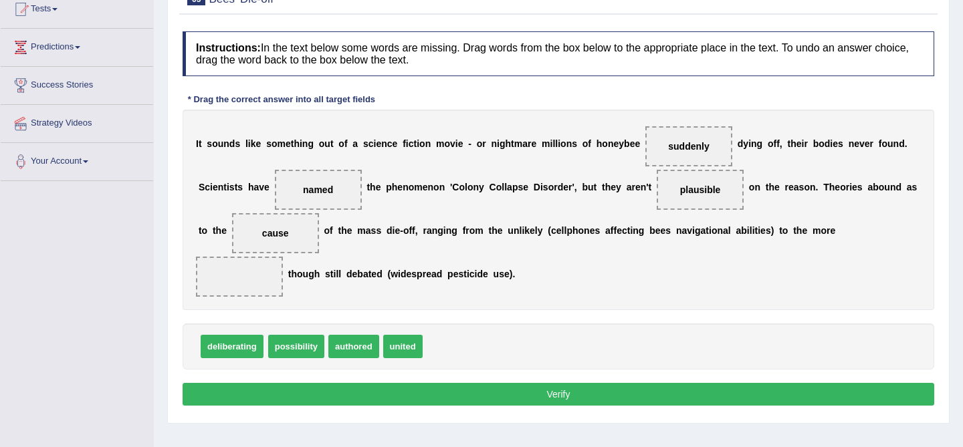
drag, startPoint x: 223, startPoint y: 350, endPoint x: 225, endPoint y: 310, distance: 39.5
click at [385, 387] on button "Verify" at bounding box center [559, 394] width 752 height 23
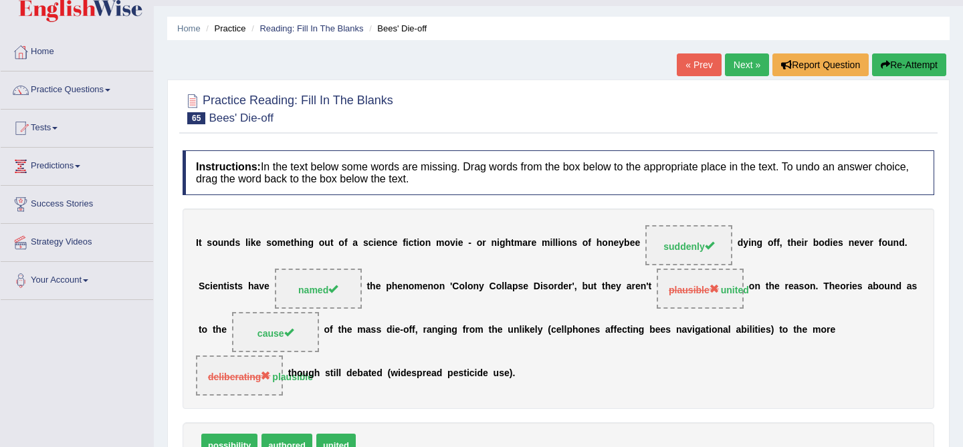
scroll to position [0, 0]
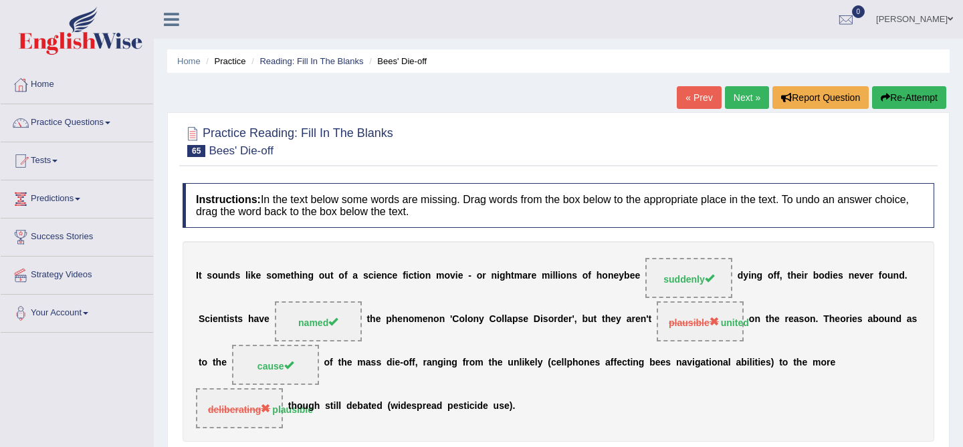
click at [744, 96] on link "Next »" at bounding box center [747, 97] width 44 height 23
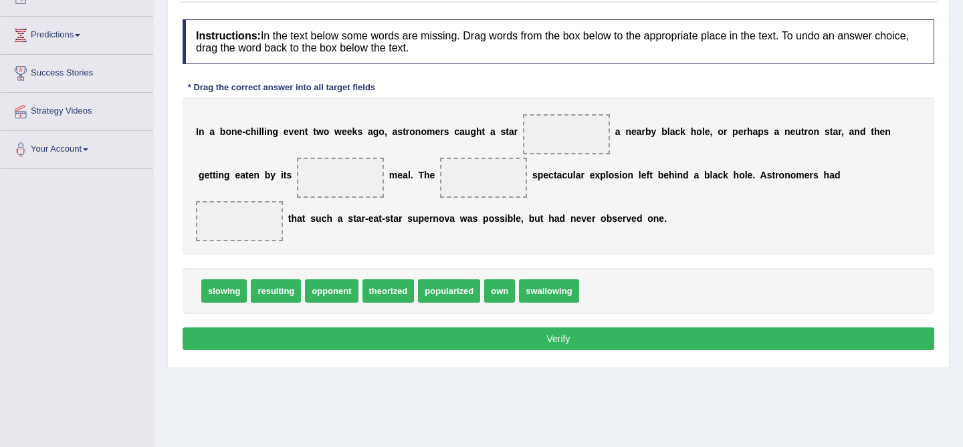
scroll to position [165, 0]
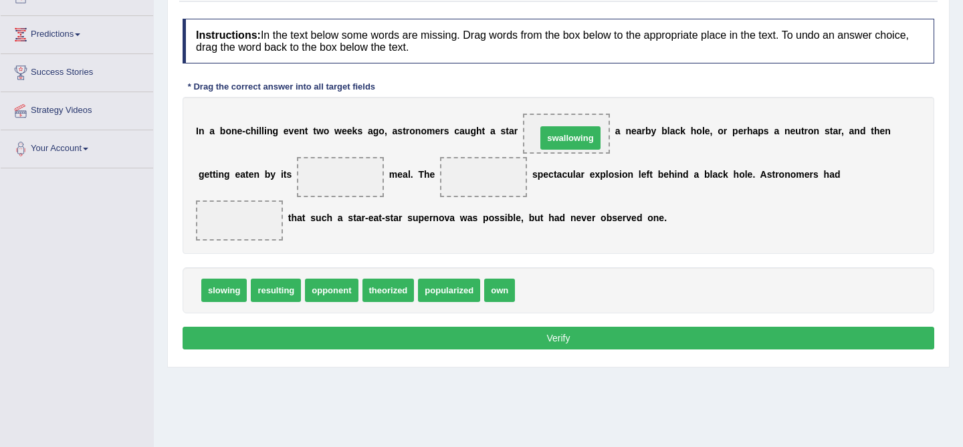
drag, startPoint x: 555, startPoint y: 290, endPoint x: 577, endPoint y: 132, distance: 159.3
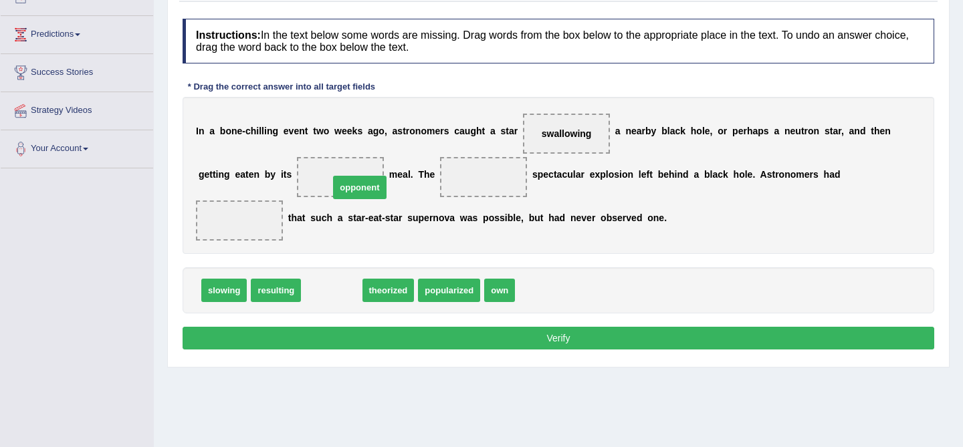
drag, startPoint x: 340, startPoint y: 291, endPoint x: 368, endPoint y: 189, distance: 105.9
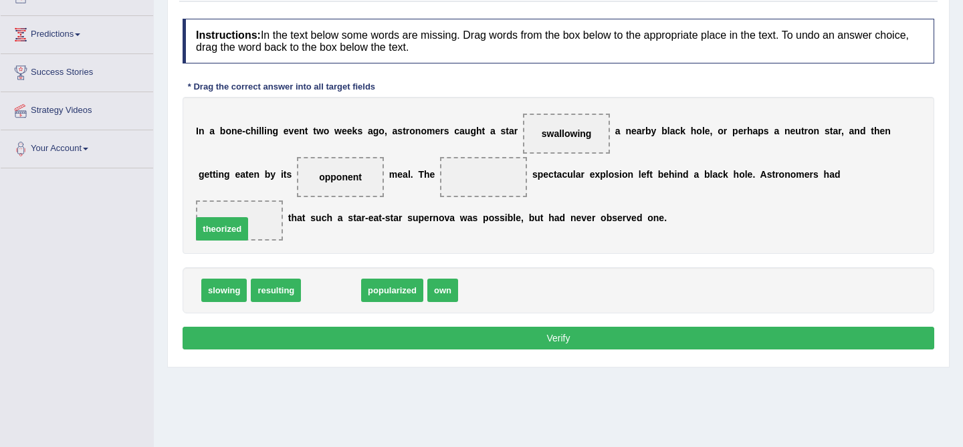
drag, startPoint x: 337, startPoint y: 292, endPoint x: 259, endPoint y: 225, distance: 102.9
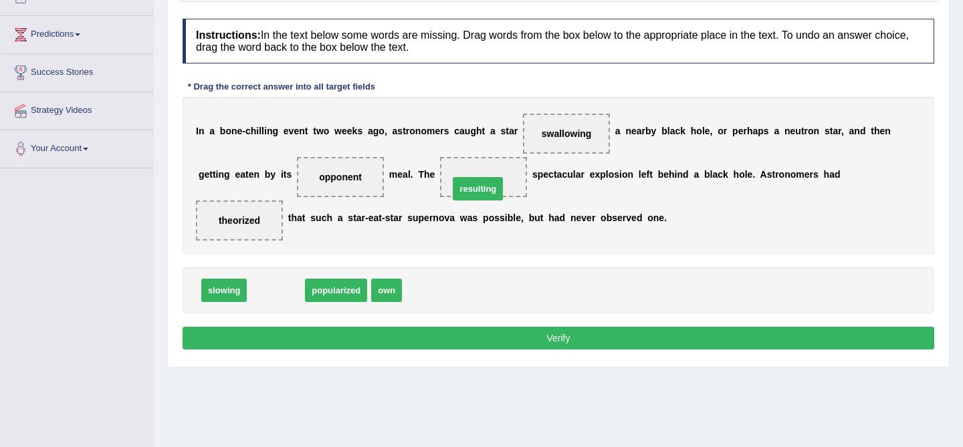
drag, startPoint x: 280, startPoint y: 295, endPoint x: 484, endPoint y: 191, distance: 229.1
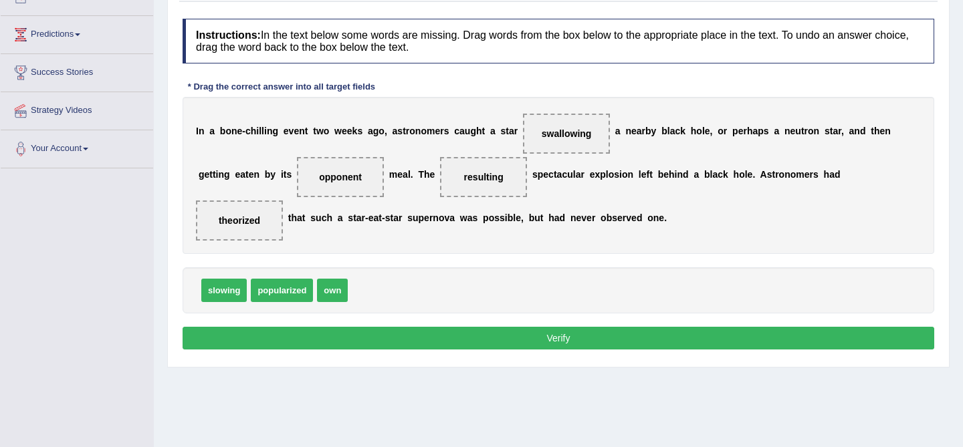
click at [485, 342] on button "Verify" at bounding box center [559, 338] width 752 height 23
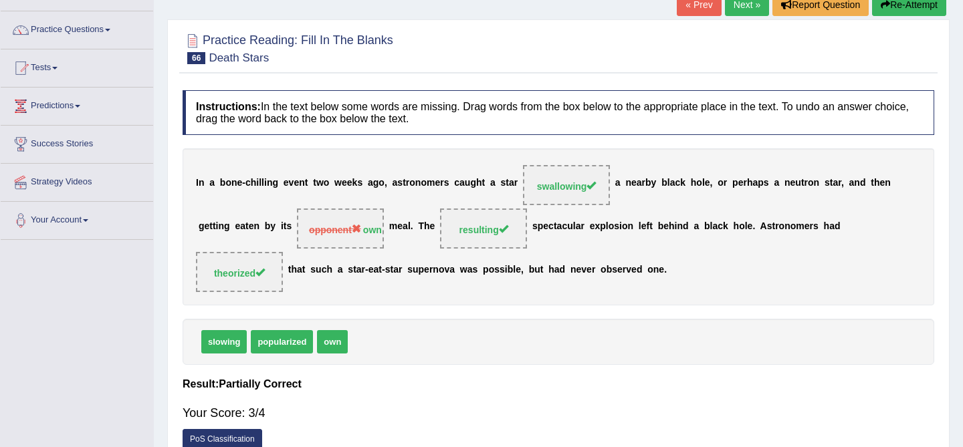
scroll to position [0, 0]
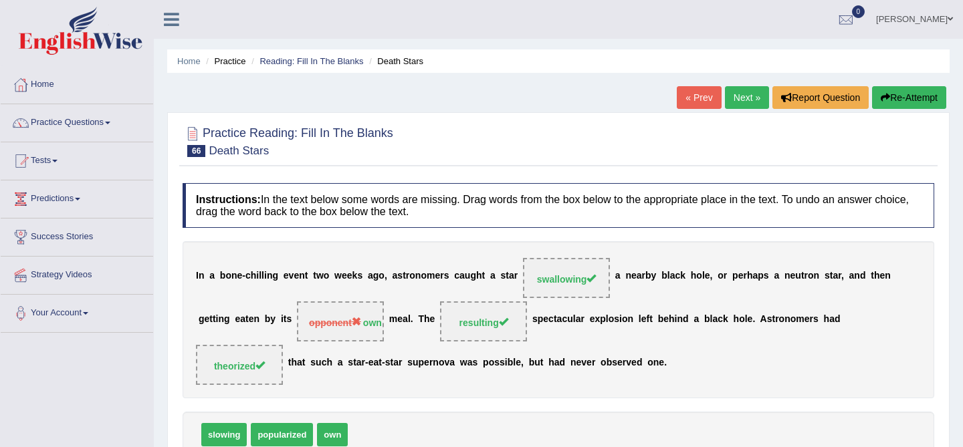
click at [740, 100] on link "Next »" at bounding box center [747, 97] width 44 height 23
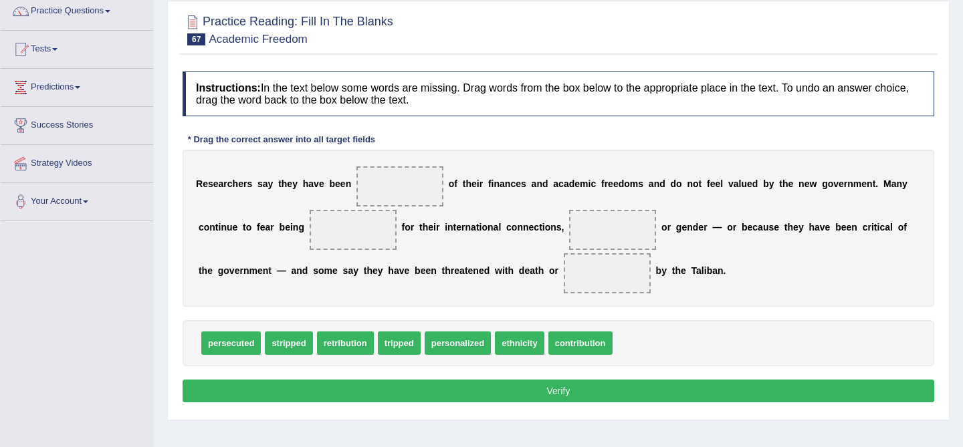
scroll to position [114, 0]
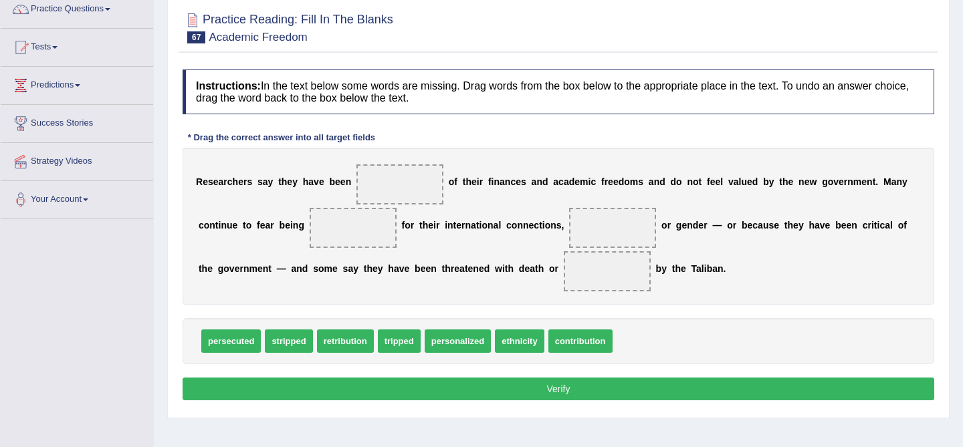
click at [408, 195] on span at bounding box center [400, 185] width 87 height 40
drag, startPoint x: 291, startPoint y: 344, endPoint x: 399, endPoint y: 189, distance: 189.4
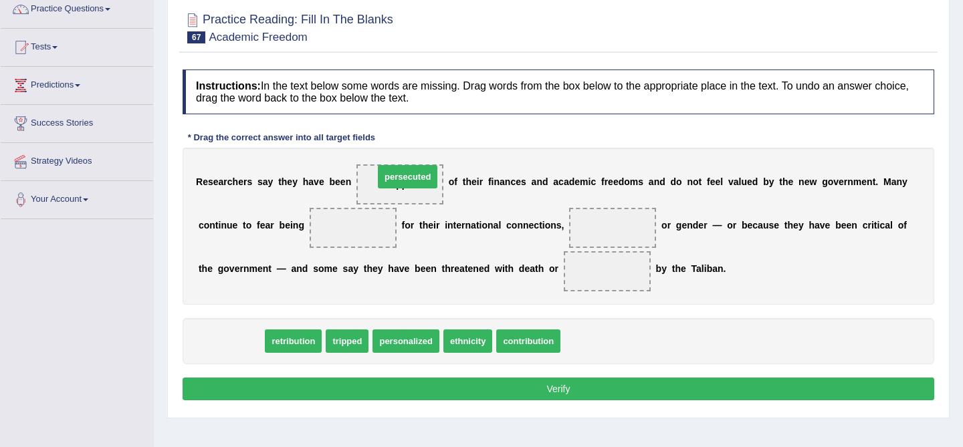
drag, startPoint x: 231, startPoint y: 344, endPoint x: 408, endPoint y: 179, distance: 241.8
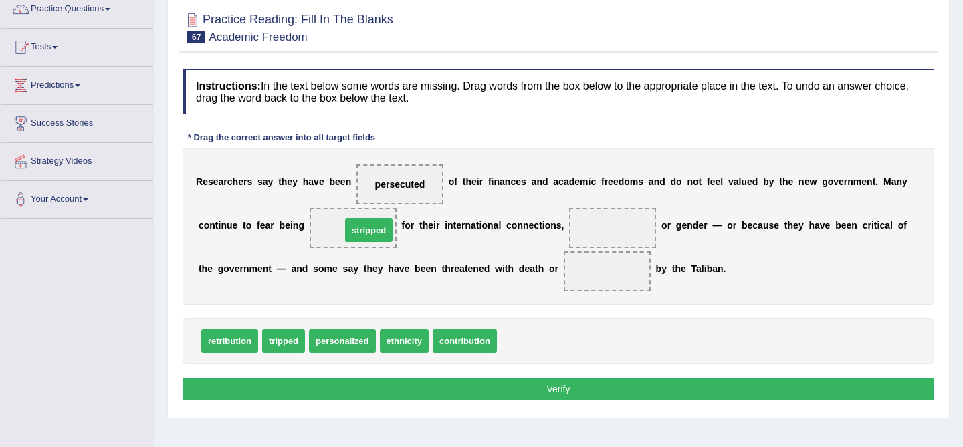
drag, startPoint x: 516, startPoint y: 350, endPoint x: 353, endPoint y: 244, distance: 193.9
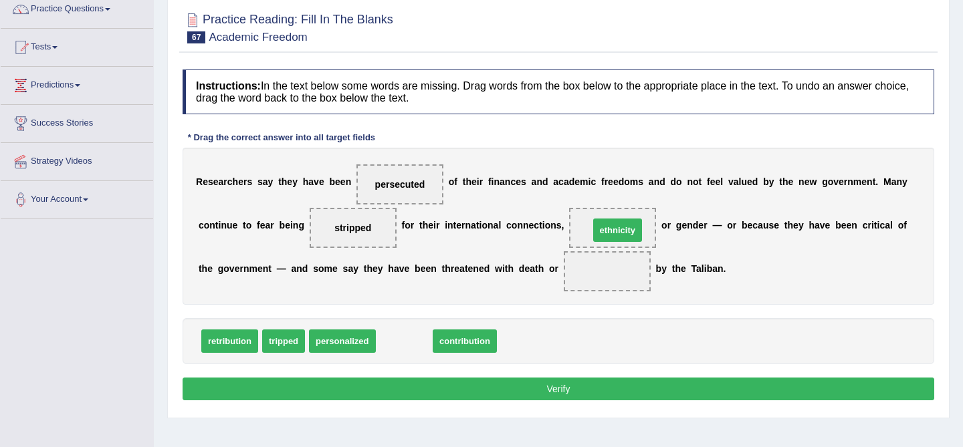
drag, startPoint x: 412, startPoint y: 344, endPoint x: 625, endPoint y: 233, distance: 240.5
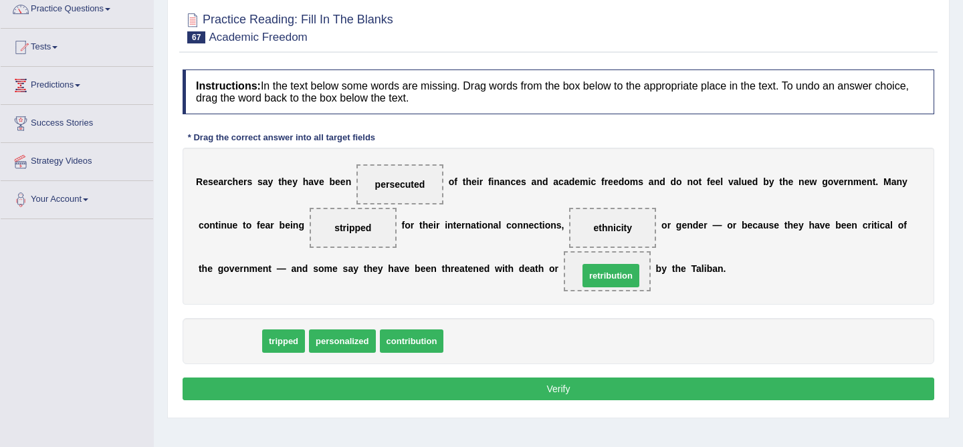
drag, startPoint x: 234, startPoint y: 330, endPoint x: 615, endPoint y: 266, distance: 386.7
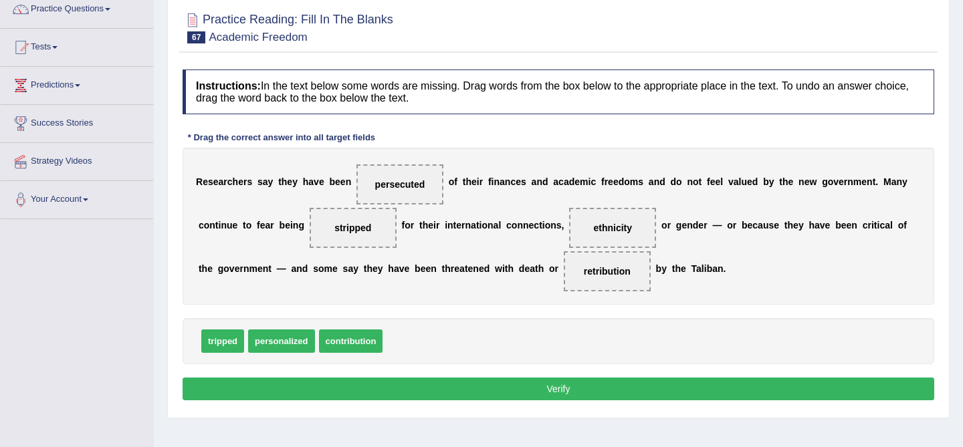
click at [620, 373] on div "Instructions: In the text below some words are missing. Drag words from the box…" at bounding box center [558, 237] width 758 height 348
click at [615, 384] on button "Verify" at bounding box center [559, 389] width 752 height 23
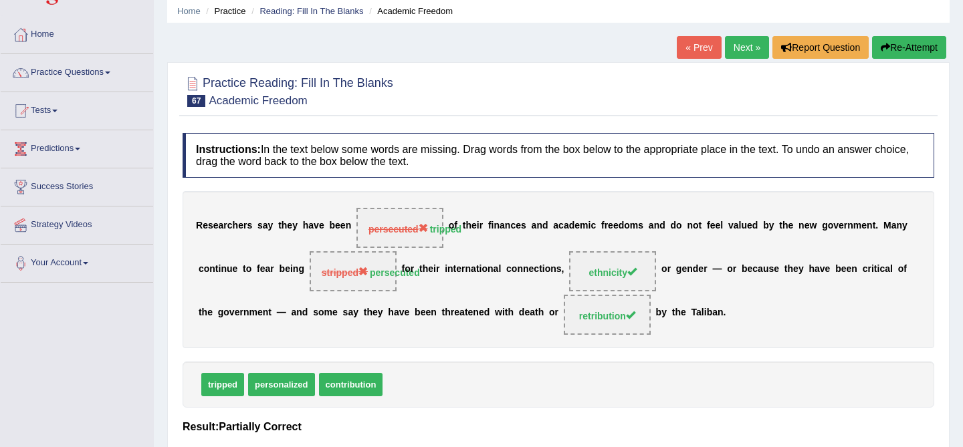
scroll to position [66, 0]
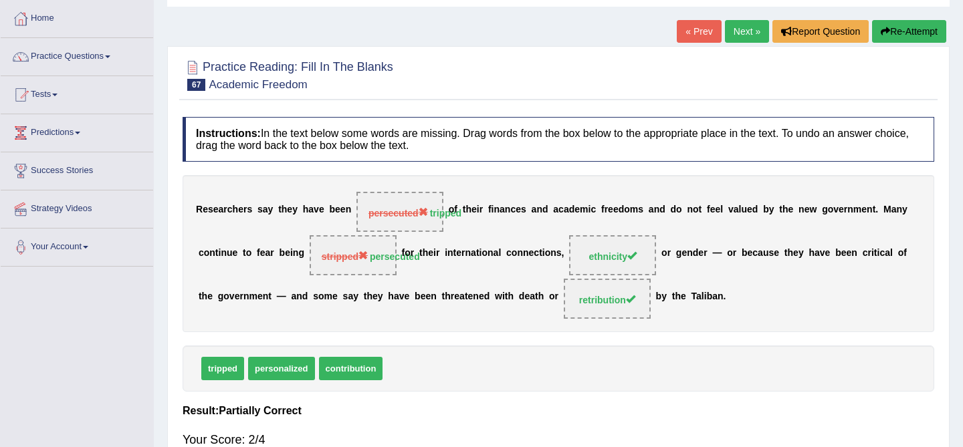
click at [746, 31] on link "Next »" at bounding box center [747, 31] width 44 height 23
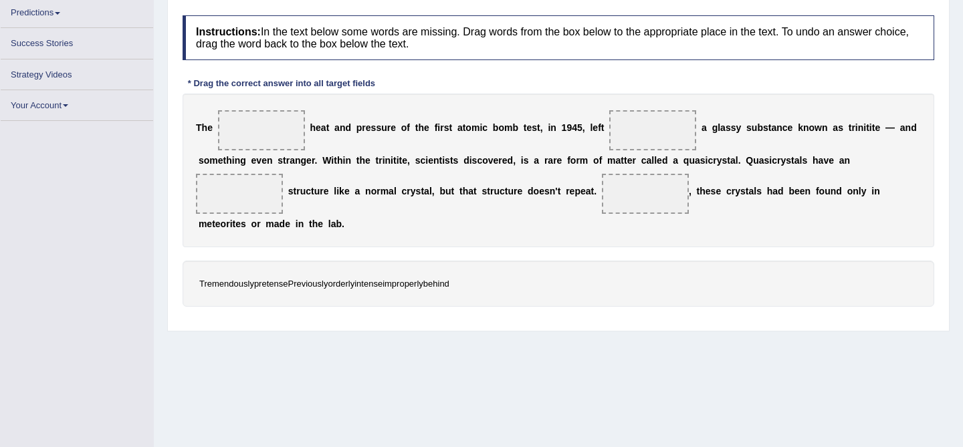
scroll to position [186, 0]
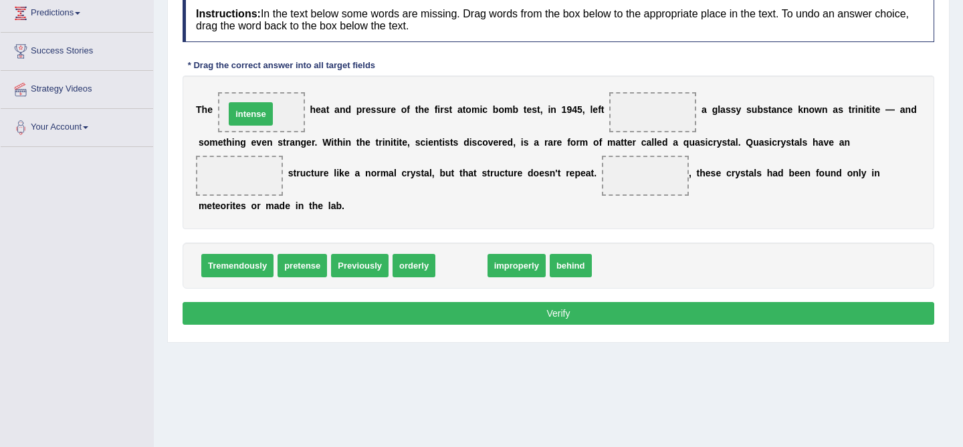
drag, startPoint x: 460, startPoint y: 266, endPoint x: 249, endPoint y: 114, distance: 259.7
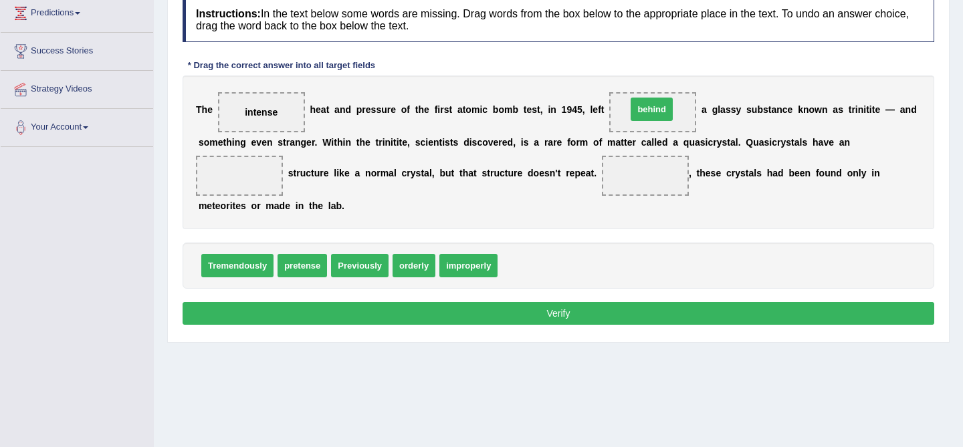
drag, startPoint x: 524, startPoint y: 268, endPoint x: 655, endPoint y: 112, distance: 203.2
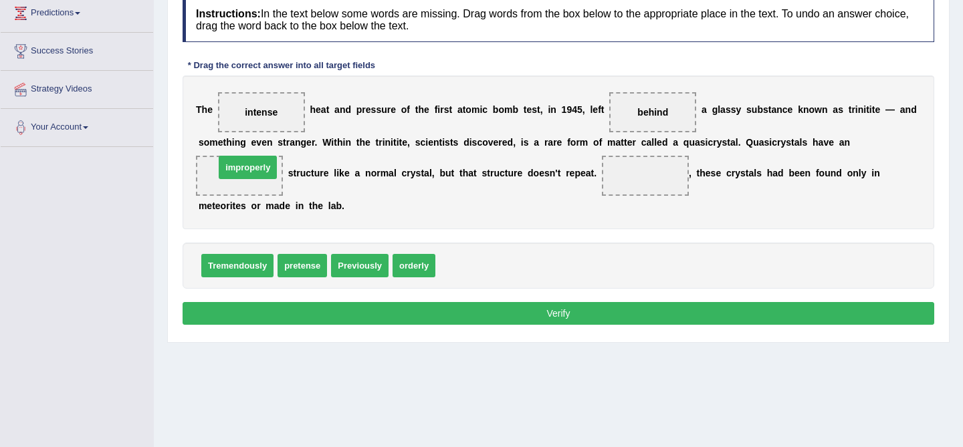
drag, startPoint x: 477, startPoint y: 270, endPoint x: 257, endPoint y: 173, distance: 240.7
drag, startPoint x: 418, startPoint y: 272, endPoint x: 247, endPoint y: 173, distance: 197.5
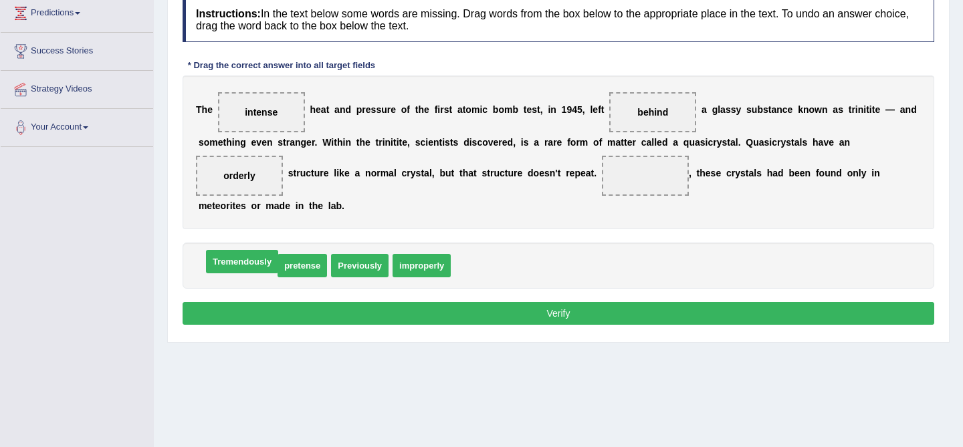
drag, startPoint x: 229, startPoint y: 272, endPoint x: 538, endPoint y: 170, distance: 325.9
click at [278, 250] on span "Tremendously" at bounding box center [242, 261] width 72 height 23
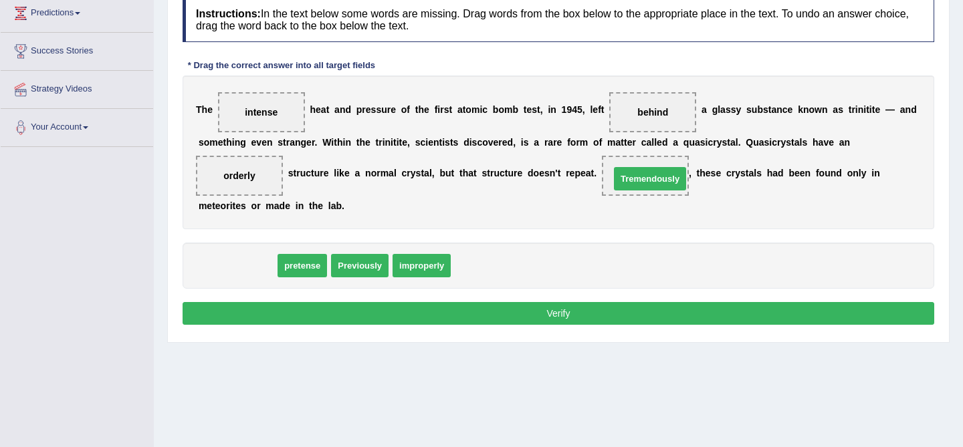
drag, startPoint x: 243, startPoint y: 267, endPoint x: 655, endPoint y: 180, distance: 421.7
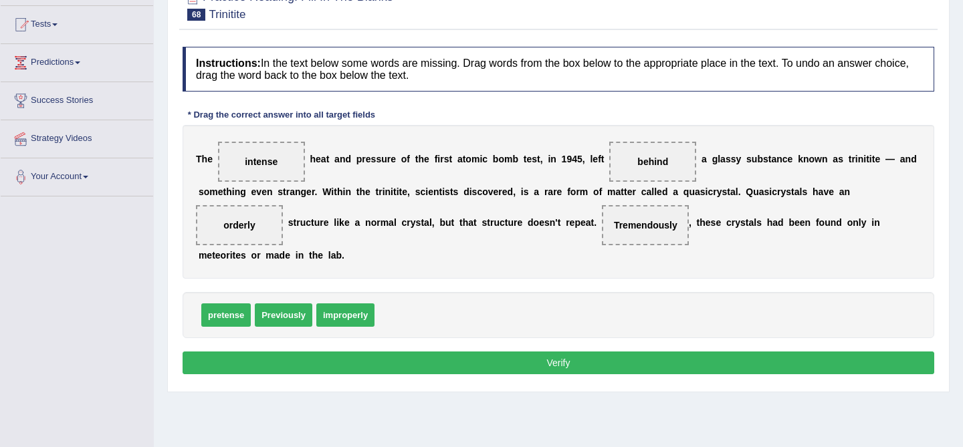
scroll to position [138, 0]
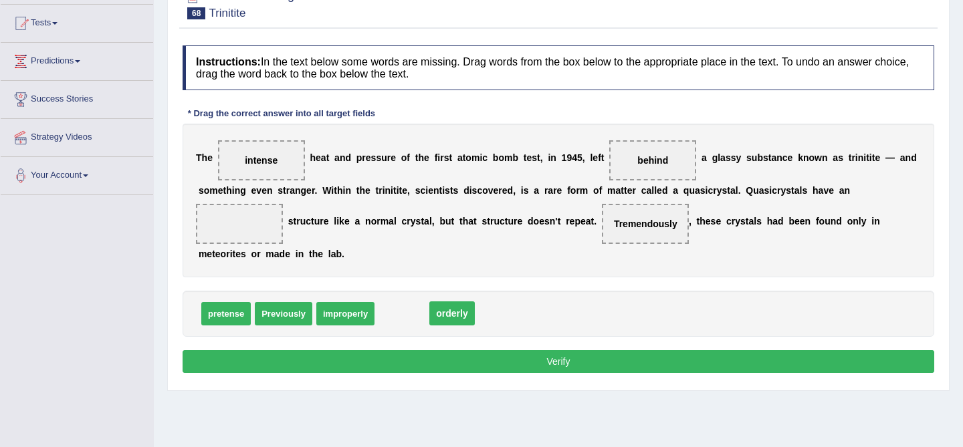
drag, startPoint x: 251, startPoint y: 229, endPoint x: 416, endPoint y: 337, distance: 197.6
drag, startPoint x: 401, startPoint y: 315, endPoint x: 276, endPoint y: 277, distance: 130.8
click at [274, 278] on span "orderly" at bounding box center [280, 282] width 43 height 23
drag, startPoint x: 405, startPoint y: 322, endPoint x: 231, endPoint y: 229, distance: 197.2
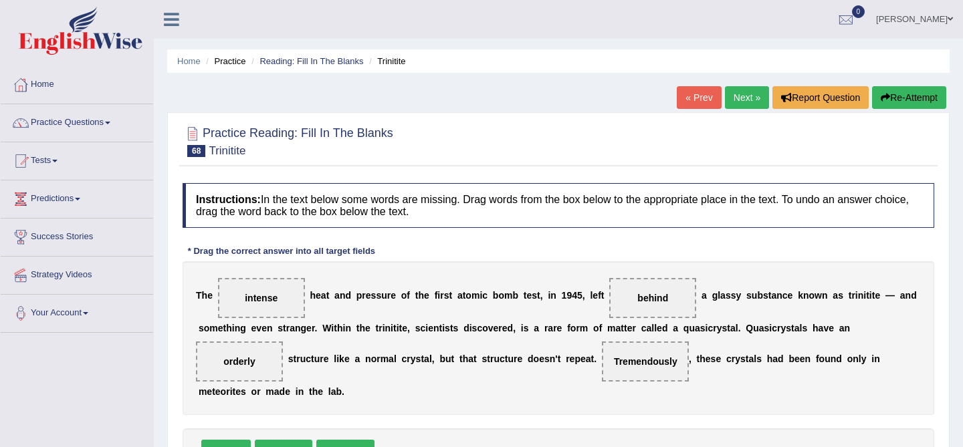
scroll to position [255, 0]
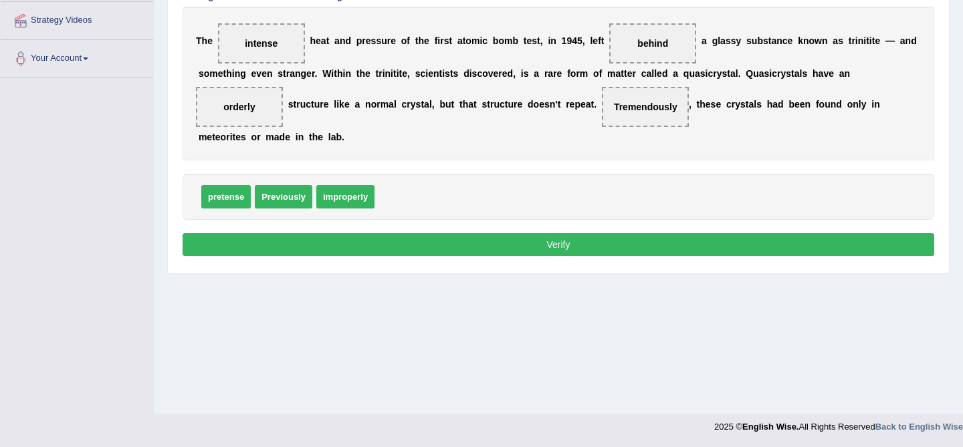
click at [670, 249] on button "Verify" at bounding box center [559, 244] width 752 height 23
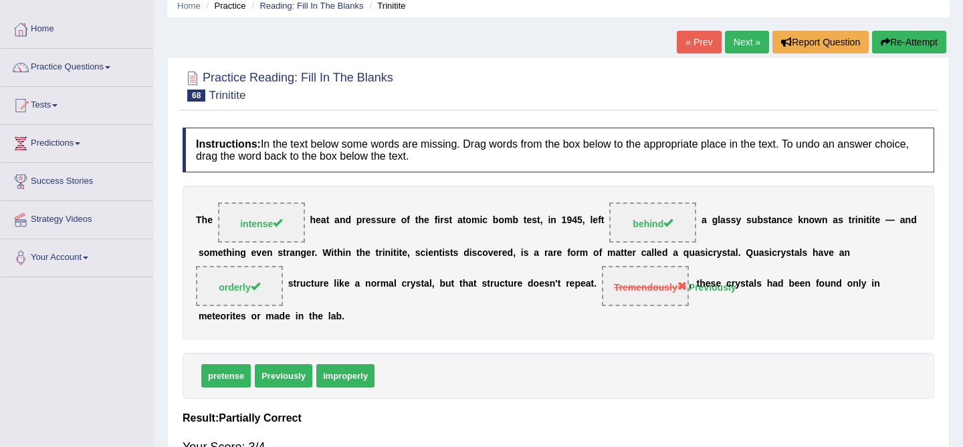
scroll to position [87, 0]
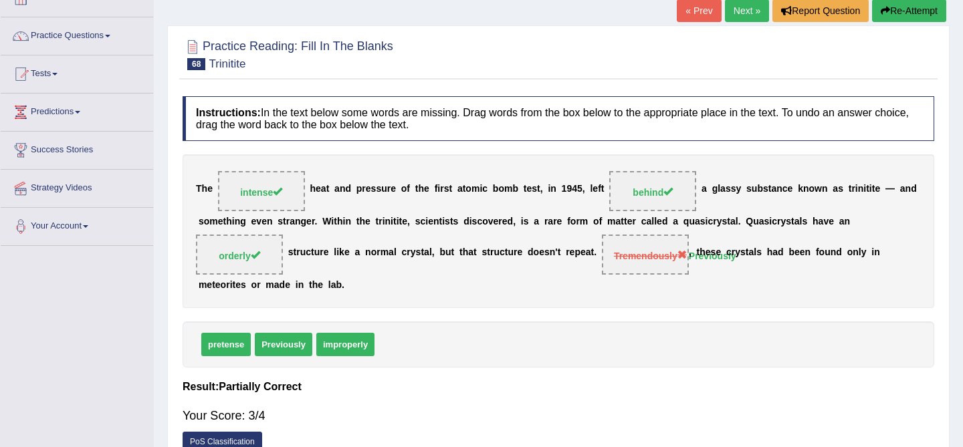
click at [748, 11] on link "Next »" at bounding box center [747, 10] width 44 height 23
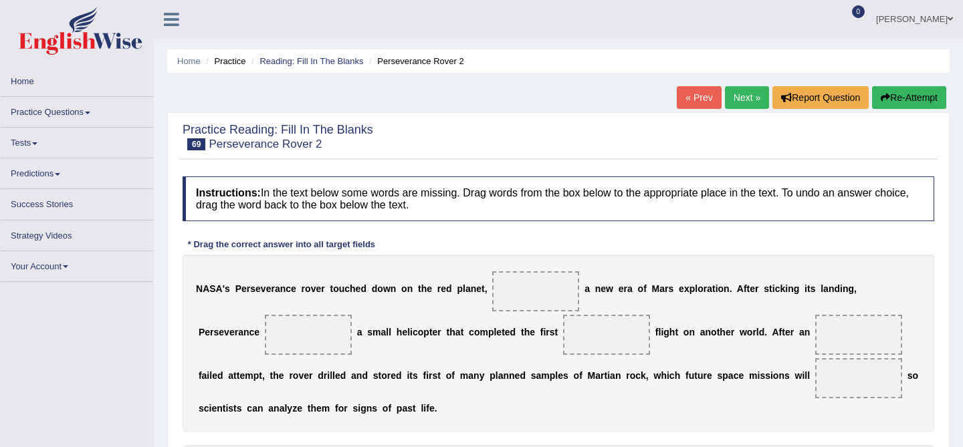
click at [692, 83] on div "Home Practice Reading: Fill In The Blanks Perseverance Rover 2 « Prev Next » Re…" at bounding box center [558, 334] width 809 height 669
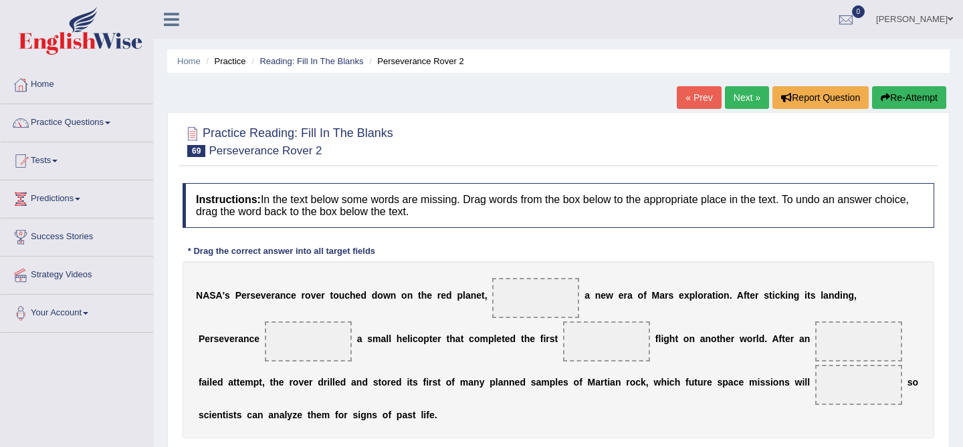
click at [692, 90] on link "« Prev" at bounding box center [699, 97] width 44 height 23
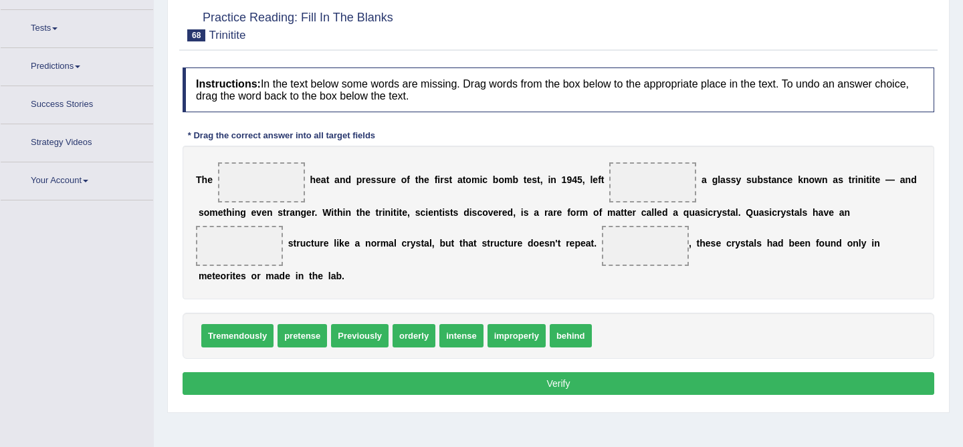
scroll to position [150, 0]
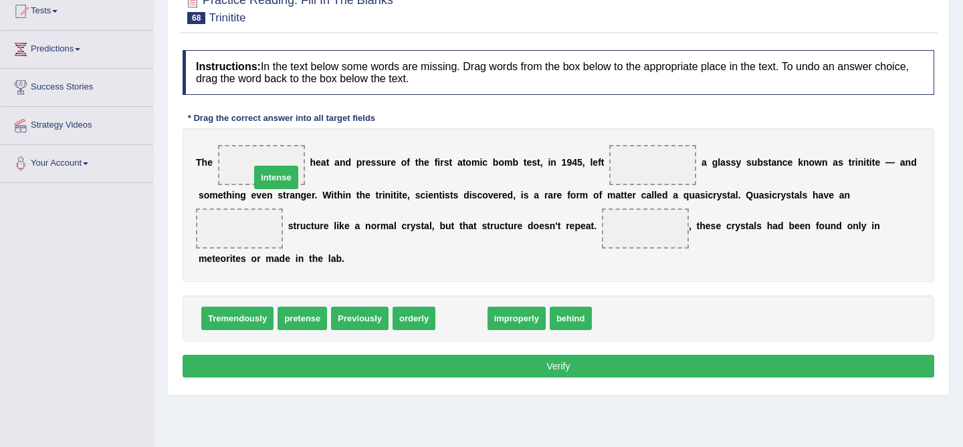
drag, startPoint x: 445, startPoint y: 314, endPoint x: 260, endPoint y: 173, distance: 232.4
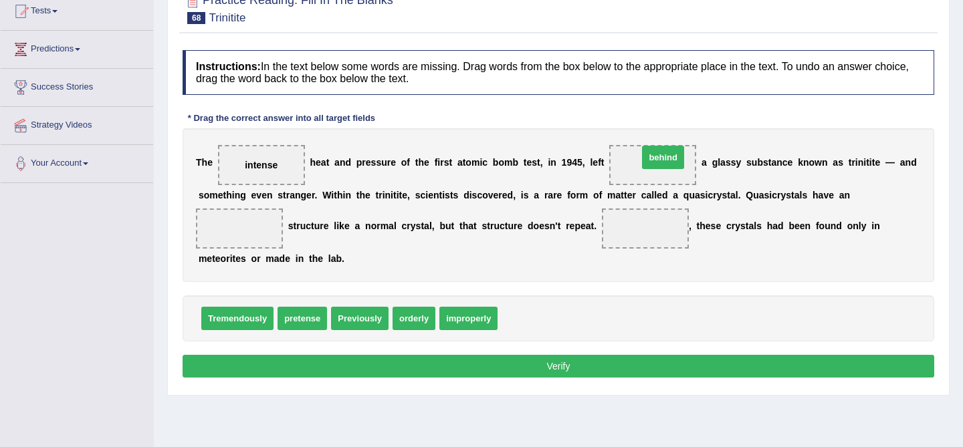
drag, startPoint x: 525, startPoint y: 313, endPoint x: 666, endPoint y: 152, distance: 213.8
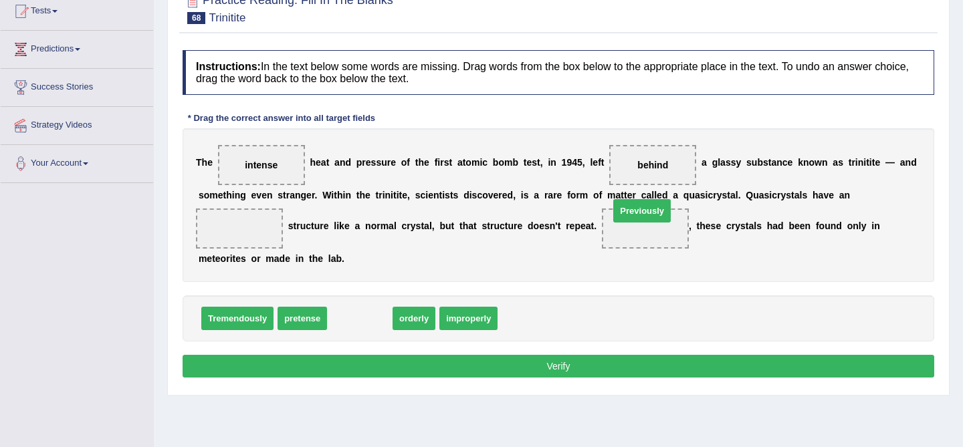
drag, startPoint x: 340, startPoint y: 315, endPoint x: 622, endPoint y: 209, distance: 301.4
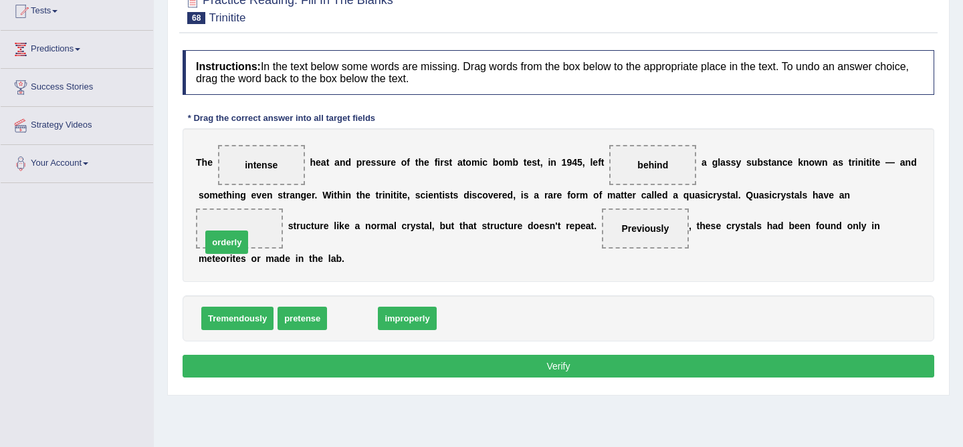
drag, startPoint x: 346, startPoint y: 318, endPoint x: 223, endPoint y: 235, distance: 149.0
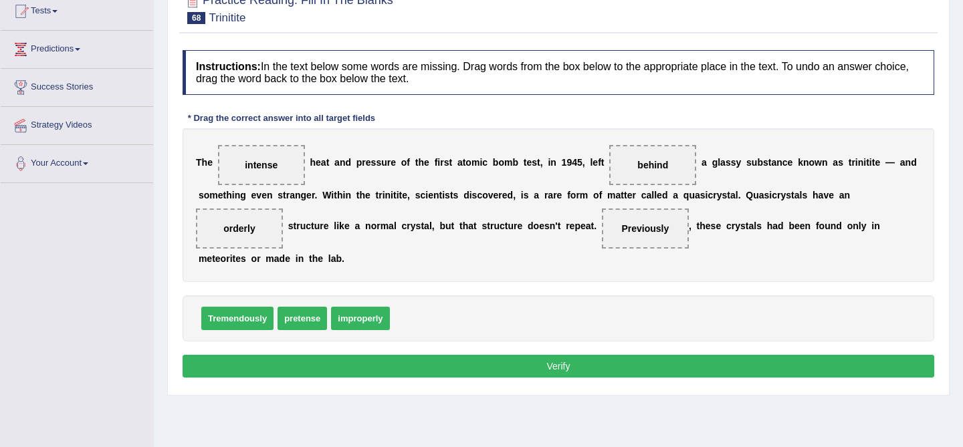
click at [502, 370] on button "Verify" at bounding box center [559, 366] width 752 height 23
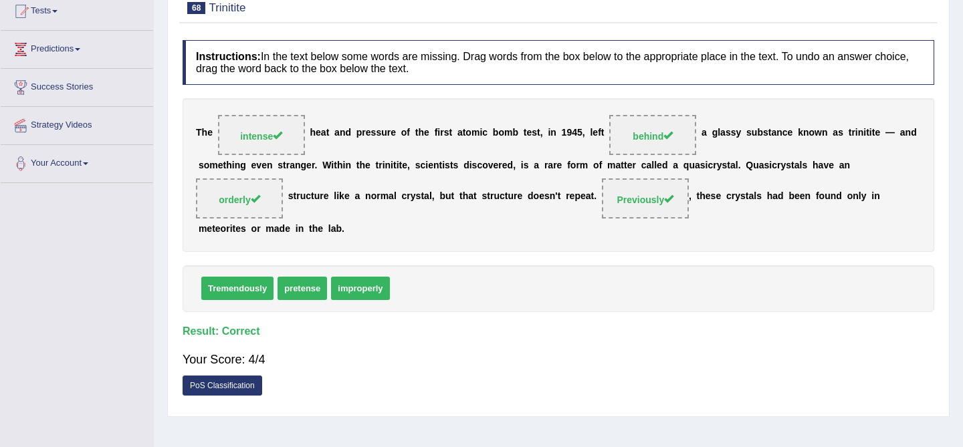
click at [660, 443] on div "Home Practice Reading: Fill In The Blanks Trinitite You have already given part…" at bounding box center [558, 184] width 809 height 669
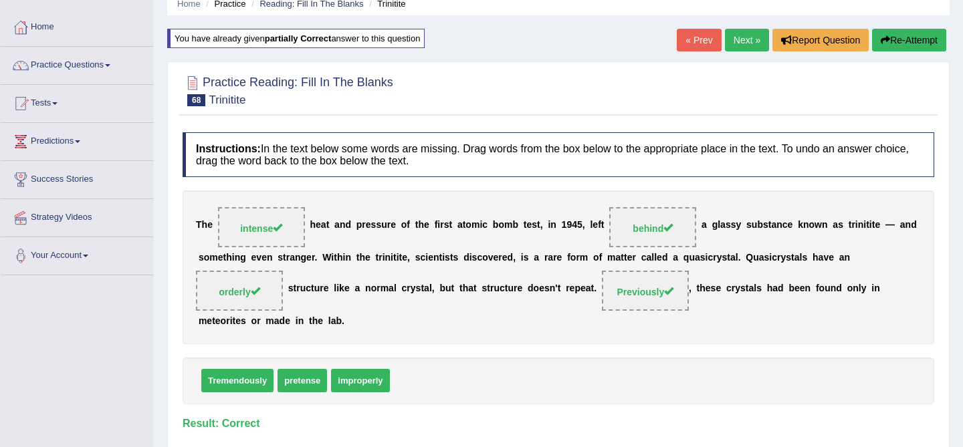
scroll to position [0, 0]
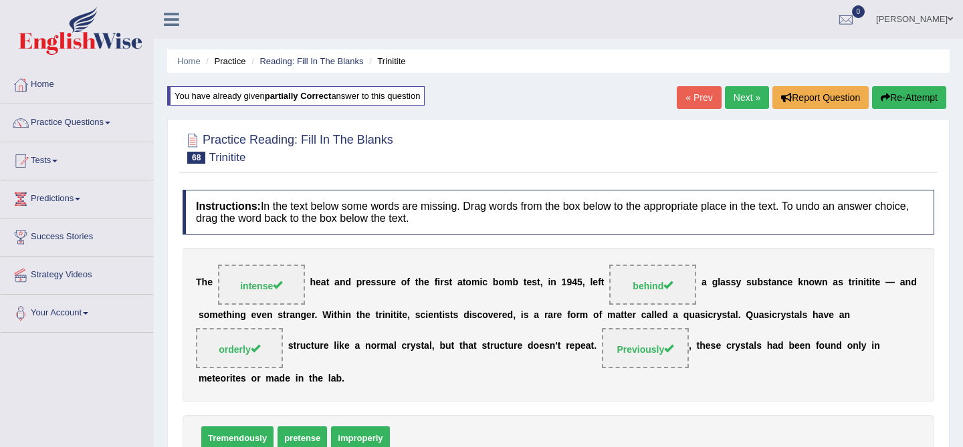
click at [740, 100] on link "Next »" at bounding box center [747, 97] width 44 height 23
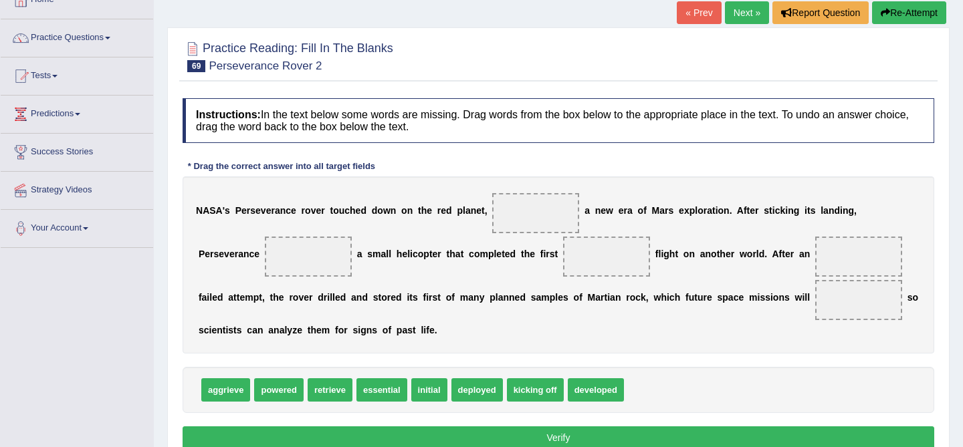
scroll to position [88, 0]
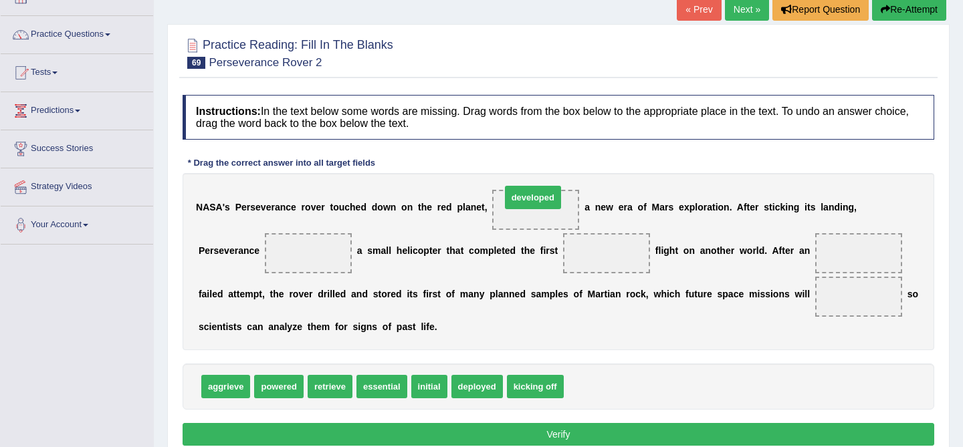
drag, startPoint x: 604, startPoint y: 392, endPoint x: 542, endPoint y: 206, distance: 196.1
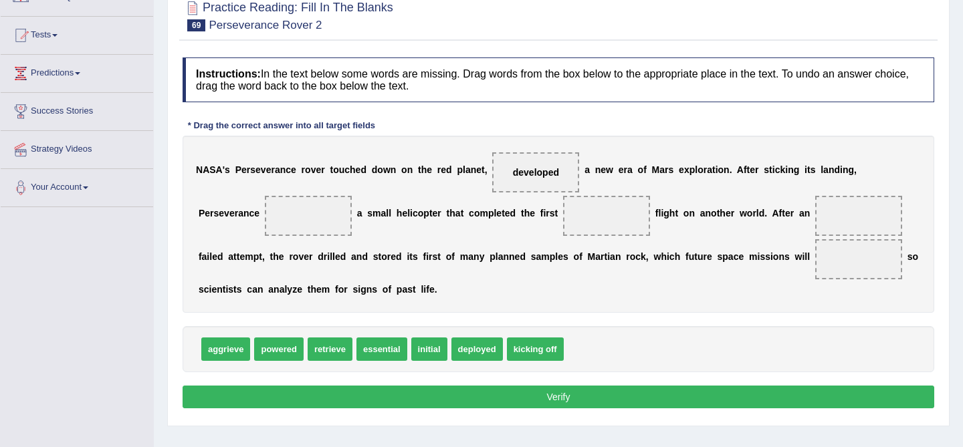
scroll to position [126, 0]
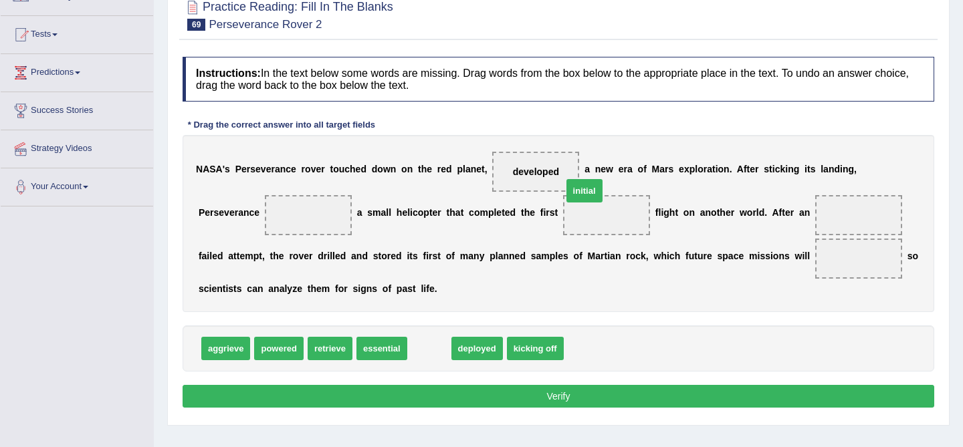
drag, startPoint x: 429, startPoint y: 346, endPoint x: 628, endPoint y: 228, distance: 231.3
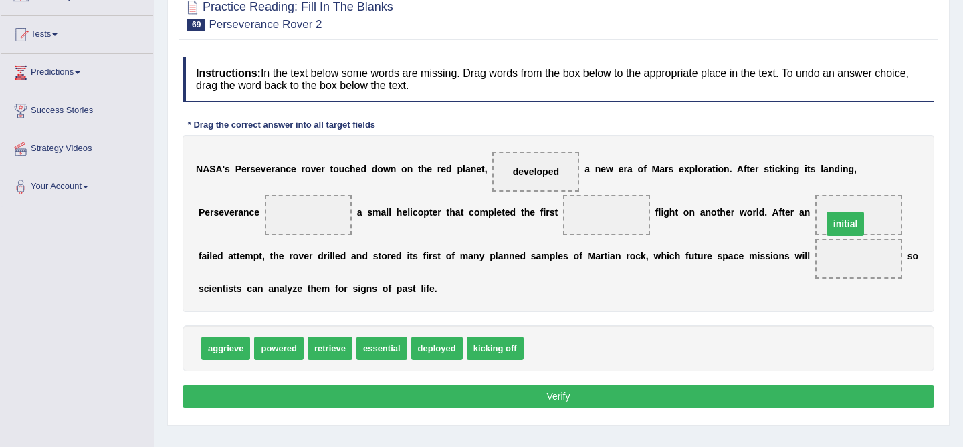
drag, startPoint x: 611, startPoint y: 213, endPoint x: 850, endPoint y: 224, distance: 239.7
drag, startPoint x: 282, startPoint y: 348, endPoint x: 626, endPoint y: 200, distance: 375.1
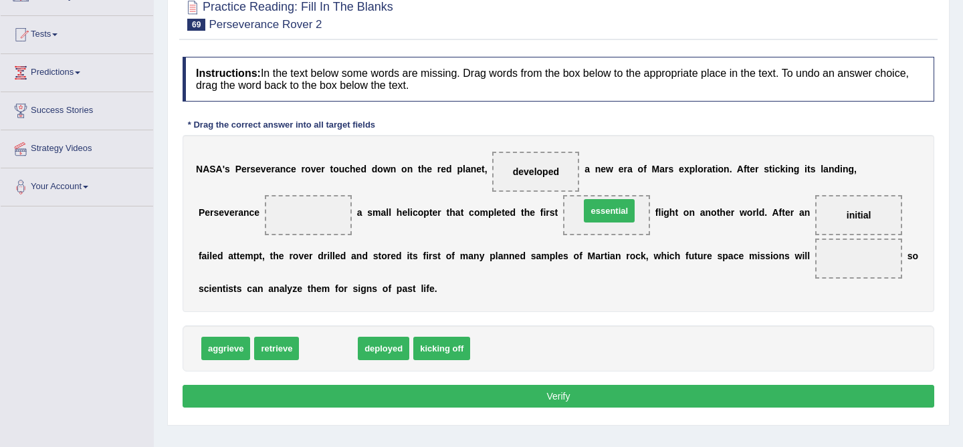
drag, startPoint x: 340, startPoint y: 352, endPoint x: 621, endPoint y: 215, distance: 312.9
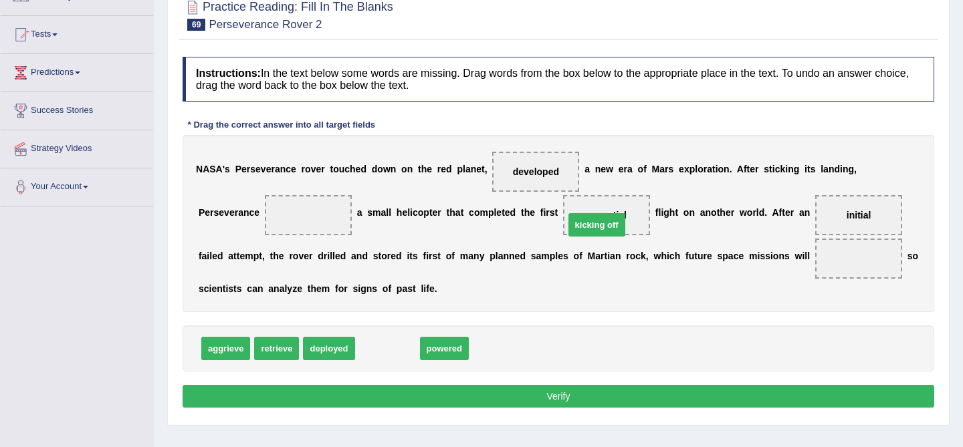
drag, startPoint x: 394, startPoint y: 360, endPoint x: 612, endPoint y: 232, distance: 252.7
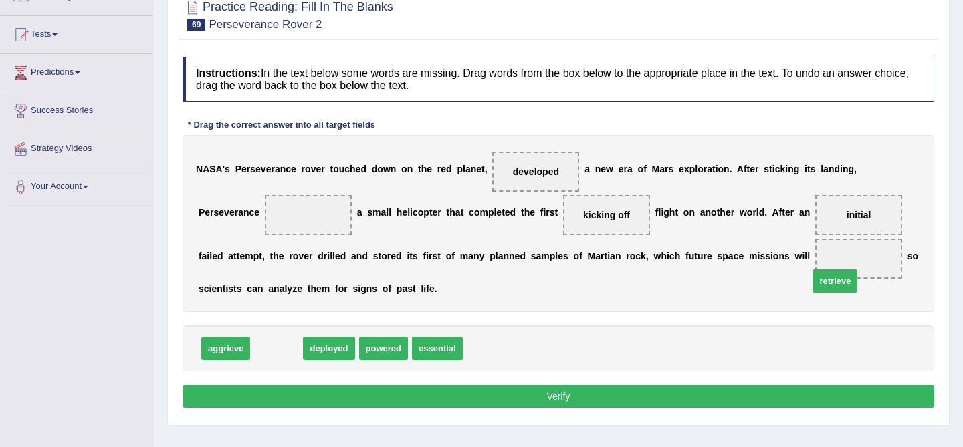
drag, startPoint x: 280, startPoint y: 346, endPoint x: 888, endPoint y: 253, distance: 615.1
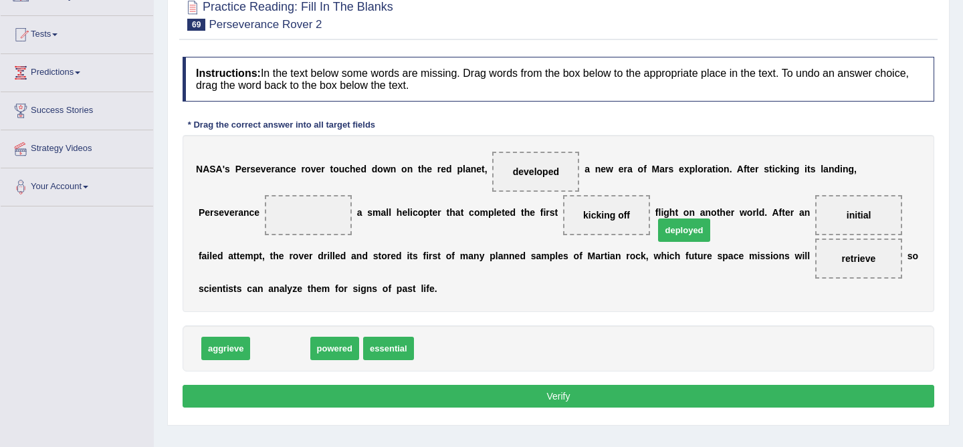
drag, startPoint x: 282, startPoint y: 350, endPoint x: 723, endPoint y: 235, distance: 455.4
click at [710, 235] on span "deployed" at bounding box center [684, 230] width 52 height 23
drag, startPoint x: 282, startPoint y: 346, endPoint x: 851, endPoint y: 266, distance: 574.7
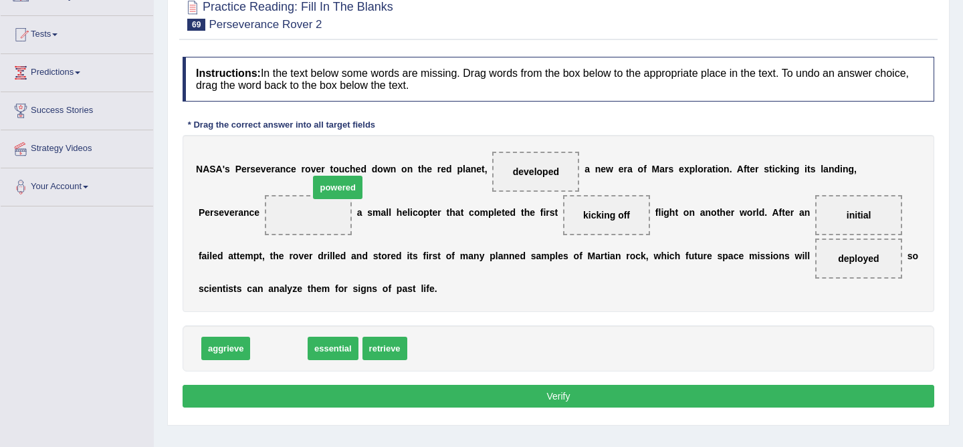
drag, startPoint x: 279, startPoint y: 349, endPoint x: 336, endPoint y: 189, distance: 169.9
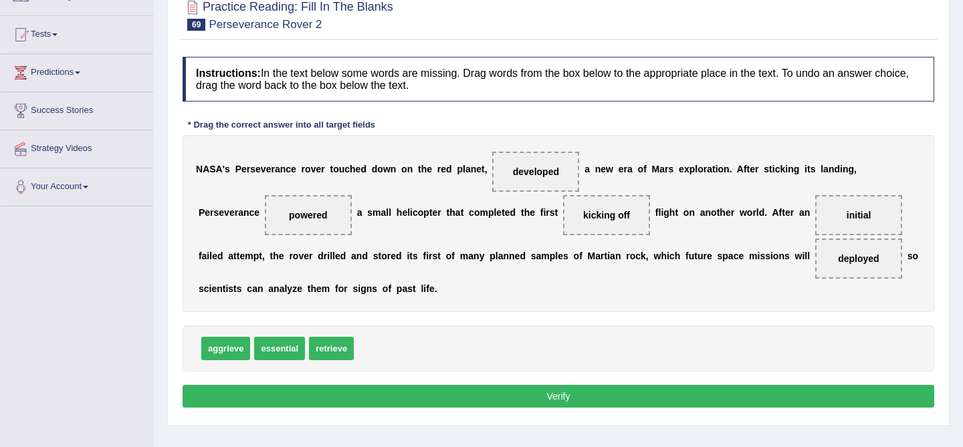
click at [536, 393] on button "Verify" at bounding box center [559, 396] width 752 height 23
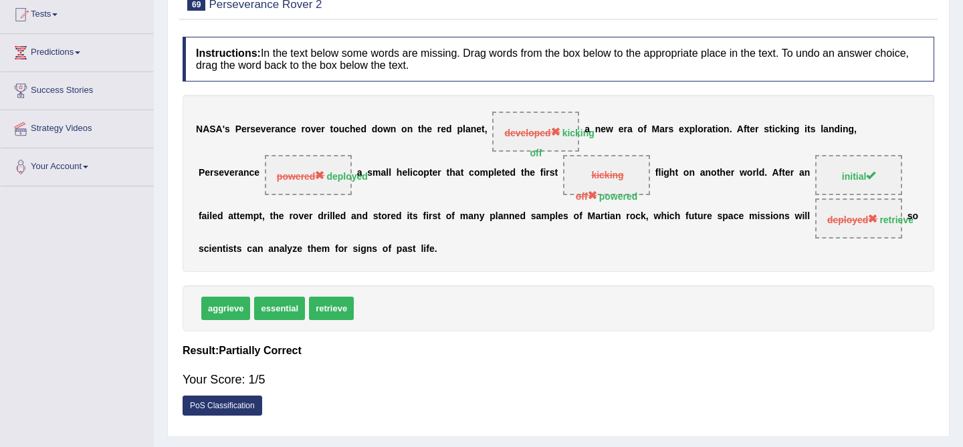
scroll to position [0, 0]
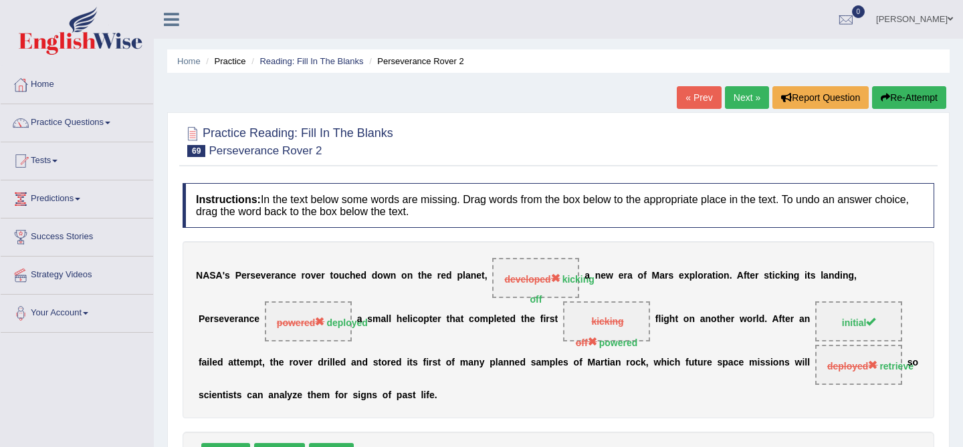
click at [896, 101] on button "Re-Attempt" at bounding box center [909, 97] width 74 height 23
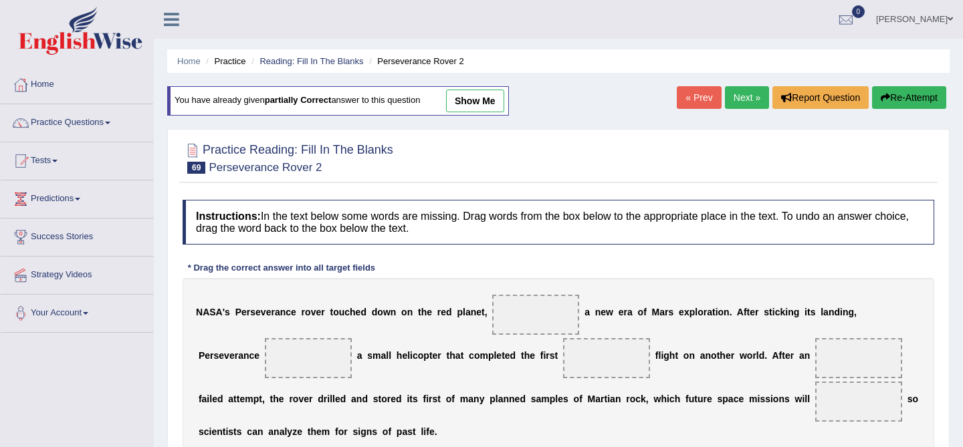
click at [525, 323] on span at bounding box center [535, 315] width 87 height 40
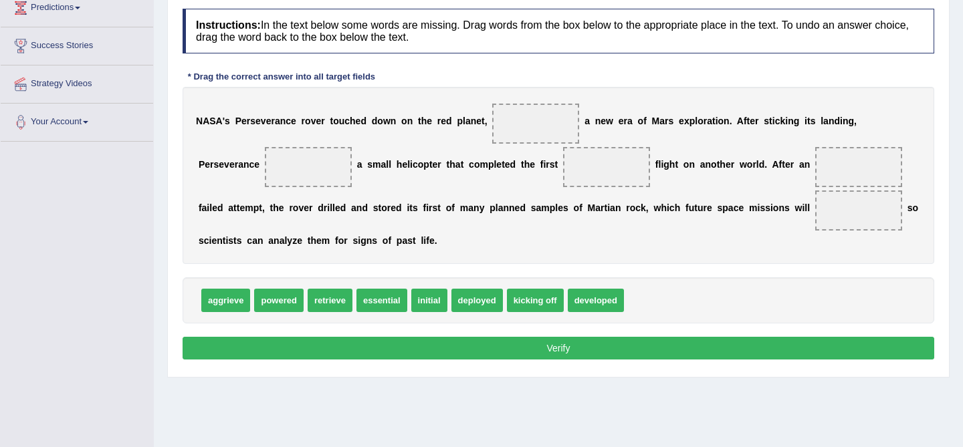
scroll to position [187, 0]
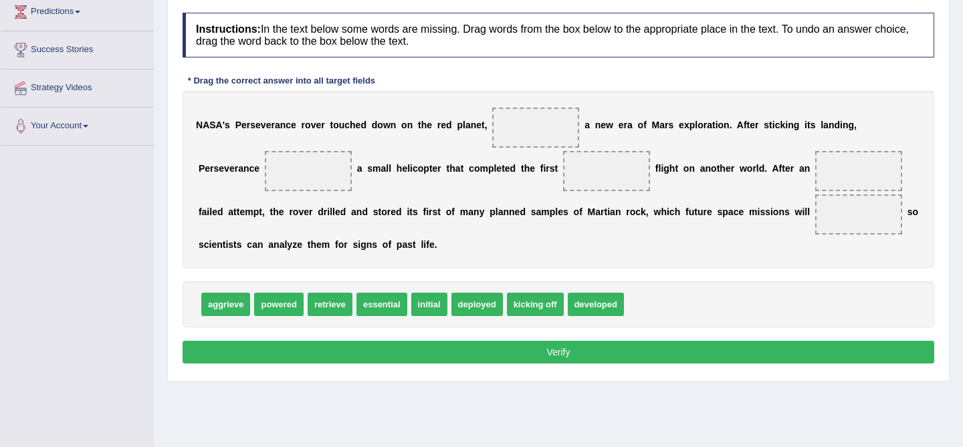
click at [530, 298] on span "kicking off" at bounding box center [535, 304] width 57 height 23
drag, startPoint x: 531, startPoint y: 302, endPoint x: 507, endPoint y: 126, distance: 178.2
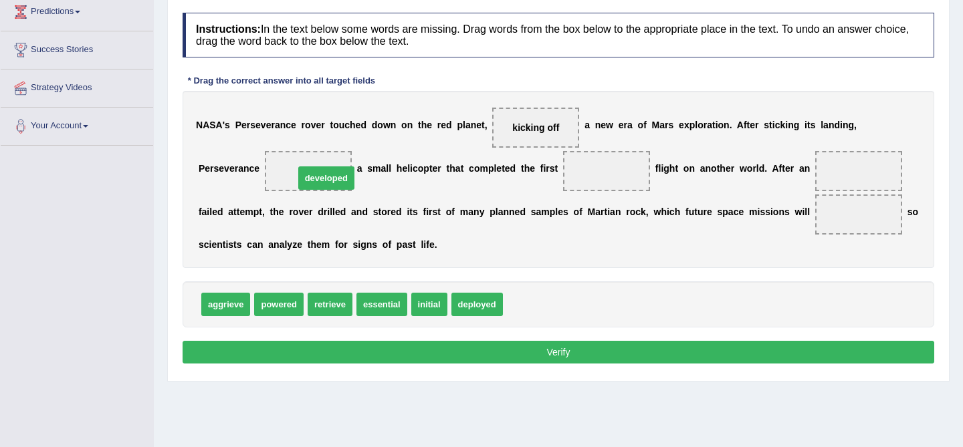
drag, startPoint x: 548, startPoint y: 300, endPoint x: 337, endPoint y: 173, distance: 245.7
drag, startPoint x: 439, startPoint y: 308, endPoint x: 561, endPoint y: 200, distance: 163.0
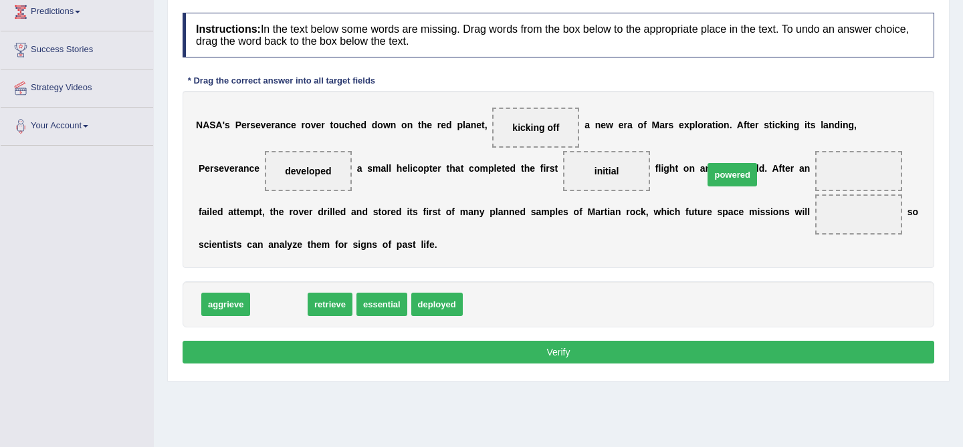
drag, startPoint x: 268, startPoint y: 308, endPoint x: 722, endPoint y: 171, distance: 474.6
click at [722, 171] on span "powered" at bounding box center [732, 174] width 49 height 23
drag, startPoint x: 275, startPoint y: 315, endPoint x: 962, endPoint y: 81, distance: 726.3
click at [962, 81] on div "Home Practice Reading: Fill In The Blanks Perseverance Rover 2 You have already…" at bounding box center [558, 147] width 809 height 669
drag, startPoint x: 288, startPoint y: 314, endPoint x: 852, endPoint y: 176, distance: 580.4
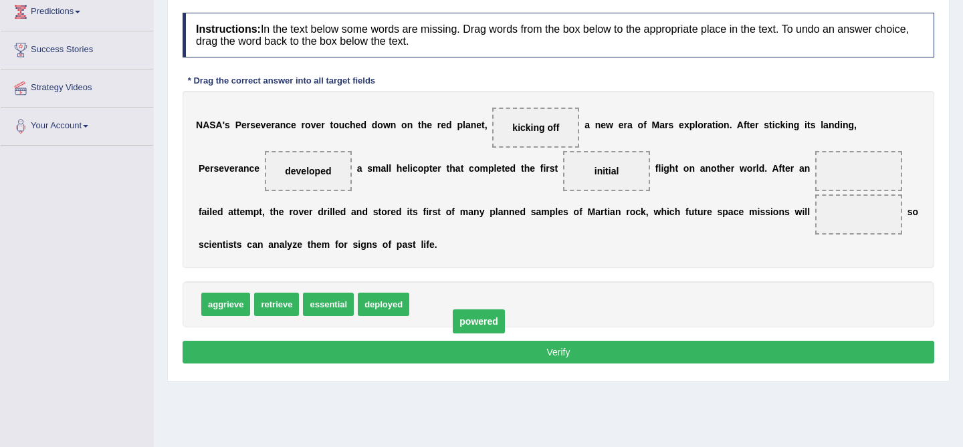
drag, startPoint x: 853, startPoint y: 173, endPoint x: 464, endPoint y: 324, distance: 417.0
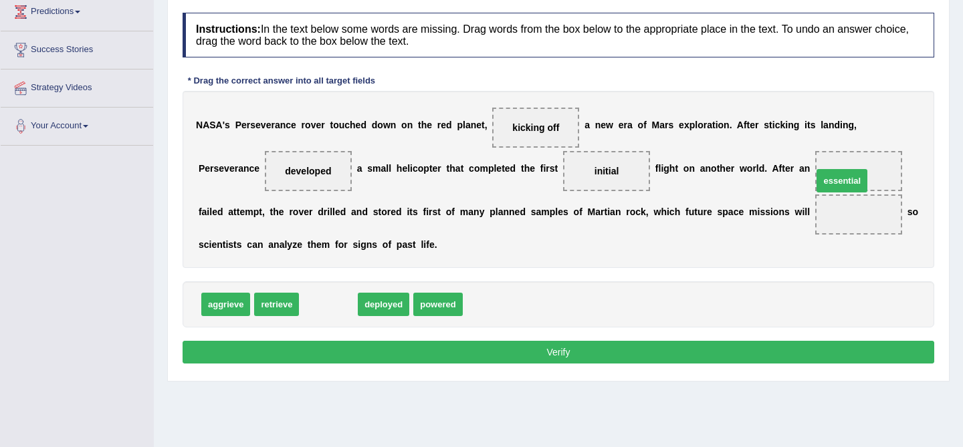
drag, startPoint x: 341, startPoint y: 311, endPoint x: 855, endPoint y: 187, distance: 528.4
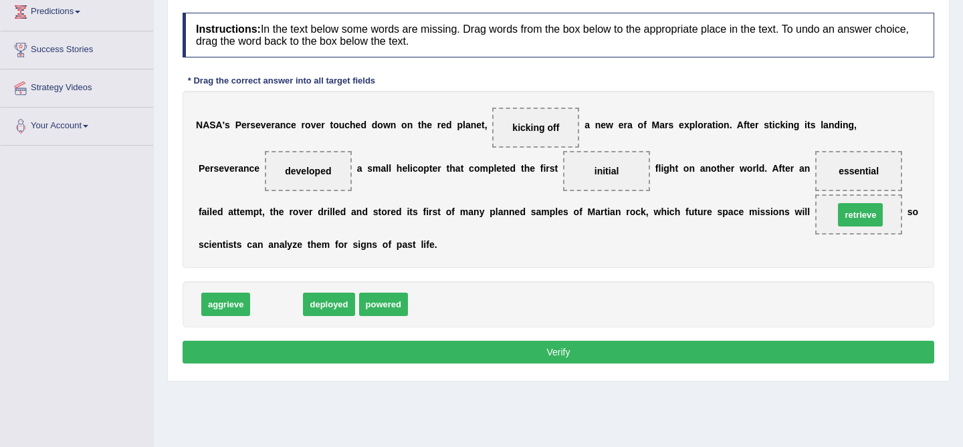
drag, startPoint x: 279, startPoint y: 306, endPoint x: 863, endPoint y: 216, distance: 590.8
click at [629, 345] on button "Verify" at bounding box center [559, 352] width 752 height 23
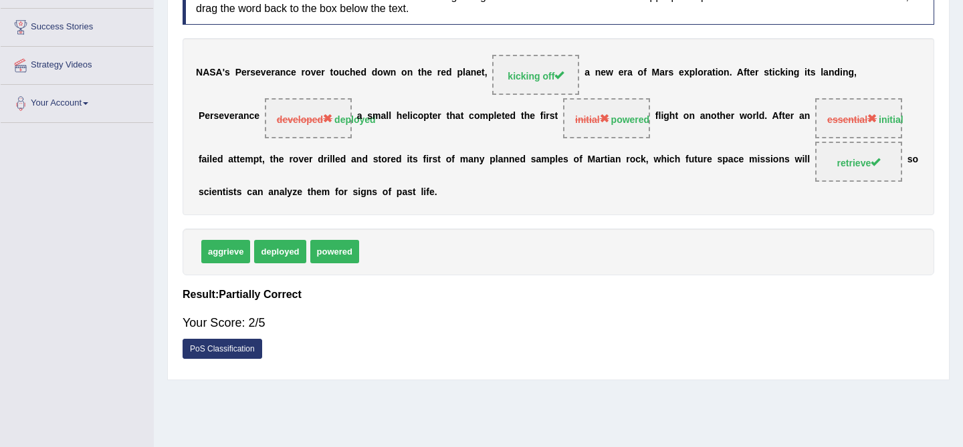
scroll to position [0, 0]
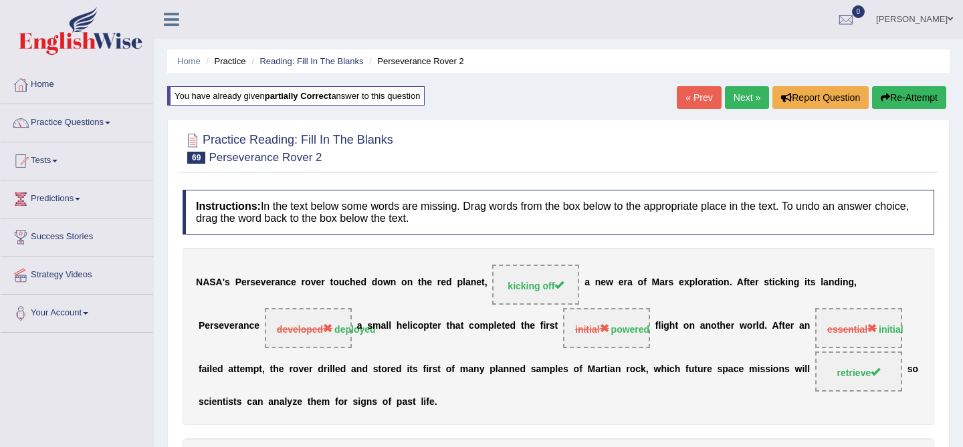
click at [733, 103] on link "Next »" at bounding box center [747, 97] width 44 height 23
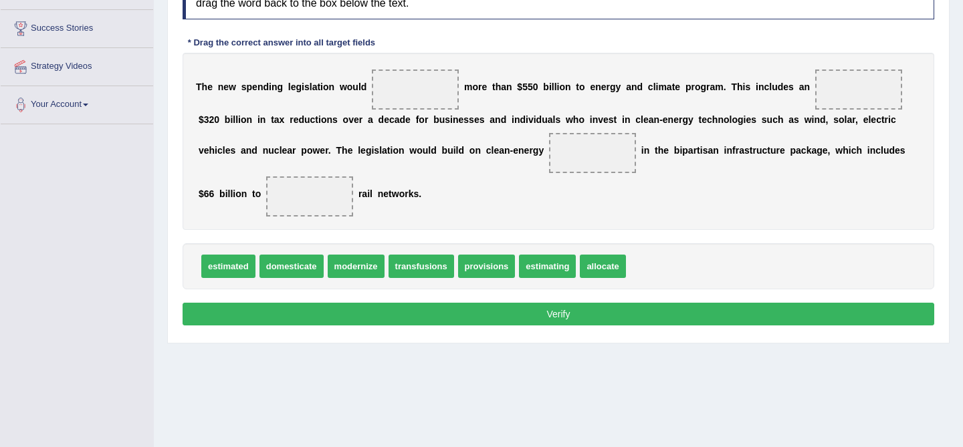
scroll to position [210, 0]
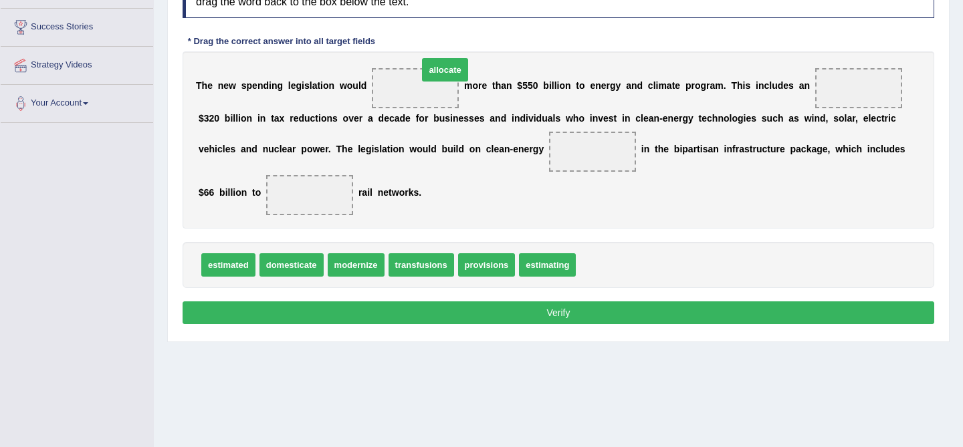
drag, startPoint x: 604, startPoint y: 265, endPoint x: 446, endPoint y: 70, distance: 251.1
click at [546, 272] on span "estimating" at bounding box center [547, 264] width 57 height 23
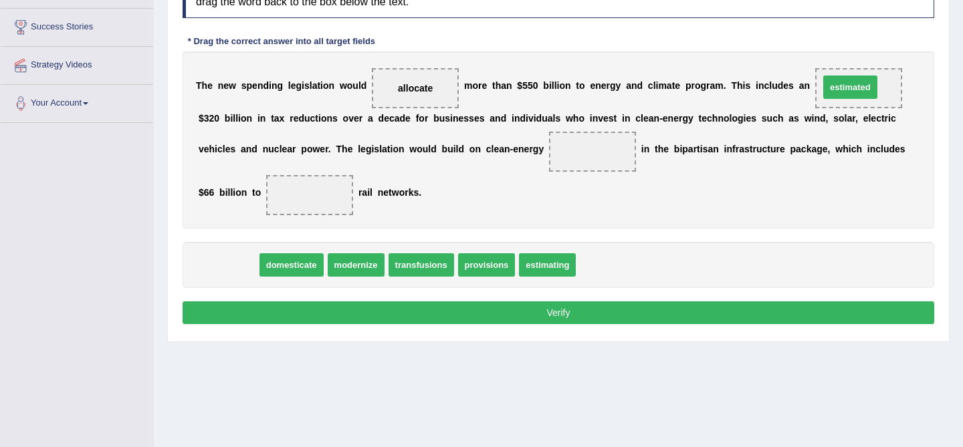
drag, startPoint x: 232, startPoint y: 264, endPoint x: 855, endPoint y: 84, distance: 648.6
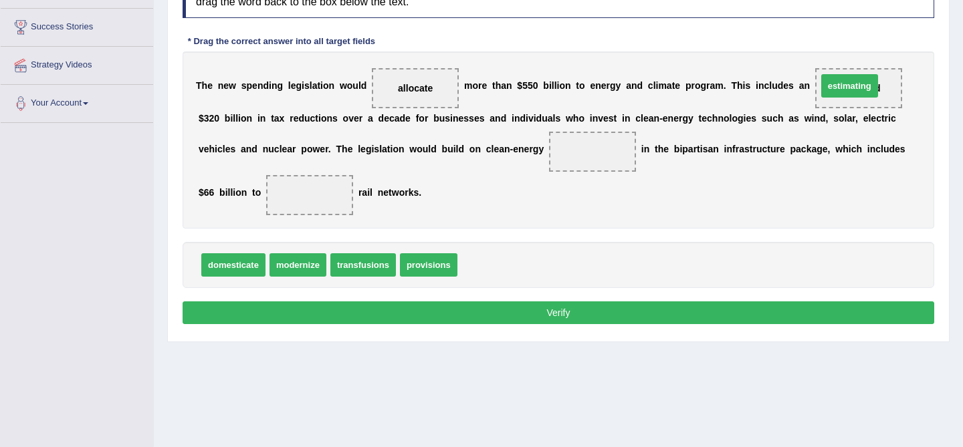
drag, startPoint x: 492, startPoint y: 272, endPoint x: 852, endPoint y: 93, distance: 402.6
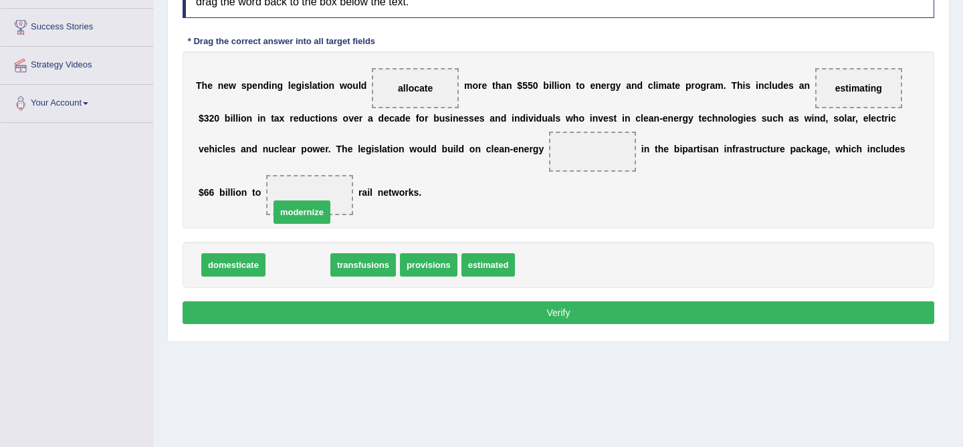
drag, startPoint x: 296, startPoint y: 265, endPoint x: 302, endPoint y: 198, distance: 67.2
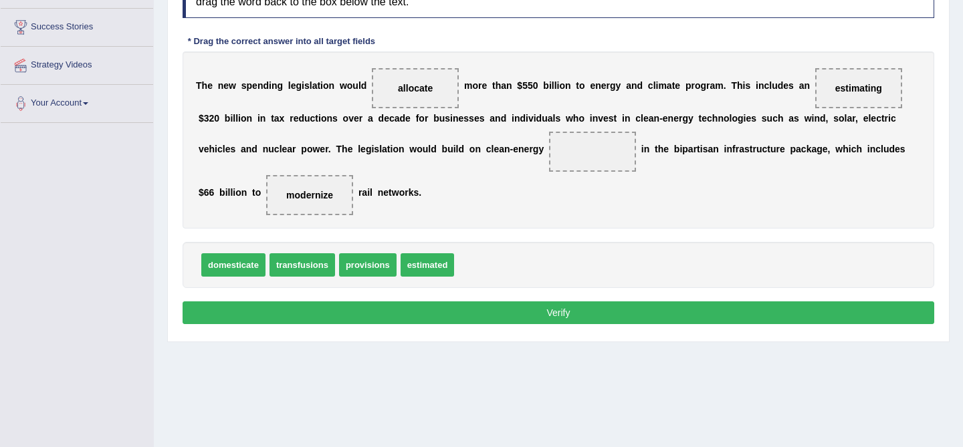
click at [298, 268] on span "transfusions" at bounding box center [303, 264] width 66 height 23
drag, startPoint x: 298, startPoint y: 268, endPoint x: 590, endPoint y: 159, distance: 311.7
click at [613, 319] on button "Verify" at bounding box center [559, 313] width 752 height 23
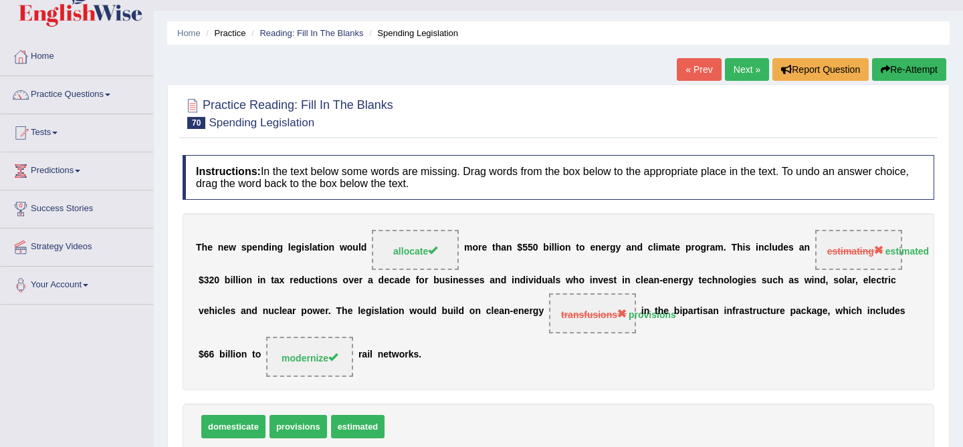
scroll to position [0, 0]
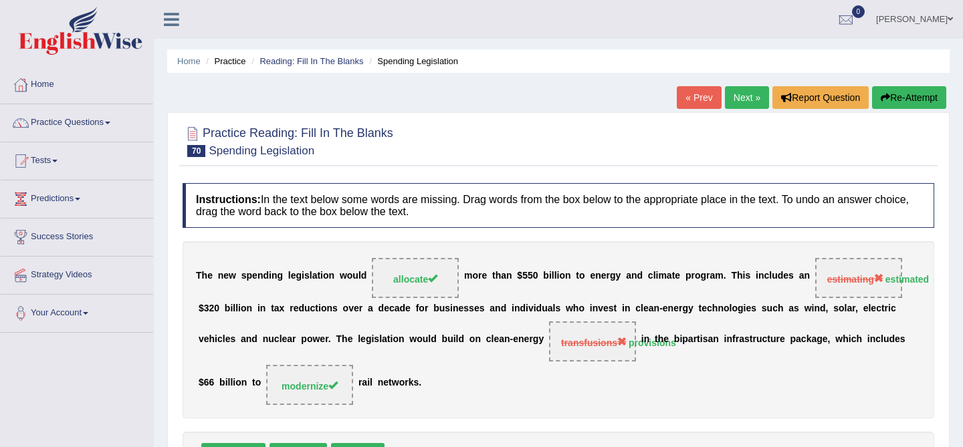
click at [902, 94] on button "Re-Attempt" at bounding box center [909, 97] width 74 height 23
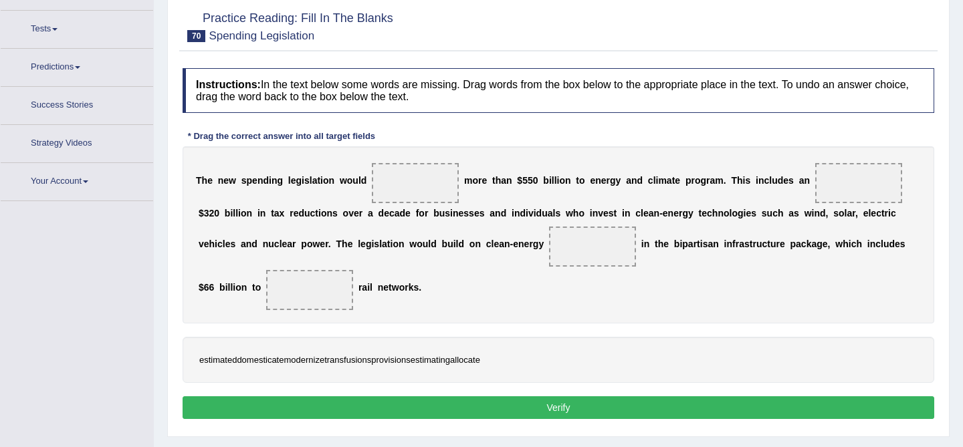
scroll to position [149, 0]
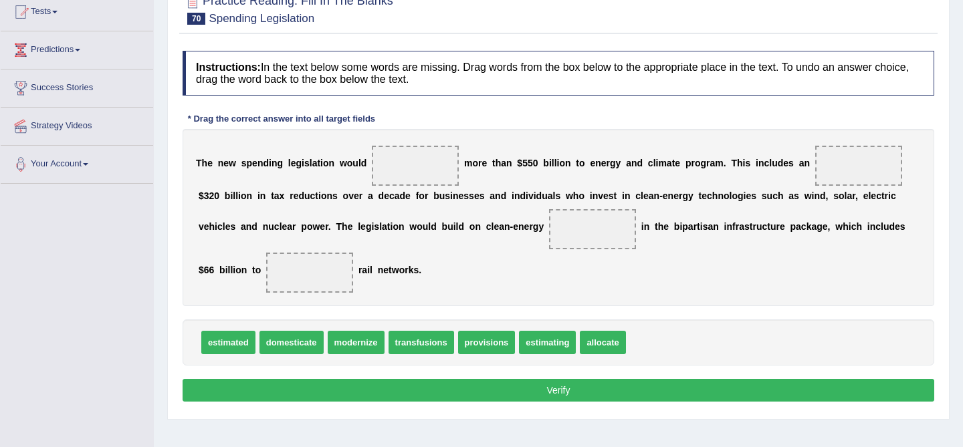
click at [508, 264] on div "T h e n e w s p e n d i n g l e g i s l a t i o n w o u l d m o r e t h a n $ 5…" at bounding box center [559, 217] width 752 height 177
drag, startPoint x: 247, startPoint y: 348, endPoint x: 874, endPoint y: 175, distance: 650.0
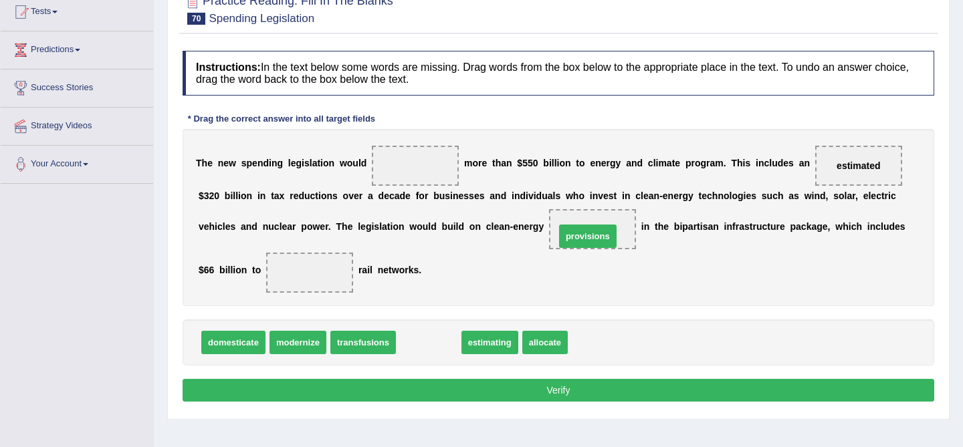
drag, startPoint x: 430, startPoint y: 339, endPoint x: 590, endPoint y: 231, distance: 193.1
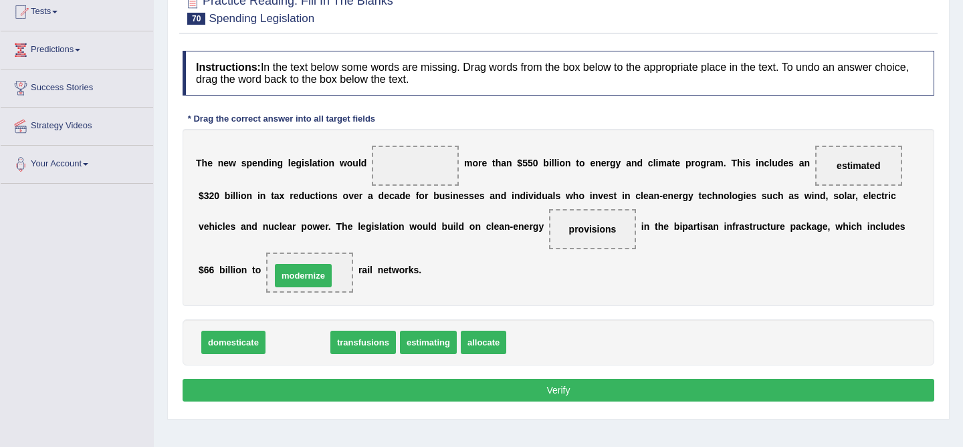
drag, startPoint x: 308, startPoint y: 341, endPoint x: 314, endPoint y: 276, distance: 65.8
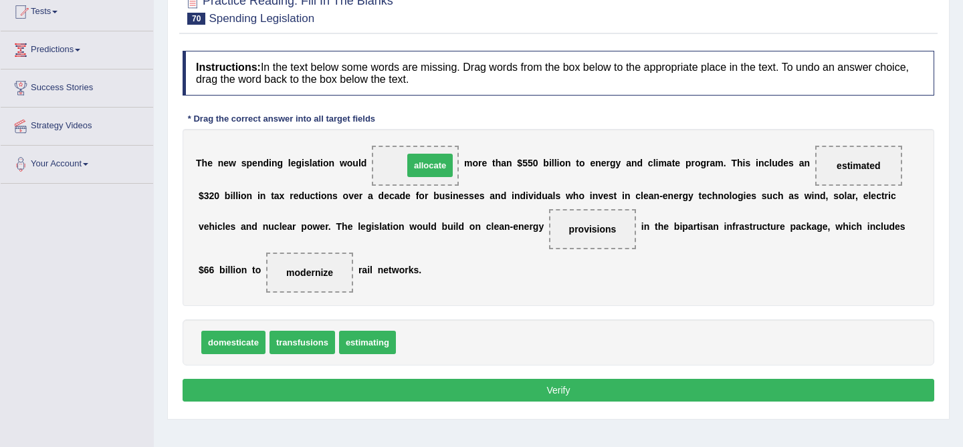
drag, startPoint x: 430, startPoint y: 343, endPoint x: 438, endPoint y: 167, distance: 176.8
click at [569, 395] on button "Verify" at bounding box center [559, 390] width 752 height 23
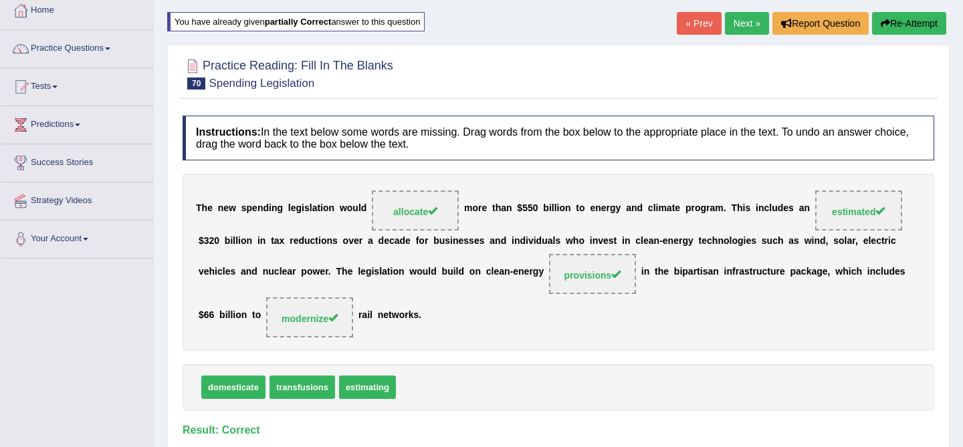
scroll to position [0, 0]
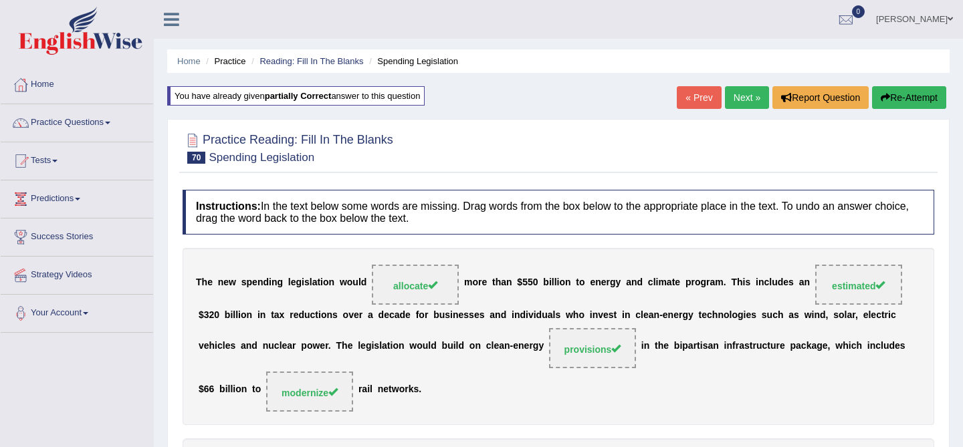
click at [730, 92] on link "Next »" at bounding box center [747, 97] width 44 height 23
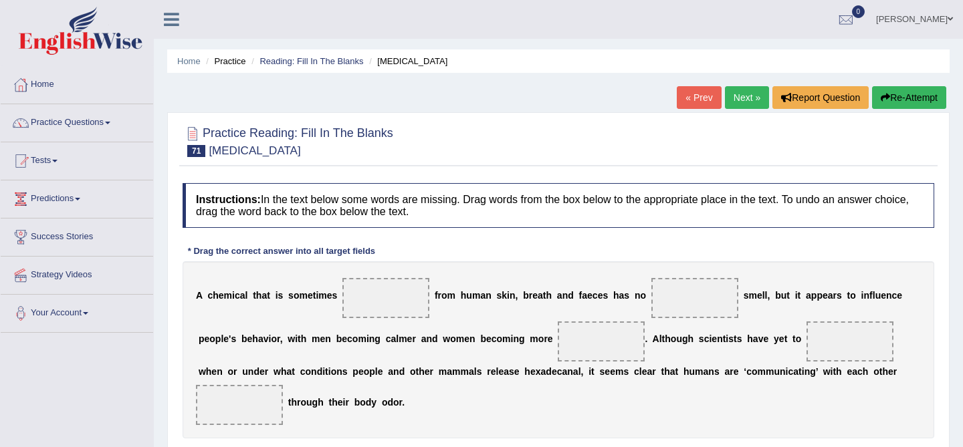
click at [690, 110] on div "« Prev Next » Report Question Re-Attempt" at bounding box center [813, 99] width 273 height 26
click at [690, 91] on link "« Prev" at bounding box center [699, 97] width 44 height 23
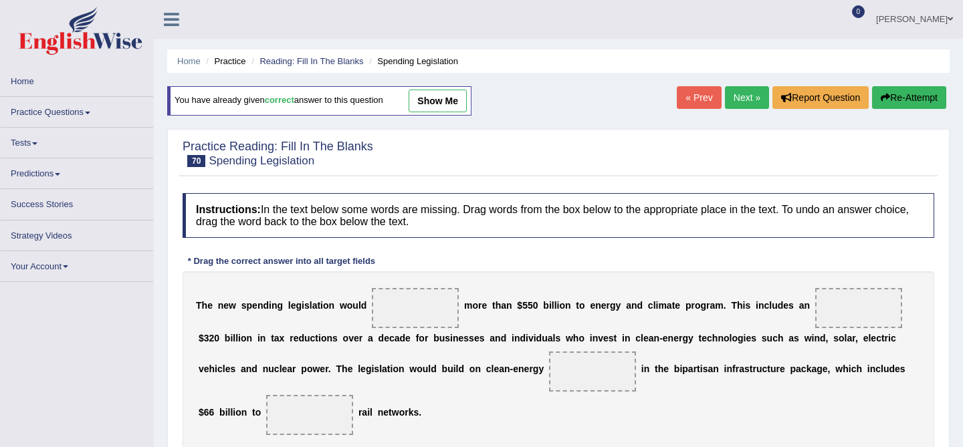
click at [690, 91] on link "« Prev" at bounding box center [699, 97] width 44 height 23
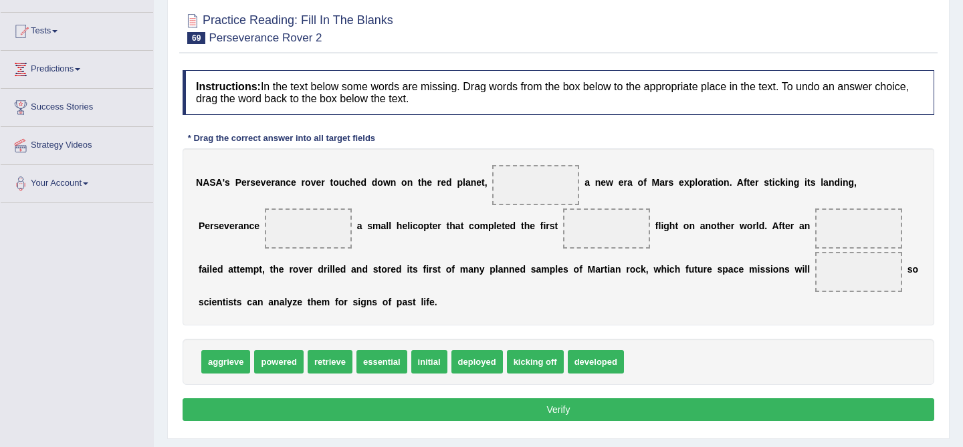
scroll to position [154, 0]
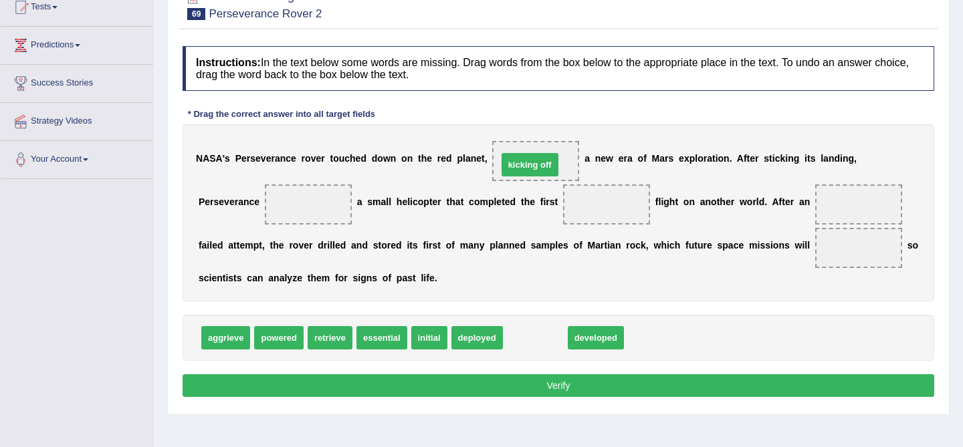
drag, startPoint x: 532, startPoint y: 346, endPoint x: 527, endPoint y: 173, distance: 173.3
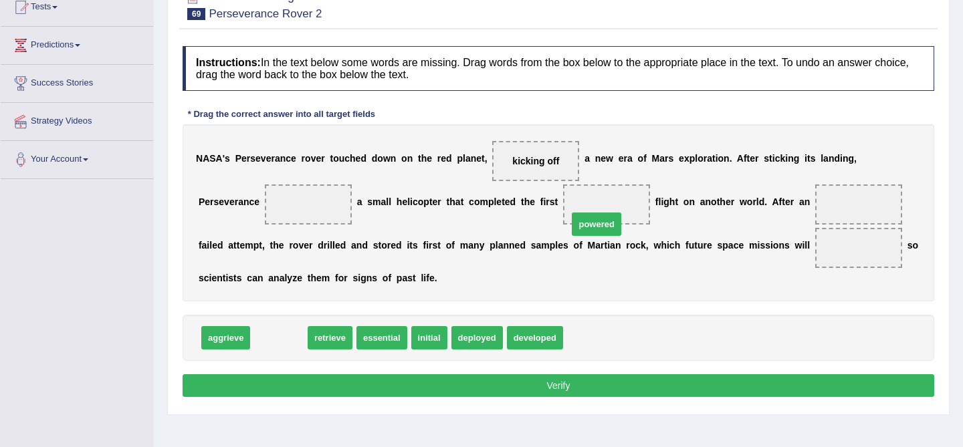
drag, startPoint x: 284, startPoint y: 342, endPoint x: 607, endPoint y: 217, distance: 346.4
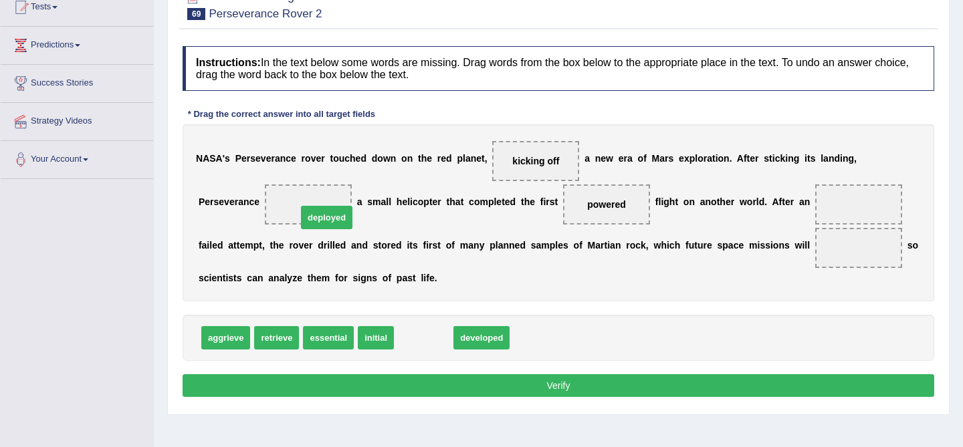
drag, startPoint x: 409, startPoint y: 338, endPoint x: 312, endPoint y: 216, distance: 155.6
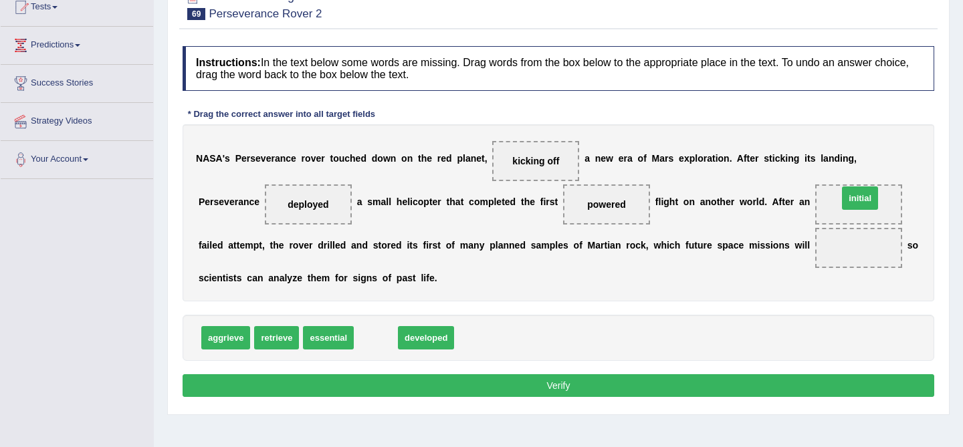
drag, startPoint x: 379, startPoint y: 344, endPoint x: 880, endPoint y: 207, distance: 518.6
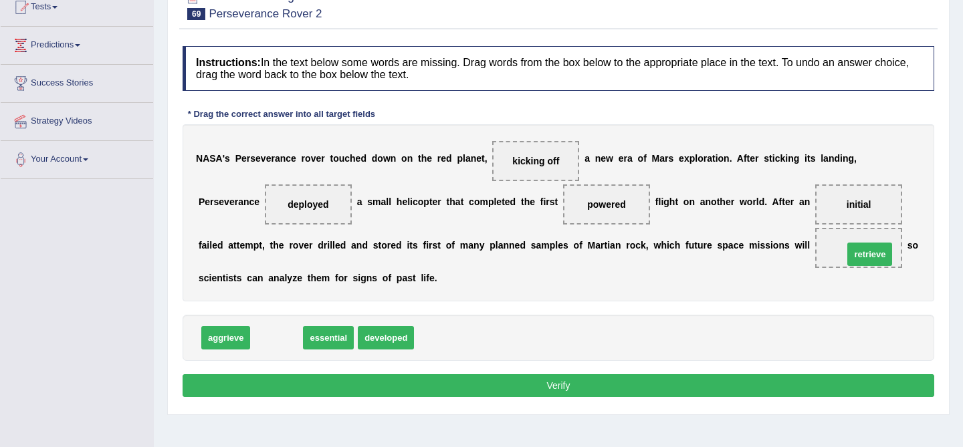
drag, startPoint x: 278, startPoint y: 338, endPoint x: 872, endPoint y: 248, distance: 600.8
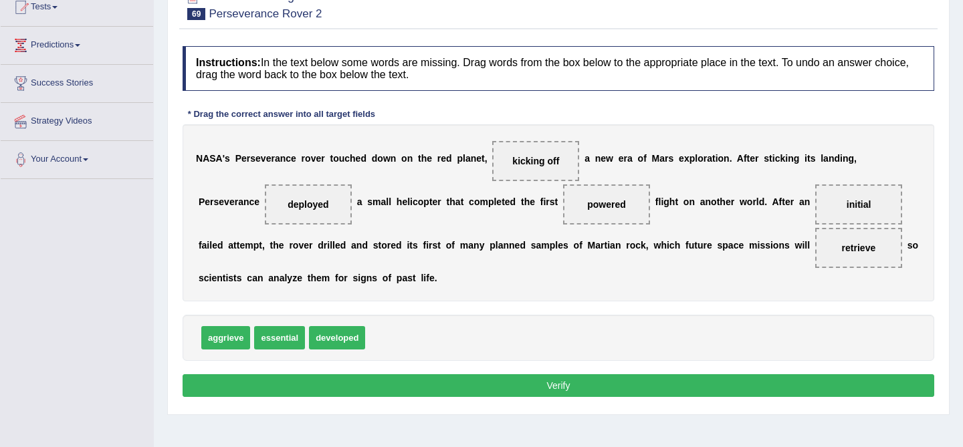
click at [746, 377] on button "Verify" at bounding box center [559, 386] width 752 height 23
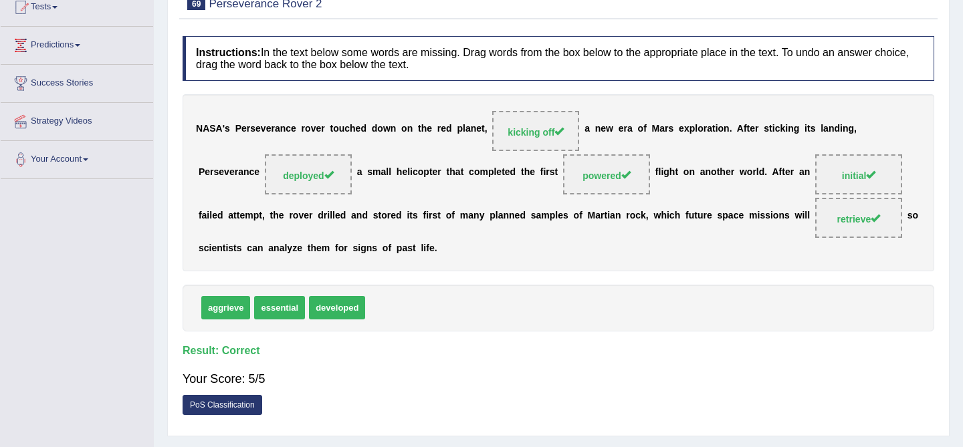
scroll to position [0, 0]
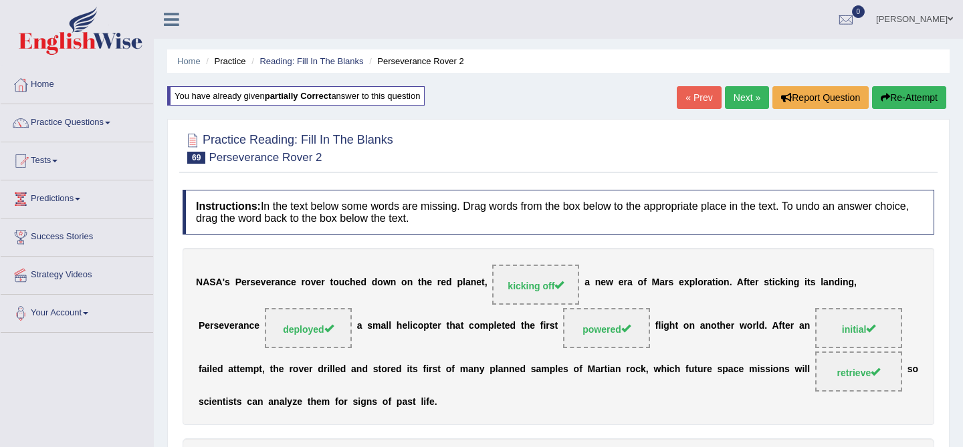
click at [756, 98] on link "Next »" at bounding box center [747, 97] width 44 height 23
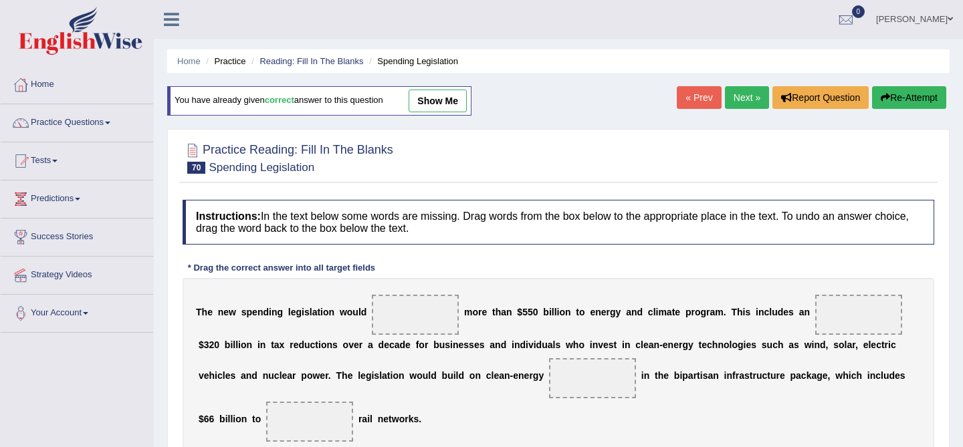
click at [752, 100] on link "Next »" at bounding box center [747, 97] width 44 height 23
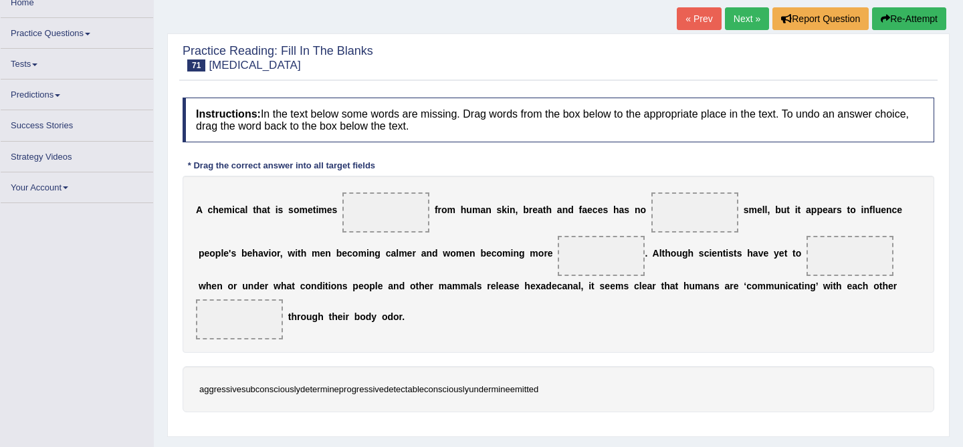
scroll to position [92, 0]
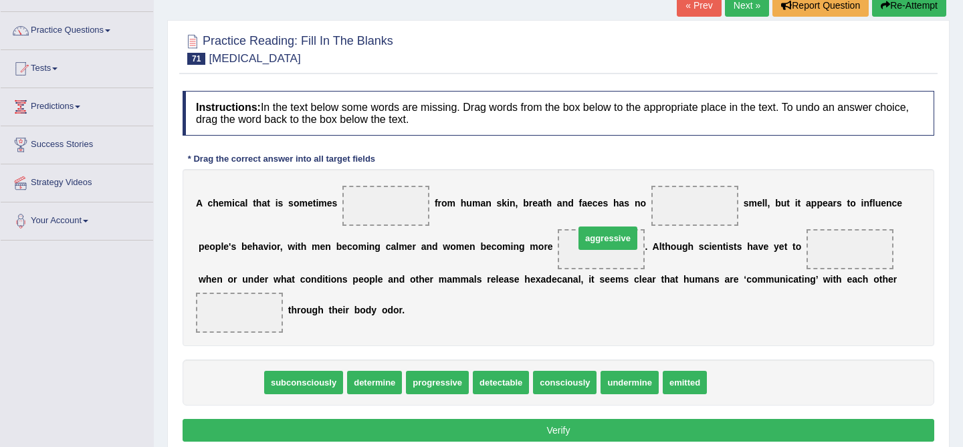
drag, startPoint x: 235, startPoint y: 384, endPoint x: 611, endPoint y: 245, distance: 400.0
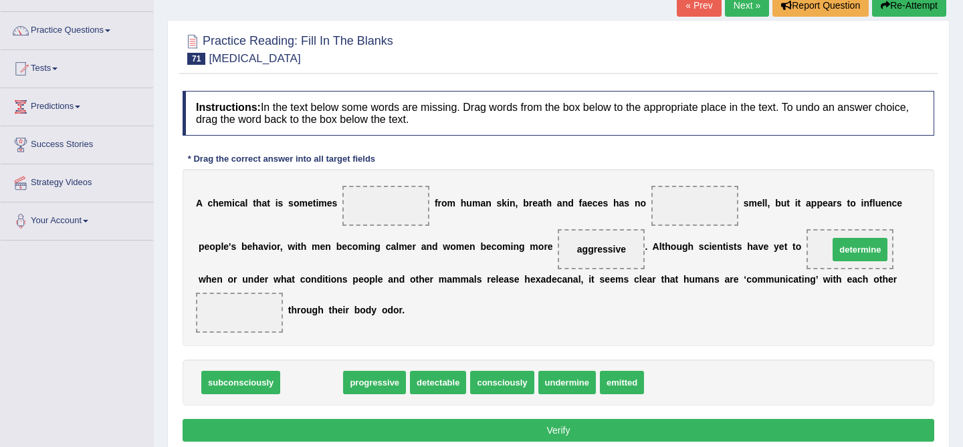
drag, startPoint x: 320, startPoint y: 384, endPoint x: 861, endPoint y: 253, distance: 556.8
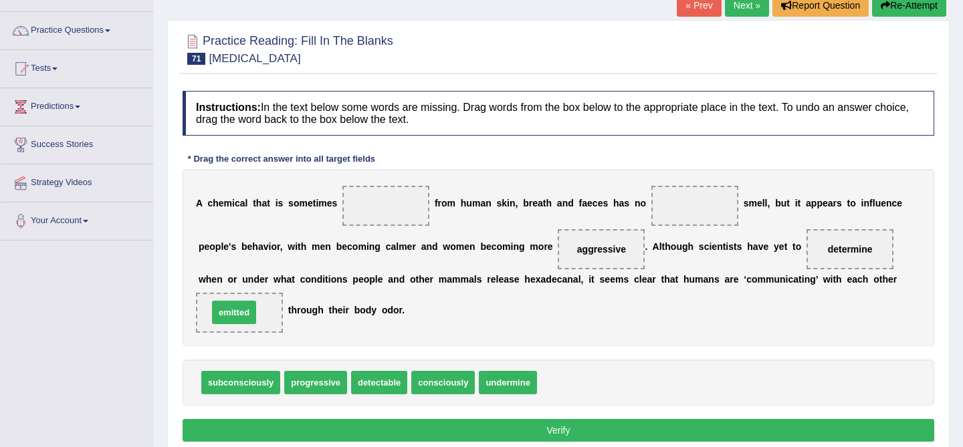
drag, startPoint x: 562, startPoint y: 385, endPoint x: 235, endPoint y: 314, distance: 334.7
drag, startPoint x: 264, startPoint y: 384, endPoint x: 266, endPoint y: 317, distance: 66.9
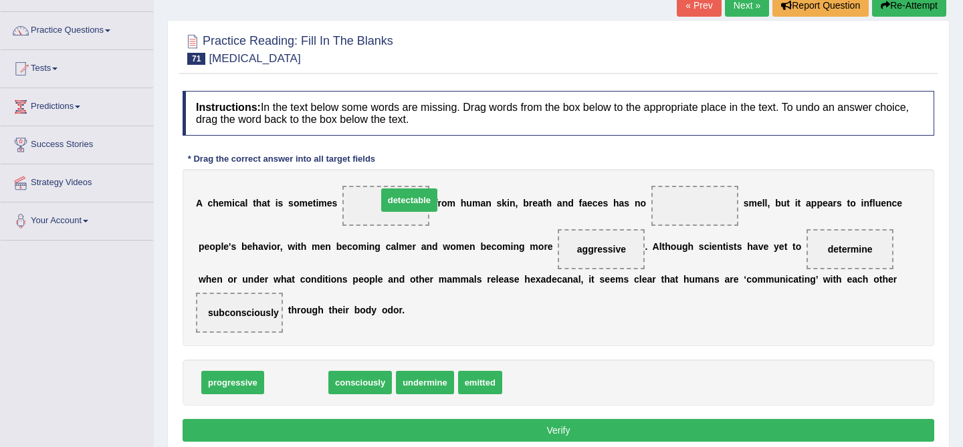
drag, startPoint x: 312, startPoint y: 383, endPoint x: 425, endPoint y: 201, distance: 215.1
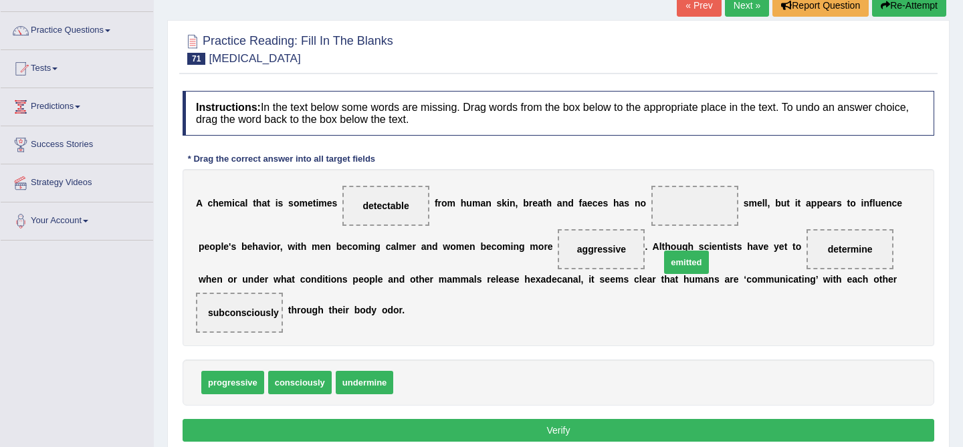
drag, startPoint x: 411, startPoint y: 391, endPoint x: 678, endPoint y: 270, distance: 293.4
click at [678, 270] on span "emitted" at bounding box center [686, 262] width 44 height 23
drag, startPoint x: 425, startPoint y: 385, endPoint x: 695, endPoint y: 195, distance: 329.9
click at [612, 437] on button "Verify" at bounding box center [559, 430] width 752 height 23
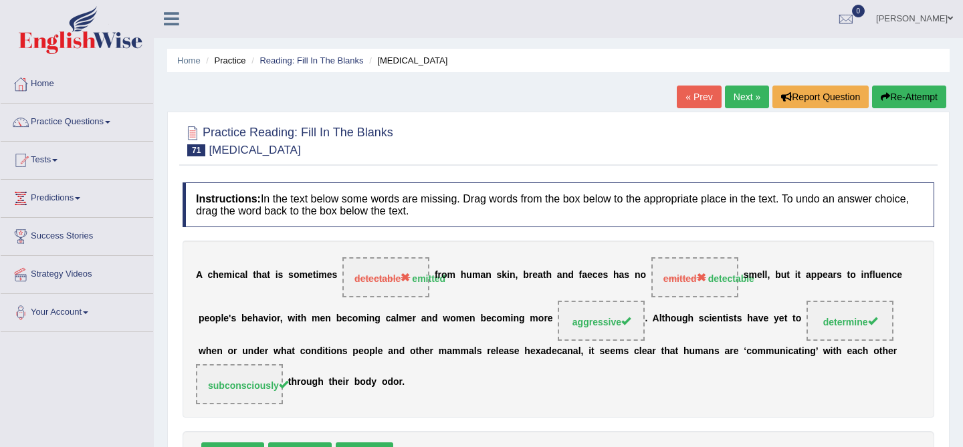
scroll to position [0, 0]
click at [737, 93] on link "Next »" at bounding box center [747, 97] width 44 height 23
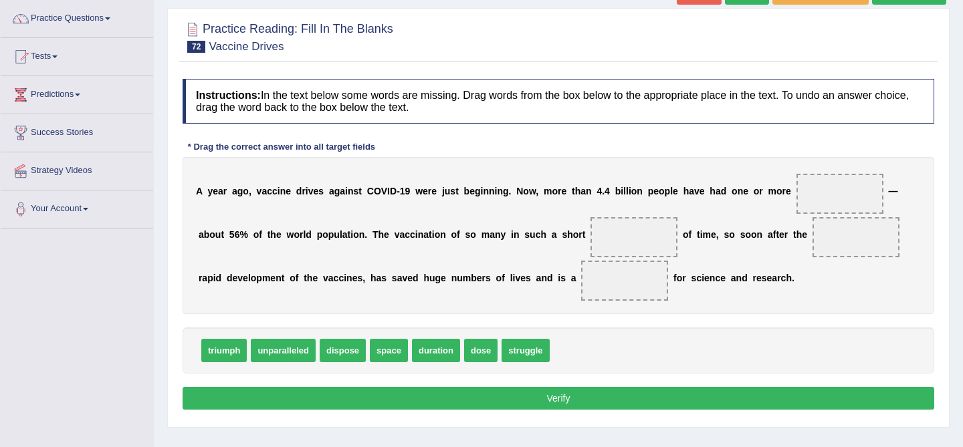
scroll to position [115, 0]
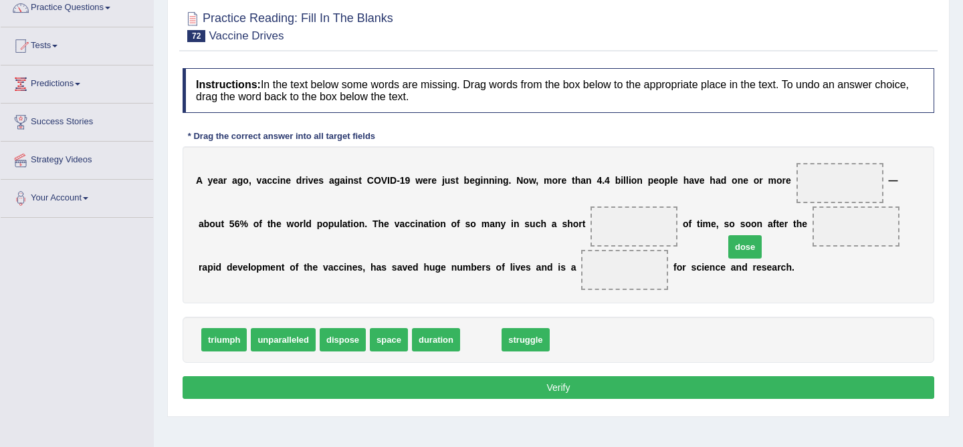
drag, startPoint x: 480, startPoint y: 343, endPoint x: 809, endPoint y: 241, distance: 345.3
drag, startPoint x: 854, startPoint y: 218, endPoint x: 850, endPoint y: 189, distance: 29.0
click at [850, 186] on div "A y e a r a g o , v a c c i n e d r i v e s a g a i n s t C O V I D - 1 9 w e r…" at bounding box center [559, 224] width 752 height 157
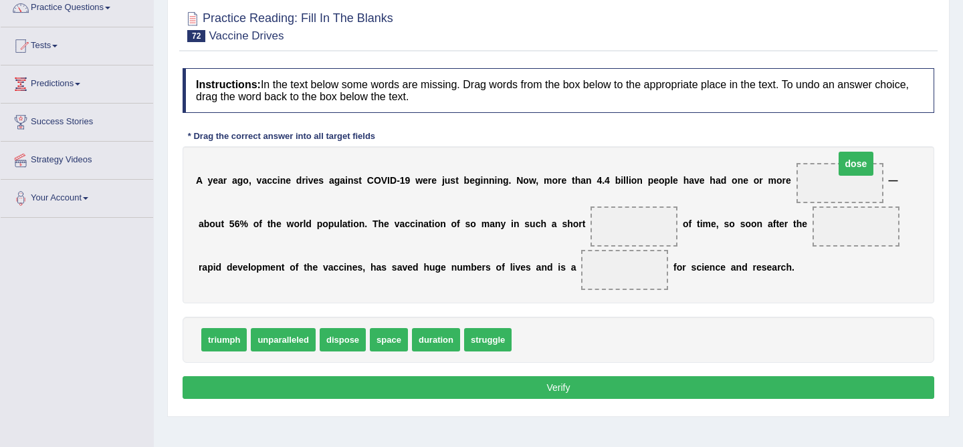
drag, startPoint x: 849, startPoint y: 227, endPoint x: 849, endPoint y: 165, distance: 62.2
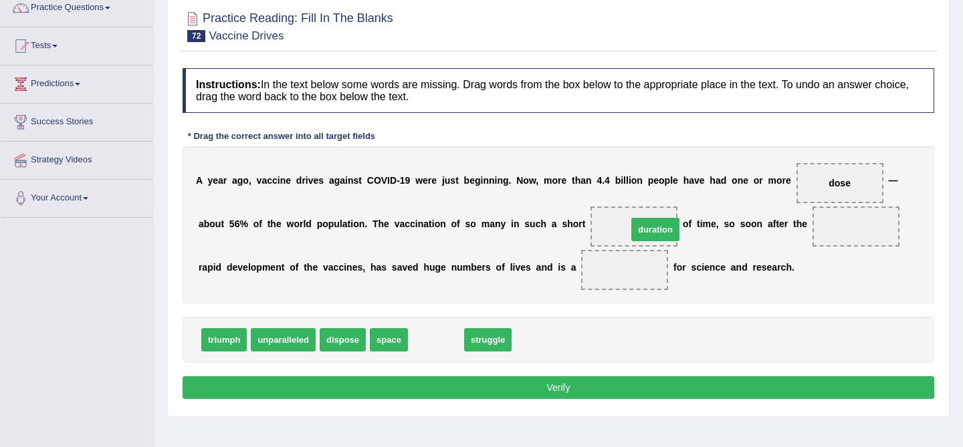
drag, startPoint x: 441, startPoint y: 340, endPoint x: 655, endPoint y: 225, distance: 242.4
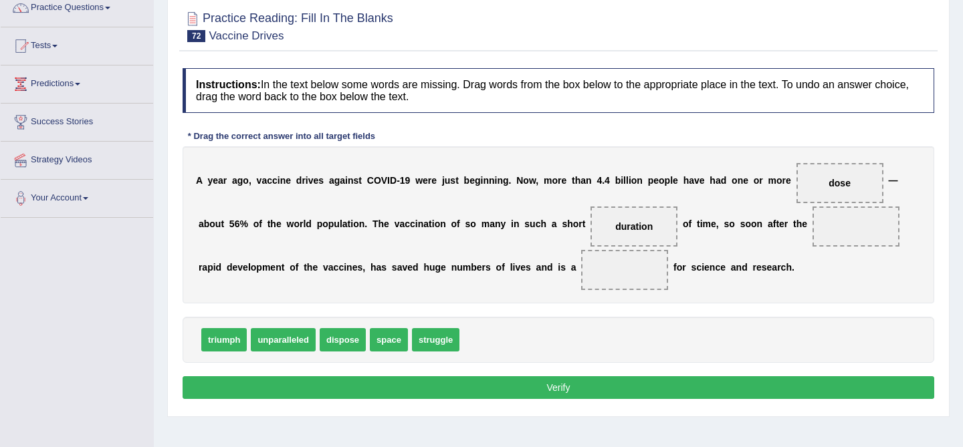
click at [239, 336] on span "triumph" at bounding box center [223, 339] width 45 height 23
drag, startPoint x: 429, startPoint y: 346, endPoint x: 871, endPoint y: 228, distance: 456.9
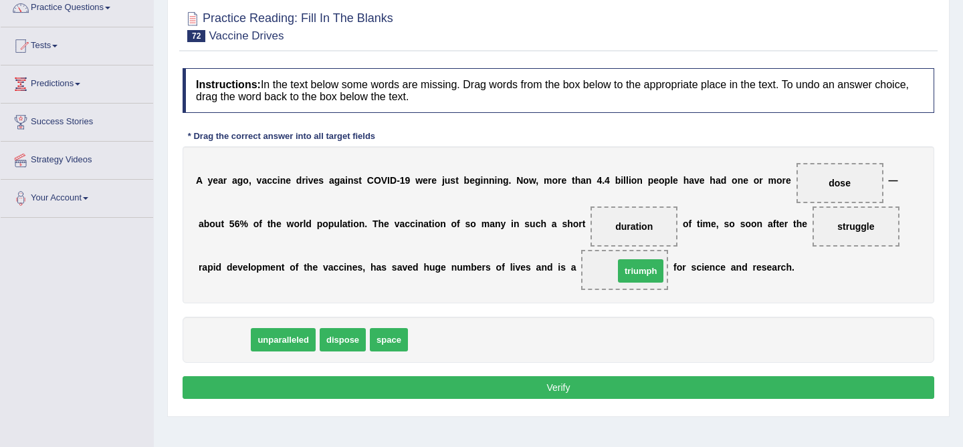
drag, startPoint x: 219, startPoint y: 346, endPoint x: 634, endPoint y: 276, distance: 421.3
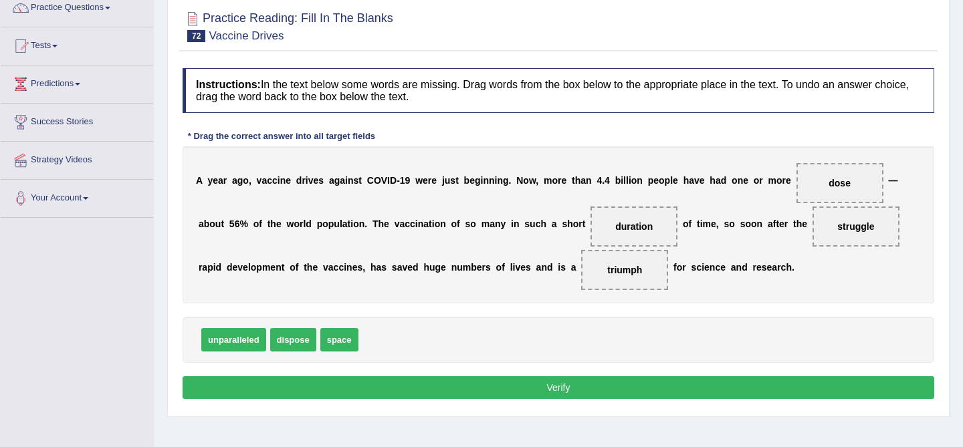
click at [633, 383] on button "Verify" at bounding box center [559, 388] width 752 height 23
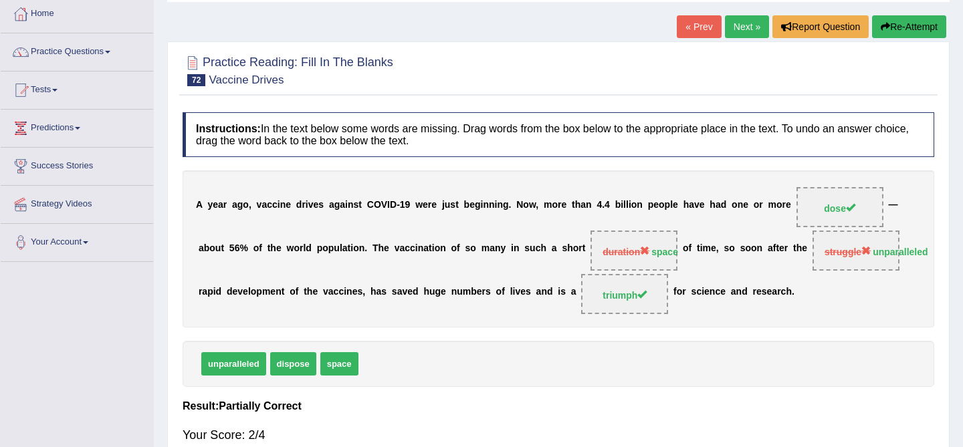
scroll to position [0, 0]
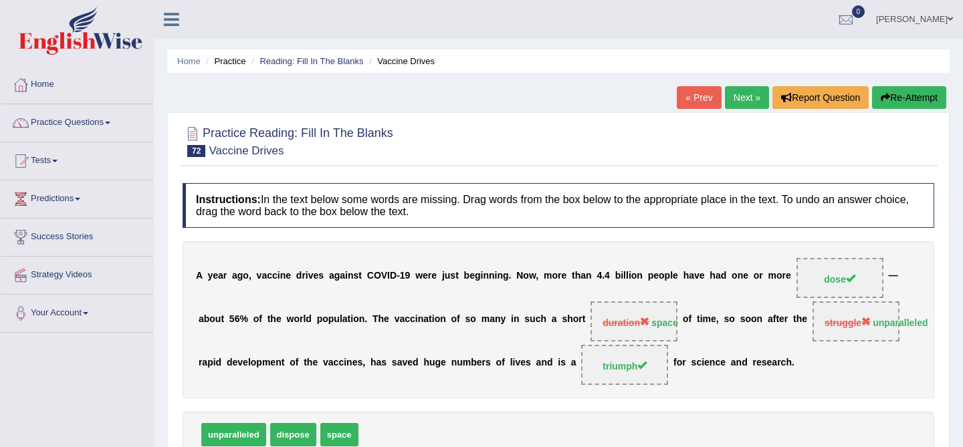
click at [889, 104] on button "Re-Attempt" at bounding box center [909, 97] width 74 height 23
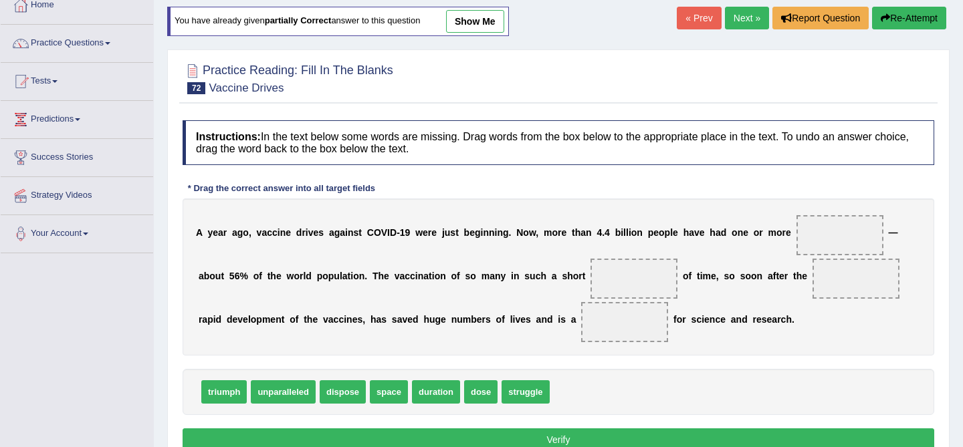
scroll to position [78, 0]
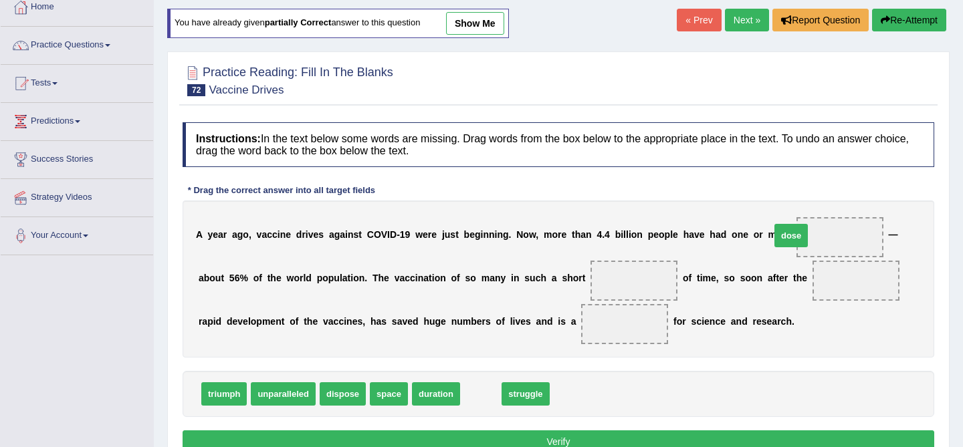
drag, startPoint x: 485, startPoint y: 397, endPoint x: 795, endPoint y: 239, distance: 348.5
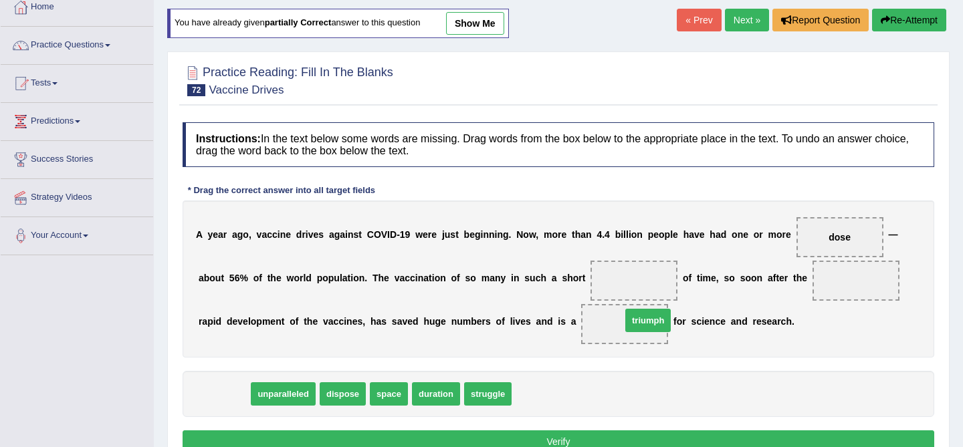
drag, startPoint x: 207, startPoint y: 395, endPoint x: 631, endPoint y: 322, distance: 430.3
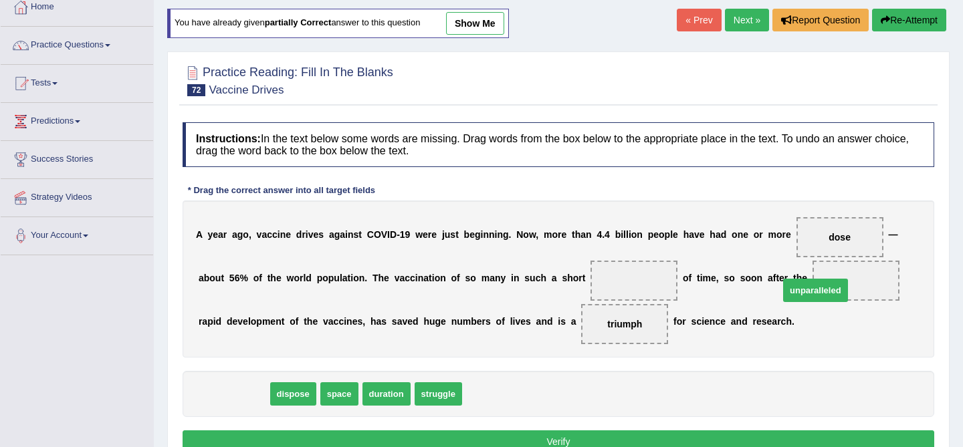
drag, startPoint x: 253, startPoint y: 396, endPoint x: 849, endPoint y: 294, distance: 604.6
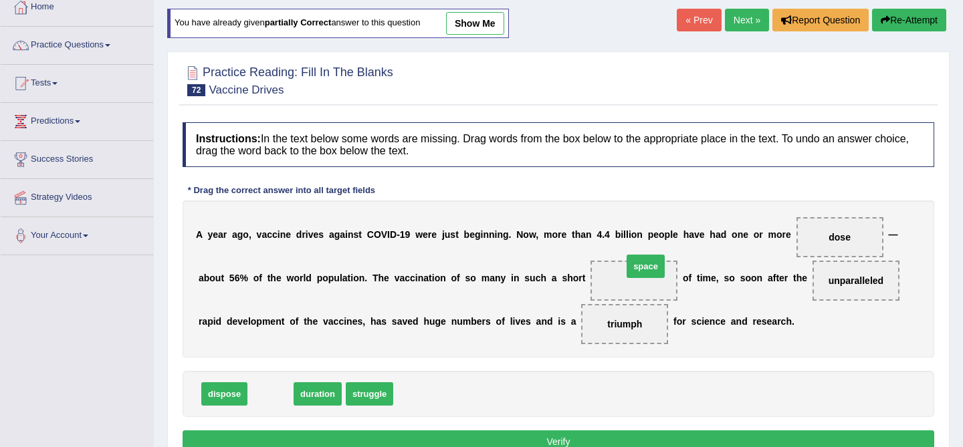
drag, startPoint x: 260, startPoint y: 396, endPoint x: 634, endPoint y: 268, distance: 395.7
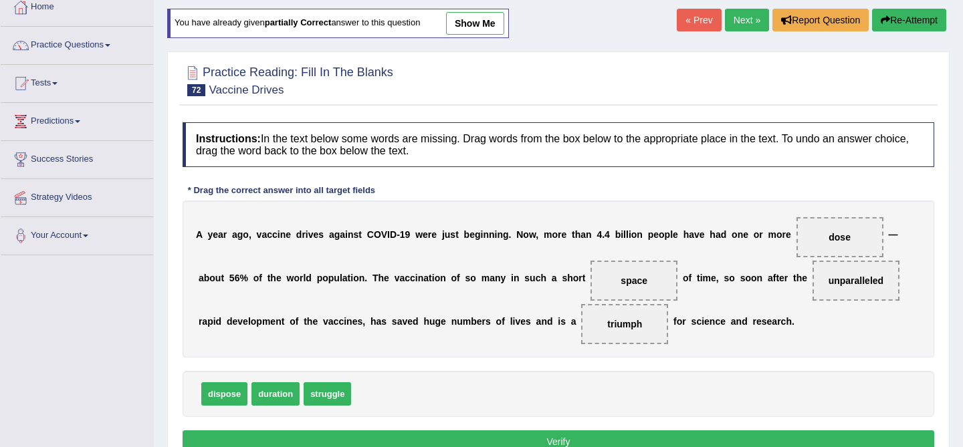
click at [606, 433] on button "Verify" at bounding box center [559, 442] width 752 height 23
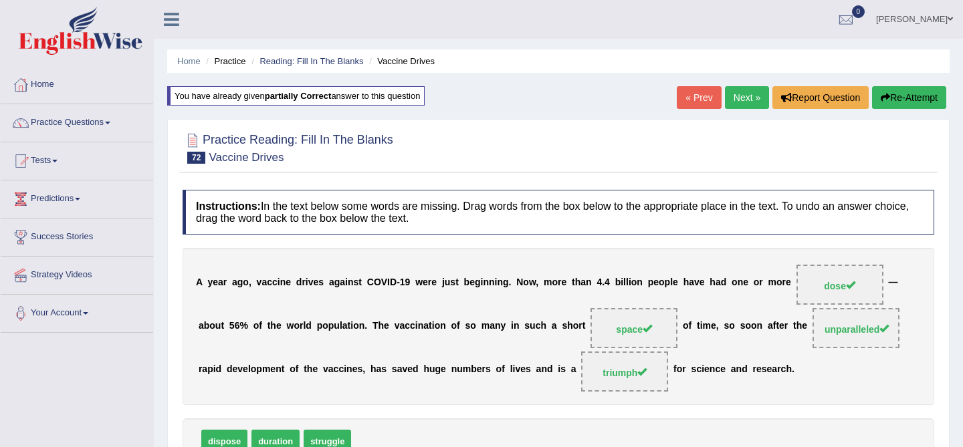
scroll to position [255, 0]
